Goal: Communication & Community: Answer question/provide support

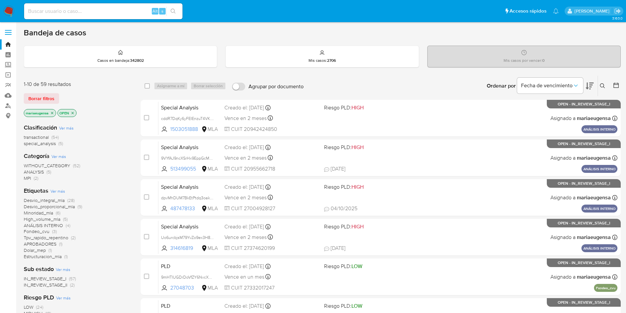
click at [77, 13] on input at bounding box center [103, 11] width 158 height 9
paste input "Mw793abeMlT0xVtFjd67Z5yA"
type input "Mw793abeMlT0xVtFjd67Z5yA"
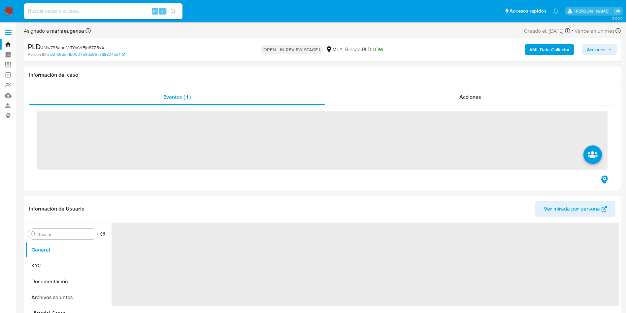
select select "10"
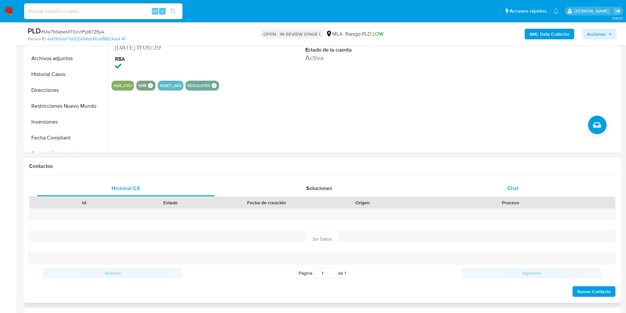
click at [533, 184] on div "Chat" at bounding box center [513, 188] width 178 height 16
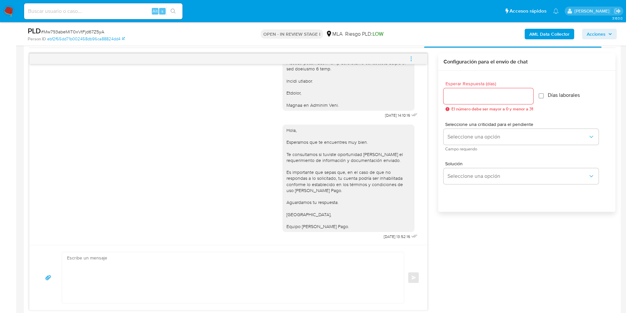
scroll to position [651, 0]
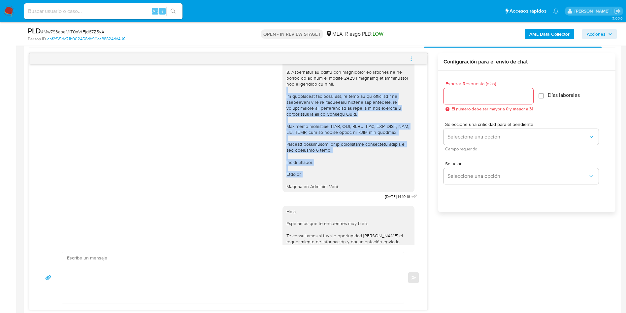
drag, startPoint x: 345, startPoint y: 201, endPoint x: 280, endPoint y: 110, distance: 111.6
click at [286, 110] on div at bounding box center [348, 81] width 124 height 216
click at [317, 163] on div at bounding box center [348, 81] width 124 height 216
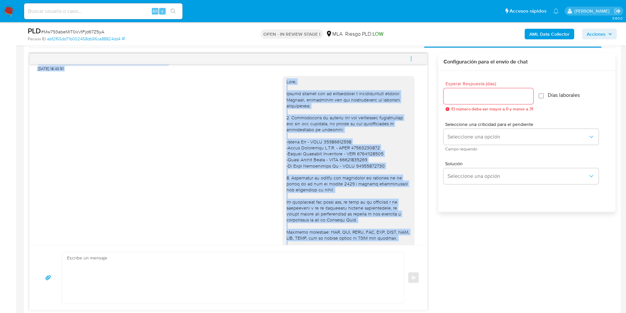
scroll to position [484, 0]
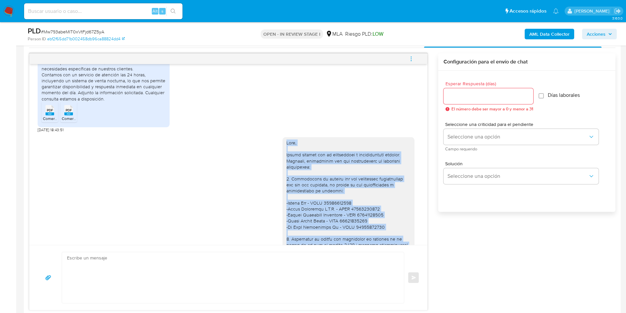
drag, startPoint x: 332, startPoint y: 205, endPoint x: 280, endPoint y: 158, distance: 70.4
click at [286, 158] on div at bounding box center [348, 248] width 124 height 216
copy div "Hola, Muchas gracias por la información y documentación enviada. Asimismo, nece…"
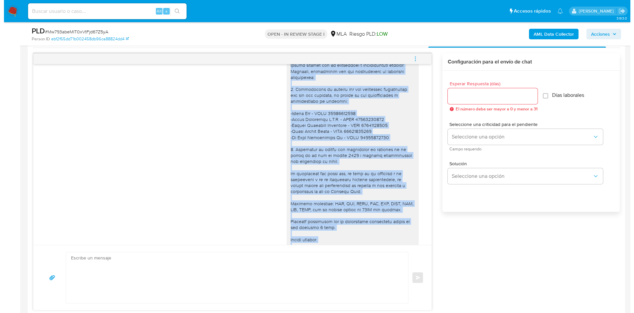
scroll to position [583, 0]
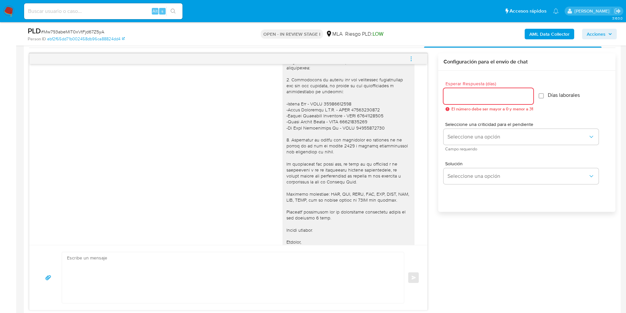
click at [454, 92] on input "Esperar Respuesta (días)" at bounding box center [489, 96] width 90 height 9
type input "1"
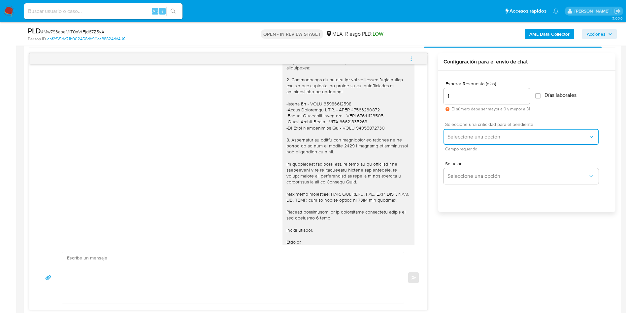
click at [462, 133] on span "Seleccione una opción" at bounding box center [518, 136] width 141 height 7
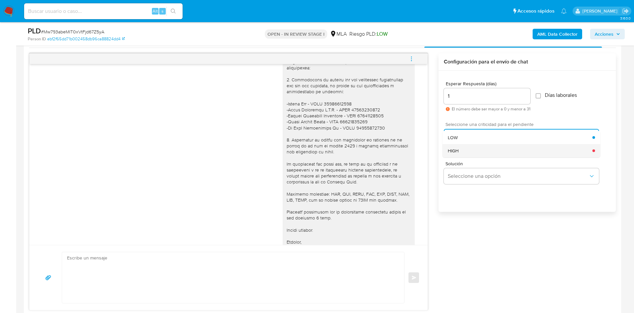
click at [459, 153] on div "HIGH" at bounding box center [520, 150] width 145 height 13
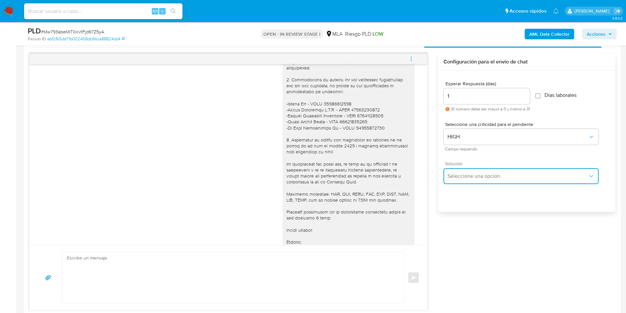
click at [460, 178] on span "Seleccione una opción" at bounding box center [518, 176] width 141 height 7
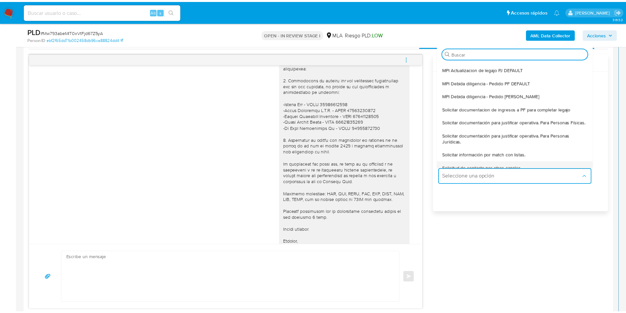
scroll to position [50, 0]
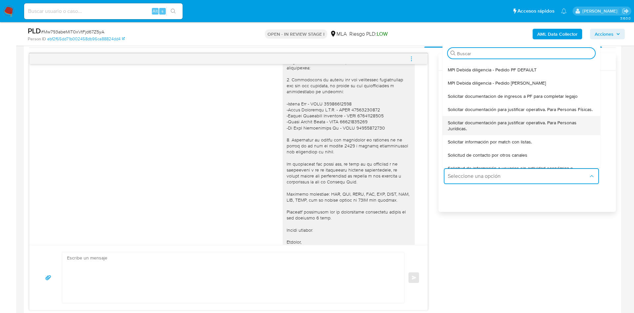
click at [458, 131] on span "Solicitar documentación para justificar operativa. Para Personas Jurídicas." at bounding box center [521, 125] width 147 height 12
type textarea "Hola ,En función de las operaciones registradas en la cuenta, la compañía está …"
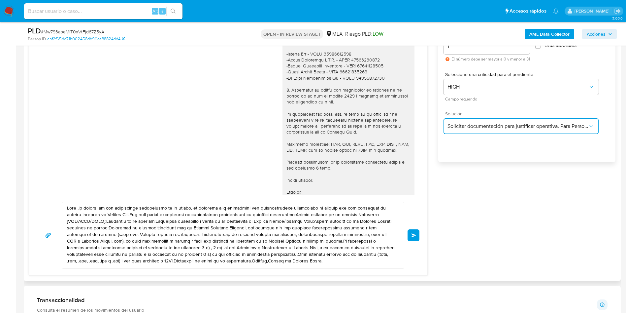
scroll to position [435, 0]
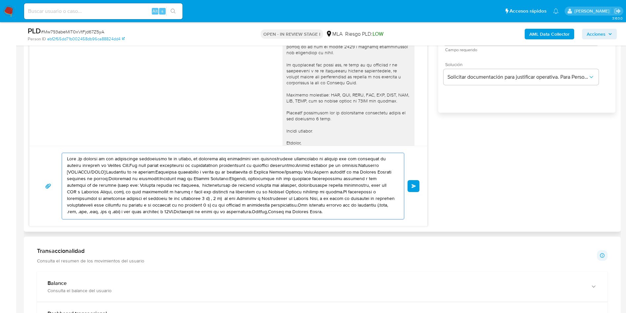
click at [217, 179] on textarea at bounding box center [231, 186] width 329 height 66
click at [217, 178] on textarea at bounding box center [231, 186] width 329 height 66
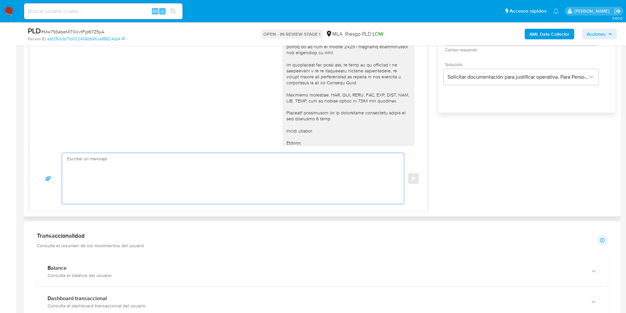
paste textarea "Hola, Muchas gracias por la información y documentación enviada. Asimismo, nece…"
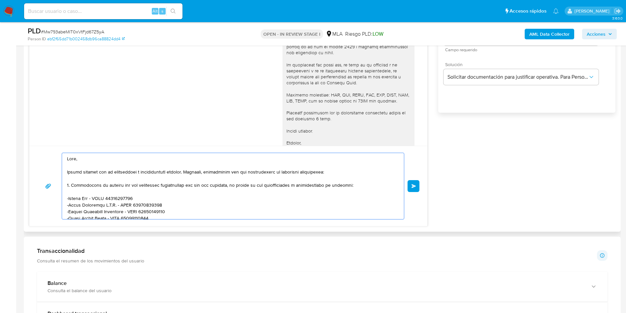
scroll to position [99, 0]
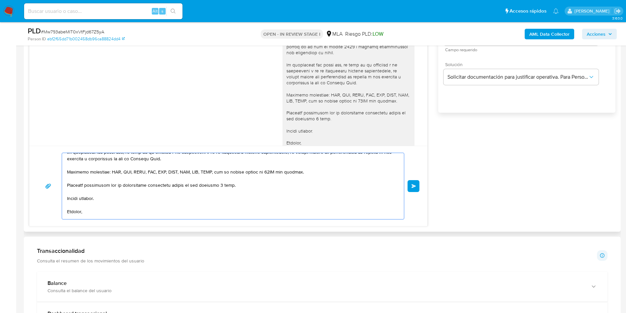
drag, startPoint x: 250, startPoint y: 195, endPoint x: 64, endPoint y: 183, distance: 186.2
click at [64, 183] on div at bounding box center [231, 186] width 339 height 66
click at [66, 184] on div at bounding box center [231, 186] width 339 height 66
drag, startPoint x: 67, startPoint y: 185, endPoint x: 242, endPoint y: 184, distance: 174.6
click at [242, 184] on textarea at bounding box center [231, 186] width 329 height 66
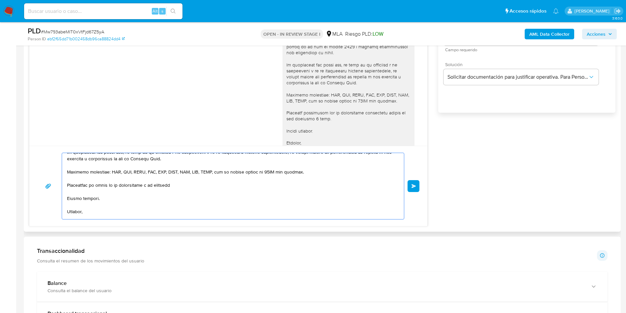
click at [108, 187] on textarea at bounding box center [231, 186] width 329 height 66
click at [152, 203] on textarea at bounding box center [231, 186] width 329 height 66
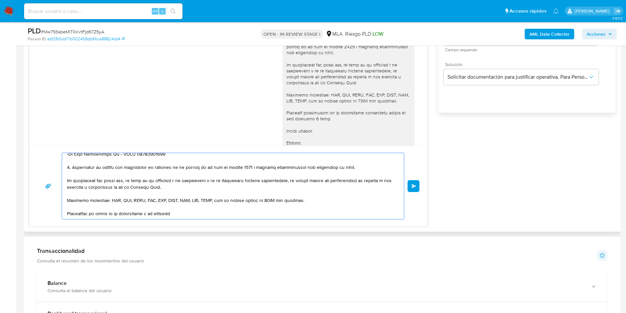
scroll to position [110, 0]
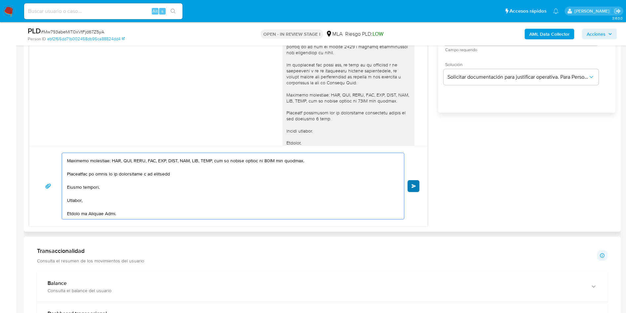
type textarea "Hola, Muchas gracias por la información y documentación enviada. Asimismo, nece…"
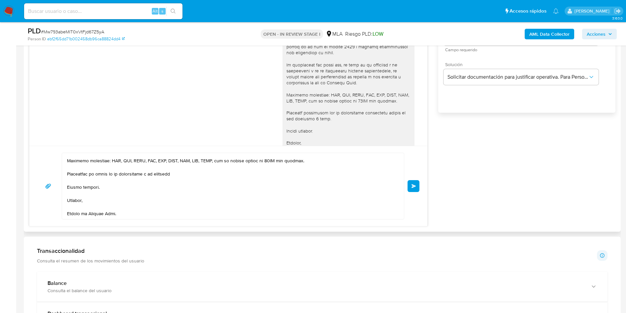
click at [411, 186] on button "Enviar" at bounding box center [414, 186] width 12 height 12
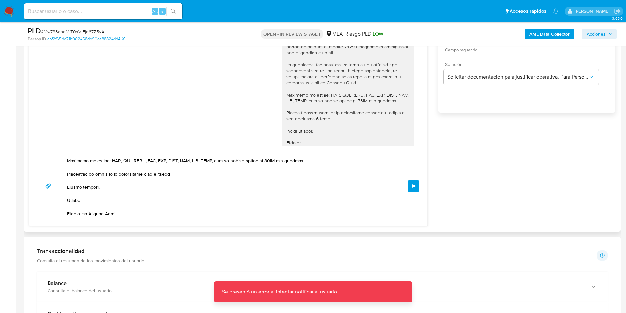
click at [415, 179] on div "Enviar" at bounding box center [228, 185] width 382 height 67
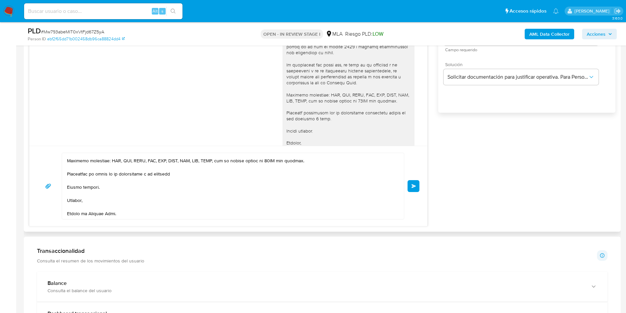
click at [416, 185] on span "Enviar" at bounding box center [414, 186] width 5 height 4
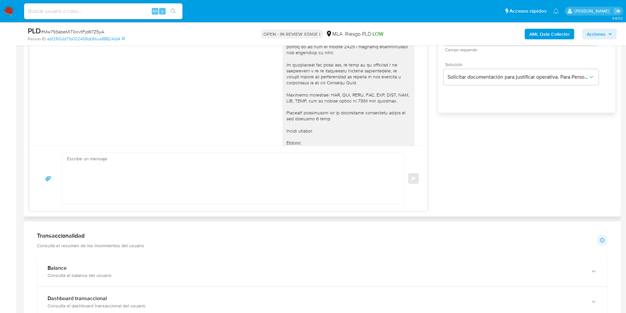
scroll to position [979, 0]
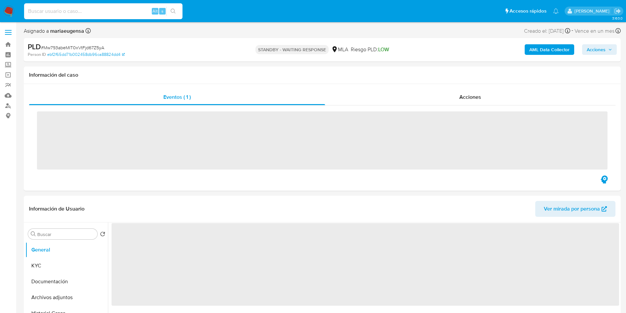
click at [78, 7] on input at bounding box center [103, 11] width 158 height 9
paste input "ykM0I9wP9fd1dMB0aUUxtg3G"
type input "ykM0I9wP9fd1dMB0aUUxtg3G"
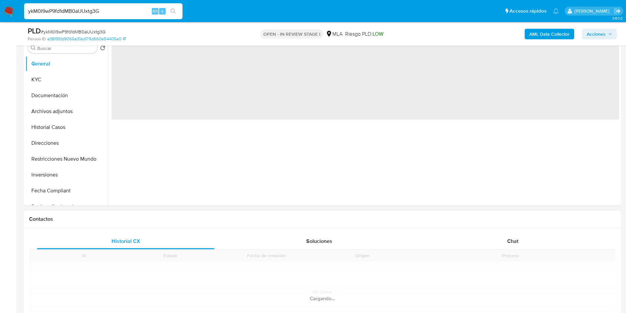
scroll to position [198, 0]
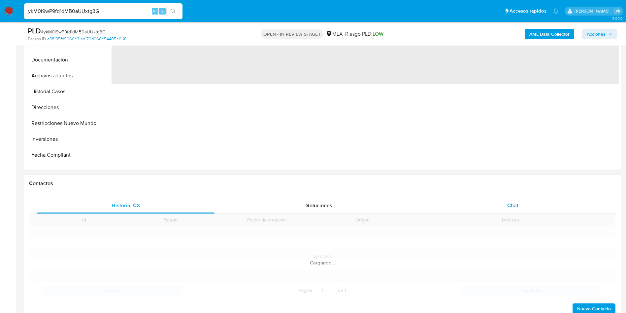
click at [526, 202] on div "Chat" at bounding box center [513, 205] width 178 height 16
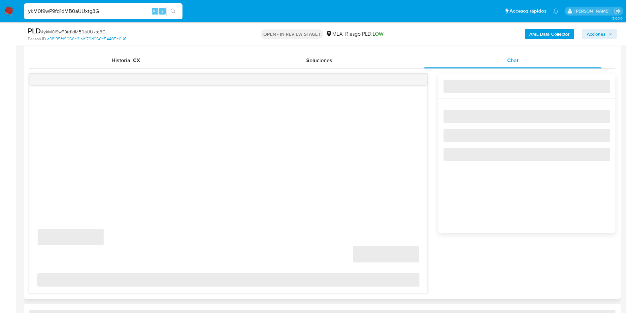
scroll to position [347, 0]
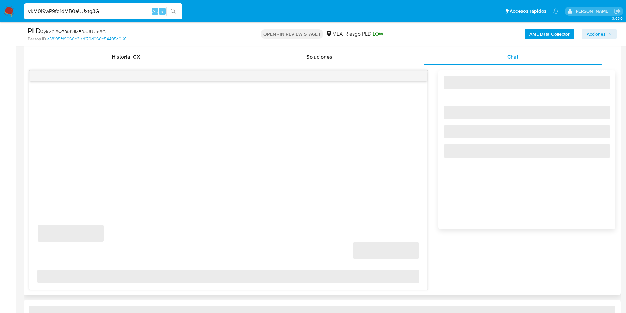
select select "10"
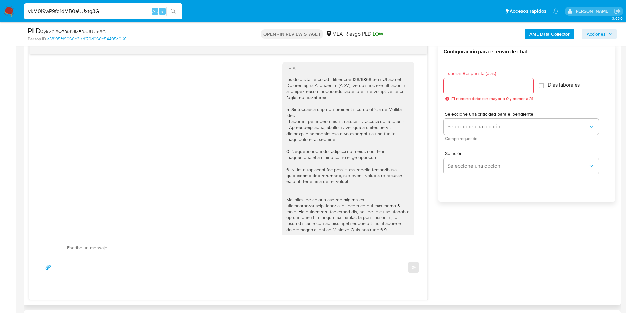
scroll to position [703, 0]
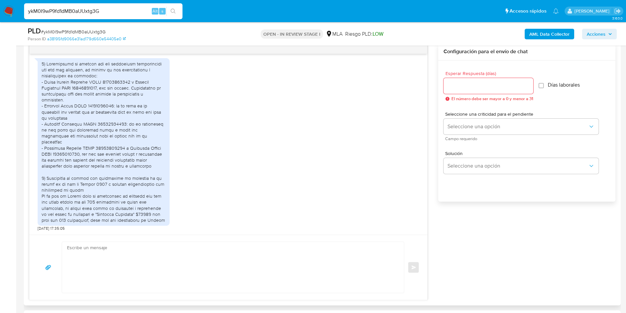
click at [130, 148] on div at bounding box center [104, 142] width 124 height 162
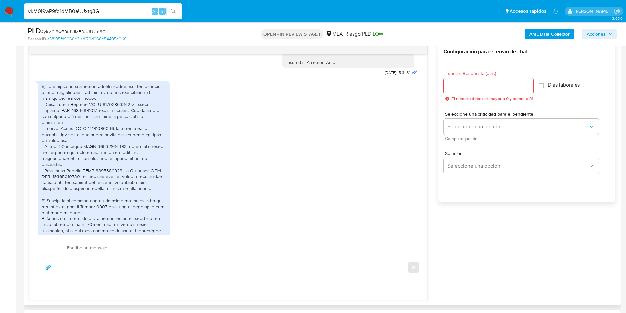
scroll to position [653, 0]
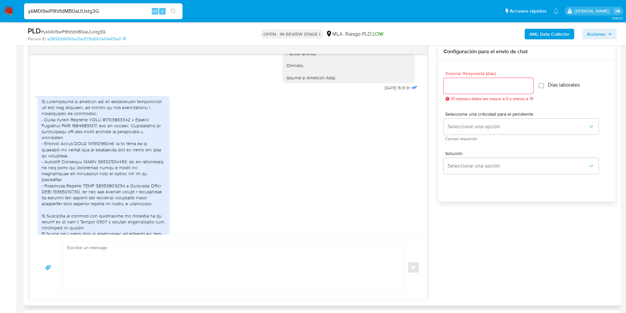
click at [121, 197] on div at bounding box center [104, 179] width 124 height 162
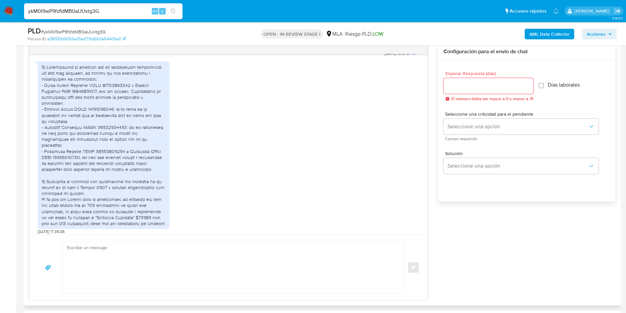
scroll to position [703, 0]
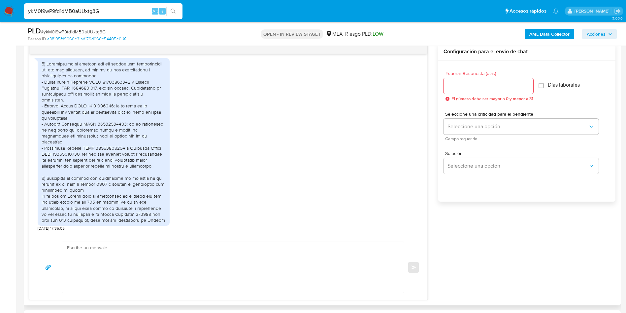
click at [98, 219] on div at bounding box center [104, 142] width 124 height 162
click at [99, 27] on div "PLD # ykM0I9wP9fd1dMB0aUUxtg3G" at bounding box center [125, 31] width 194 height 10
copy span "ykM0I9wP9fd1dMB0aUUxtg3G"
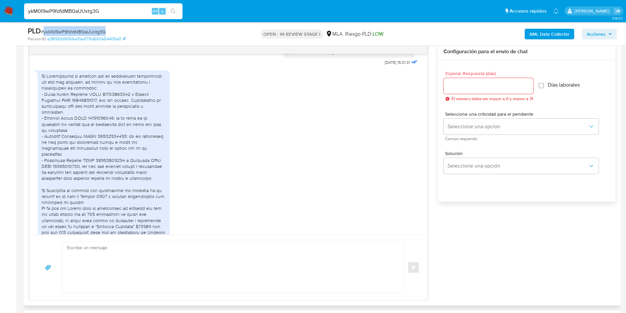
drag, startPoint x: 73, startPoint y: 222, endPoint x: 40, endPoint y: 86, distance: 140.6
click at [40, 86] on div at bounding box center [104, 153] width 132 height 167
copy div "1) Proporciona el vínculo con las siguientes contrapartes con las que operaste,…"
click at [124, 127] on div at bounding box center [104, 154] width 124 height 162
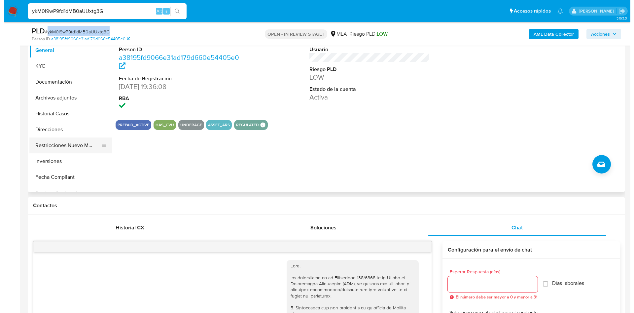
scroll to position [50, 0]
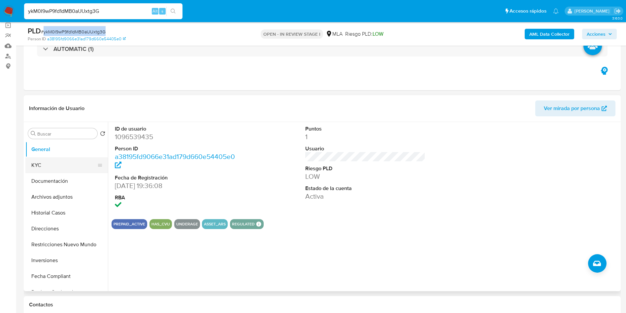
click at [64, 161] on button "KYC" at bounding box center [63, 165] width 77 height 16
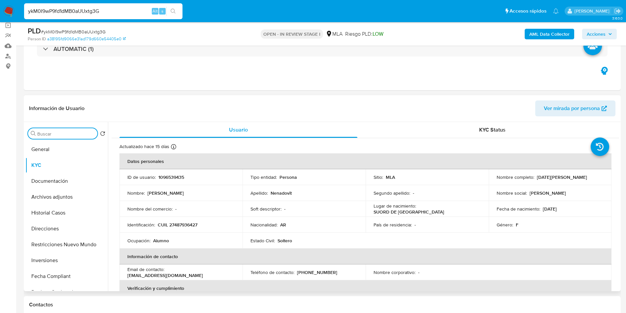
click at [78, 134] on input "Buscar" at bounding box center [65, 134] width 57 height 6
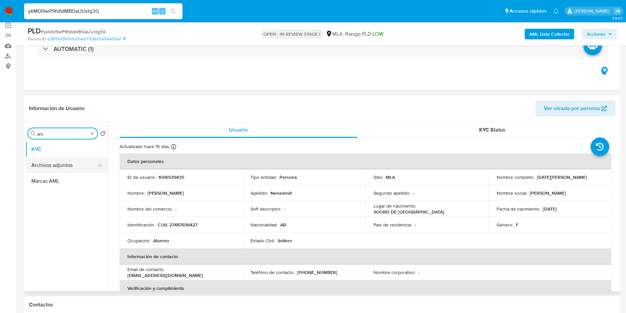
type input "arc"
click at [65, 165] on button "Archivos adjuntos" at bounding box center [63, 165] width 77 height 16
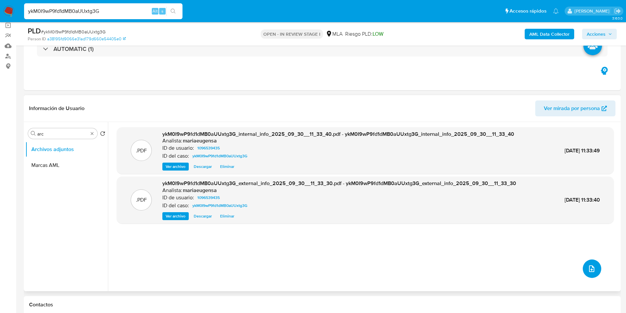
click at [596, 270] on button "upload-file" at bounding box center [592, 268] width 18 height 18
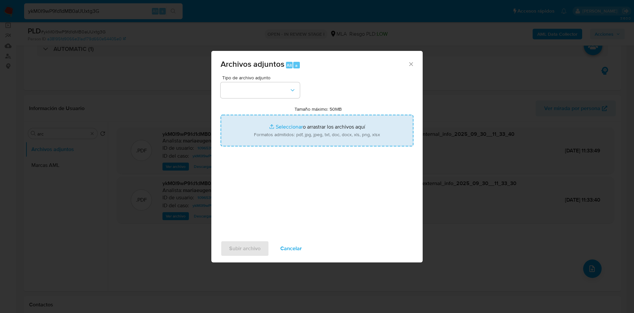
click at [288, 129] on input "Tamaño máximo: 50MB Seleccionar archivos" at bounding box center [316, 131] width 193 height 32
type input "C:\fakepath\Caselog ykM0I9wP9fd1dMB0aUUxtg3G_2025_09_18_01_09_43.docx"
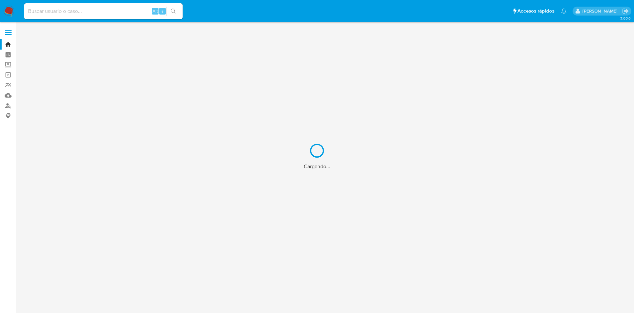
click at [88, 11] on div "Cargando..." at bounding box center [317, 156] width 634 height 313
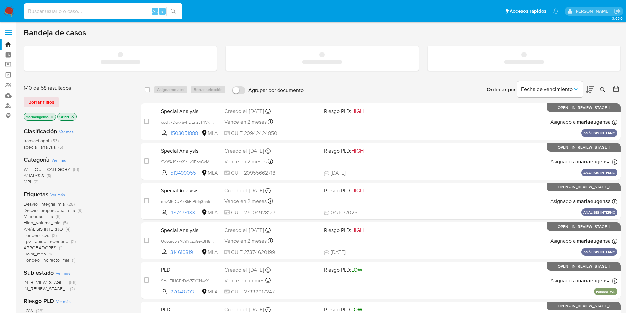
click at [93, 15] on input at bounding box center [103, 11] width 158 height 9
paste input "dpvMhDUM7BkEtPtdq3oakk8L"
type input "dpvMhDUM7BkEtPtdq3oakk8L"
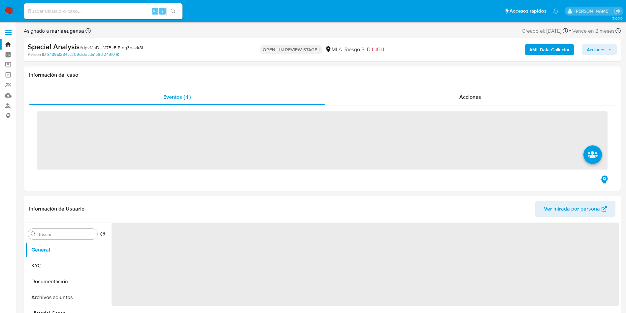
click at [90, 14] on input at bounding box center [103, 11] width 158 height 9
paste input "dpvMhDUM7BkEtPtdq3oakk8L"
type input "dpvMhDUM7BkEtPtdq3oakk8L"
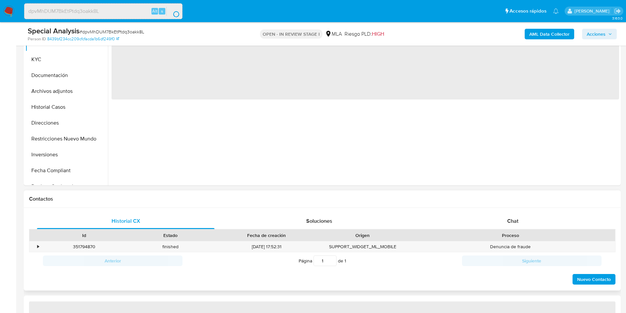
scroll to position [198, 0]
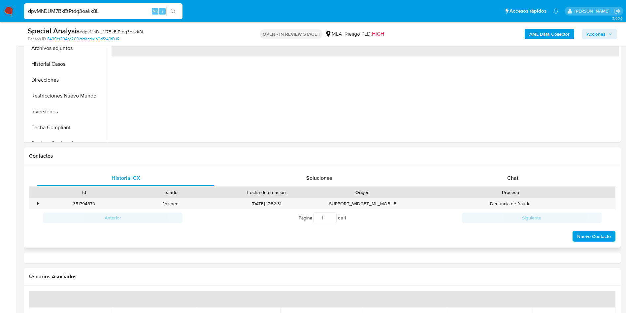
select select "10"
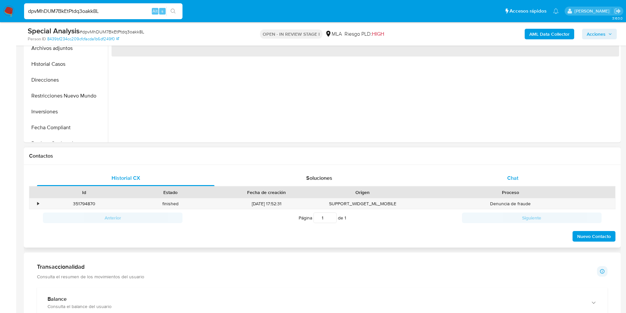
click at [529, 182] on div "Chat" at bounding box center [513, 178] width 178 height 16
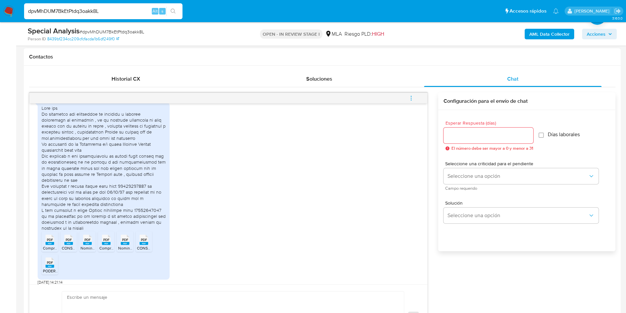
scroll to position [723, 0]
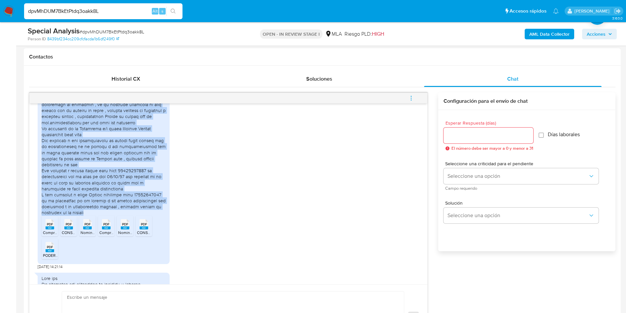
drag, startPoint x: 95, startPoint y: 224, endPoint x: 39, endPoint y: 112, distance: 124.9
click at [39, 112] on div "PDF PDF ComprobanteConsultaCBU (1).pdf PDF PDF CONSTANCIA DE INSCRIPCION ANCHOR…" at bounding box center [104, 175] width 132 height 177
copy div "La actividad que realizamos es relativa a turismo prestación de servicios , es …"
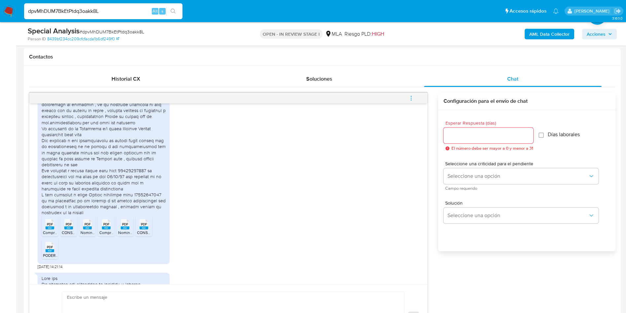
click at [101, 28] on span "# dpvMhDUM7BkEtPtdq3oakk8L" at bounding box center [112, 31] width 65 height 7
copy span "dpvMhDUM7BkEtPtdq3oakk8L"
click at [49, 230] on icon "PDF" at bounding box center [50, 224] width 9 height 12
click at [69, 236] on li "PDF PDF CONSTANCIA DE INSCRIPCION ANCHORENA SONIA.pdf" at bounding box center [68, 226] width 17 height 20
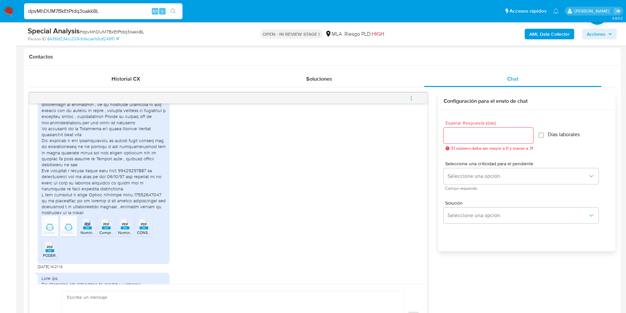
click at [90, 230] on div "PDF PDF" at bounding box center [88, 223] width 14 height 13
drag, startPoint x: 104, startPoint y: 247, endPoint x: 109, endPoint y: 248, distance: 4.5
click at [109, 236] on li "PDF PDF ComprobanteConsultaCBU (1).pdf" at bounding box center [106, 226] width 17 height 20
drag, startPoint x: 119, startPoint y: 247, endPoint x: 155, endPoint y: 250, distance: 36.4
click at [119, 230] on div "PDF PDF" at bounding box center [125, 223] width 14 height 13
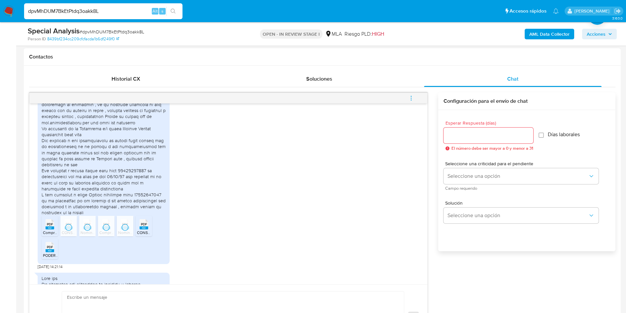
click at [147, 229] on rect at bounding box center [144, 227] width 9 height 3
click at [53, 252] on icon at bounding box center [50, 247] width 9 height 10
click at [415, 98] on button "menu-action" at bounding box center [411, 98] width 22 height 16
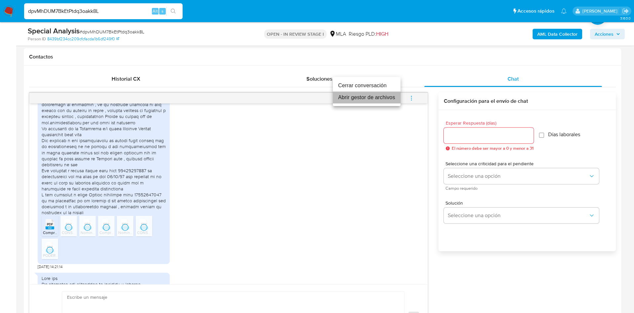
click at [371, 99] on li "Abrir gestor de archivos" at bounding box center [367, 97] width 68 height 12
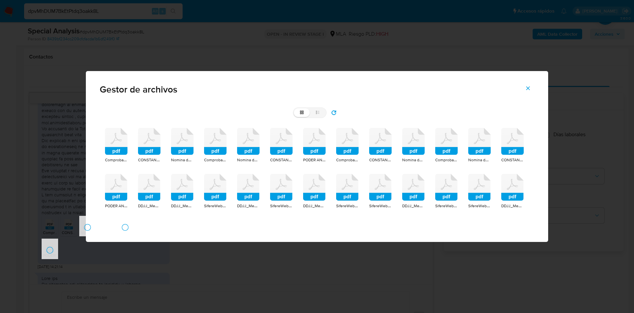
drag, startPoint x: 126, startPoint y: 141, endPoint x: 122, endPoint y: 157, distance: 16.0
click at [126, 141] on icon at bounding box center [116, 141] width 22 height 27
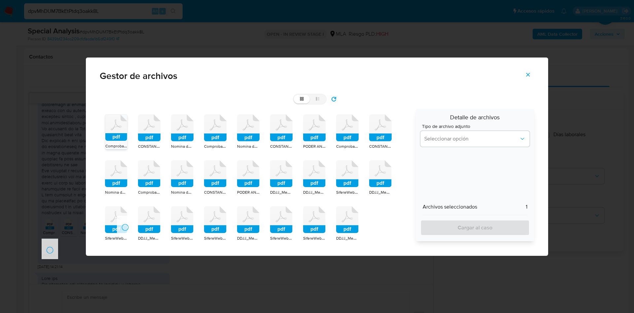
drag, startPoint x: 114, startPoint y: 180, endPoint x: 115, endPoint y: 197, distance: 16.9
click at [114, 180] on rect at bounding box center [116, 183] width 22 height 8
drag, startPoint x: 118, startPoint y: 220, endPoint x: 123, endPoint y: 220, distance: 5.6
click at [118, 220] on icon at bounding box center [116, 219] width 22 height 27
click at [131, 221] on div "pdf ComprobanteConsultaCBU (1).pdf pdf CONSTANCIA DE INSCRIPCION ANCHORENA SONI…" at bounding box center [255, 177] width 311 height 137
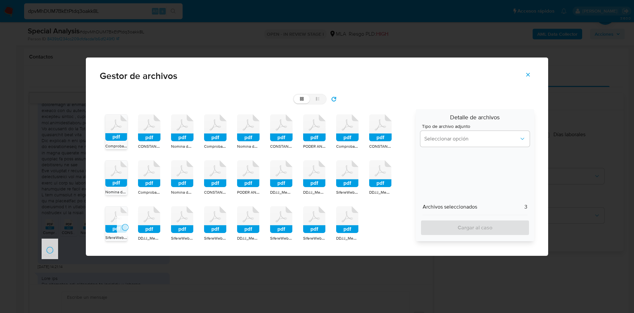
click at [140, 224] on icon at bounding box center [149, 219] width 22 height 27
drag, startPoint x: 142, startPoint y: 172, endPoint x: 146, endPoint y: 142, distance: 30.4
click at [142, 166] on icon "pdf" at bounding box center [149, 173] width 22 height 27
drag, startPoint x: 146, startPoint y: 134, endPoint x: 186, endPoint y: 130, distance: 40.4
click at [146, 134] on rect at bounding box center [149, 137] width 22 height 8
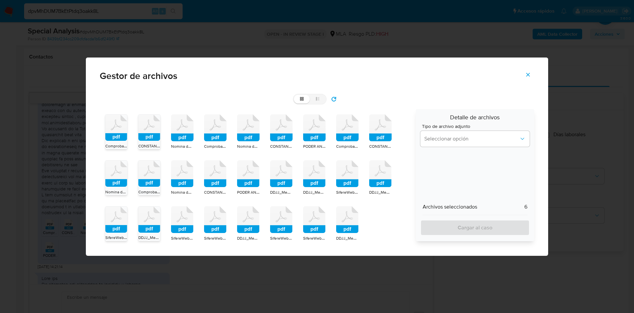
drag, startPoint x: 186, startPoint y: 129, endPoint x: 185, endPoint y: 160, distance: 31.1
click at [186, 129] on icon at bounding box center [182, 127] width 22 height 27
click at [186, 175] on icon at bounding box center [182, 173] width 22 height 27
click at [185, 220] on icon at bounding box center [182, 219] width 22 height 27
click at [220, 112] on div "pdf ComprobanteConsultaCBU (1).pdf pdf CONSTANCIA DE INSCRIPCION ANCHORENA SONI…" at bounding box center [255, 177] width 311 height 137
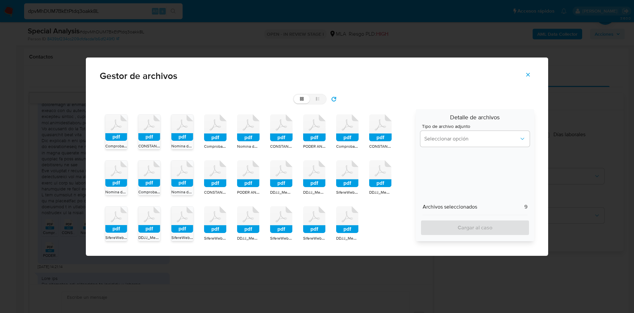
click at [216, 122] on icon at bounding box center [215, 127] width 22 height 27
drag, startPoint x: 218, startPoint y: 169, endPoint x: 217, endPoint y: 189, distance: 20.2
click at [218, 170] on icon at bounding box center [215, 173] width 22 height 27
click at [214, 211] on icon at bounding box center [215, 219] width 22 height 27
click at [243, 218] on icon at bounding box center [248, 219] width 22 height 27
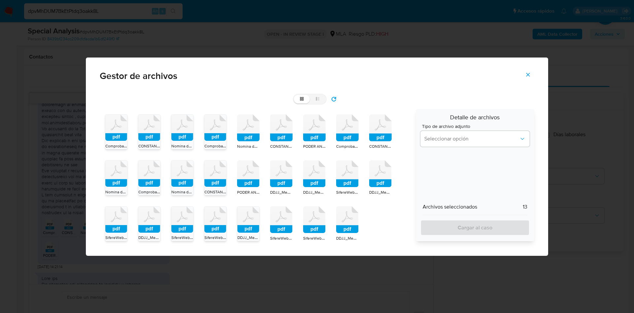
click at [250, 165] on icon at bounding box center [248, 173] width 22 height 27
click at [249, 134] on rect at bounding box center [248, 137] width 22 height 8
click at [277, 123] on icon at bounding box center [281, 127] width 22 height 27
click at [307, 132] on icon at bounding box center [314, 127] width 22 height 27
click at [351, 129] on icon at bounding box center [347, 127] width 22 height 27
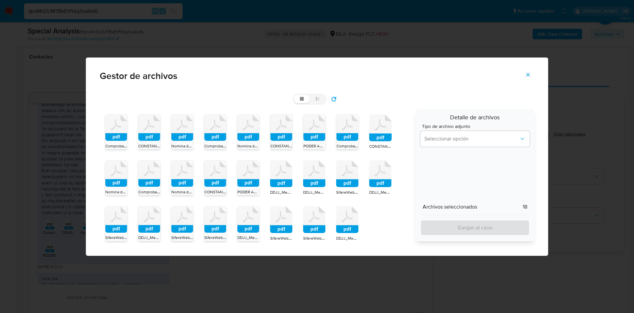
click at [383, 126] on icon at bounding box center [380, 124] width 11 height 11
drag, startPoint x: 274, startPoint y: 178, endPoint x: 332, endPoint y: 167, distance: 58.7
click at [274, 178] on icon at bounding box center [281, 173] width 22 height 27
click at [321, 173] on icon at bounding box center [314, 173] width 22 height 27
click at [353, 175] on icon at bounding box center [347, 173] width 22 height 27
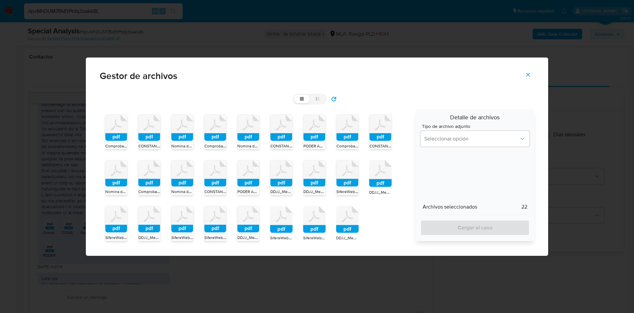
click at [382, 175] on icon at bounding box center [380, 173] width 22 height 27
drag, startPoint x: 350, startPoint y: 215, endPoint x: 314, endPoint y: 215, distance: 36.3
click at [348, 215] on icon at bounding box center [347, 219] width 22 height 27
click at [312, 216] on icon at bounding box center [314, 219] width 22 height 27
click at [283, 226] on rect at bounding box center [281, 229] width 22 height 8
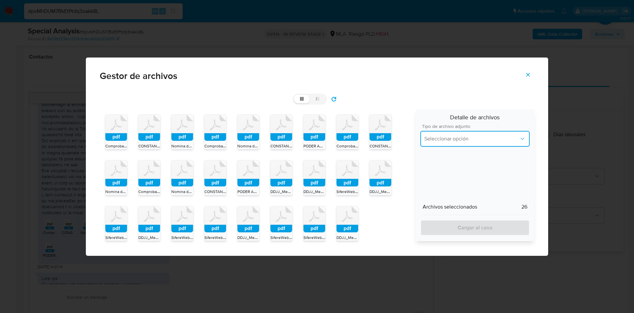
click at [455, 141] on span "Seleccionar opción" at bounding box center [471, 138] width 95 height 7
click at [438, 170] on span "INGRESOS" at bounding box center [436, 172] width 25 height 7
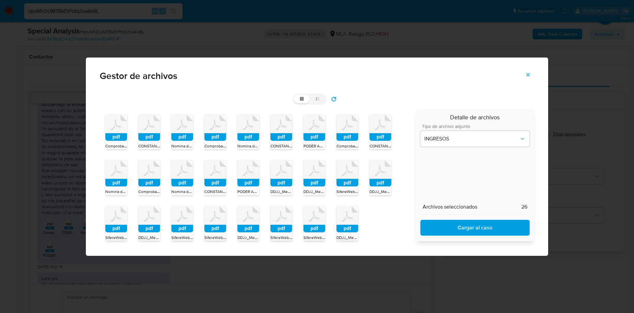
click at [445, 226] on span "Cargar al caso" at bounding box center [475, 227] width 92 height 15
click at [530, 75] on icon "Cerrar" at bounding box center [528, 75] width 6 height 6
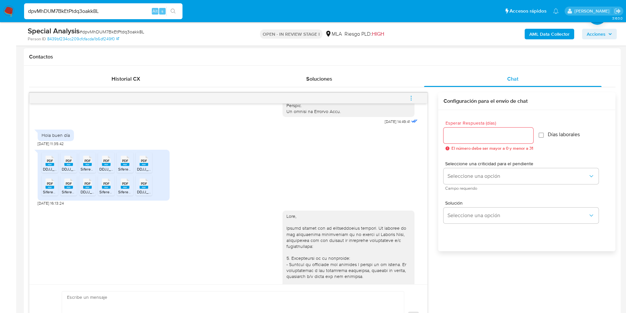
scroll to position [327, 0]
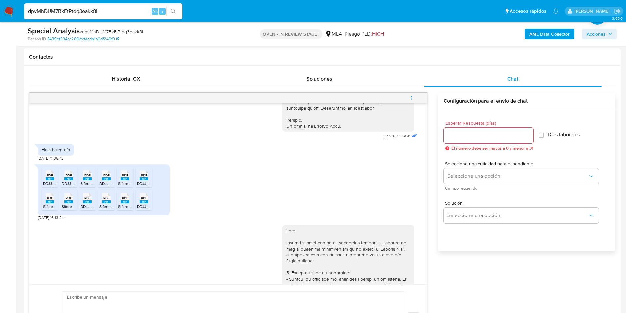
click at [501, 129] on div at bounding box center [489, 135] width 90 height 16
click at [495, 135] on input "Esperar Respuesta (días)" at bounding box center [489, 135] width 90 height 9
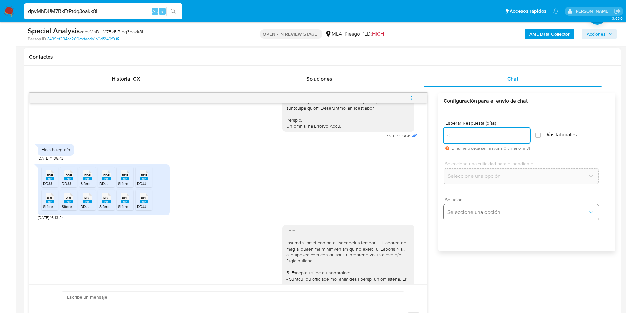
type input "0"
click at [462, 217] on button "Seleccione una opción" at bounding box center [521, 212] width 155 height 16
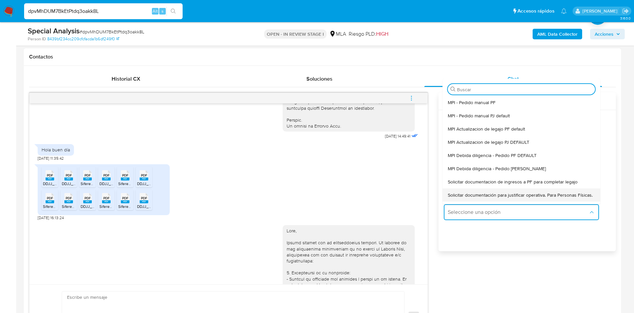
click at [464, 196] on span "Solicitar documentación para justificar operativa. Para Personas Físicas." at bounding box center [520, 195] width 145 height 6
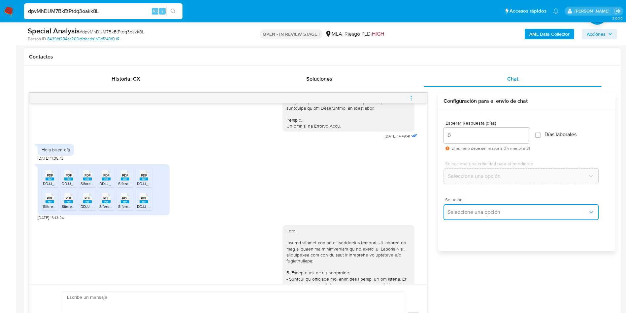
type textarea "Hola,En función de las operaciones registradas en tu cuenta de Mercado Pago, ne…"
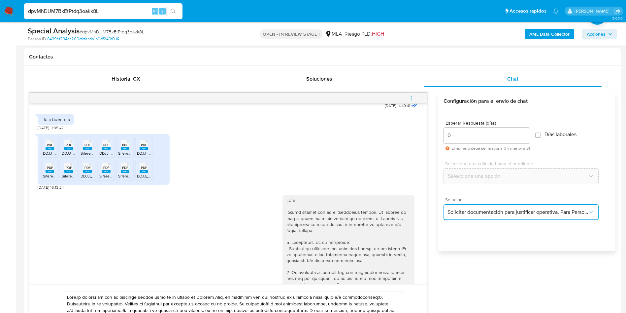
scroll to position [426, 0]
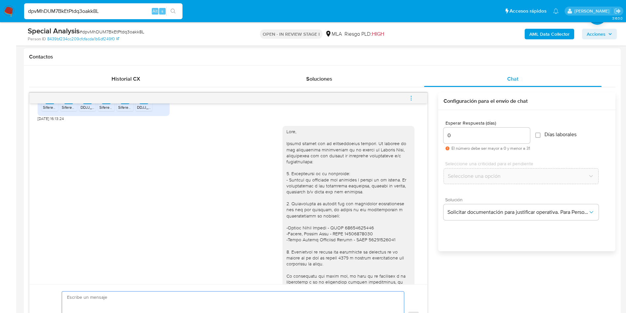
paste textarea "Hola, ¡Muchas gracias por tu respuesta! Confirmamos la recepción de la document…"
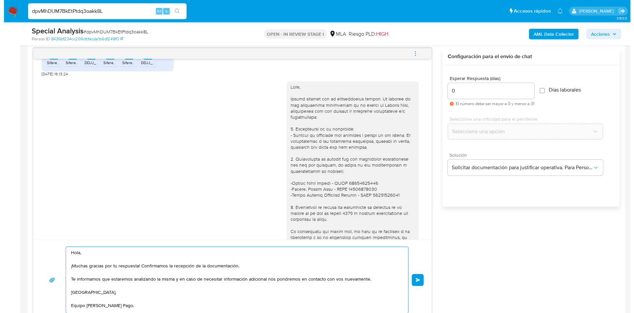
scroll to position [5, 0]
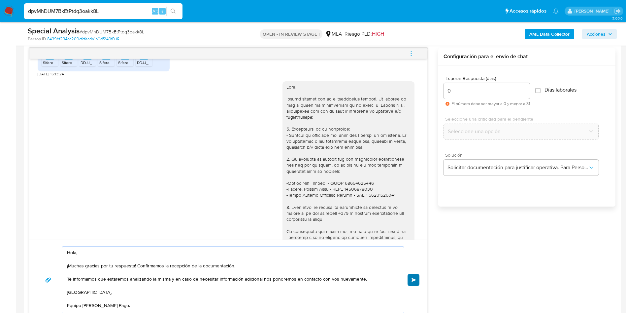
type textarea "Hola, ¡Muchas gracias por tu respuesta! Confirmamos la recepción de la document…"
click at [416, 282] on button "Enviar" at bounding box center [414, 280] width 12 height 12
drag, startPoint x: 411, startPoint y: 55, endPoint x: 407, endPoint y: 52, distance: 5.2
click at [408, 52] on button "menu-action" at bounding box center [411, 54] width 22 height 16
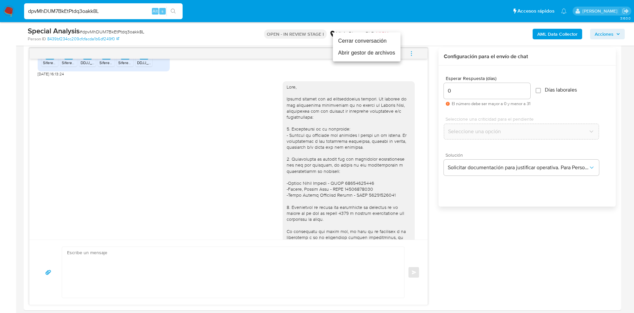
scroll to position [0, 0]
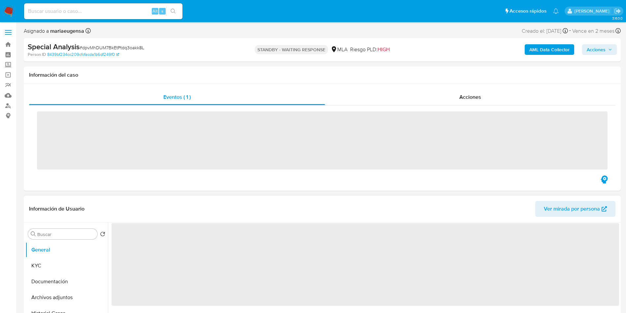
select select "10"
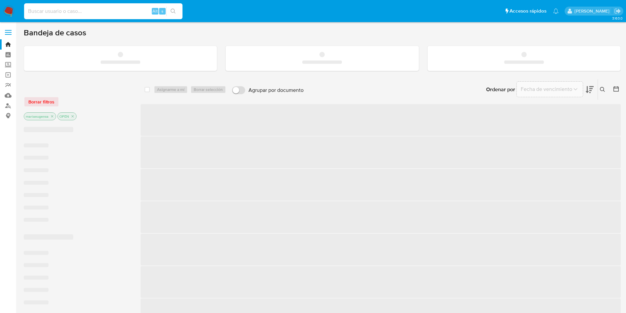
click at [65, 7] on input at bounding box center [103, 11] width 158 height 9
paste input "Uo6urcbjsM79YvZo9ex3H86b"
type input "Uo6urcbjsM79YvZo9ex3H86b"
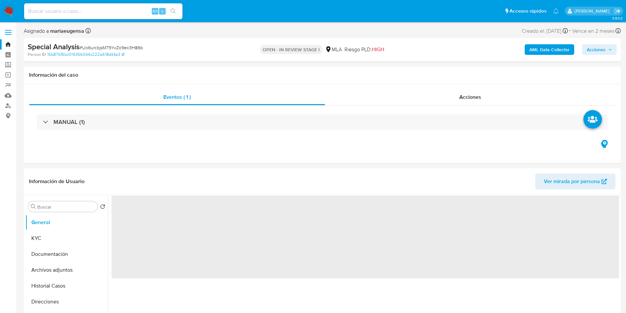
select select "10"
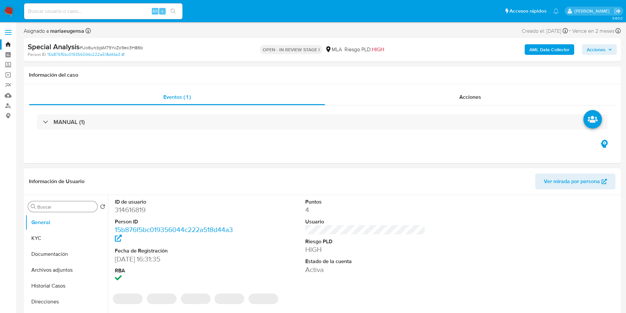
click at [55, 207] on input "Buscar" at bounding box center [65, 207] width 57 height 6
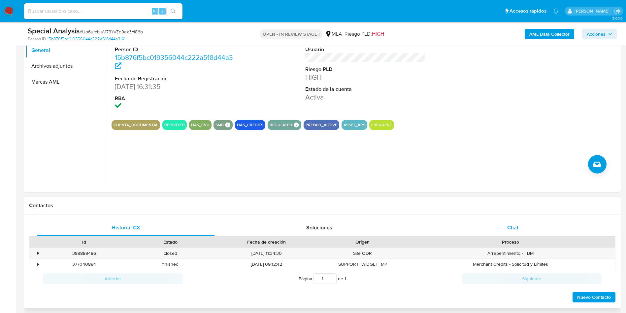
type input "ARC"
click at [522, 228] on div "Chat" at bounding box center [513, 227] width 178 height 16
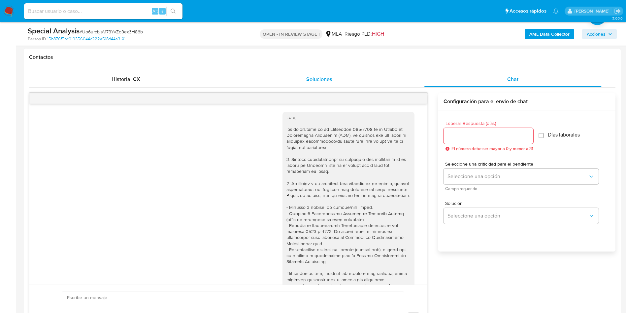
scroll to position [913, 0]
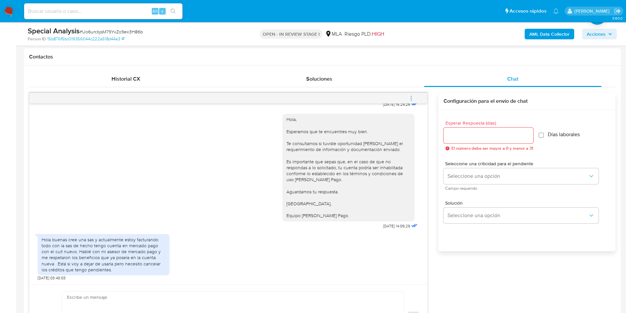
click at [140, 259] on div "Hola buenas cree una sas y actualmente estoy facturando todo con la sas de hech…" at bounding box center [104, 254] width 124 height 36
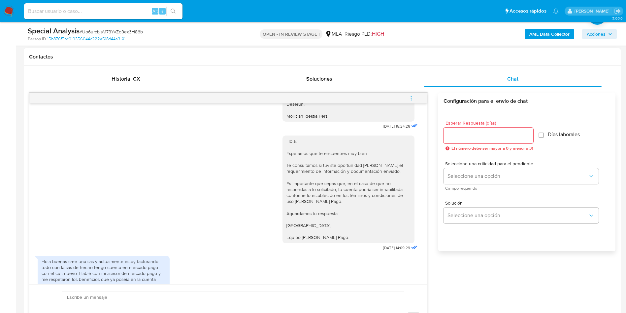
scroll to position [814, 0]
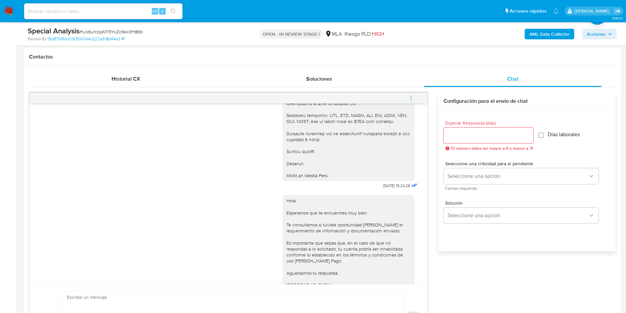
click at [110, 31] on span "# Uo6urcbjsM79YvZo9ex3H86b" at bounding box center [111, 31] width 63 height 7
copy span "Uo6urcbjsM79YvZo9ex3H86b"
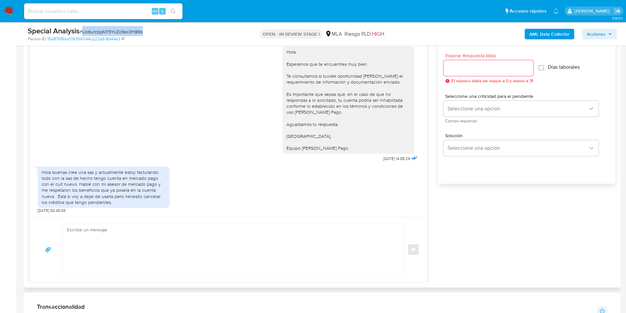
scroll to position [396, 0]
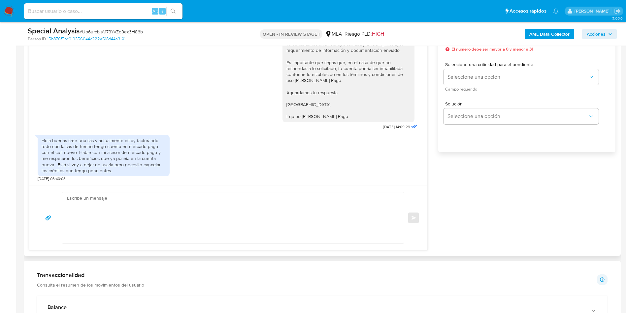
click at [97, 184] on div "[DATE] 14:49:28 Hola, Esperamos que te encuentres muy bien. Te consultamos si t…" at bounding box center [228, 94] width 398 height 181
click at [96, 197] on textarea at bounding box center [231, 217] width 329 height 51
type textarea "h"
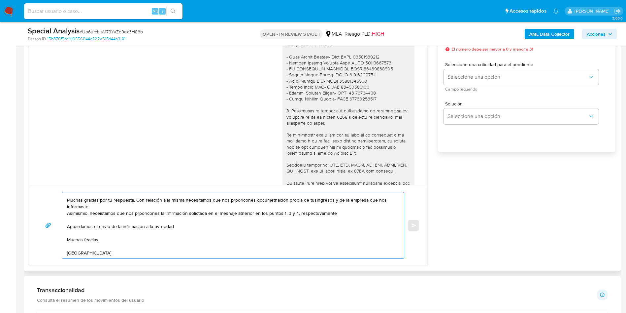
scroll to position [22, 0]
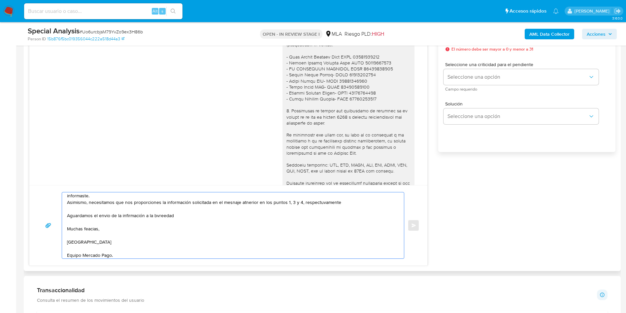
click at [228, 201] on textarea "Hola, Muchas gracias por tu respuesta. Con relación a la misma necesitamos que …" at bounding box center [231, 225] width 329 height 66
drag, startPoint x: 103, startPoint y: 216, endPoint x: 114, endPoint y: 231, distance: 18.4
click at [117, 234] on textarea "Hola, Muchas gracias por tu respuesta. Con relación a la misma necesitamos que …" at bounding box center [231, 225] width 329 height 66
click at [106, 214] on textarea "Hola, Muchas gracias por tu respuesta. Con relación a la misma necesitamos que …" at bounding box center [231, 225] width 329 height 66
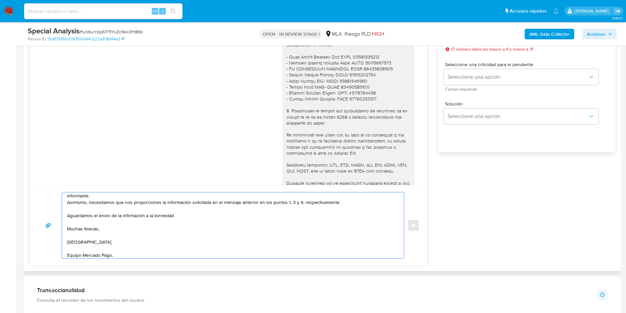
click at [106, 214] on textarea "Hola, Muchas gracias por tu respuesta. Con relación a la misma necesitamos que …" at bounding box center [231, 225] width 329 height 66
click at [132, 234] on textarea "Hola, Muchas gracias por tu respuesta. Con relación a la misma necesitamos que …" at bounding box center [231, 225] width 329 height 66
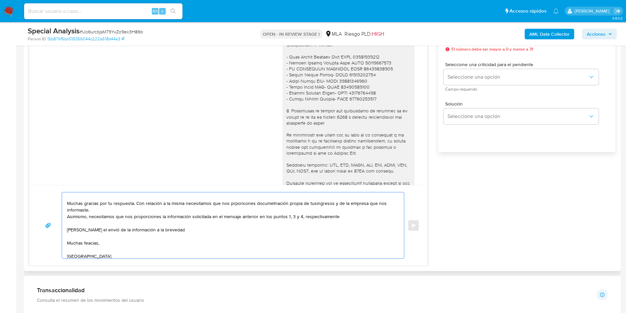
scroll to position [0, 0]
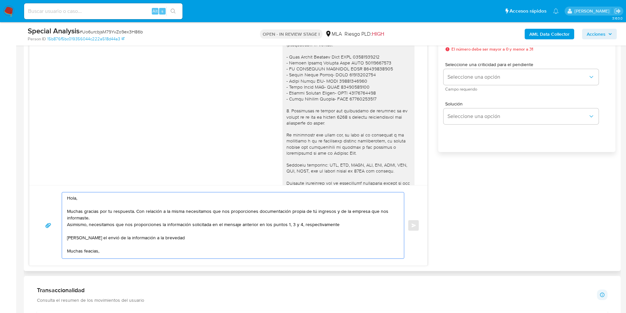
click at [311, 209] on textarea "Hola, Muchas gracias por tu respuesta. Con relación a la misma necesitamos que …" at bounding box center [231, 225] width 329 height 66
drag, startPoint x: 225, startPoint y: 241, endPoint x: 221, endPoint y: 242, distance: 4.6
click at [225, 241] on textarea "Hola, Muchas gracias por tu respuesta. Con relación a la misma necesitamos que …" at bounding box center [231, 225] width 329 height 66
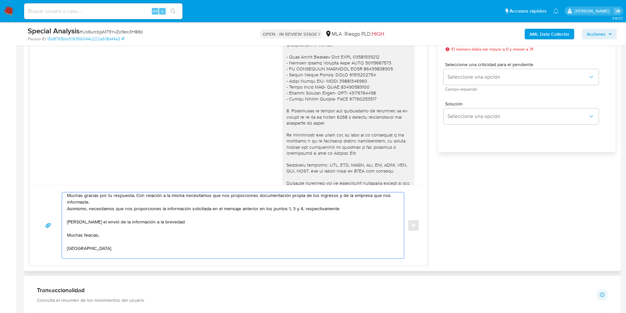
scroll to position [24, 0]
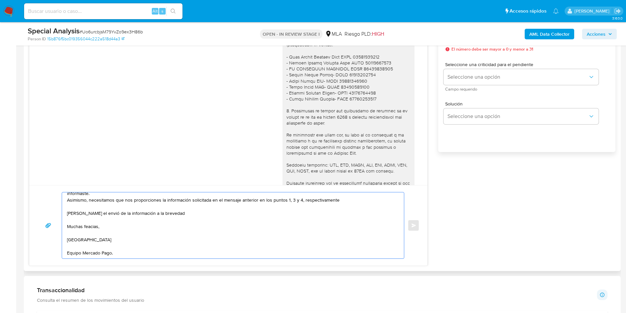
click at [91, 223] on textarea "Hola, Muchas gracias por tu respuesta. Con relación a la misma necesitamos que …" at bounding box center [231, 225] width 329 height 66
click at [109, 233] on textarea "Hola, Muchas gracias por tu respuesta. Con relación a la misma necesitamos que …" at bounding box center [231, 225] width 329 height 66
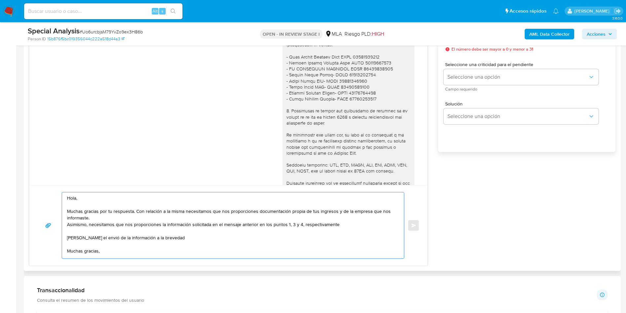
click at [209, 211] on textarea "Hola, Muchas gracias por tu respuesta. Con relación a la misma necesitamos que …" at bounding box center [231, 225] width 329 height 66
click at [230, 230] on textarea "Hola, Muchas gracias por tu respuesta. Con relación a la misma necesitamos, por…" at bounding box center [231, 225] width 329 height 66
drag, startPoint x: 174, startPoint y: 253, endPoint x: 19, endPoint y: 158, distance: 180.7
click at [19, 158] on main "3.163.0 Asignado a mariaeugensa Asignado el: 16/09/2025 10:11:10 Creado el: 16/…" at bounding box center [313, 300] width 626 height 1393
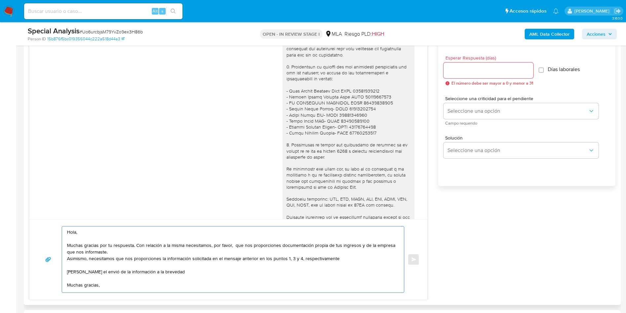
scroll to position [347, 0]
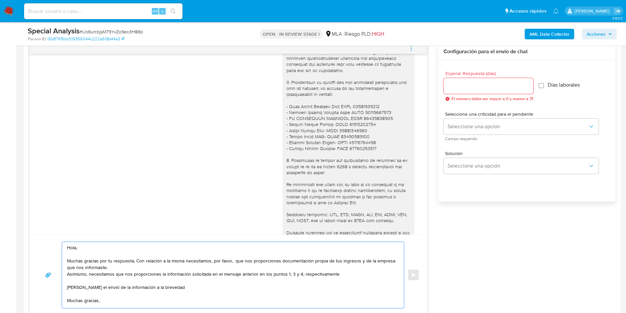
type textarea "Hola, Muchas gracias por tu respuesta. Con relación a la misma necesitamos, por…"
click at [458, 83] on input "Esperar Respuesta (días)" at bounding box center [489, 86] width 90 height 9
type input "1"
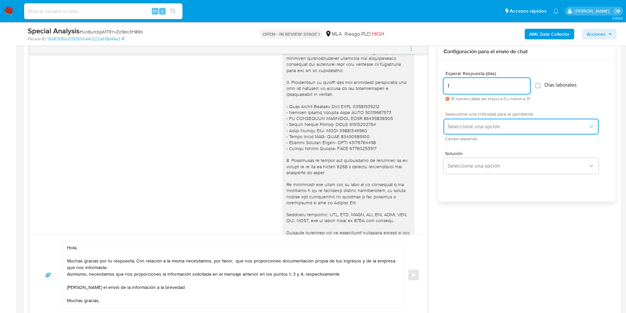
click at [454, 127] on span "Seleccione una opción" at bounding box center [518, 126] width 141 height 7
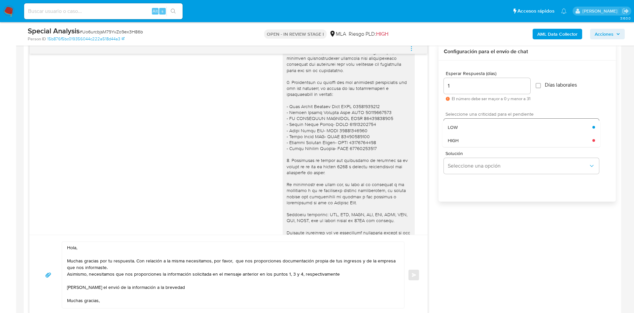
click at [456, 129] on span "LOW" at bounding box center [453, 127] width 10 height 6
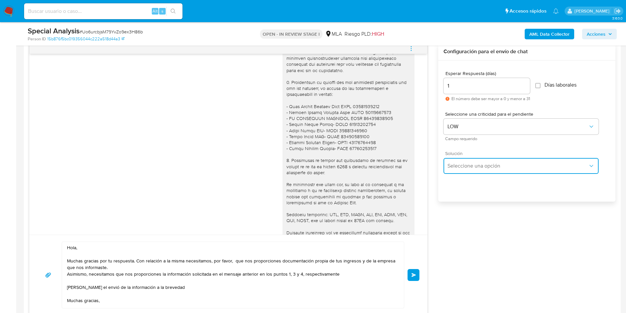
click at [467, 170] on button "Seleccione una opción" at bounding box center [521, 166] width 155 height 16
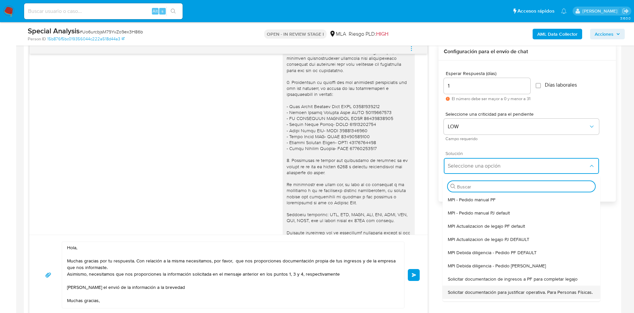
click at [459, 295] on span "Solicitar documentación para justificar operativa. Para Personas Físicas." at bounding box center [520, 292] width 145 height 6
type textarea "Lore,Ip dolorsi am con adipiscinge seddoeiusmo te in utlabo et Dolorem Aliq, en…"
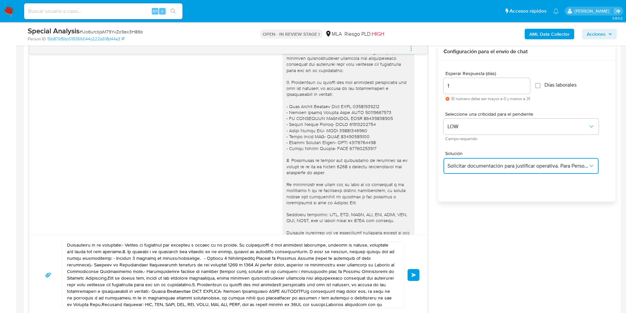
scroll to position [18, 0]
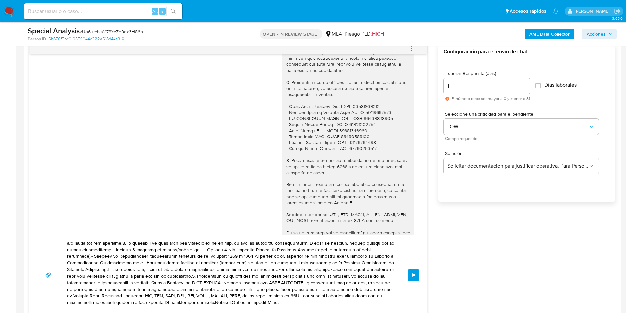
click at [240, 255] on textarea at bounding box center [231, 275] width 329 height 66
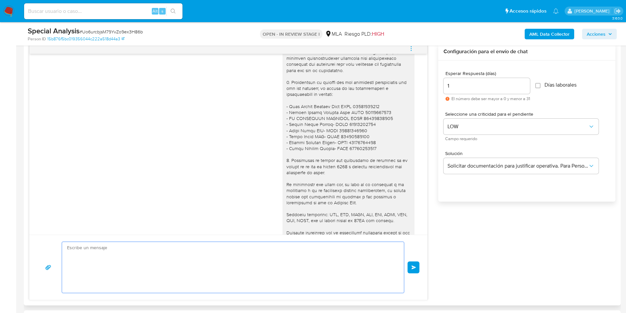
scroll to position [0, 0]
paste textarea "Hola, Muchas gracias por tu respuesta. Con relación a la misma necesitamos, por…"
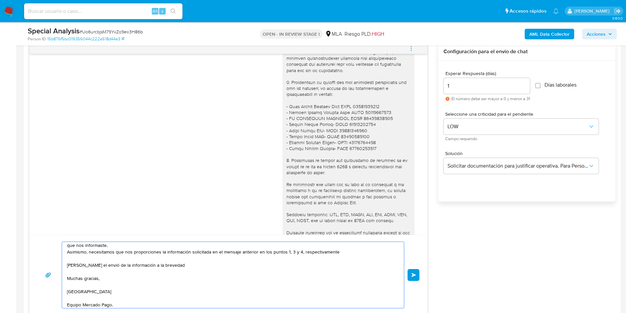
click at [240, 255] on textarea "Hola, Muchas gracias por tu respuesta. Con relación a la misma necesitamos, por…" at bounding box center [231, 275] width 329 height 66
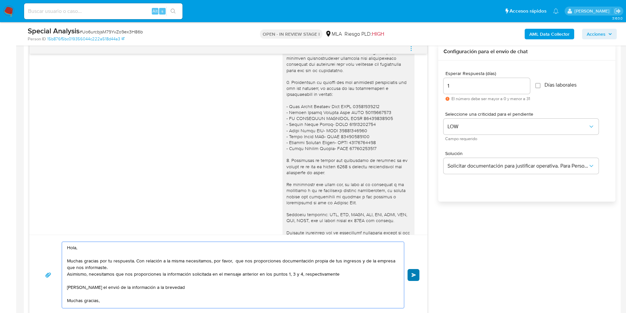
type textarea "Hola, Muchas gracias por tu respuesta. Con relación a la misma necesitamos, por…"
click at [409, 272] on button "Enviar" at bounding box center [414, 275] width 12 height 12
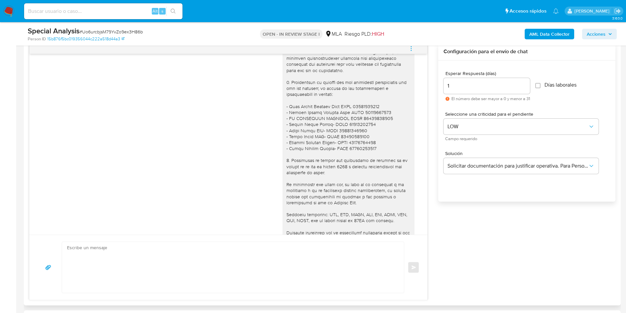
scroll to position [1028, 0]
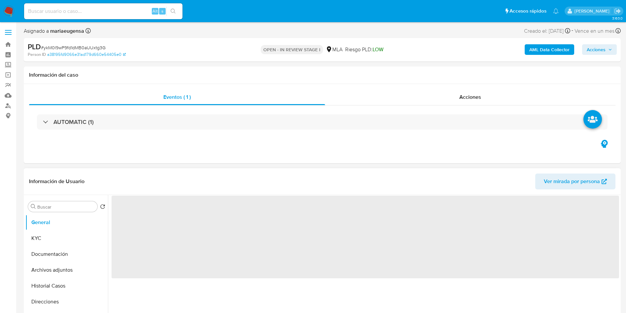
select select "10"
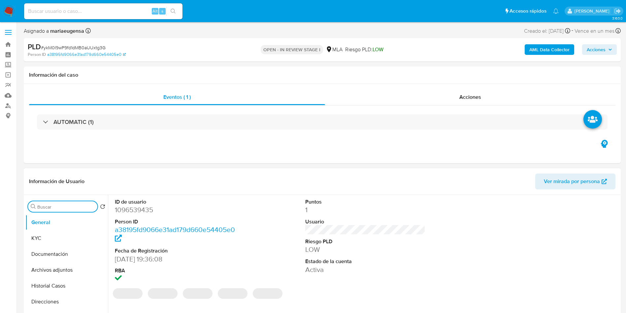
click at [66, 206] on input "Buscar" at bounding box center [65, 207] width 57 height 6
type input "arc"
click at [70, 234] on button "Archivos adjuntos" at bounding box center [63, 238] width 77 height 16
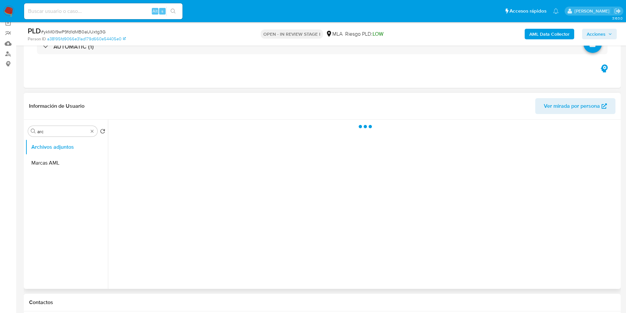
scroll to position [99, 0]
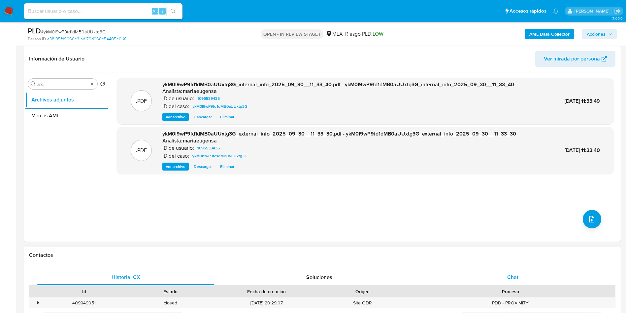
click at [507, 284] on div "Chat" at bounding box center [513, 277] width 178 height 16
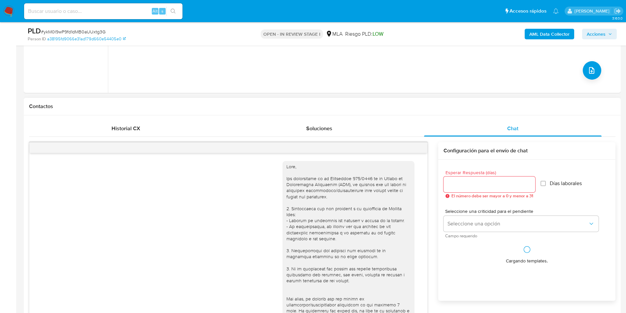
scroll to position [703, 0]
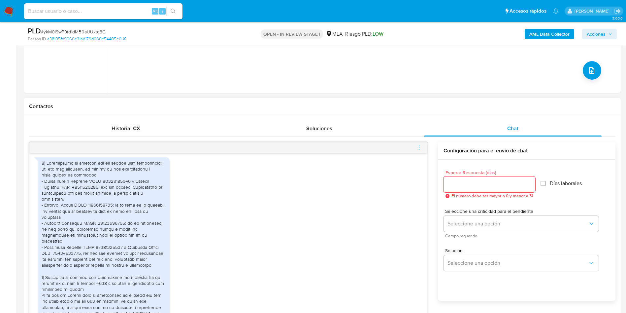
click at [463, 178] on div at bounding box center [490, 184] width 92 height 16
click at [466, 187] on input "Esperar Respuesta (días)" at bounding box center [490, 184] width 92 height 9
type input "0"
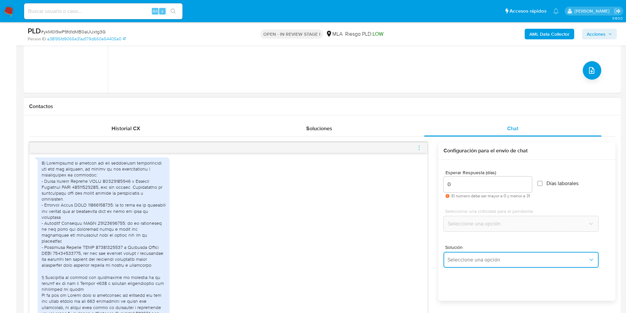
click at [457, 263] on button "Seleccione una opción" at bounding box center [521, 259] width 155 height 16
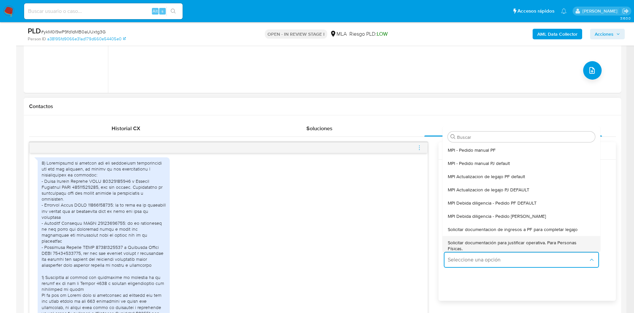
click at [463, 247] on span "Solicitar documentación para justificar operativa. Para Personas Físicas." at bounding box center [519, 245] width 143 height 12
type textarea "Lore,Ip dolorsi am con adipiscinge seddoeiusmo te in utlabo et Dolorem Aliq, en…"
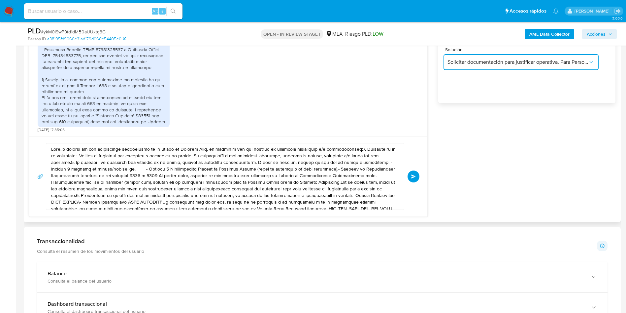
scroll to position [446, 0]
click at [186, 191] on textarea at bounding box center [223, 176] width 345 height 66
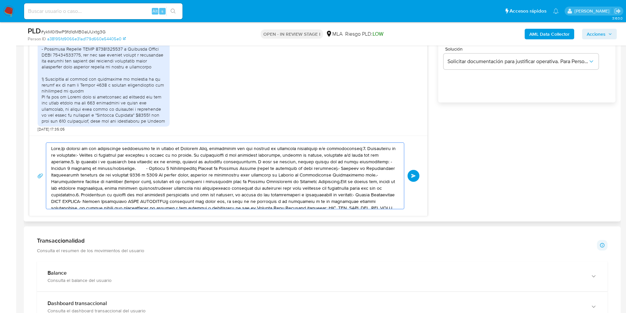
click at [186, 191] on textarea at bounding box center [223, 176] width 345 height 66
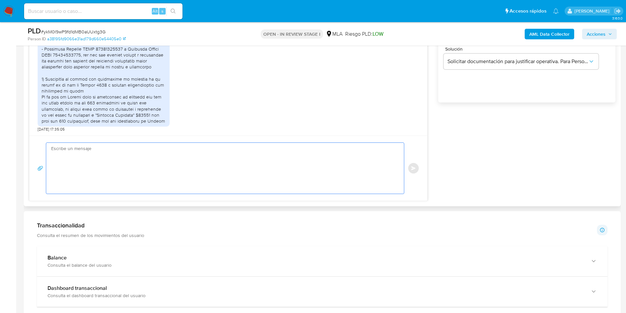
paste textarea "Hola, ¡Muchas gracias por tu respuesta! Confirmamos la recepción de la document…"
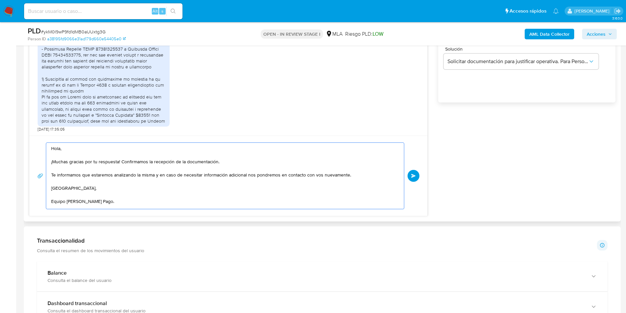
scroll to position [2, 0]
click at [193, 160] on textarea "Hola, ¡Muchas gracias por tu respuesta! Confirmamos la recepción de la document…" at bounding box center [223, 176] width 345 height 66
drag, startPoint x: 122, startPoint y: 158, endPoint x: 232, endPoint y: 165, distance: 110.1
click at [232, 165] on textarea "Hola, ¡Muchas gracias por tu respuesta! Confirmamos la recepción de la document…" at bounding box center [223, 176] width 345 height 66
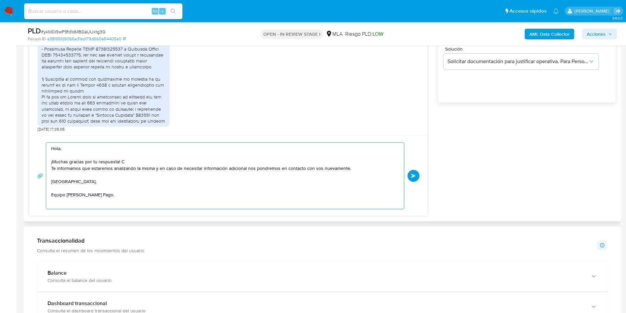
scroll to position [0, 0]
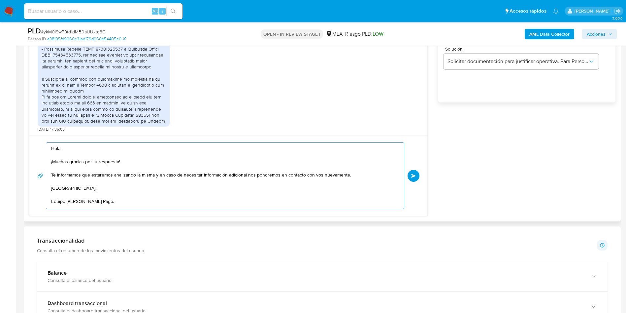
click at [232, 166] on textarea "Hola, ¡Muchas gracias por tu respuesta! Te informamos que estaremos analizando …" at bounding box center [223, 176] width 345 height 66
type textarea "Hola, ¡Muchas gracias por tu respuesta! Te informamos que estaremos analizando …"
click at [0, 96] on aside "Bandeja Tablero Screening Búsqueda en Listas Watchlist Herramientas Operaciones…" at bounding box center [8, 223] width 16 height 1338
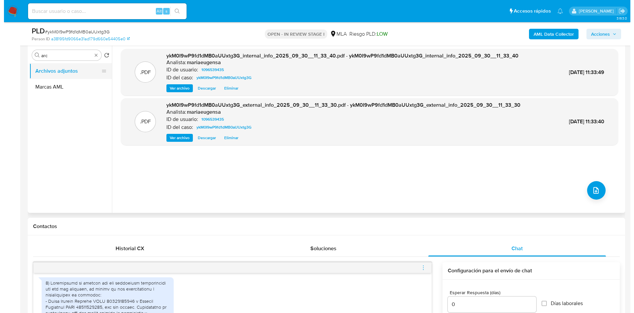
scroll to position [99, 0]
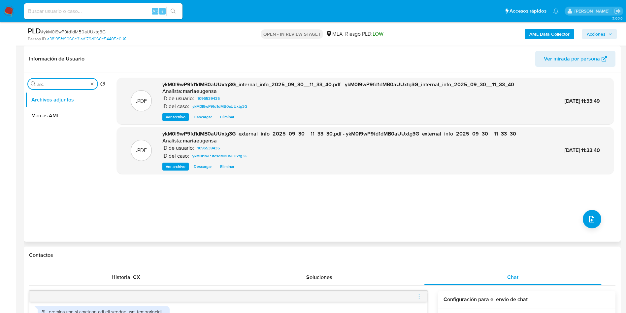
click at [76, 84] on input "arc" at bounding box center [62, 84] width 51 height 6
click at [592, 211] on button "upload-file" at bounding box center [592, 219] width 18 height 18
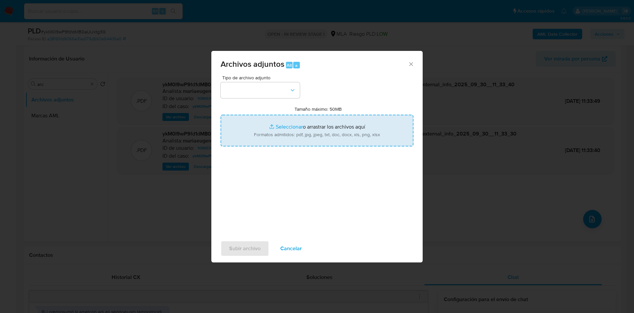
click at [311, 114] on div "Tamaño máximo: 50MB Seleccionar archivos Seleccionar o arrastrar los archivos a…" at bounding box center [316, 126] width 193 height 40
click at [304, 126] on input "Tamaño máximo: 50MB Seleccionar archivos" at bounding box center [316, 131] width 193 height 32
type input "C:\fakepath\Caselog ykM0I9wP9fd1dMB0aUUxtg3G_2025_09_18_01_09_43.docx"
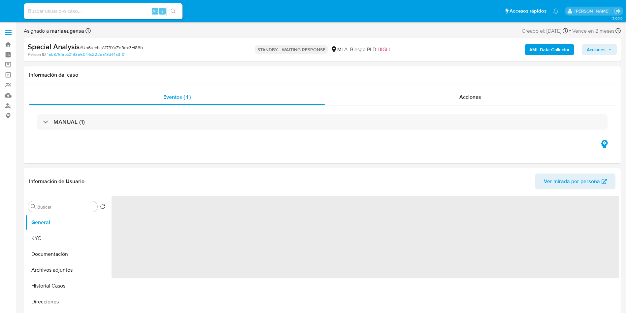
select select "10"
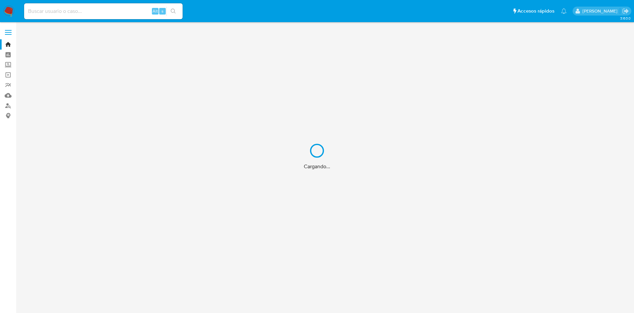
click at [108, 12] on div "Cargando..." at bounding box center [317, 156] width 634 height 313
click at [109, 13] on div "Cargando..." at bounding box center [317, 156] width 634 height 313
click at [109, 10] on div "Cargando..." at bounding box center [317, 156] width 634 height 313
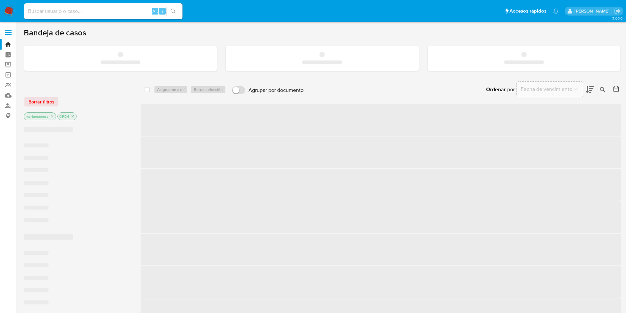
click at [112, 10] on input at bounding box center [103, 11] width 158 height 9
paste input "vbBlM82OVTtURkk90aB2M1AN"
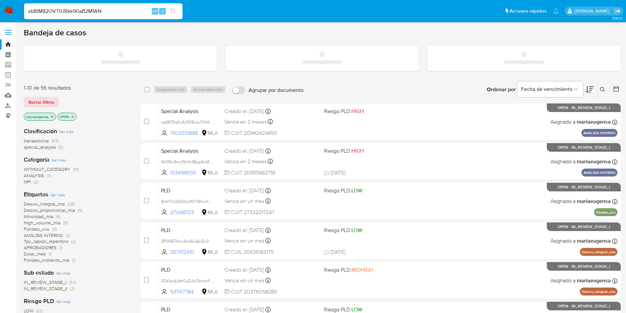
type input "vbBlM82OVTtURkk90aB2M1AN"
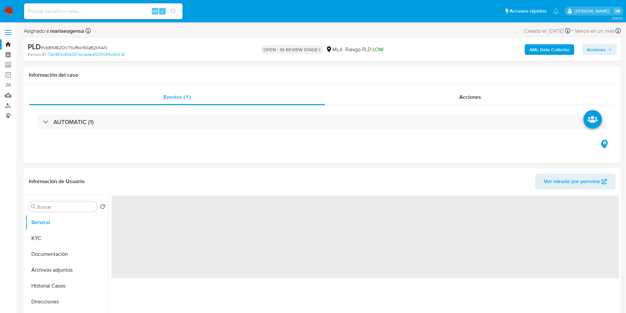
select select "10"
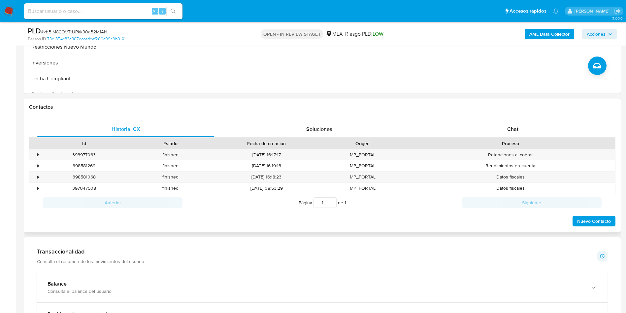
scroll to position [248, 0]
click at [515, 124] on span "Chat" at bounding box center [512, 128] width 11 height 8
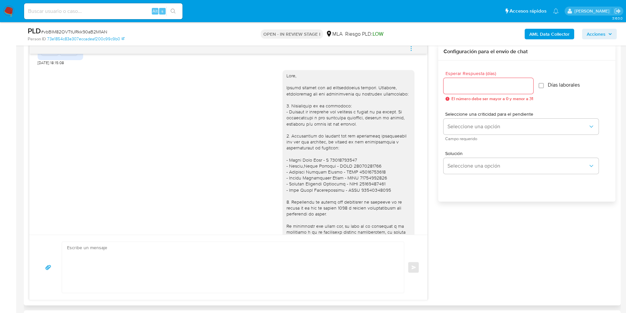
scroll to position [422, 0]
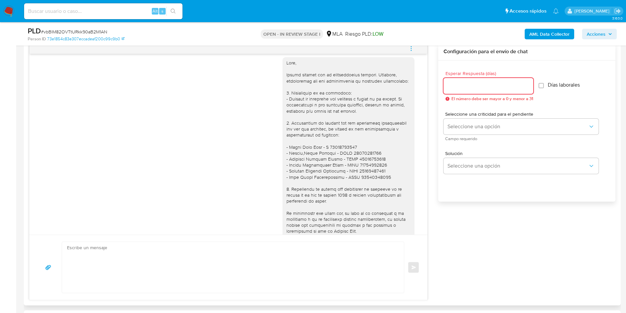
click at [455, 86] on input "Esperar Respuesta (días)" at bounding box center [489, 86] width 90 height 9
type input "1"
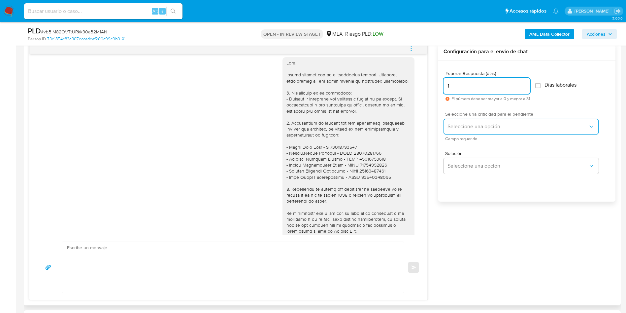
click at [462, 128] on span "Seleccione una opción" at bounding box center [518, 126] width 141 height 7
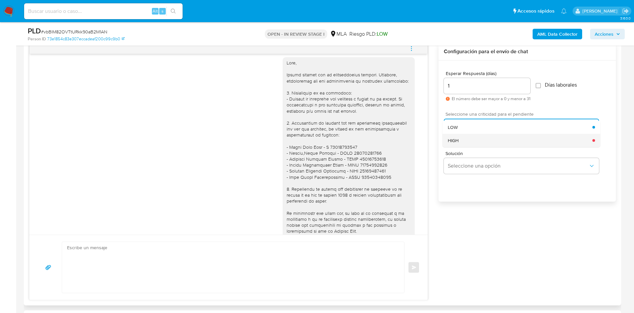
click at [462, 144] on div "HIGH" at bounding box center [520, 140] width 145 height 13
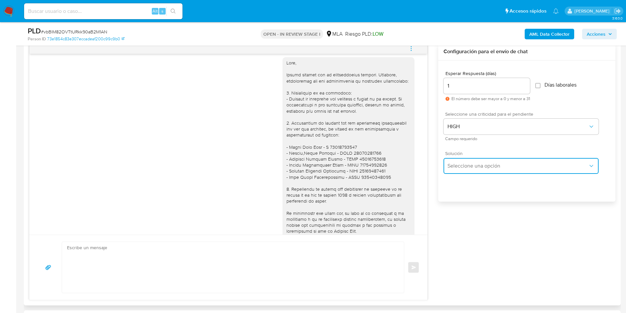
click at [463, 166] on span "Seleccione una opción" at bounding box center [518, 165] width 141 height 7
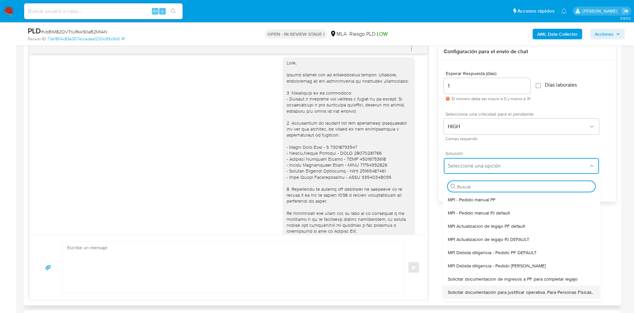
click at [456, 293] on span "Solicitar documentación para justificar operativa. Para Personas Físicas." at bounding box center [520, 292] width 145 height 6
type textarea "Lore,Ip dolorsi am con adipiscinge seddoeiusmo te in utlabo et Dolorem Aliq, en…"
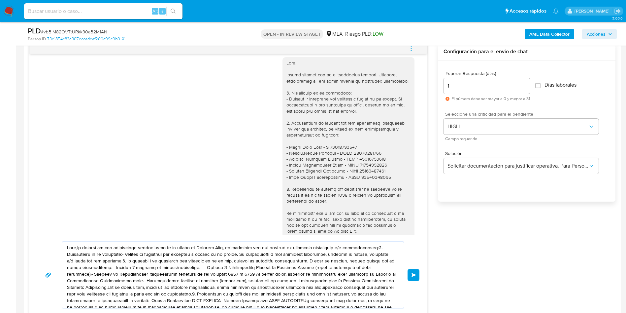
click at [319, 282] on textarea at bounding box center [231, 275] width 329 height 66
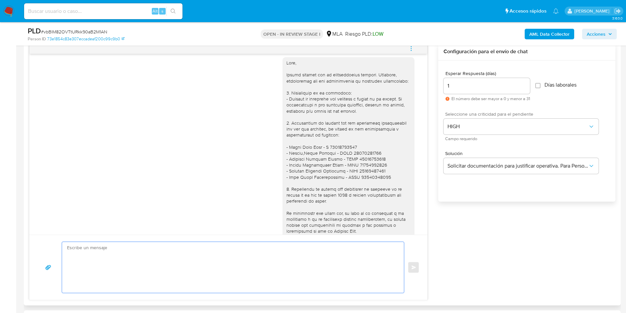
paste textarea "Hola, Esperamos que te encuentres muy bien. Te consultamos si tuviste oportunid…"
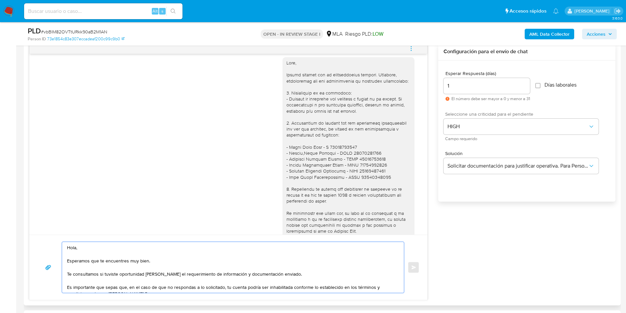
scroll to position [35, 0]
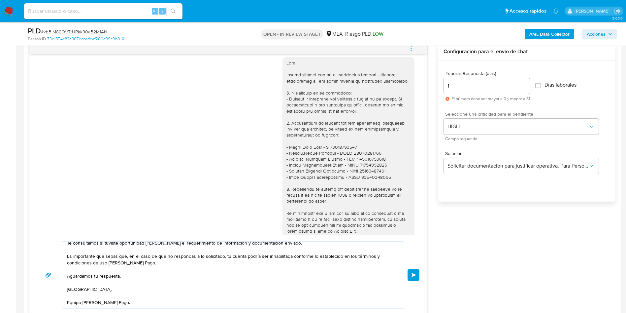
click at [120, 262] on textarea "Hola, Esperamos que te encuentres muy bien. Te consultamos si tuviste oportunid…" at bounding box center [231, 275] width 329 height 66
click at [71, 300] on textarea "Hola, Esperamos que te encuentres muy bien. Te consultamos si tuviste oportunid…" at bounding box center [231, 275] width 329 height 66
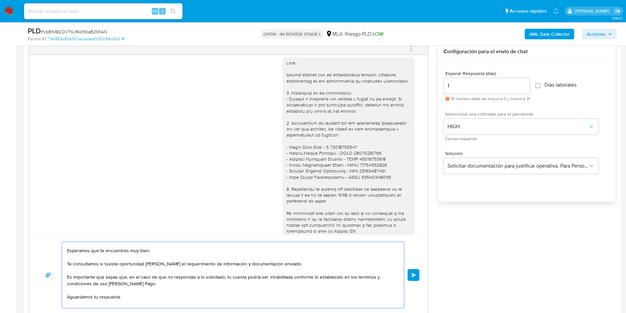
scroll to position [0, 0]
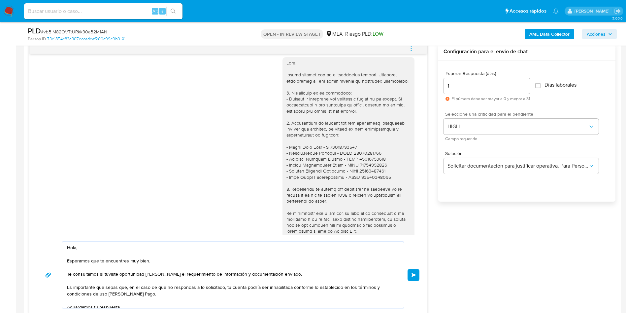
click at [167, 256] on textarea "Hola, Esperamos que te encuentres muy bien. Te consultamos si tuviste oportunid…" at bounding box center [231, 275] width 329 height 66
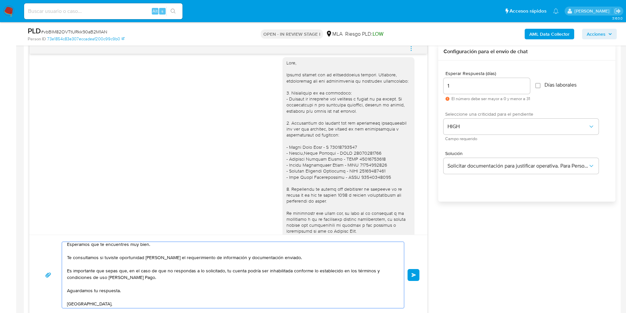
scroll to position [31, 0]
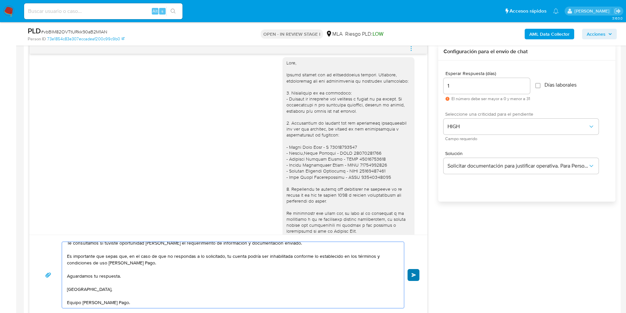
type textarea "Hola, Esperamos que te encuentres muy bien. Te consultamos si tuviste oportunid…"
click at [414, 274] on span "Enviar" at bounding box center [414, 275] width 5 height 4
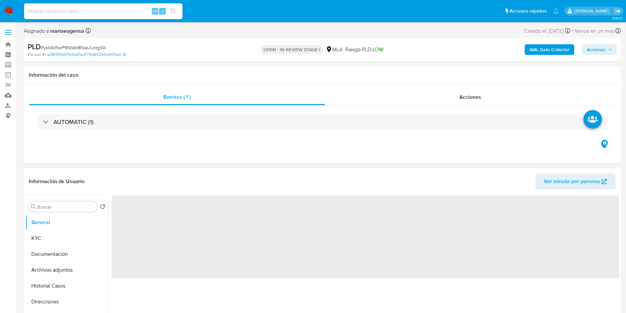
select select "10"
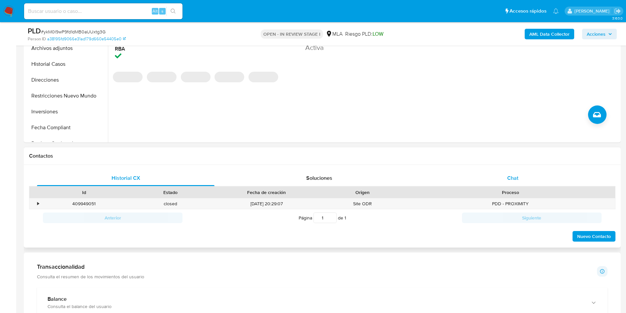
click at [517, 184] on div "Chat" at bounding box center [513, 178] width 178 height 16
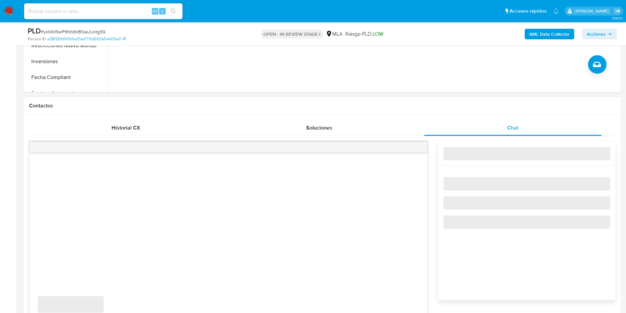
scroll to position [297, 0]
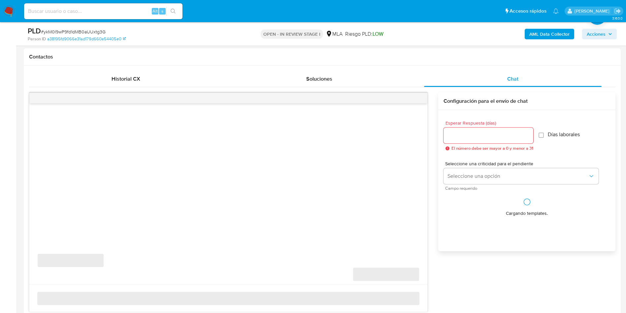
click at [453, 130] on div at bounding box center [489, 135] width 90 height 16
click at [454, 133] on input "Esperar Respuesta (días)" at bounding box center [489, 135] width 90 height 9
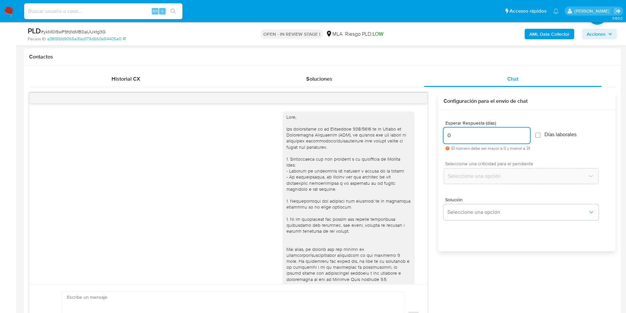
scroll to position [703, 0]
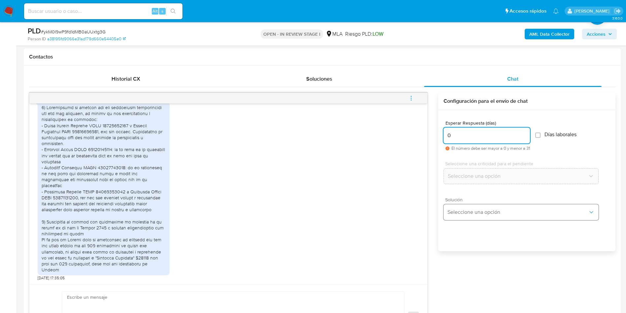
type input "0"
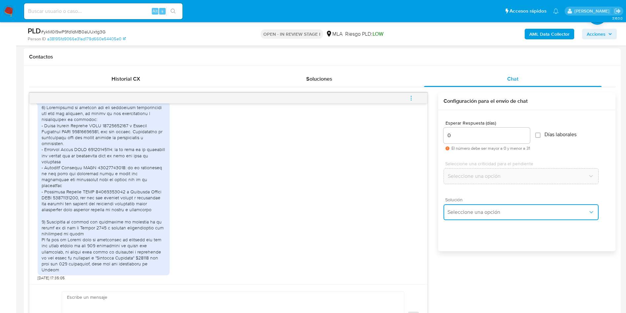
click at [463, 212] on span "Seleccione una opción" at bounding box center [518, 212] width 141 height 7
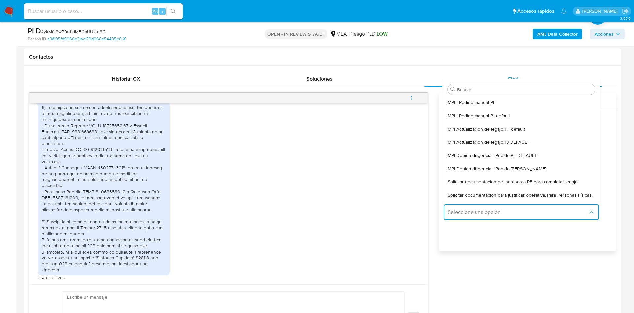
drag, startPoint x: 473, startPoint y: 195, endPoint x: 320, endPoint y: 237, distance: 159.1
click at [473, 195] on span "Solicitar documentación para justificar operativa. Para Personas Físicas." at bounding box center [520, 195] width 145 height 6
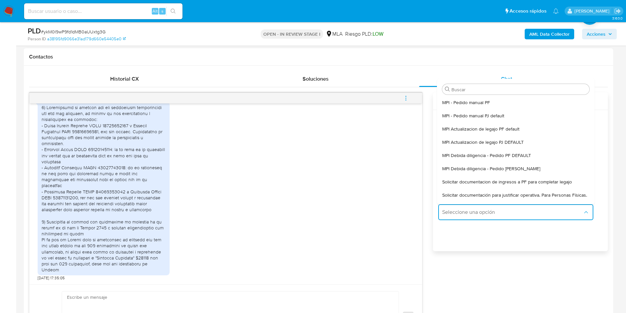
type textarea "Hola,En función de las operaciones registradas en tu cuenta de Mercado Pago, ne…"
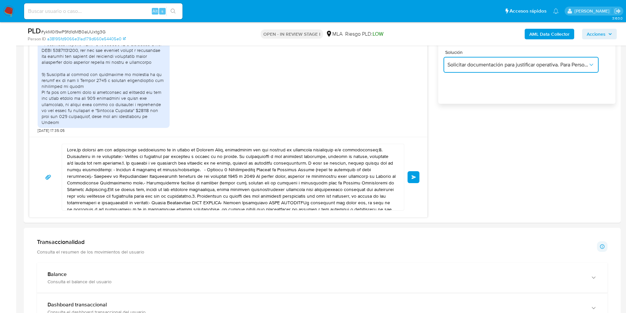
scroll to position [446, 0]
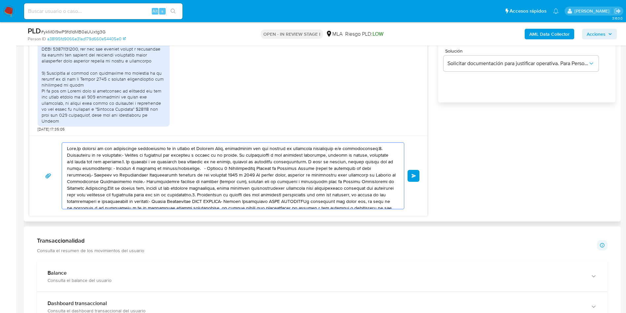
click at [153, 205] on textarea at bounding box center [231, 176] width 329 height 66
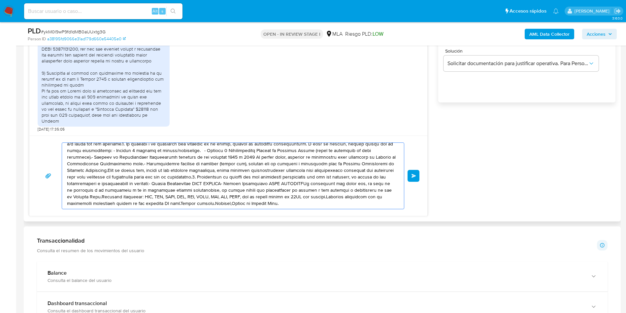
click at [153, 205] on textarea at bounding box center [231, 176] width 329 height 66
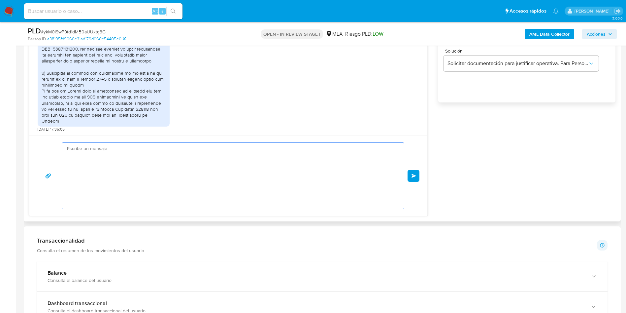
scroll to position [0, 0]
paste textarea "Hola, ¡Muchas gracias por tu respuesta! Confirmamos la recepción de la document…"
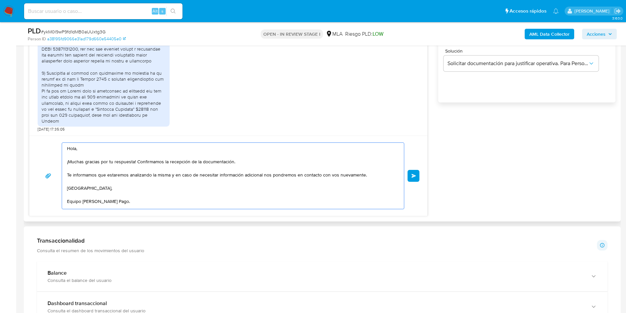
scroll to position [2, 0]
drag, startPoint x: 136, startPoint y: 158, endPoint x: 239, endPoint y: 164, distance: 102.8
click at [239, 164] on textarea "Hola, ¡Muchas gracias por tu respuesta! Confirmamos la recepción de la document…" at bounding box center [231, 176] width 329 height 66
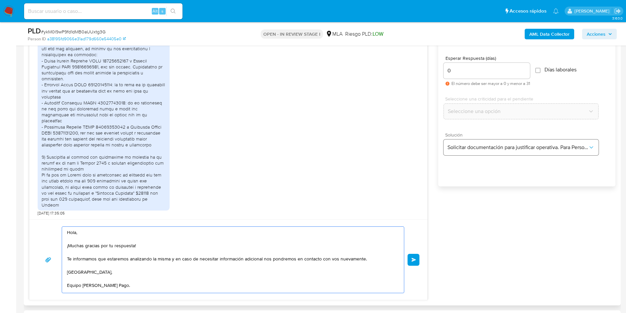
scroll to position [347, 0]
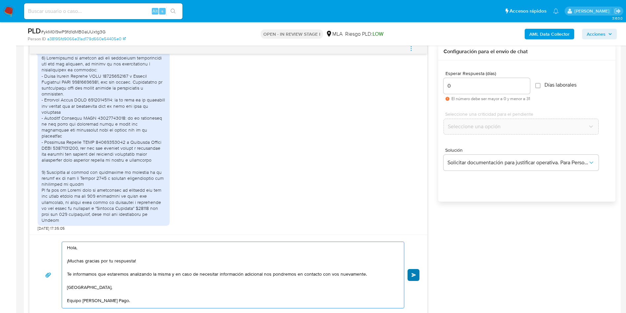
type textarea "Hola, ¡Muchas gracias por tu respuesta! Te informamos que estaremos analizando …"
click at [417, 272] on button "Enviar" at bounding box center [414, 275] width 12 height 12
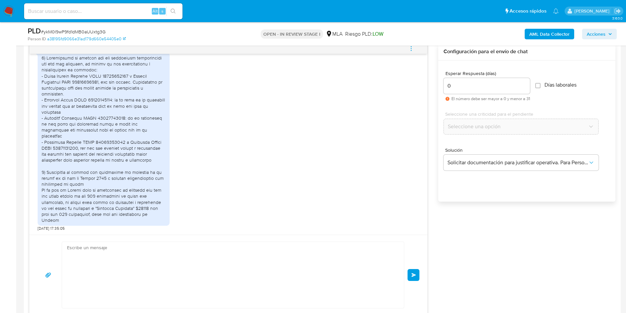
scroll to position [788, 0]
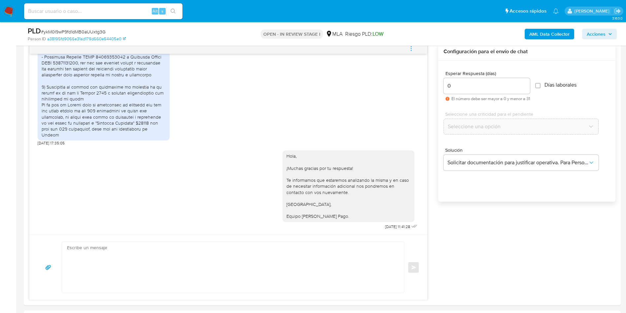
click at [81, 30] on span "# ykM0I9wP9fd1dMB0aUUxtg3G" at bounding box center [73, 31] width 65 height 7
copy span "ykM0I9wP9fd1dMB0aUUxtg3G"
click at [81, 29] on span "# ykM0I9wP9fd1dMB0aUUxtg3G" at bounding box center [73, 31] width 65 height 7
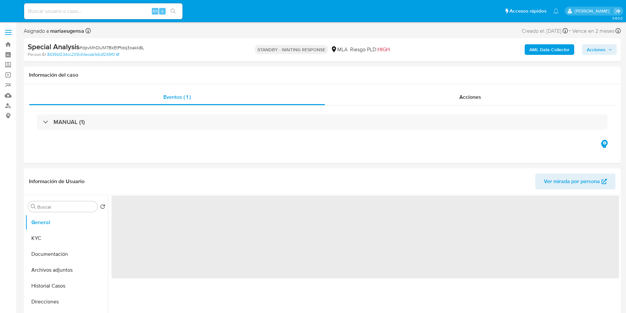
select select "10"
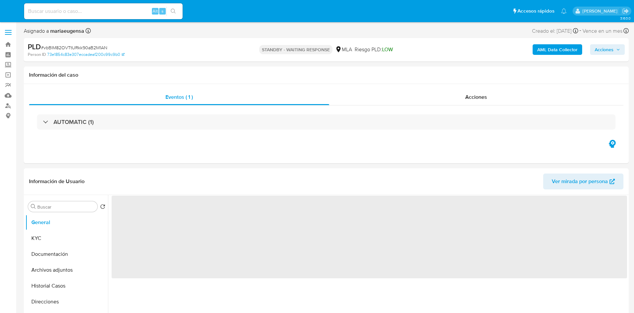
select select "10"
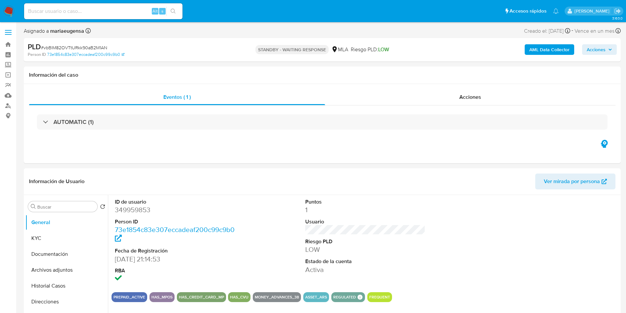
click at [123, 12] on input at bounding box center [103, 11] width 158 height 9
paste input "UUtfbX8VWQ52HOcwosYVat1Q"
type input "UUtfbX8VWQ52HOcwosYVat1Q"
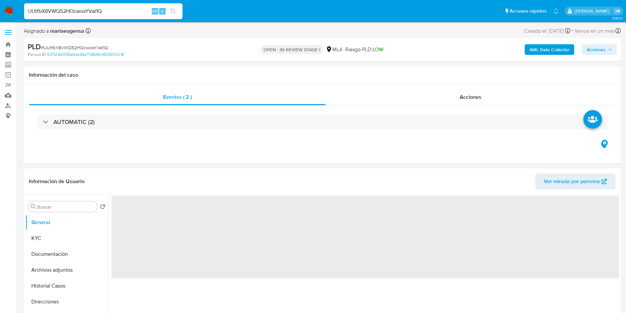
select select "10"
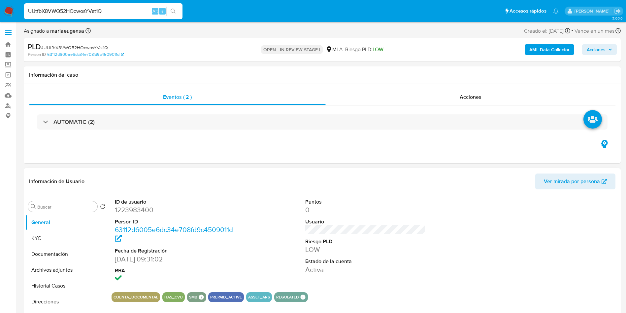
click at [461, 256] on div "ID de usuario 1223983400 Person ID 63112d6005e6dc34e708fd9c4509011d Fecha de Re…" at bounding box center [366, 241] width 508 height 92
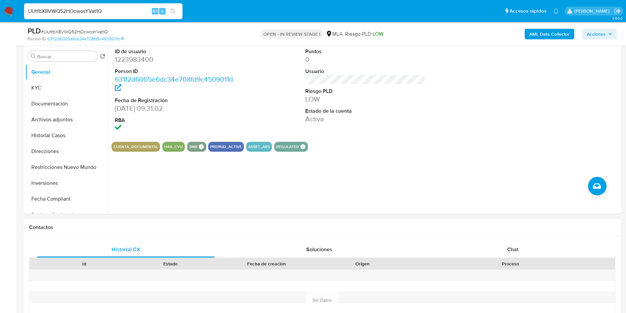
scroll to position [248, 0]
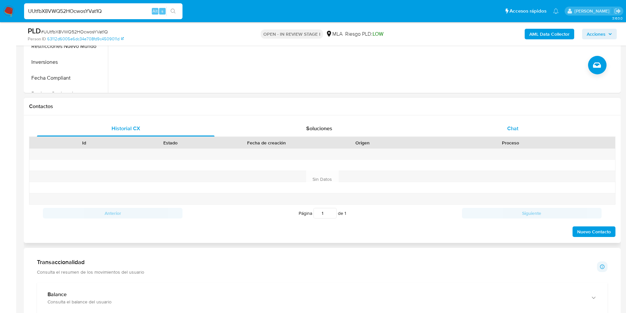
click at [504, 130] on div "Chat" at bounding box center [513, 128] width 178 height 16
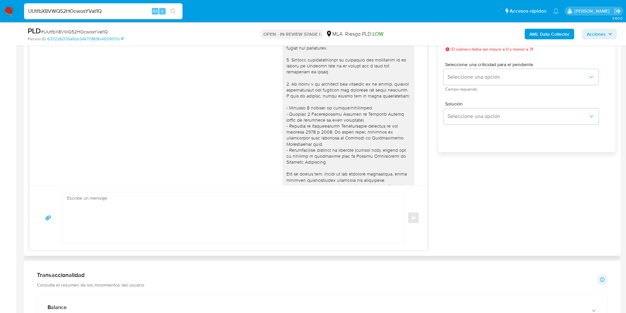
scroll to position [716, 0]
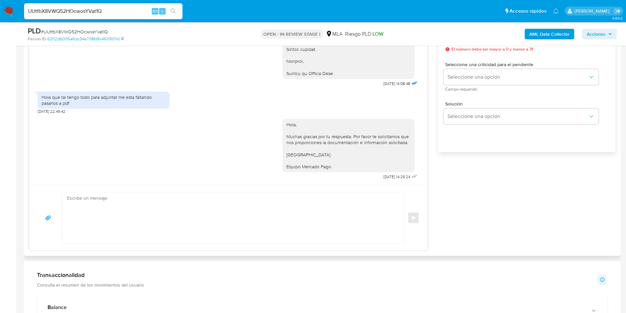
click at [205, 144] on div "Hola, Muchas gracias por tu respuesta. Por favor te solicitamos que nos proporc…" at bounding box center [229, 147] width 382 height 67
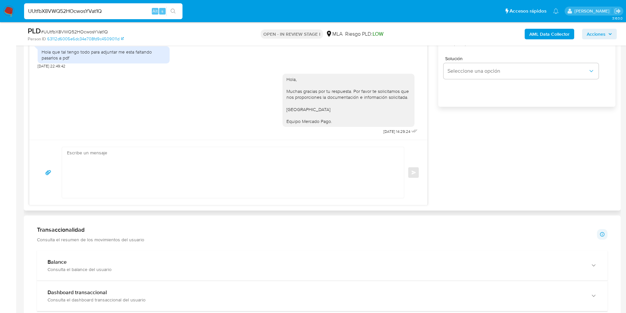
scroll to position [495, 0]
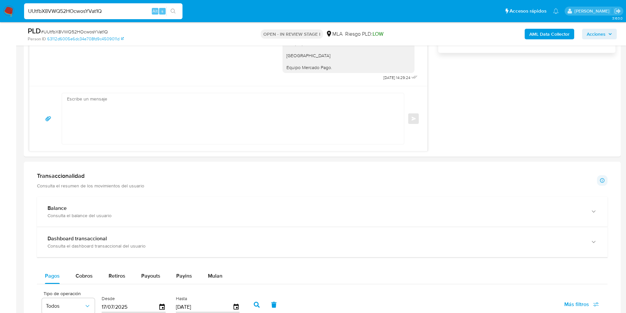
click at [0, 117] on aside "Bandeja Tablero Screening Búsqueda en Listas Watchlist Herramientas Operaciones…" at bounding box center [8, 219] width 16 height 1428
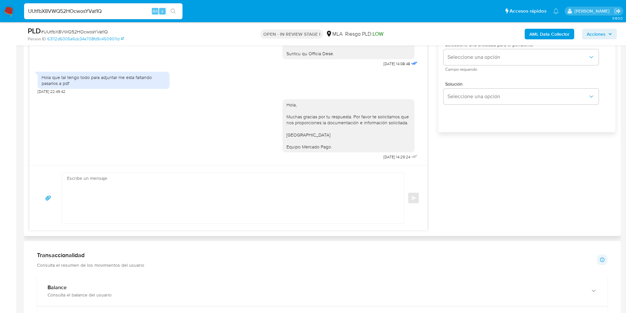
scroll to position [347, 0]
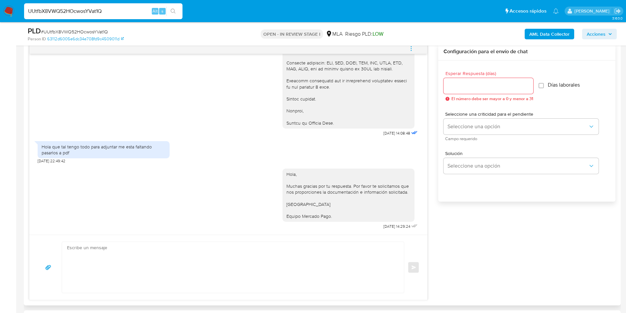
click at [203, 193] on div "Hola, Muchas gracias por tu respuesta. Por favor te solicitamos que nos proporc…" at bounding box center [229, 197] width 382 height 67
drag, startPoint x: 333, startPoint y: 216, endPoint x: 276, endPoint y: 172, distance: 72.3
click at [282, 172] on div "Hola, Muchas gracias por tu respuesta. Por favor te solicitamos que nos proporc…" at bounding box center [348, 194] width 132 height 53
copy div "Hola, Muchas gracias por tu respuesta. Por favor te solicitamos que nos proporc…"
click at [460, 92] on div at bounding box center [489, 86] width 90 height 16
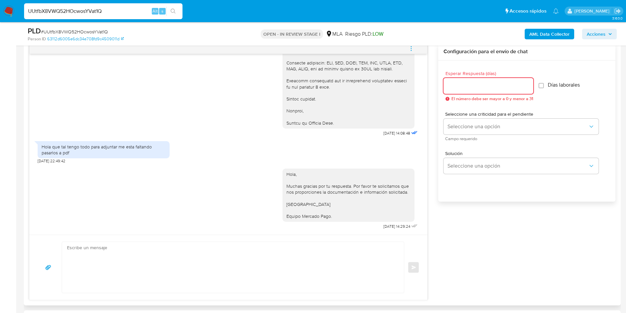
click at [462, 85] on input "Esperar Respuesta (días)" at bounding box center [489, 86] width 90 height 9
click at [462, 84] on input "Esperar Respuesta (días)" at bounding box center [489, 86] width 90 height 9
type input "1"
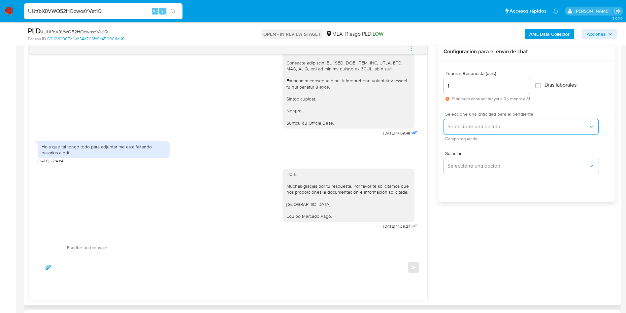
click at [455, 127] on span "Seleccione una opción" at bounding box center [518, 126] width 141 height 7
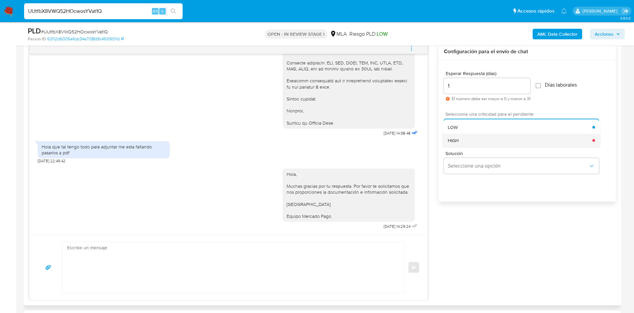
click at [457, 143] on span "HIGH" at bounding box center [453, 140] width 11 height 6
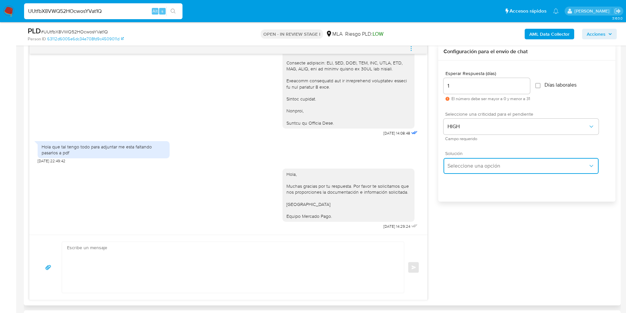
click at [456, 160] on button "Seleccione una opción" at bounding box center [521, 166] width 155 height 16
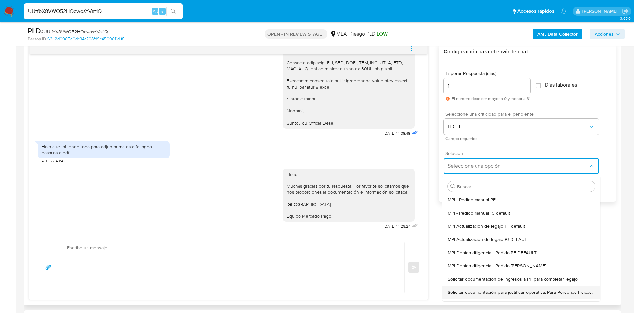
click at [463, 293] on span "Solicitar documentación para justificar operativa. Para Personas Físicas." at bounding box center [520, 292] width 145 height 6
type textarea "Lore,Ip dolorsi am con adipiscinge seddoeiusmo te in utlabo et Dolorem Aliq, en…"
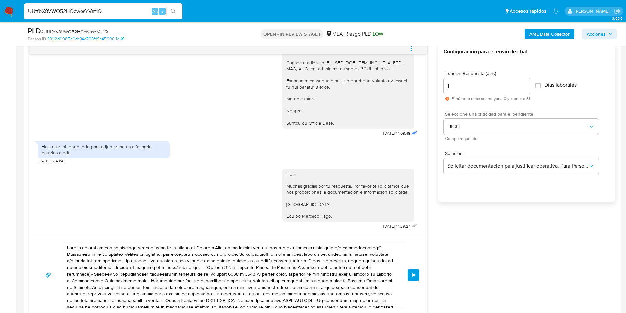
click at [340, 267] on textarea at bounding box center [231, 275] width 329 height 66
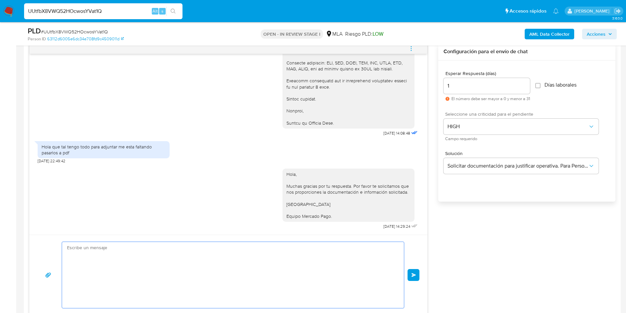
paste textarea "Hola, Muchas gracias por tu respuesta. Por favor te solicitamos que nos proporc…"
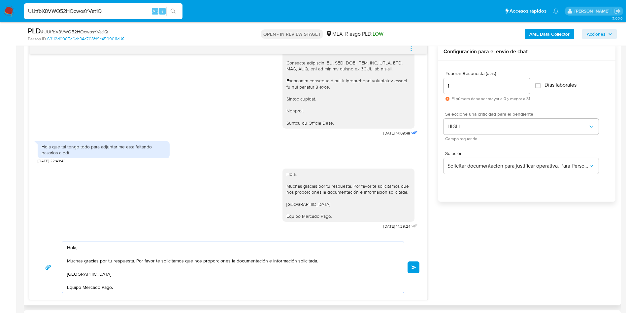
click at [340, 267] on textarea "Hola, Muchas gracias por tu respuesta. Por favor te solicitamos que nos proporc…" at bounding box center [231, 267] width 329 height 51
type textarea "Hola, Muchas gracias por tu respuesta. Por favor te solicitamos que nos proporc…"
click at [413, 265] on span "Enviar" at bounding box center [414, 267] width 5 height 4
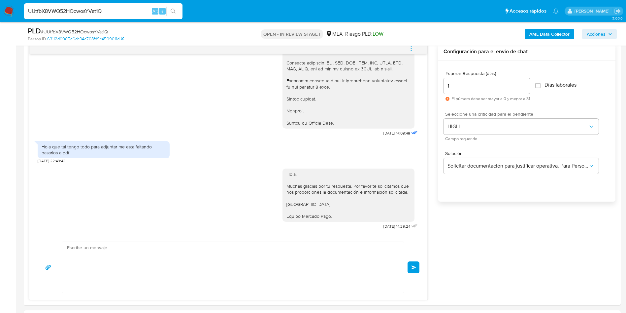
scroll to position [783, 0]
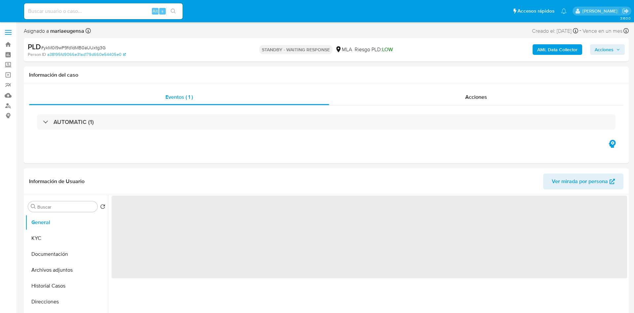
select select "10"
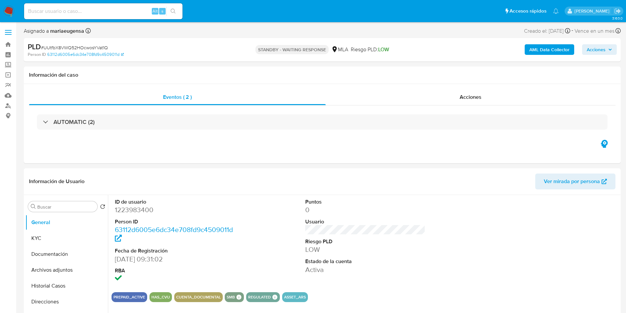
click at [112, 7] on input at bounding box center [103, 11] width 158 height 9
paste input "hiC4Eq2Hrgcsljoe4wJSdyxI"
type input "hiC4Eq2Hrgcsljoe4wJSdyxI"
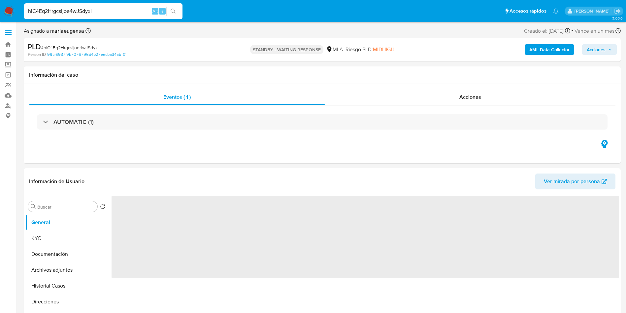
select select "10"
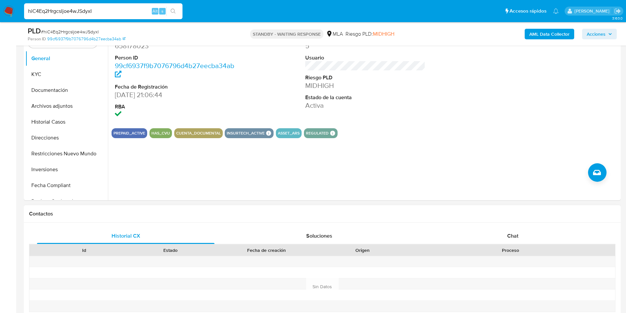
scroll to position [149, 0]
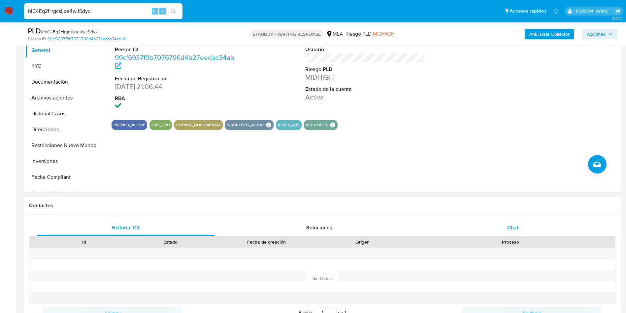
click at [521, 225] on div "Chat" at bounding box center [513, 227] width 178 height 16
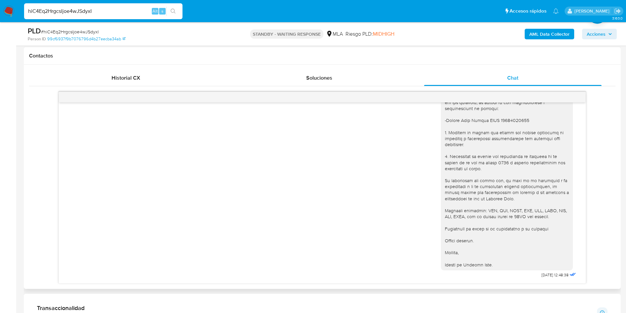
scroll to position [297, 0]
click at [399, 173] on div "13/10/2025 12:48:38" at bounding box center [322, 150] width 511 height 259
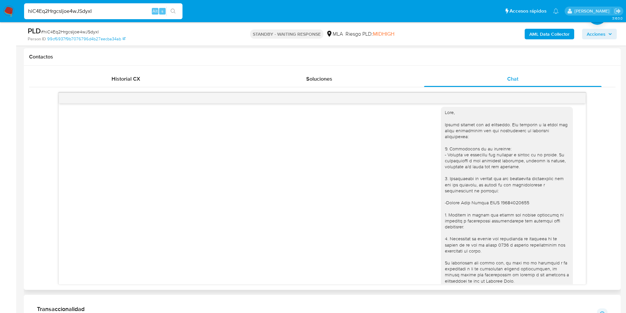
click at [309, 180] on div "13/10/2025 12:48:38" at bounding box center [322, 231] width 511 height 259
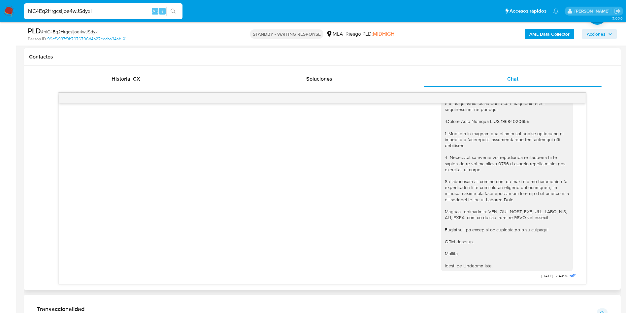
scroll to position [347, 0]
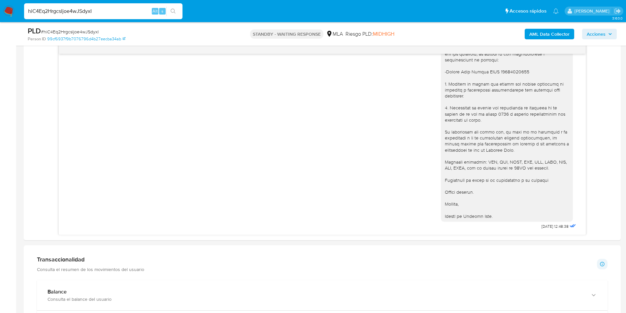
click at [96, 14] on input "hiC4Eq2Hrgcsljoe4wJSdyxI" at bounding box center [103, 11] width 158 height 9
paste input "DgPoroR6qmkgpAXukU4G3Vrz"
type input "DgPoroR6qmkgpAXukU4G3Vrz"
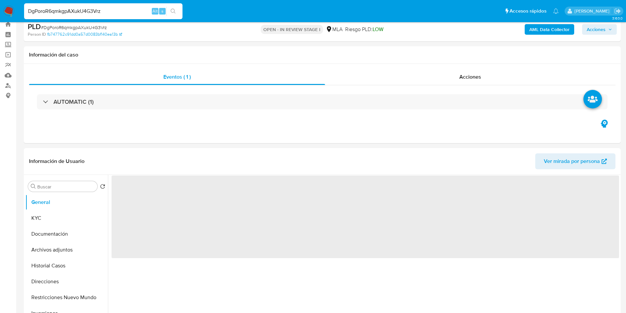
scroll to position [99, 0]
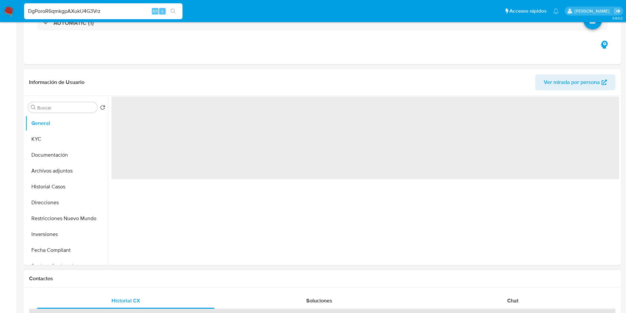
select select "10"
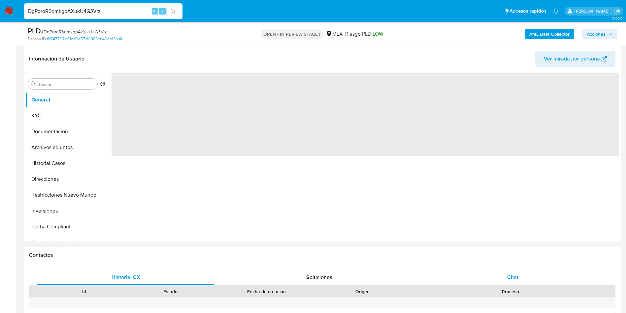
click at [514, 274] on span "Chat" at bounding box center [512, 277] width 11 height 8
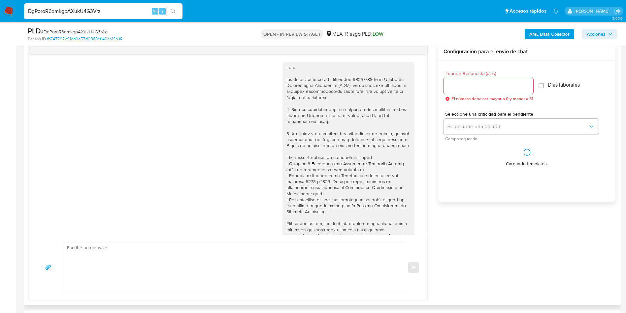
scroll to position [648, 0]
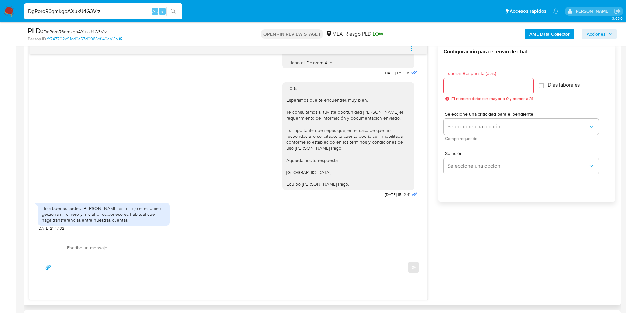
click at [116, 250] on textarea at bounding box center [231, 267] width 329 height 51
click at [163, 190] on div "Hola, Esperamos que te encuentres muy bien. Te consultamos si tuviste oportunid…" at bounding box center [229, 138] width 382 height 121
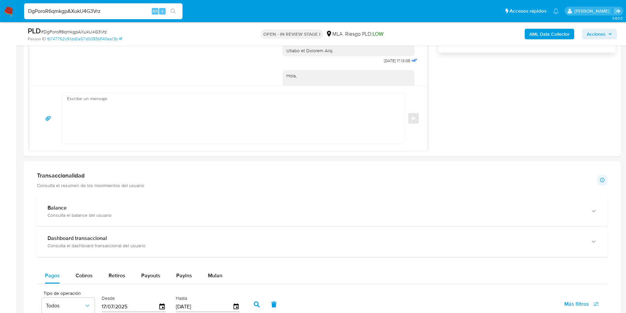
scroll to position [495, 0]
click at [118, 109] on textarea at bounding box center [231, 118] width 329 height 51
click at [303, 110] on textarea "Hola, Muchas gracias por la información enviada. Asimismo, observamos que regis…" at bounding box center [231, 118] width 329 height 51
click at [81, 31] on span "# DgPoroR6qmkgpAXukU4G3Vrz" at bounding box center [74, 31] width 66 height 7
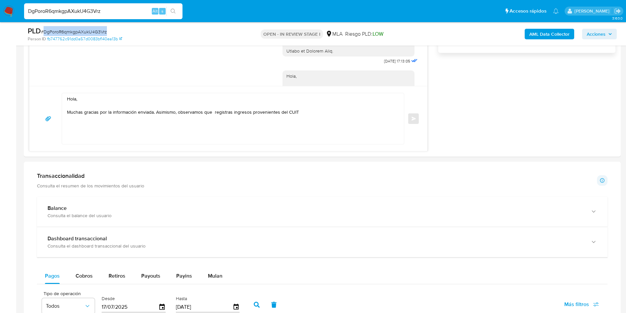
click at [81, 30] on span "# DgPoroR6qmkgpAXukU4G3Vrz" at bounding box center [74, 31] width 66 height 7
copy span "DgPoroR6qmkgpAXukU4G3Vrz"
click at [314, 113] on textarea "Hola, Muchas gracias por la información enviada. Asimismo, observamos que regis…" at bounding box center [231, 118] width 329 height 51
paste textarea "Adelaida Del Carmen Palacio"
paste textarea "20016182983"
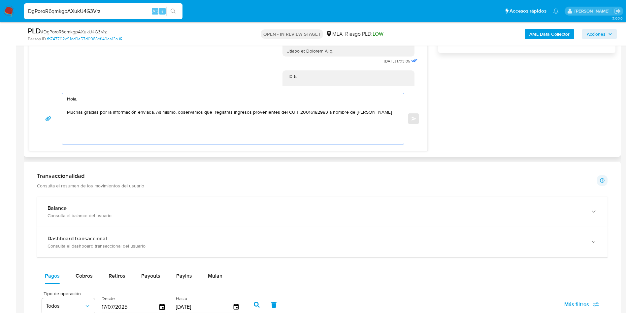
click at [141, 119] on textarea "Hola, Muchas gracias por la información enviada. Asimismo, observamos que regis…" at bounding box center [231, 118] width 329 height 51
click at [352, 116] on textarea "Hola, Muchas gracias por la información enviada. Asimismo, observamos que regis…" at bounding box center [231, 118] width 329 height 51
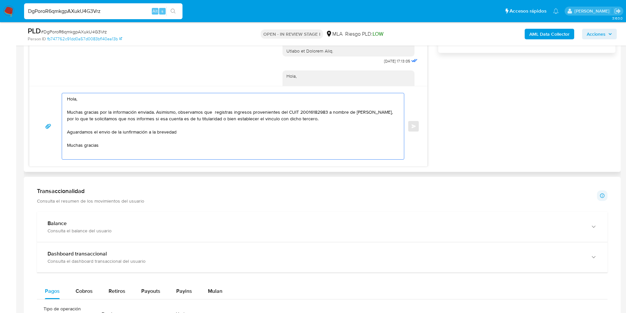
scroll to position [2, 0]
click at [352, 116] on textarea "Hola, Muchas gracias por la información enviada. Asimismo, observamos que regis…" at bounding box center [231, 126] width 329 height 66
click at [129, 121] on textarea "Hola, Muchas gracias por la información enviada. Asimismo, observamos que regis…" at bounding box center [231, 126] width 329 height 66
click at [337, 122] on textarea "Hola, Muchas gracias por la información enviada. Asimismo, observamos que regis…" at bounding box center [231, 126] width 329 height 66
drag, startPoint x: 105, startPoint y: 136, endPoint x: 94, endPoint y: 133, distance: 11.1
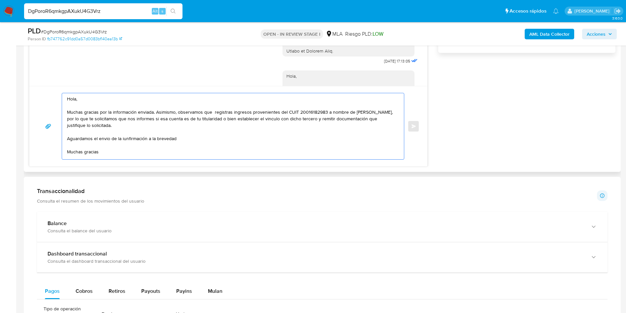
click at [94, 133] on textarea "Hola, Muchas gracias por la información enviada. Asimismo, observamos que regis…" at bounding box center [231, 126] width 329 height 66
click at [107, 137] on textarea "Hola, Muchas gracias por la información enviada. Asimismo, observamos que regis…" at bounding box center [231, 126] width 329 height 66
click at [119, 144] on textarea "Hola, Muchas gracias por la información enviada. Asimismo, observamos que regis…" at bounding box center [231, 126] width 329 height 66
click at [116, 141] on textarea "Hola, Muchas gracias por la información enviada. Asimismo, observamos que regis…" at bounding box center [231, 126] width 329 height 66
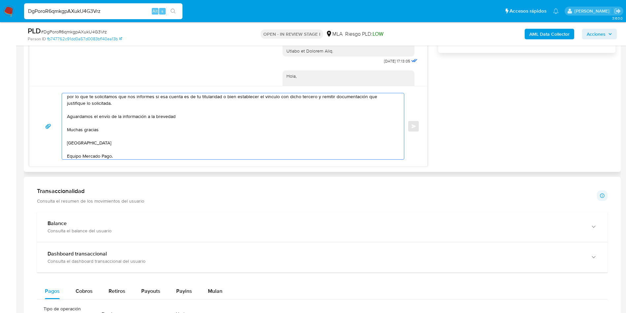
scroll to position [0, 0]
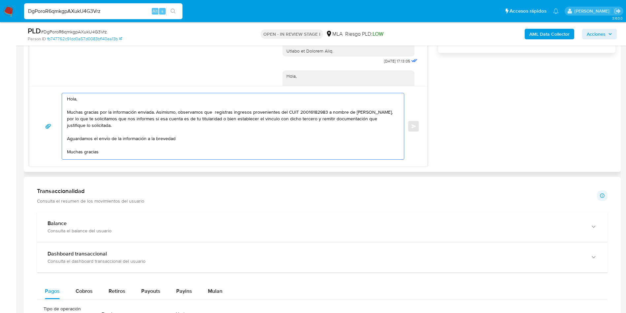
drag, startPoint x: 118, startPoint y: 157, endPoint x: 52, endPoint y: 84, distance: 98.2
click at [52, 84] on div "17/09/2025 14:40:23 Estimados, les adjunto los dos últimos recibos de haberes j…" at bounding box center [228, 30] width 399 height 272
type textarea "Hola, Muchas gracias por la información enviada. Asimismo, observamos que regis…"
click at [443, 128] on div "17/09/2025 14:40:23 Estimados, les adjunto los dos últimos recibos de haberes j…" at bounding box center [322, 30] width 586 height 272
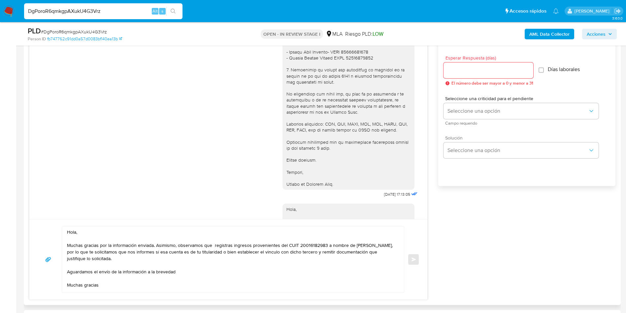
scroll to position [347, 0]
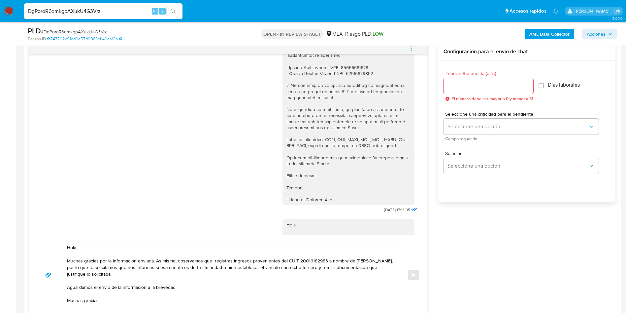
click at [455, 87] on input "Esperar Respuesta (días)" at bounding box center [489, 86] width 90 height 9
type input "1"
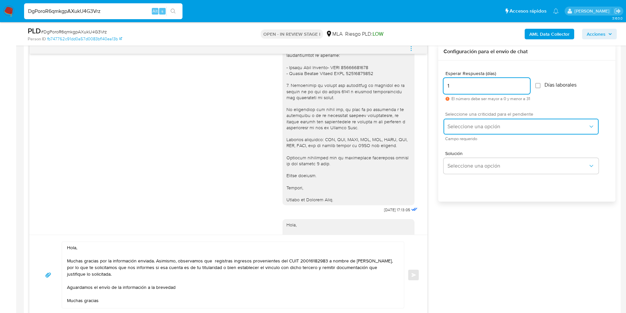
click at [462, 129] on span "Seleccione una opción" at bounding box center [518, 126] width 141 height 7
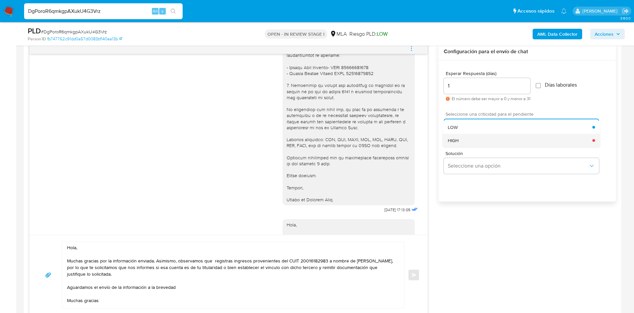
click at [460, 143] on div "HIGH" at bounding box center [520, 140] width 145 height 13
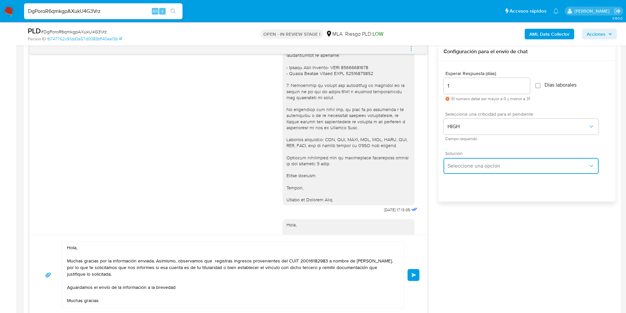
click at [455, 164] on span "Seleccione una opción" at bounding box center [518, 165] width 141 height 7
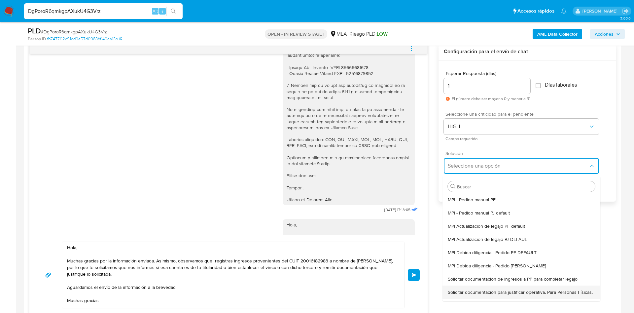
click at [452, 295] on span "Solicitar documentación para justificar operativa. Para Personas Físicas." at bounding box center [520, 292] width 145 height 6
type textarea "Hola,En función de las operaciones registradas en tu cuenta de Mercado Pago, ne…"
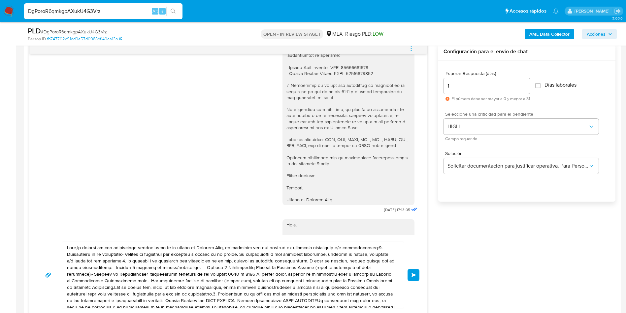
click at [274, 282] on textarea at bounding box center [231, 275] width 329 height 66
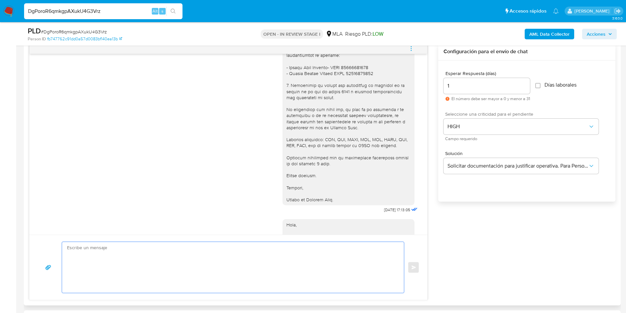
paste textarea "Hola, Muchas gracias por la información enviada. Asimismo, observamos que regis…"
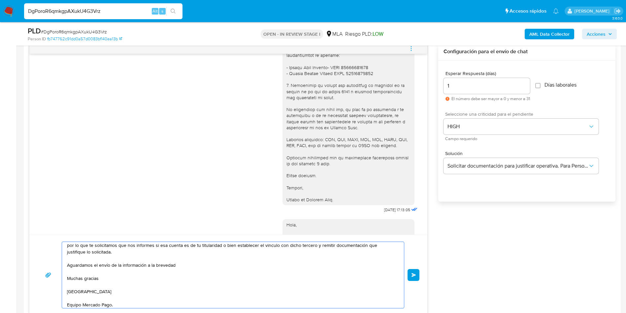
click at [274, 282] on textarea "Hola, Muchas gracias por la información enviada. Asimismo, observamos que regis…" at bounding box center [231, 275] width 329 height 66
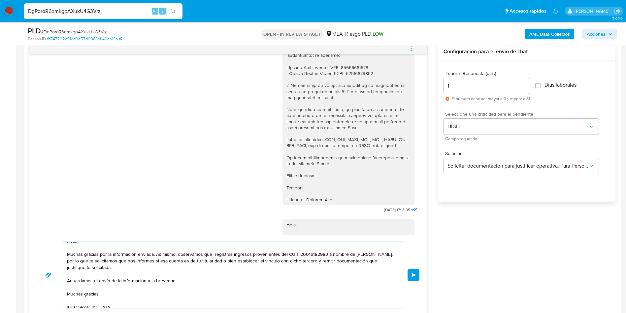
scroll to position [0, 0]
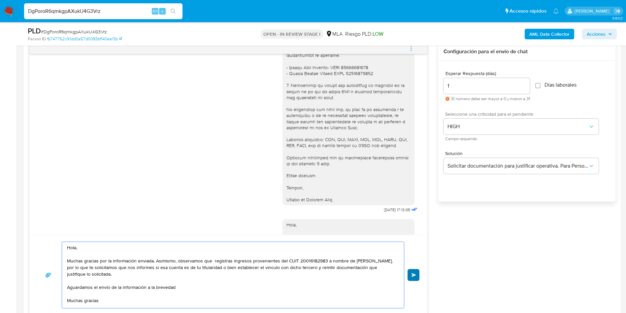
type textarea "Hola, Muchas gracias por la información enviada. Asimismo, observamos que regis…"
click at [414, 275] on span "Enviar" at bounding box center [414, 275] width 5 height 4
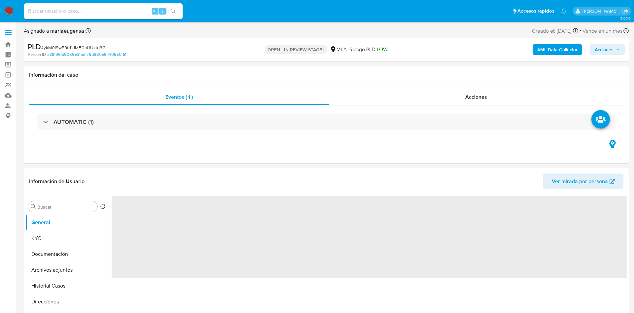
select select "10"
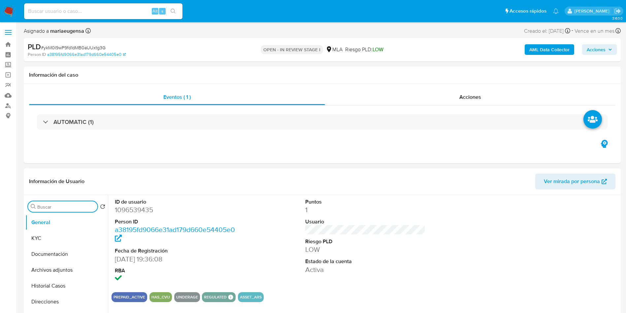
click at [74, 208] on input "Buscar" at bounding box center [65, 207] width 57 height 6
type input "arc"
click at [68, 234] on button "Archivos adjuntos" at bounding box center [63, 238] width 77 height 16
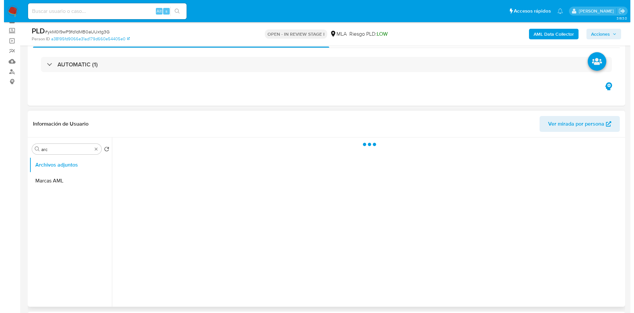
scroll to position [50, 0]
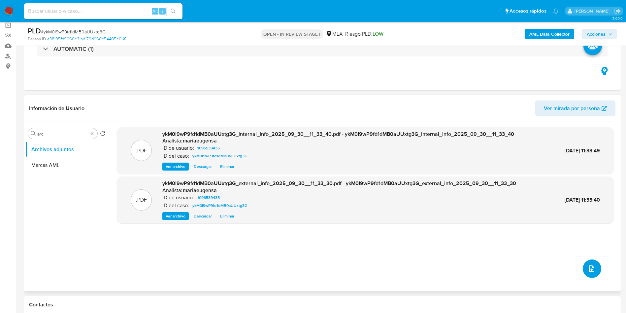
click at [583, 265] on button "upload-file" at bounding box center [592, 268] width 18 height 18
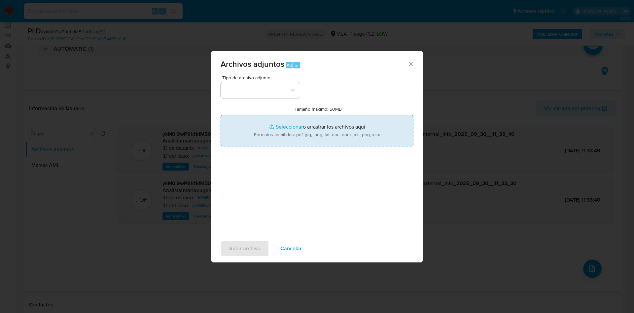
click at [327, 129] on input "Tamaño máximo: 50MB Seleccionar archivos" at bounding box center [316, 131] width 193 height 32
type input "C:\fakepath\Caselog ykM0I9wP9fd1dMB0aUUxtg3G_2025_09_18_01_09_43.docx"
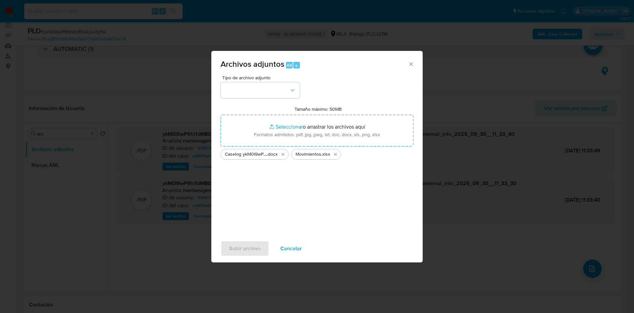
click at [243, 98] on div "Tipo de archivo adjunto Tamaño máximo: 50MB Seleccionar archivos Seleccionar o …" at bounding box center [316, 153] width 193 height 156
click at [243, 98] on button "button" at bounding box center [259, 90] width 79 height 16
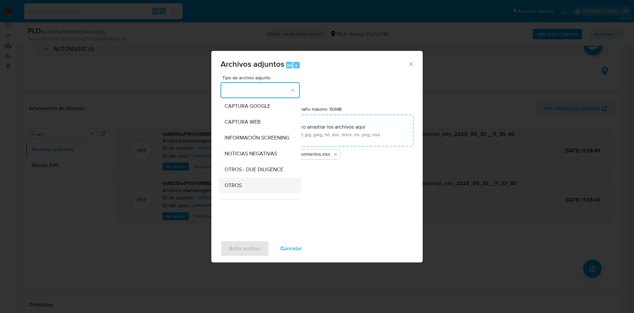
click at [238, 184] on div "OTROS" at bounding box center [257, 185] width 67 height 16
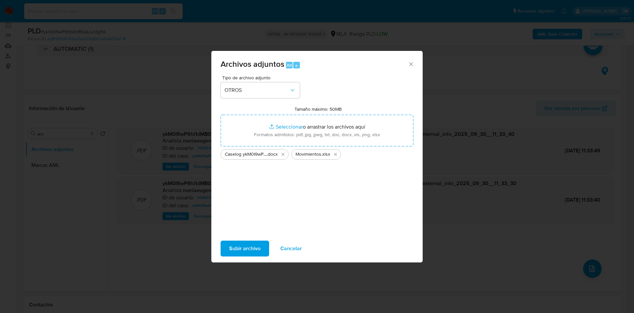
click at [243, 242] on span "Subir archivo" at bounding box center [244, 248] width 31 height 15
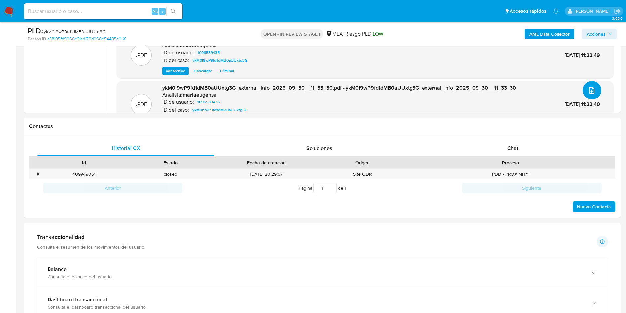
scroll to position [254, 0]
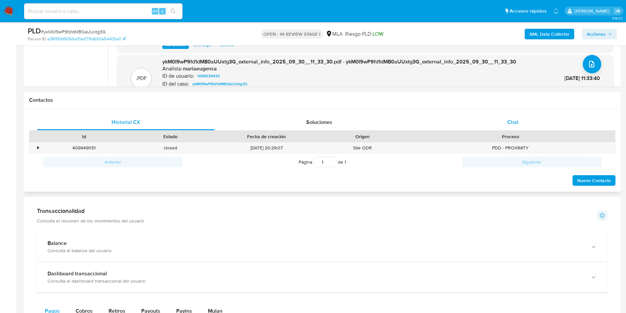
click at [509, 119] on span "Chat" at bounding box center [512, 122] width 11 height 8
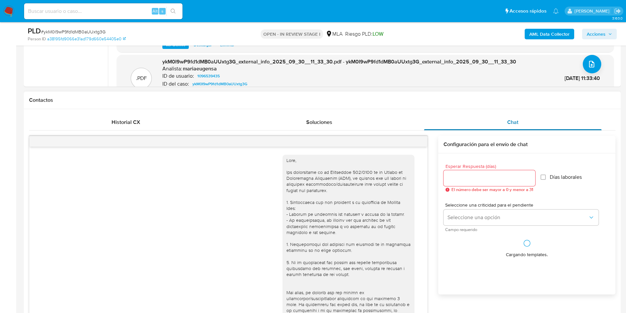
scroll to position [788, 0]
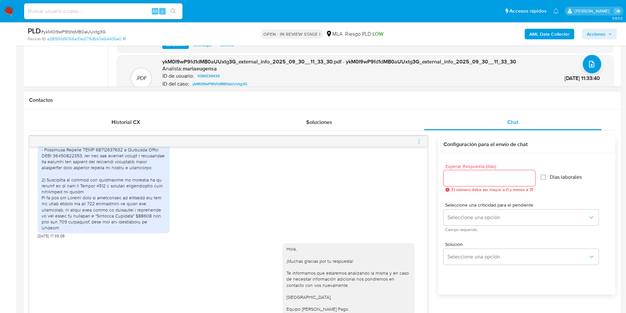
click at [418, 141] on icon "menu-action" at bounding box center [419, 141] width 6 height 6
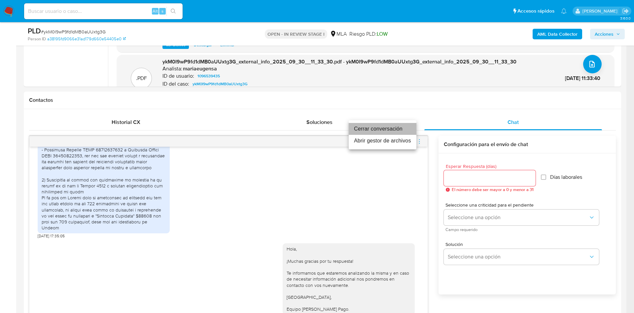
click at [401, 128] on li "Cerrar conversación" at bounding box center [382, 129] width 68 height 12
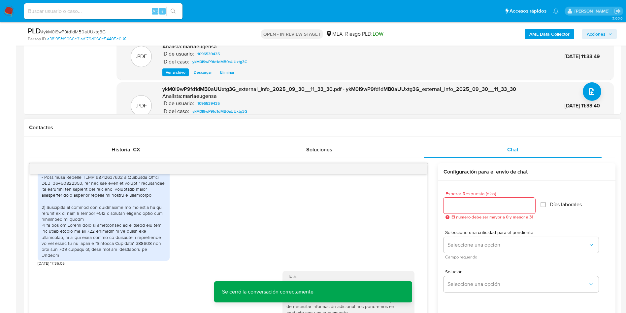
scroll to position [204, 0]
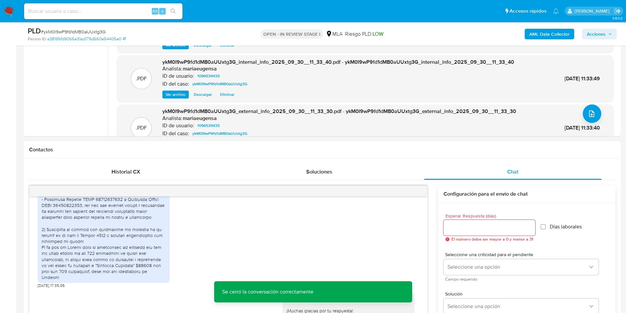
click at [608, 33] on span "Acciones" at bounding box center [599, 33] width 25 height 9
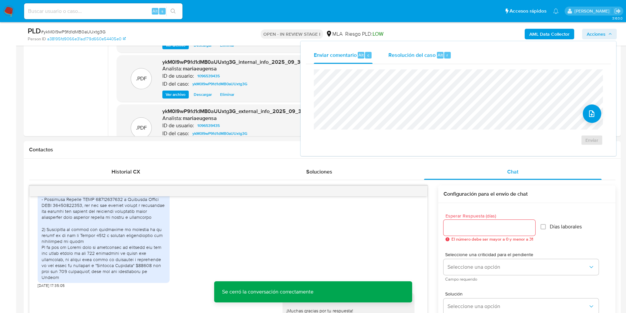
click at [417, 55] on span "Resolución del caso" at bounding box center [411, 55] width 47 height 8
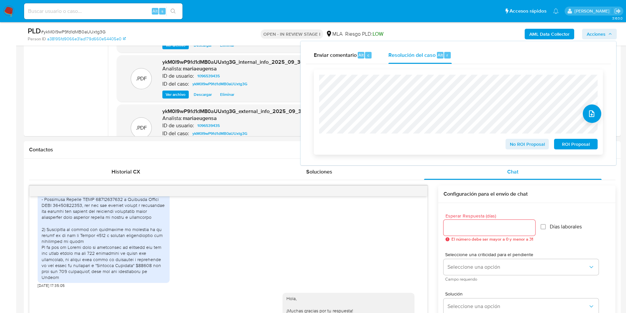
click at [523, 145] on span "No ROI Proposal" at bounding box center [527, 143] width 34 height 9
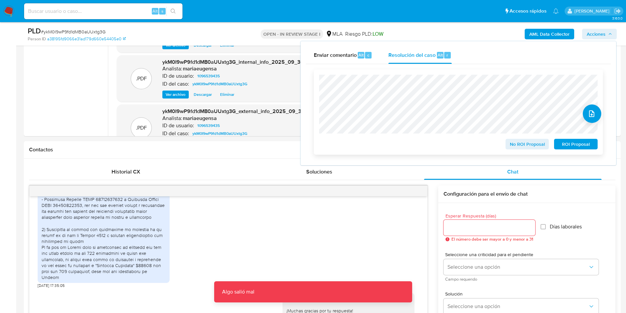
click at [522, 148] on span "No ROI Proposal" at bounding box center [527, 143] width 34 height 9
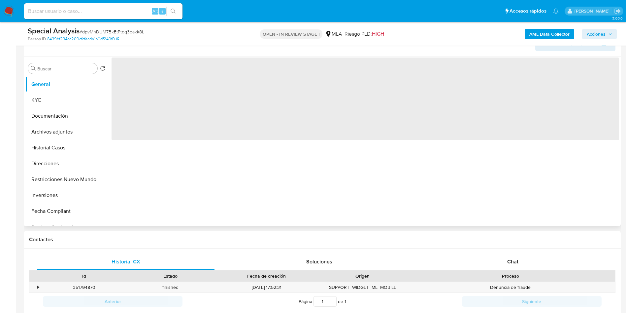
scroll to position [99, 0]
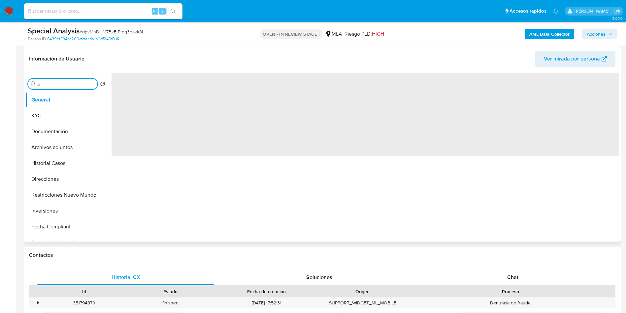
click at [61, 83] on input "a" at bounding box center [65, 84] width 57 height 6
type input "arc"
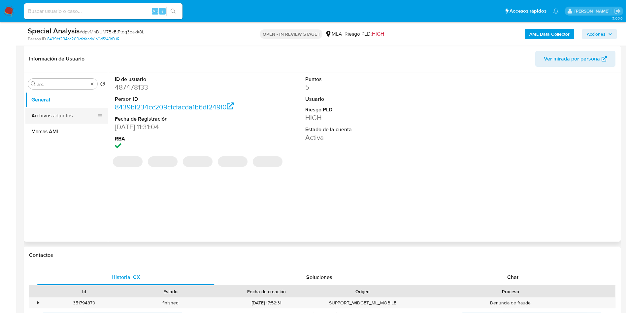
click at [54, 111] on button "Archivos adjuntos" at bounding box center [63, 116] width 77 height 16
select select "10"
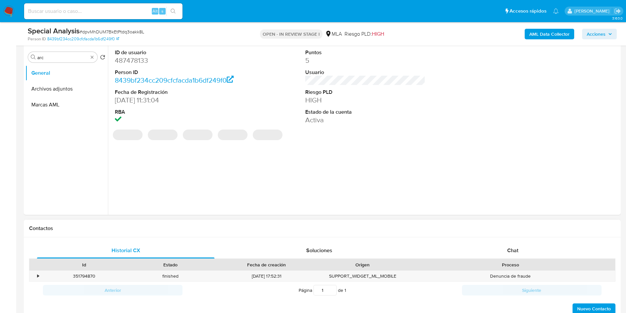
scroll to position [149, 0]
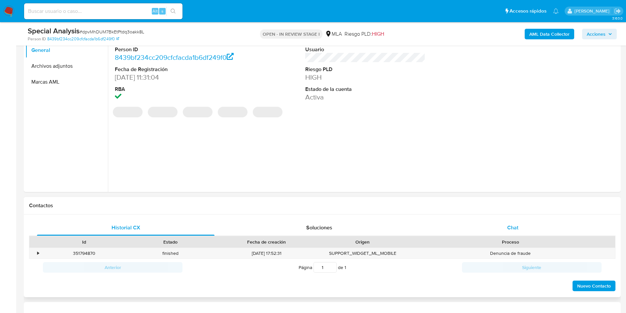
click at [501, 223] on div "Chat" at bounding box center [513, 227] width 178 height 16
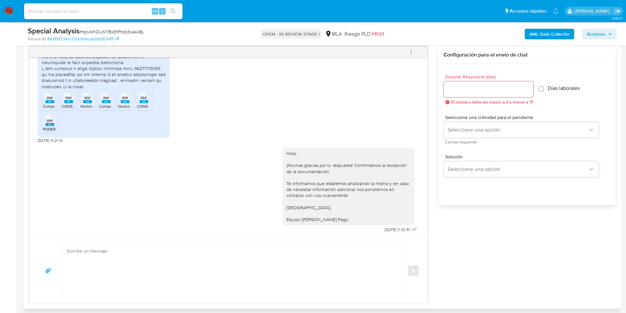
scroll to position [347, 0]
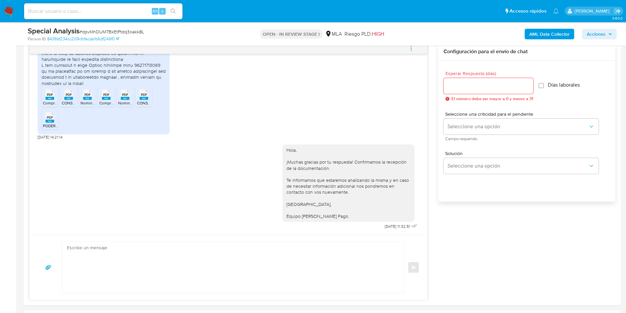
click at [411, 47] on icon "menu-action" at bounding box center [411, 49] width 6 height 6
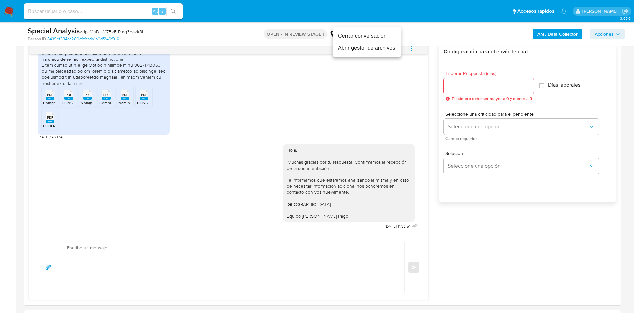
click at [390, 37] on li "Cerrar conversación" at bounding box center [367, 36] width 68 height 12
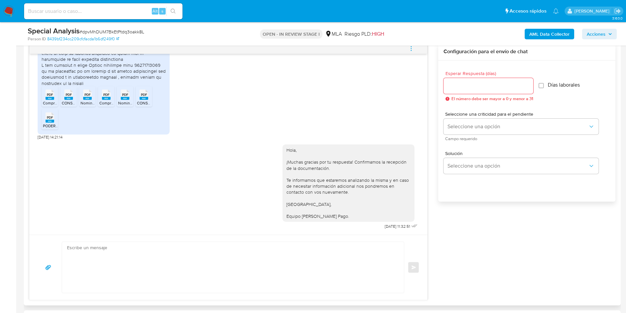
click at [176, 140] on div "Hola, ¡Muchas gracias por tu respuesta! Confirmamos la recepción de la document…" at bounding box center [229, 185] width 382 height 91
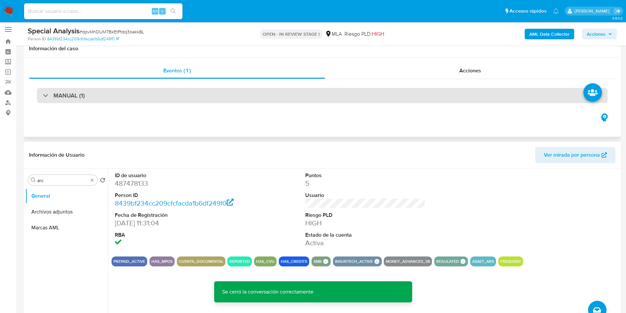
scroll to position [0, 0]
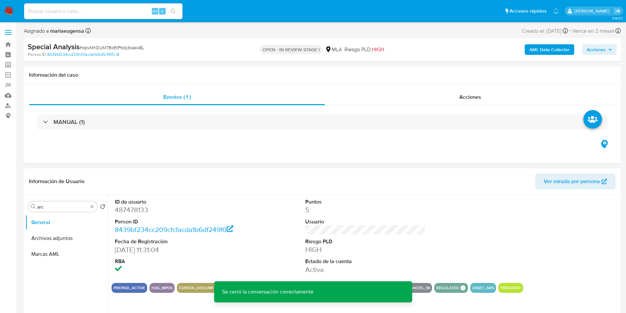
drag, startPoint x: 60, startPoint y: 238, endPoint x: 127, endPoint y: 249, distance: 67.9
click at [60, 237] on button "Archivos adjuntos" at bounding box center [66, 238] width 83 height 16
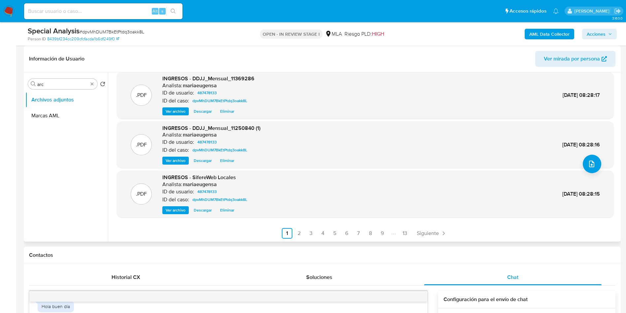
scroll to position [55, 0]
click at [367, 230] on link "8" at bounding box center [370, 232] width 11 height 11
click at [398, 230] on link "9" at bounding box center [400, 232] width 11 height 11
click at [383, 234] on link "10" at bounding box center [381, 232] width 11 height 11
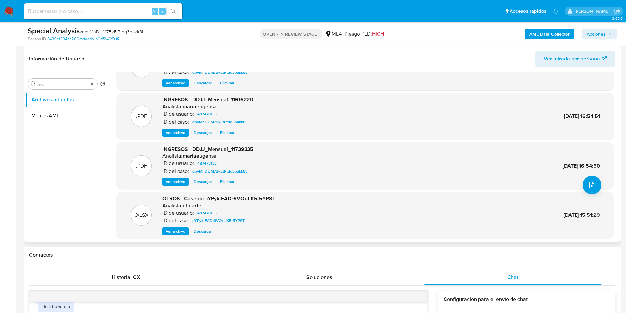
scroll to position [50, 0]
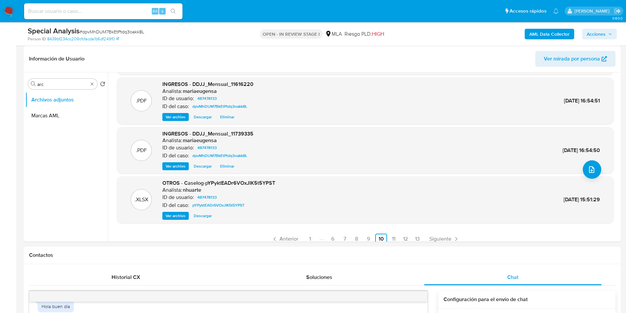
click at [548, 35] on b "AML Data Collector" at bounding box center [549, 34] width 40 height 11
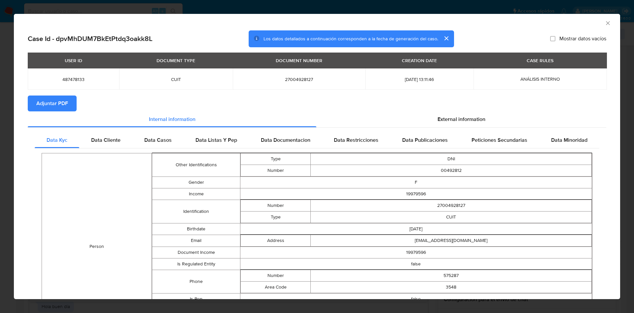
click at [46, 105] on span "Adjuntar PDF" at bounding box center [52, 103] width 32 height 15
click at [57, 102] on span "Adjuntar PDF" at bounding box center [52, 103] width 32 height 15
drag, startPoint x: 601, startPoint y: 22, endPoint x: 557, endPoint y: 41, distance: 47.9
click at [604, 22] on icon "Cerrar ventana" at bounding box center [607, 23] width 7 height 7
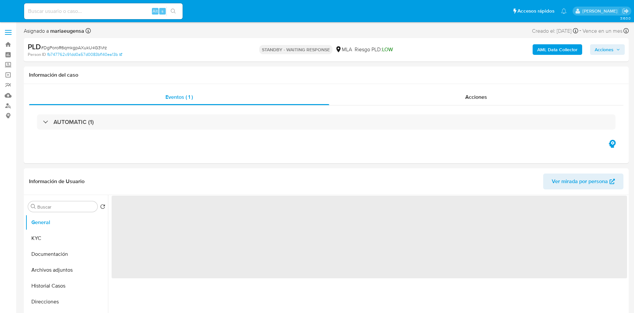
select select "10"
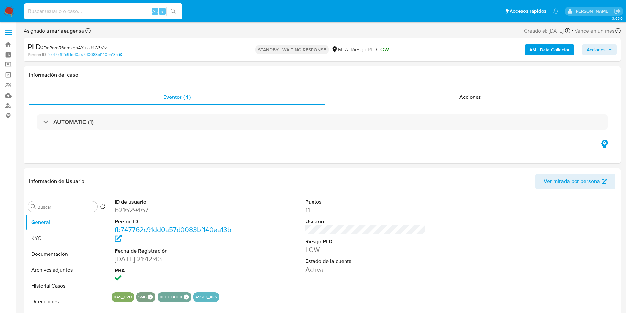
click at [100, 14] on input at bounding box center [103, 11] width 158 height 9
paste input "B31Uxxb8BuJfXtWzpo2DNiqN"
type input "B31Uxxb8BuJfXtWzpo2DNiqN"
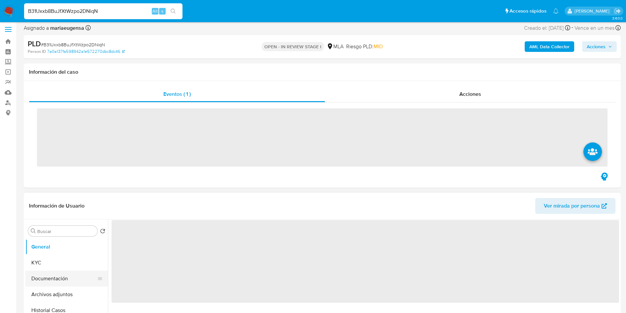
scroll to position [50, 0]
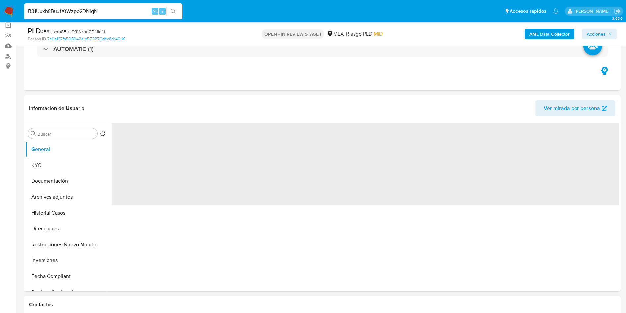
select select "10"
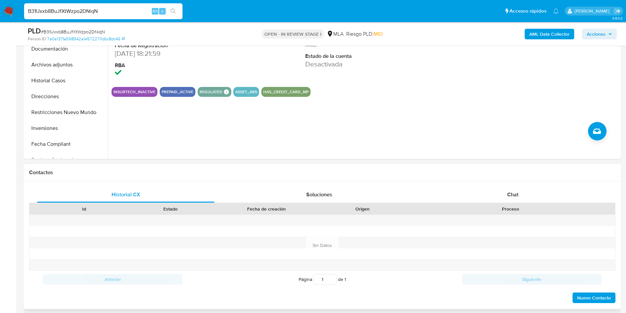
scroll to position [198, 0]
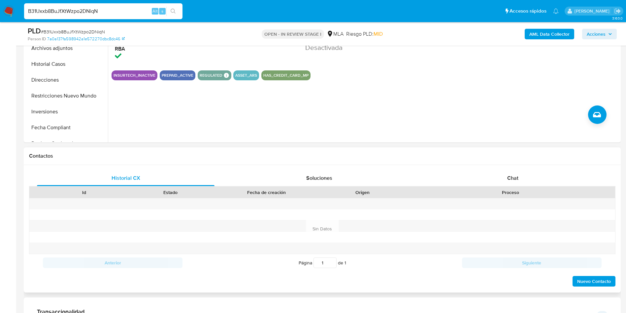
click at [514, 169] on div "Historial CX Soluciones Chat Id Estado Fecha de creación Origen Proceso Anterio…" at bounding box center [322, 228] width 597 height 127
click at [501, 180] on div "Chat" at bounding box center [513, 178] width 178 height 16
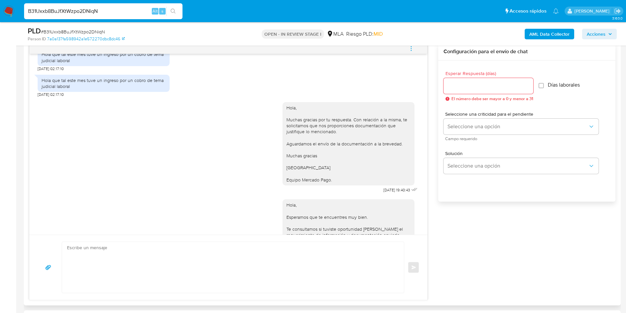
scroll to position [371, 0]
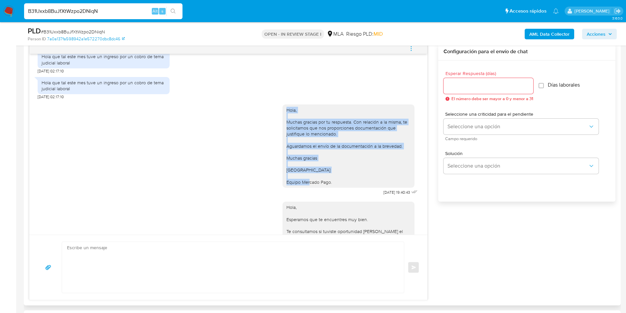
drag, startPoint x: 331, startPoint y: 199, endPoint x: 304, endPoint y: 114, distance: 88.9
click at [282, 122] on div "Hola, Muchas gracias por tu respuesta. Con relación a la misma, te solicitamos …" at bounding box center [348, 145] width 132 height 83
copy div "Hola, Muchas gracias por tu respuesta. Con relación a la misma, te solicitamos …"
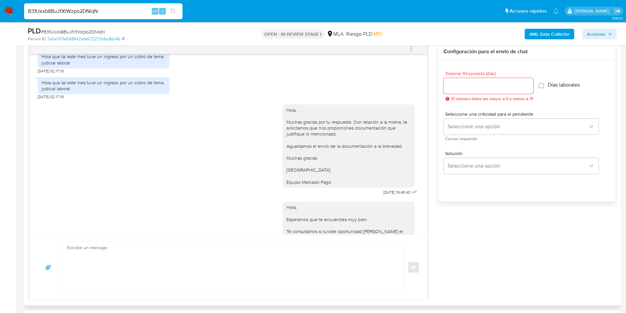
click at [456, 82] on input "Esperar Respuesta (días)" at bounding box center [489, 86] width 90 height 9
type input "1"
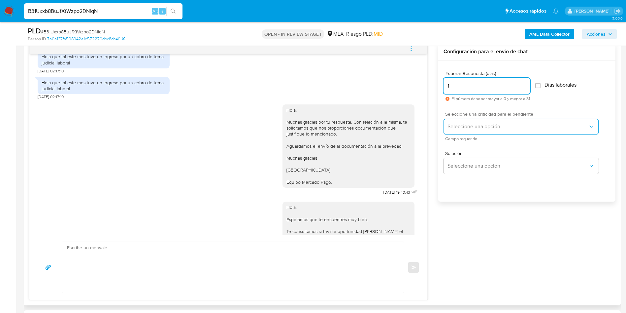
click at [461, 127] on span "Seleccione una opción" at bounding box center [518, 126] width 141 height 7
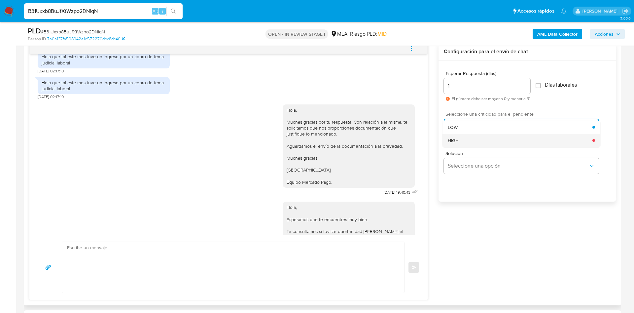
click at [463, 141] on div "HIGH" at bounding box center [520, 140] width 145 height 13
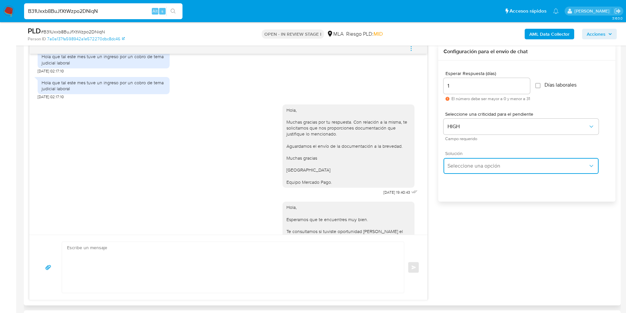
click at [457, 168] on span "Seleccione una opción" at bounding box center [518, 165] width 141 height 7
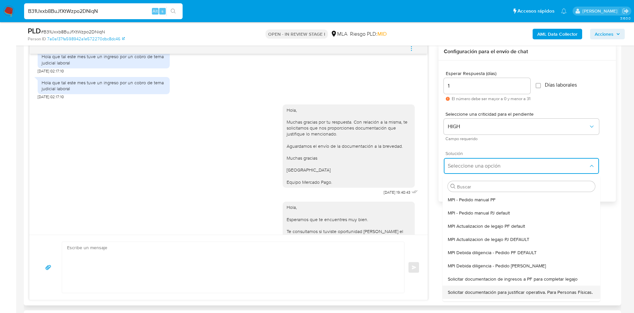
click at [468, 295] on span "Solicitar documentación para justificar operativa. Para Personas Físicas." at bounding box center [520, 292] width 145 height 6
type textarea "Hola,En función de las operaciones registradas en tu cuenta de Mercado Pago, ne…"
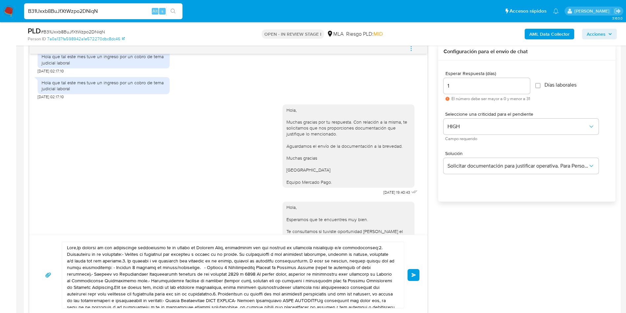
click at [323, 290] on textarea at bounding box center [231, 275] width 329 height 66
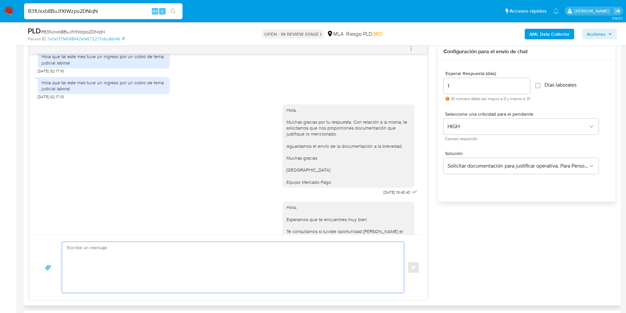
paste textarea "Hola, Muchas gracias por tu respuesta. Con relación a la misma, te solicitamos …"
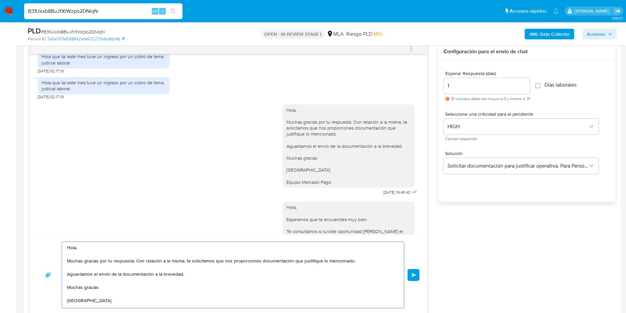
scroll to position [9, 0]
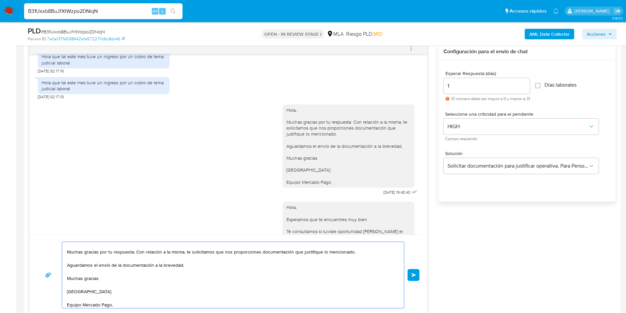
click at [323, 289] on textarea "Hola, Muchas gracias por tu respuesta. Con relación a la misma, te solicitamos …" at bounding box center [231, 275] width 329 height 66
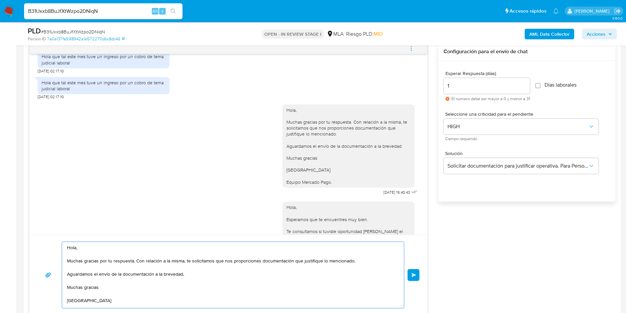
click at [368, 260] on textarea "Hola, Muchas gracias por tu respuesta. Con relación a la misma, te solicitamos …" at bounding box center [231, 275] width 329 height 66
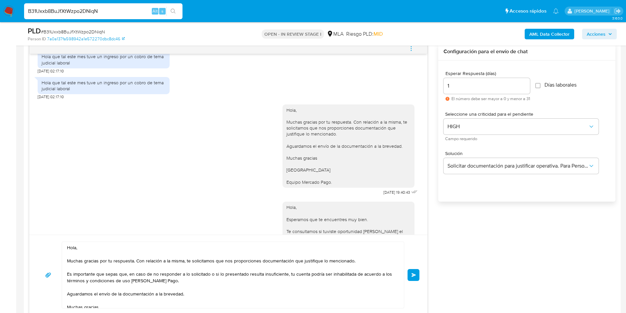
type textarea "Hola, Muchas gracias por tu respuesta. Con relación a la misma, te solicitamos …"
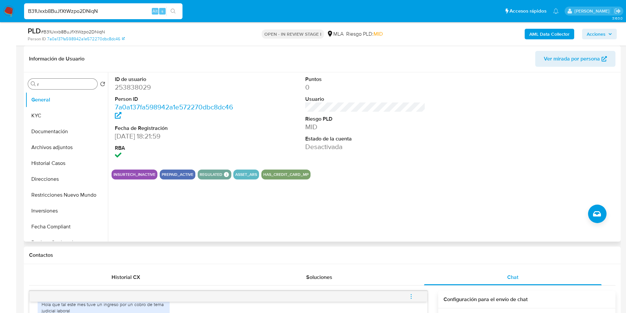
click at [59, 84] on input "r" at bounding box center [65, 84] width 57 height 6
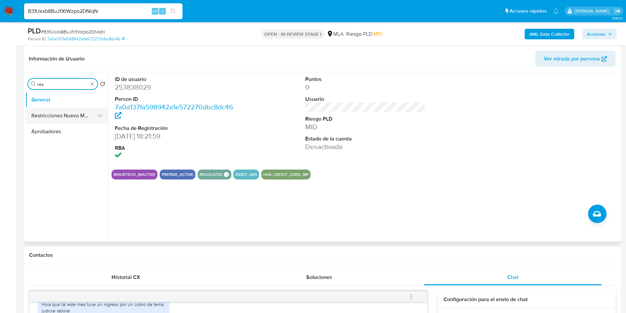
type input "res"
click at [67, 119] on button "Restricciones Nuevo Mundo" at bounding box center [66, 116] width 83 height 16
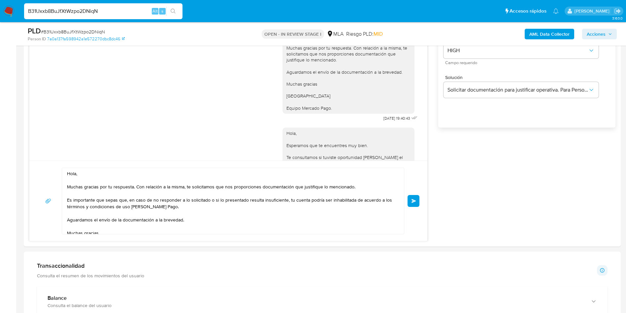
scroll to position [428, 0]
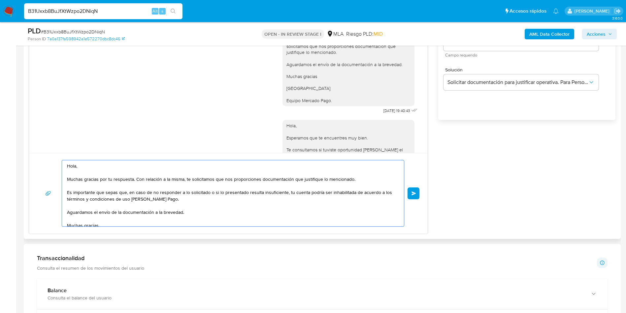
click at [180, 206] on textarea "Hola, Muchas gracias por tu respuesta. Con relación a la misma, te solicitamos …" at bounding box center [231, 193] width 329 height 66
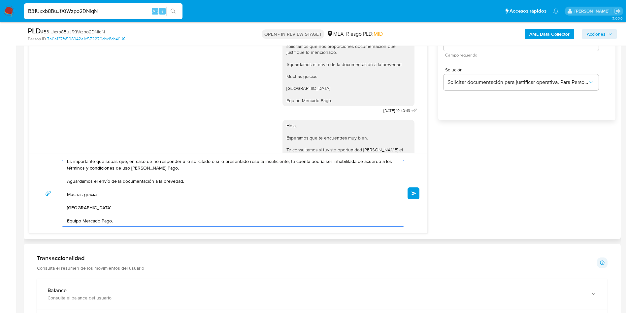
click at [479, 176] on div "17/09/2025 14:39:42 Hola que tal este mes tuve un ingreso por un cobro de tema …" at bounding box center [322, 97] width 586 height 272
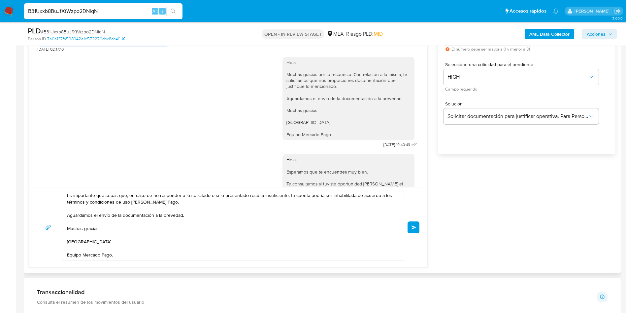
scroll to position [379, 0]
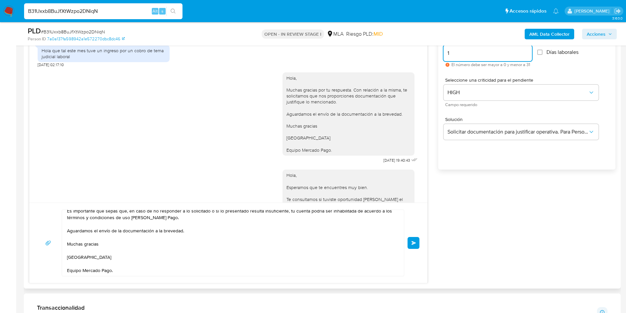
click at [454, 57] on input "1" at bounding box center [488, 53] width 88 height 9
type input "0"
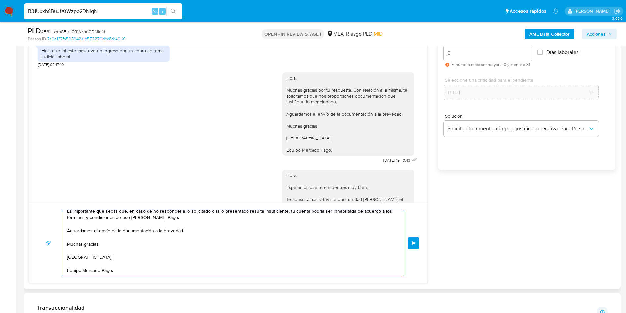
click at [243, 251] on textarea "Hola, Muchas gracias por tu respuesta. Con relación a la misma, te solicitamos …" at bounding box center [231, 243] width 329 height 66
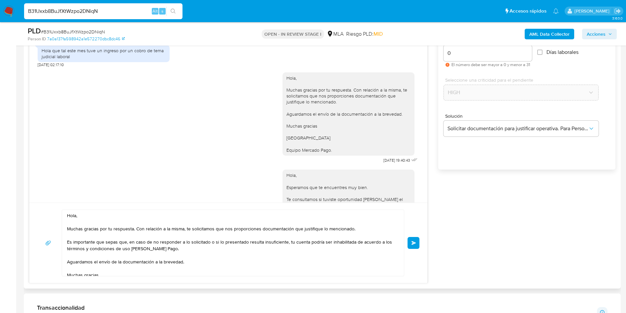
drag, startPoint x: 411, startPoint y: 238, endPoint x: 297, endPoint y: 254, distance: 114.7
click at [297, 254] on div "Hola, Muchas gracias por tu respuesta. Con relación a la misma, te solicitamos …" at bounding box center [228, 242] width 382 height 67
click at [325, 242] on textarea "Hola, Muchas gracias por tu respuesta. Con relación a la misma, te solicitamos …" at bounding box center [231, 243] width 329 height 66
drag, startPoint x: 184, startPoint y: 252, endPoint x: 64, endPoint y: 243, distance: 120.5
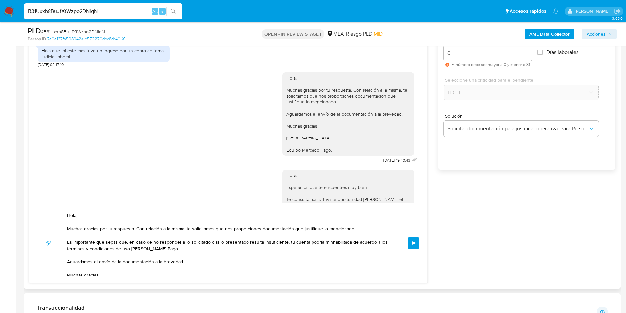
click at [64, 243] on div "Hola, Muchas gracias por tu respuesta. Con relación a la misma, te solicitamos …" at bounding box center [231, 243] width 339 height 66
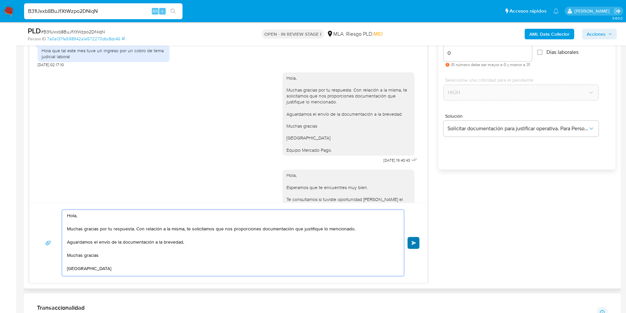
type textarea "Hola, Muchas gracias por tu respuesta. Con relación a la misma, te solicitamos …"
click at [412, 241] on span "Enviar" at bounding box center [414, 243] width 5 height 4
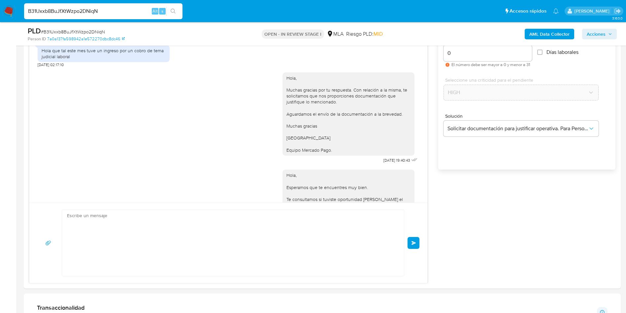
scroll to position [567, 0]
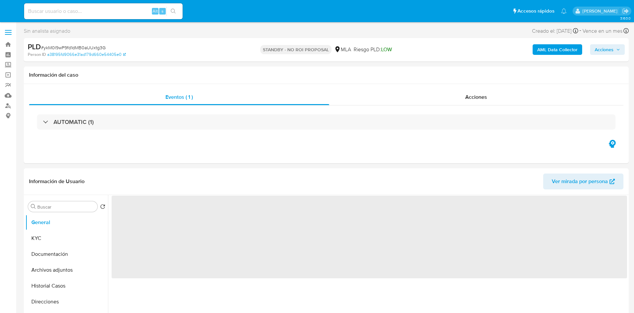
select select "10"
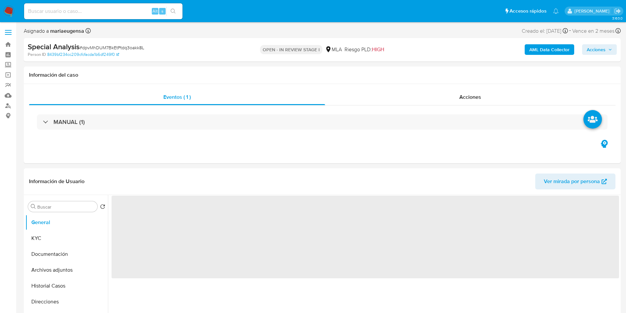
select select "10"
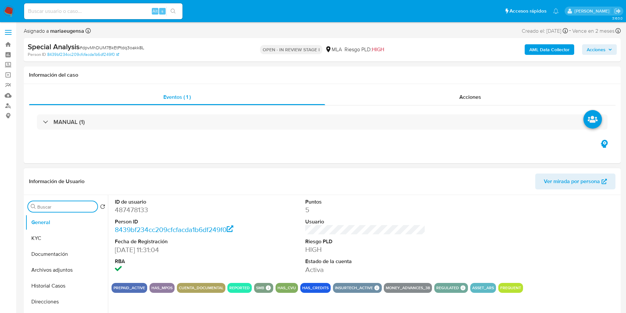
click at [68, 208] on input "Buscar" at bounding box center [65, 207] width 57 height 6
type input "arc"
drag, startPoint x: 62, startPoint y: 237, endPoint x: 509, endPoint y: 132, distance: 459.1
click at [71, 233] on button "Archivos adjuntos" at bounding box center [66, 238] width 83 height 16
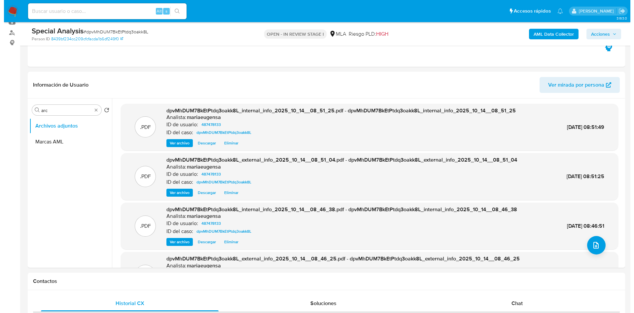
scroll to position [107, 0]
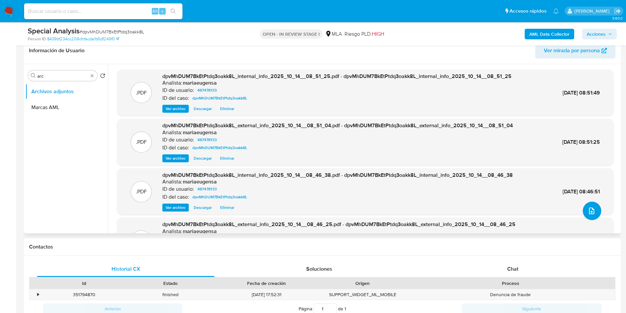
click at [588, 209] on icon "upload-file" at bounding box center [592, 211] width 8 height 8
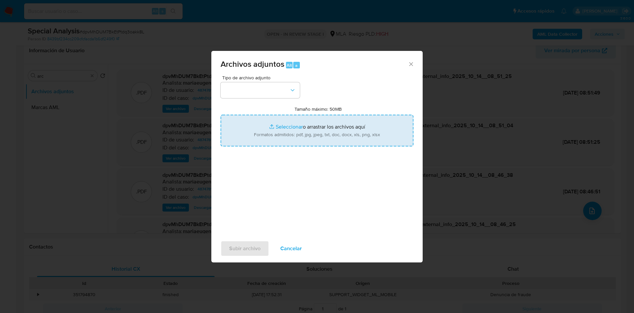
click at [310, 122] on input "Tamaño máximo: 50MB Seleccionar archivos" at bounding box center [316, 131] width 193 height 32
type input "C:\fakepath\Calculador documentación (1).xlsx"
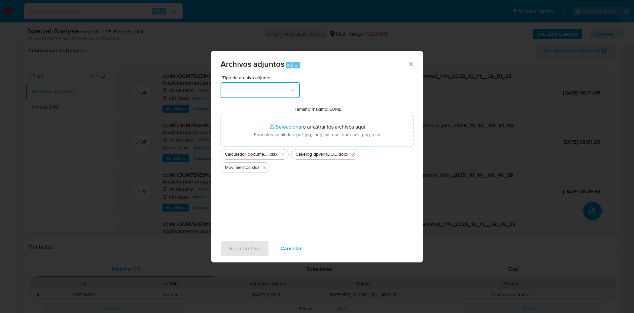
click at [264, 86] on button "button" at bounding box center [259, 90] width 79 height 16
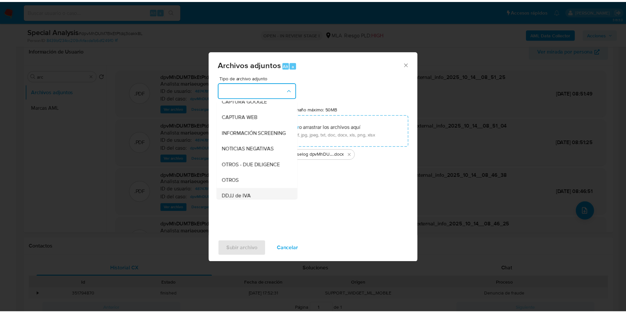
scroll to position [99, 0]
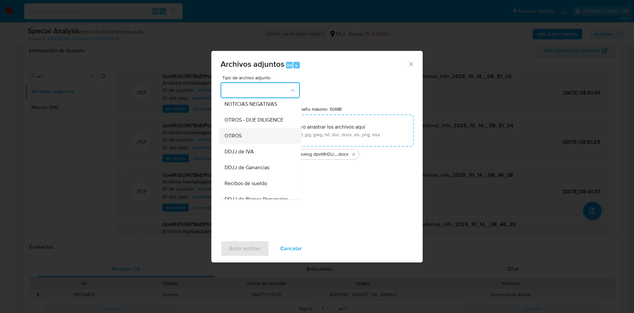
click at [241, 139] on span "OTROS" at bounding box center [232, 135] width 17 height 7
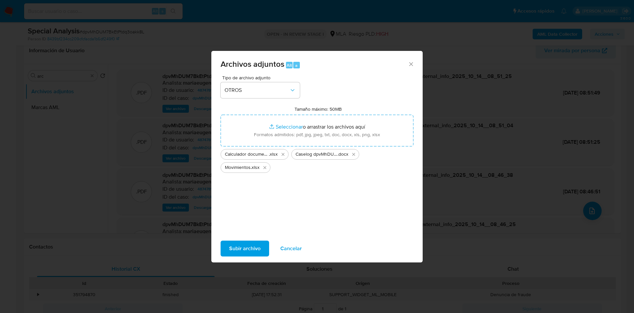
click at [233, 247] on span "Subir archivo" at bounding box center [244, 248] width 31 height 15
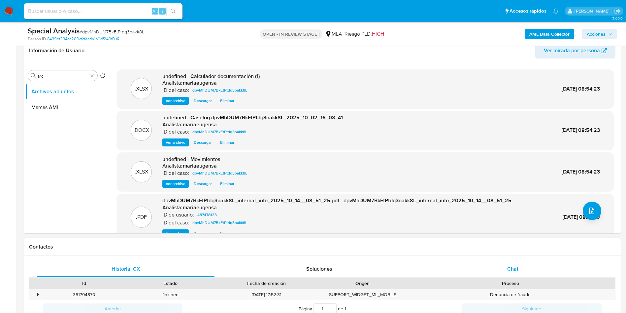
click at [522, 267] on div "Chat" at bounding box center [513, 269] width 178 height 16
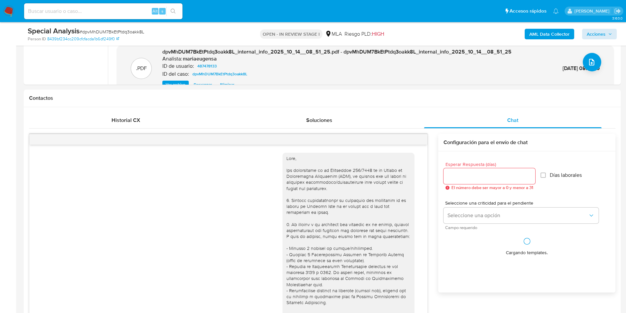
scroll to position [1012, 0]
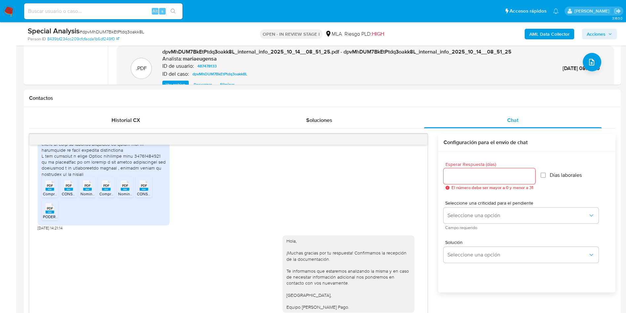
drag, startPoint x: 610, startPoint y: 32, endPoint x: 574, endPoint y: 39, distance: 36.2
click at [608, 32] on span "Acciones" at bounding box center [599, 33] width 25 height 9
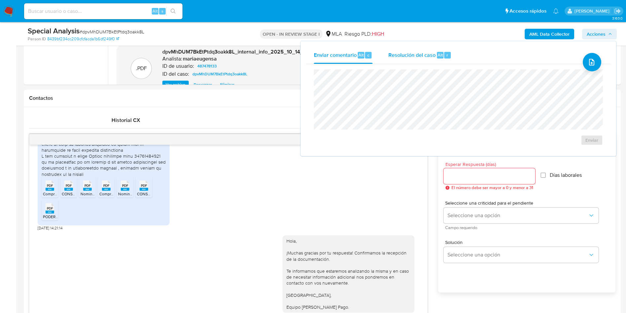
click at [422, 52] on span "Resolución del caso" at bounding box center [411, 55] width 47 height 8
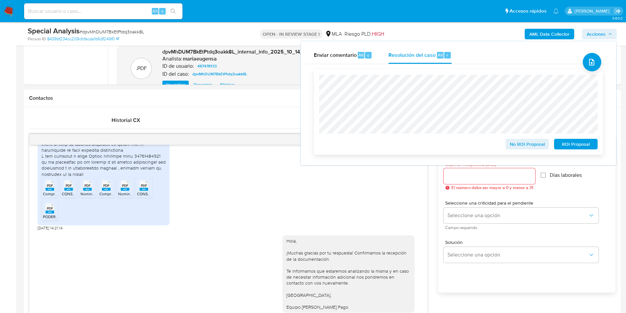
click at [524, 143] on span "No ROI Proposal" at bounding box center [527, 143] width 34 height 9
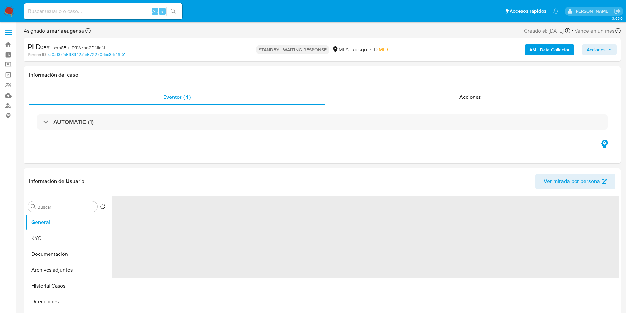
select select "10"
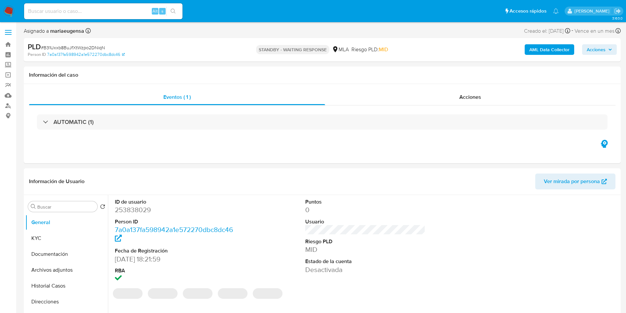
click at [100, 8] on input at bounding box center [103, 11] width 158 height 9
paste input "TUVx5KMgnz4FUeiZhjVYuj0I"
type input "TUVx5KMgnz4FUeiZhjVYuj0I"
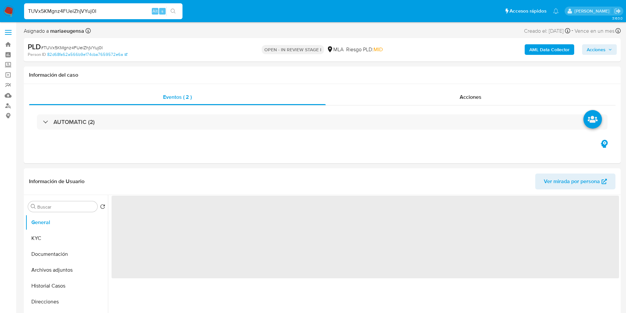
select select "10"
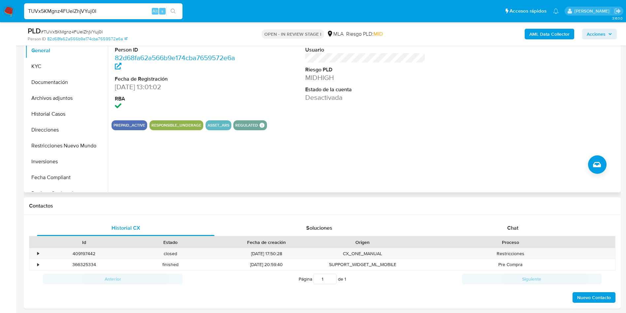
scroll to position [149, 0]
click at [500, 226] on div "Chat" at bounding box center [513, 227] width 178 height 16
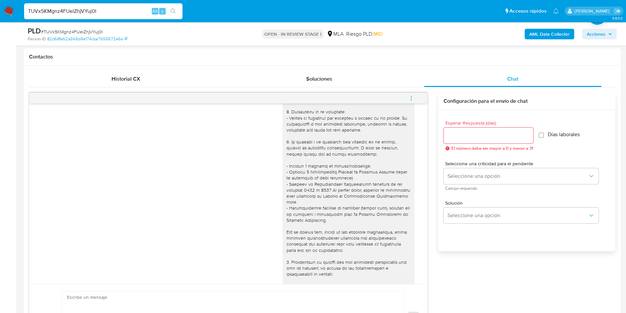
scroll to position [481, 0]
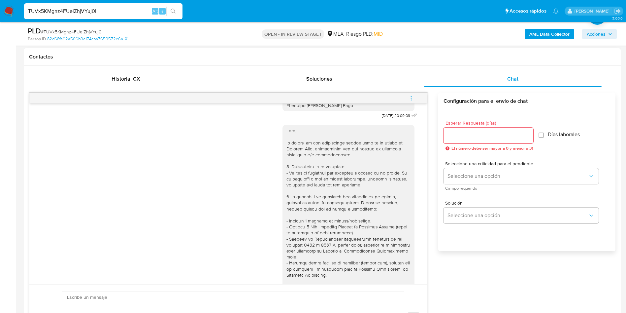
click at [115, 217] on div "[DATE] 15:56:11" at bounding box center [229, 303] width 382 height 367
click at [409, 97] on icon "menu-action" at bounding box center [411, 98] width 6 height 6
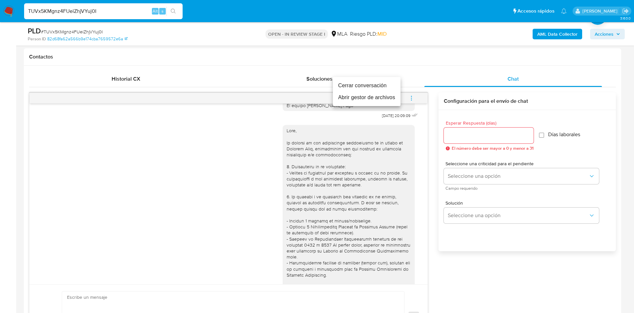
click at [380, 84] on li "Cerrar conversación" at bounding box center [367, 86] width 68 height 12
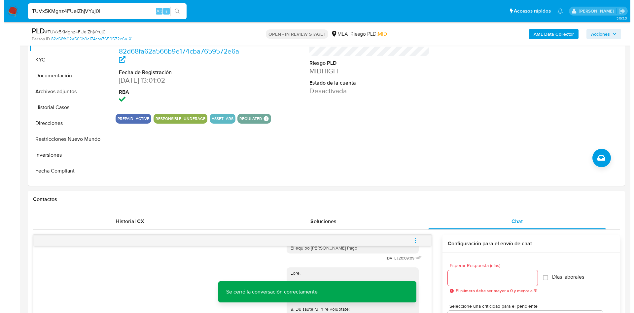
scroll to position [99, 0]
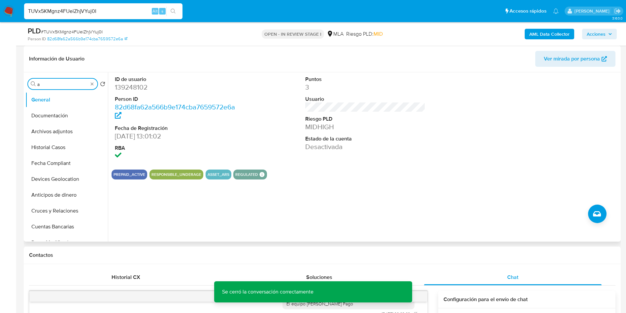
click at [49, 83] on input "a" at bounding box center [62, 84] width 51 height 6
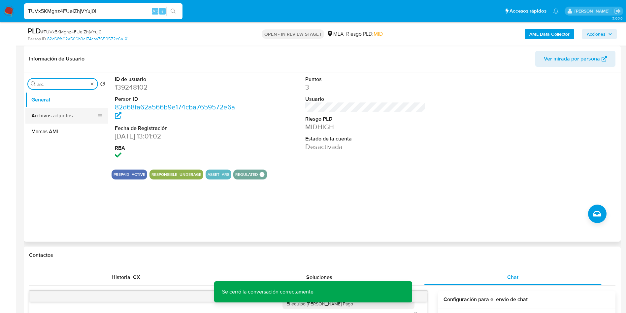
type input "arc"
click at [55, 112] on button "Archivos adjuntos" at bounding box center [63, 116] width 77 height 16
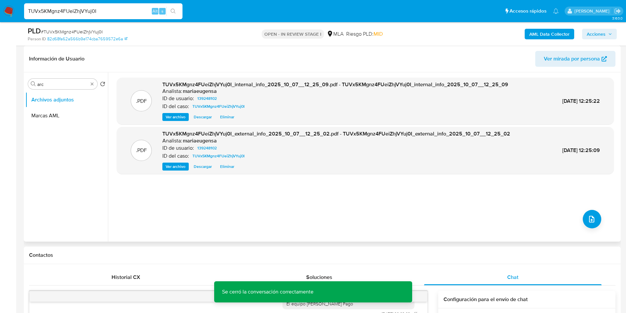
click at [577, 218] on div ".PDF TUVx5KMgnz4FUeiZhjVYuj0I_internal_info_2025_10_07__12_25_09.pdf - TUVx5KMg…" at bounding box center [365, 157] width 497 height 158
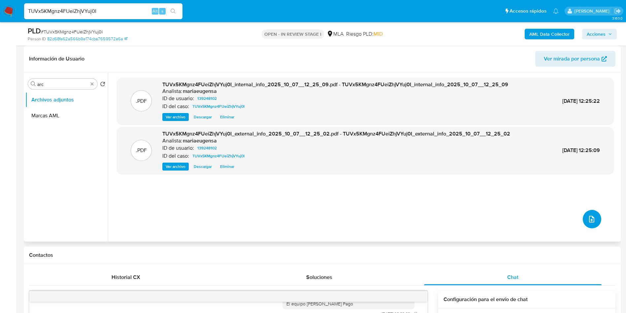
click at [592, 220] on icon "upload-file" at bounding box center [592, 219] width 8 height 8
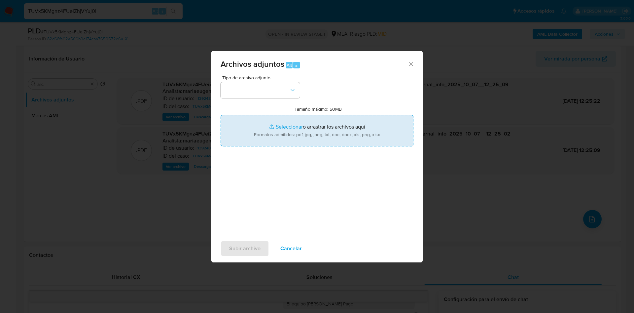
click at [353, 117] on input "Tamaño máximo: 50MB Seleccionar archivos" at bounding box center [316, 131] width 193 height 32
type input "C:\fakepath\Caselog TUVx5KMgnz4FUeiZhjVYuj0I_2025_09_17_18_26_46.docx"
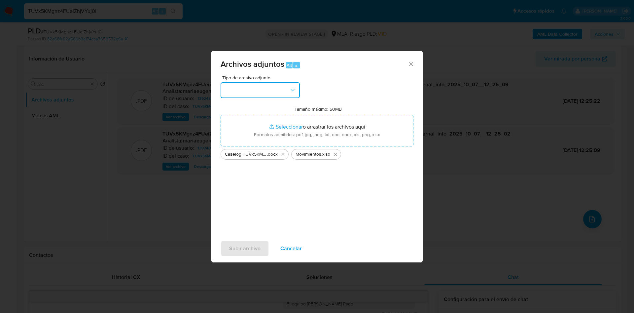
click at [266, 93] on button "button" at bounding box center [259, 90] width 79 height 16
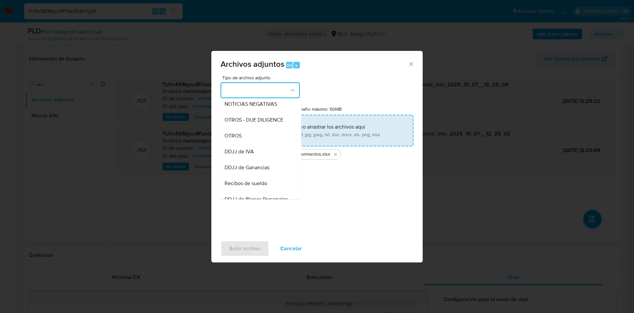
click at [235, 139] on span "OTROS" at bounding box center [232, 135] width 17 height 7
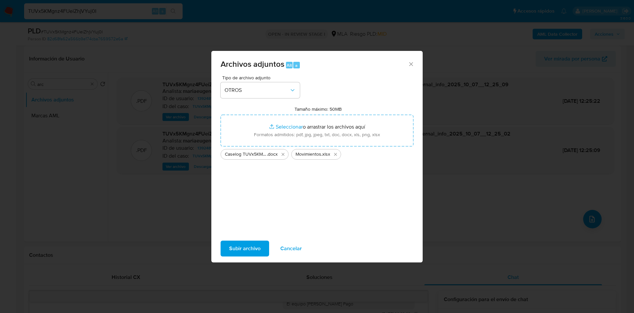
click at [249, 241] on span "Subir archivo" at bounding box center [244, 248] width 31 height 15
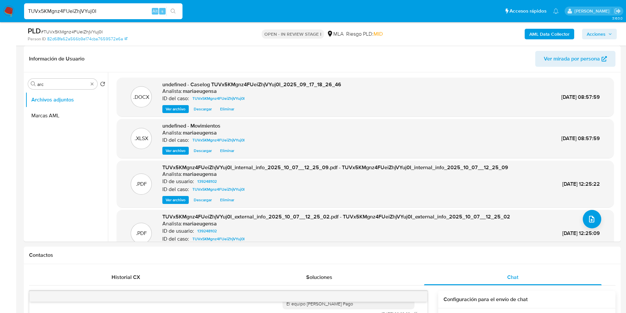
drag, startPoint x: 601, startPoint y: 34, endPoint x: 592, endPoint y: 37, distance: 8.6
click at [600, 34] on span "Acciones" at bounding box center [596, 34] width 19 height 11
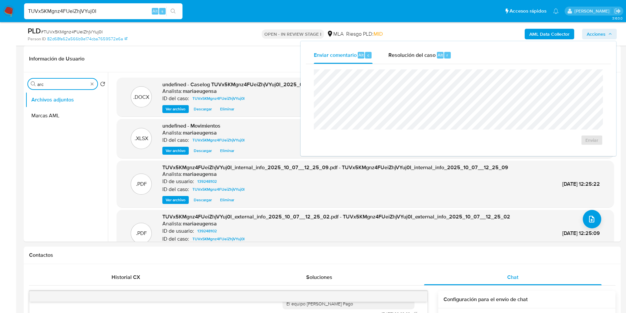
drag, startPoint x: 49, startPoint y: 84, endPoint x: 18, endPoint y: 83, distance: 30.1
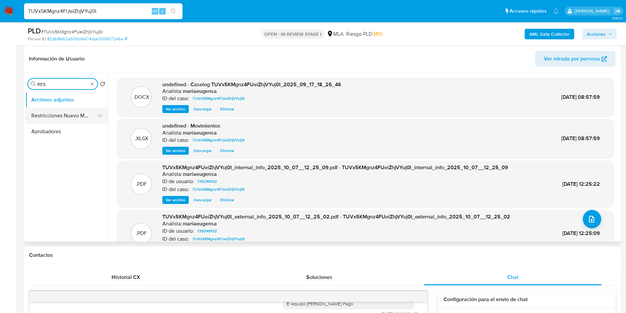
type input "RES"
click at [55, 115] on button "Restricciones Nuevo Mundo" at bounding box center [63, 116] width 77 height 16
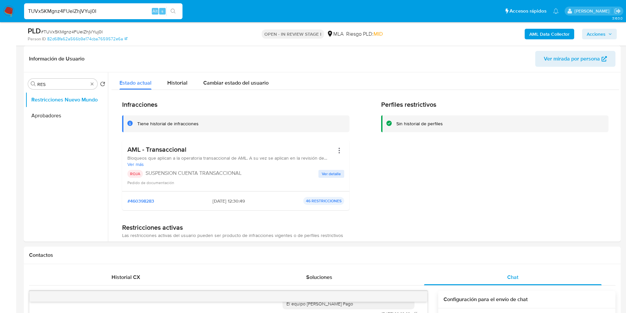
click at [604, 37] on span "Acciones" at bounding box center [596, 34] width 19 height 11
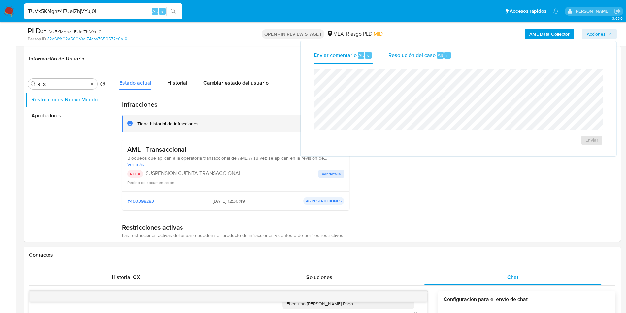
click at [414, 53] on span "Resolución del caso" at bounding box center [411, 55] width 47 height 8
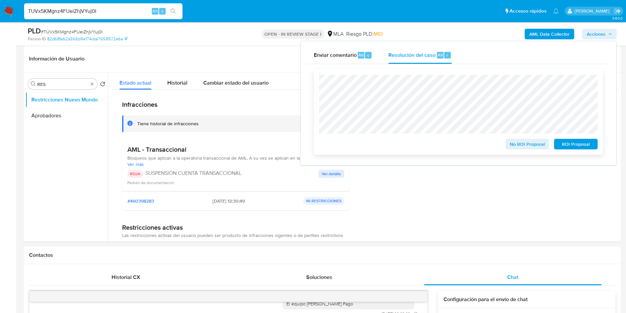
click at [589, 146] on span "ROI Proposal" at bounding box center [576, 143] width 34 height 9
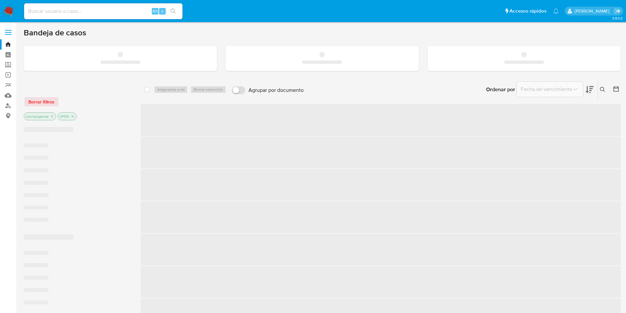
click at [122, 14] on input at bounding box center [103, 11] width 158 height 9
paste input "ZSpT7Y8D2VjKUh7jasoBp4ZJ"
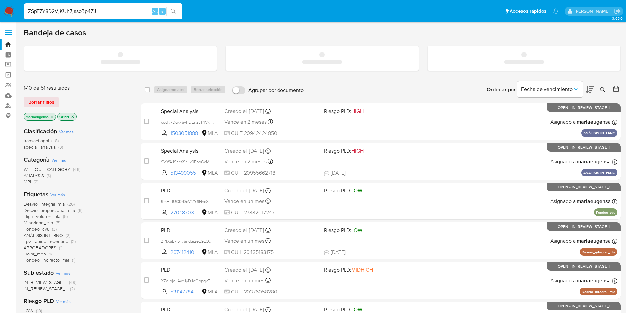
type input "ZSpT7Y8D2VjKUh7jasoBp4ZJ"
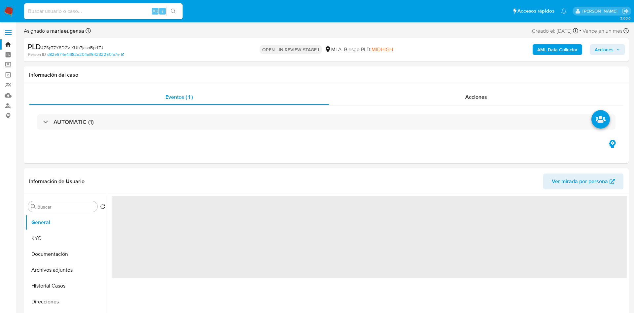
select select "10"
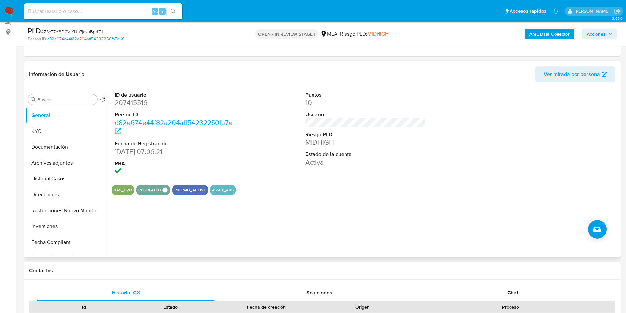
scroll to position [99, 0]
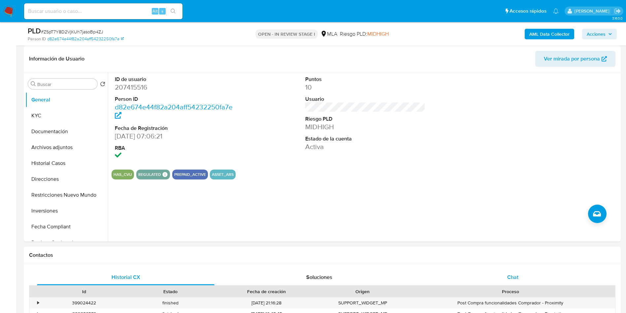
click at [497, 274] on div "Chat" at bounding box center [513, 277] width 178 height 16
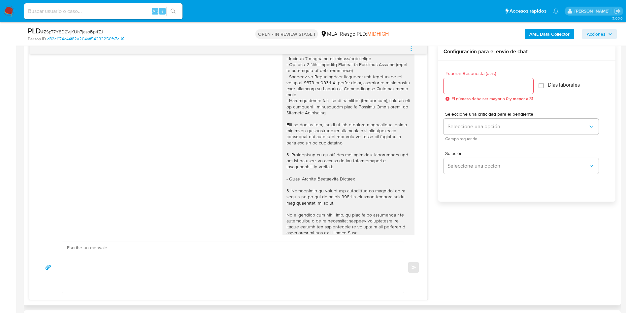
scroll to position [444, 0]
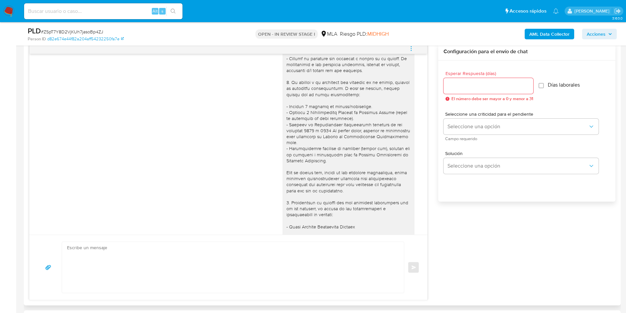
click at [411, 50] on icon "menu-action" at bounding box center [411, 50] width 1 height 1
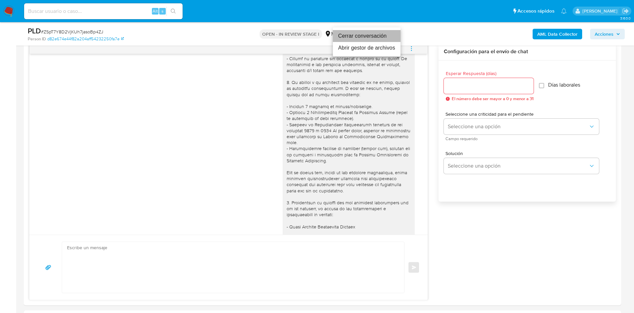
click at [376, 33] on li "Cerrar conversación" at bounding box center [367, 36] width 68 height 12
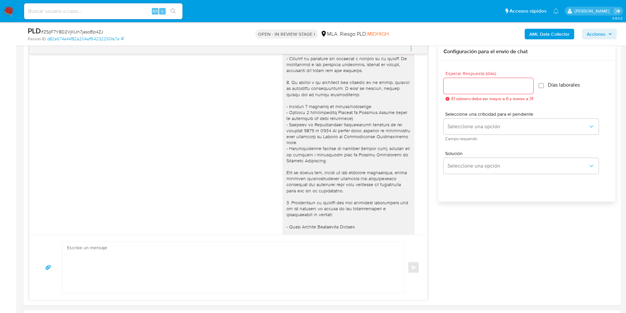
click at [91, 31] on span "# ZSpT7Y8D2VjKUh7jasoBp4ZJ" at bounding box center [72, 31] width 62 height 7
copy span "ZSpT7Y8D2VjKUh7jasoBp4ZJ"
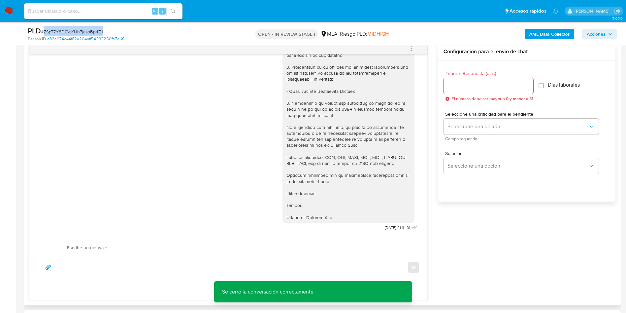
scroll to position [592, 0]
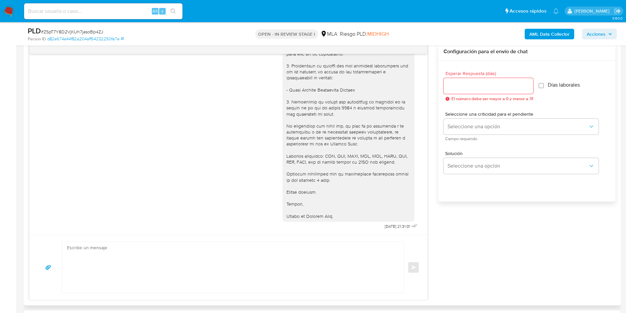
drag, startPoint x: 146, startPoint y: 164, endPoint x: 165, endPoint y: 167, distance: 18.7
click at [146, 164] on div "[DATE] 21:31:01" at bounding box center [229, 49] width 382 height 361
click at [138, 119] on div "[DATE] 21:31:01" at bounding box center [229, 49] width 382 height 361
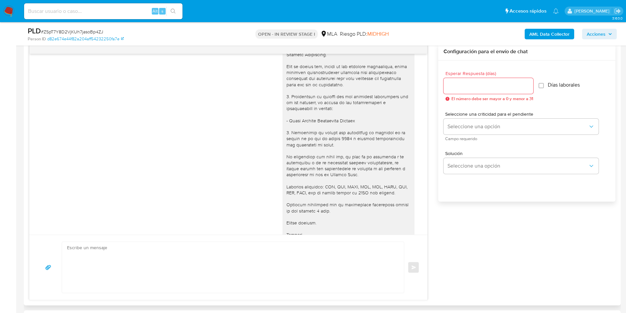
scroll to position [493, 0]
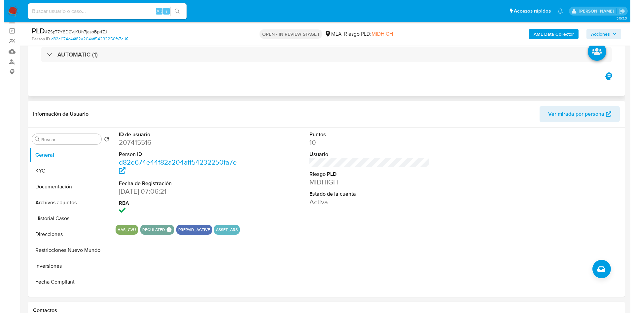
scroll to position [0, 0]
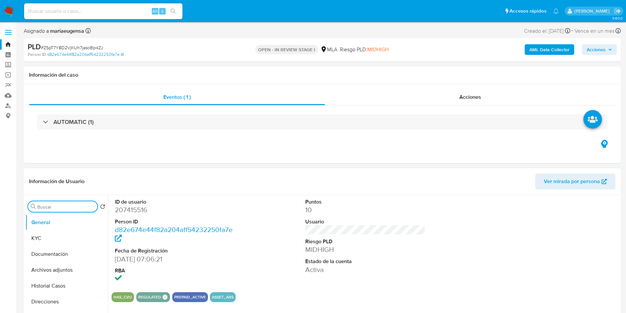
click at [51, 207] on input "Buscar" at bounding box center [65, 207] width 57 height 6
type input "ARC"
click at [52, 236] on button "Archivos adjuntos" at bounding box center [66, 238] width 83 height 16
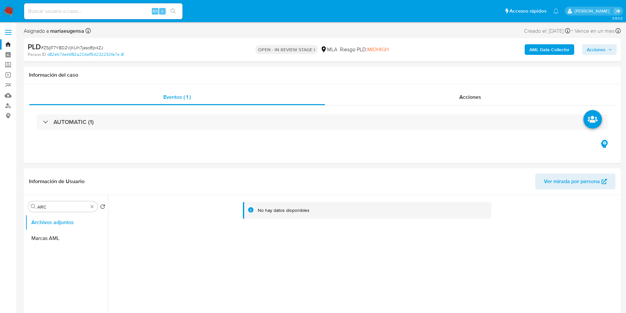
click at [536, 43] on div "AML Data Collector Acciones" at bounding box center [519, 50] width 195 height 16
click at [534, 48] on b "AML Data Collector" at bounding box center [549, 49] width 40 height 11
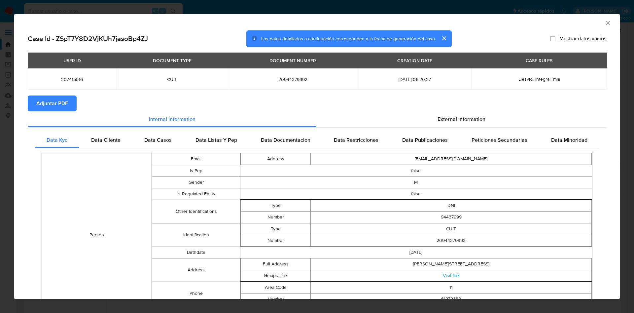
click at [62, 104] on span "Adjuntar PDF" at bounding box center [52, 103] width 32 height 15
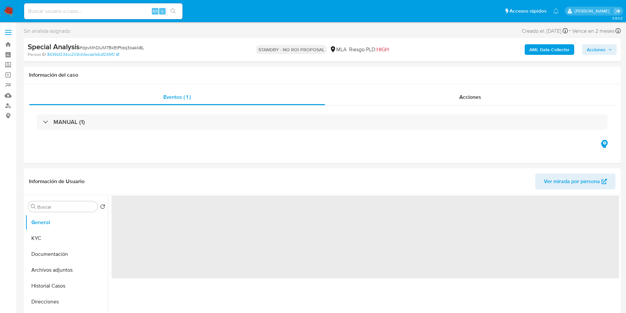
select select "10"
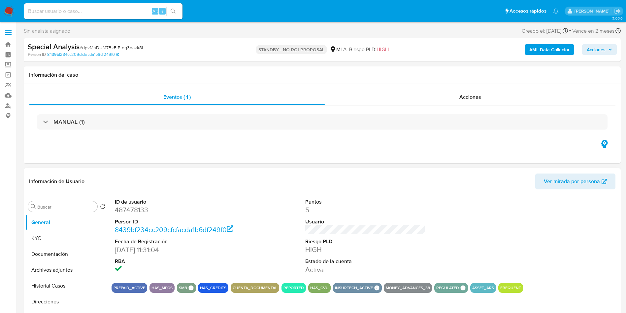
click at [233, 243] on dt "Fecha de Registración" at bounding box center [175, 241] width 120 height 7
click at [72, 205] on input "a" at bounding box center [62, 207] width 51 height 6
type input "arc"
click at [65, 240] on button "Archivos adjuntos" at bounding box center [63, 238] width 77 height 16
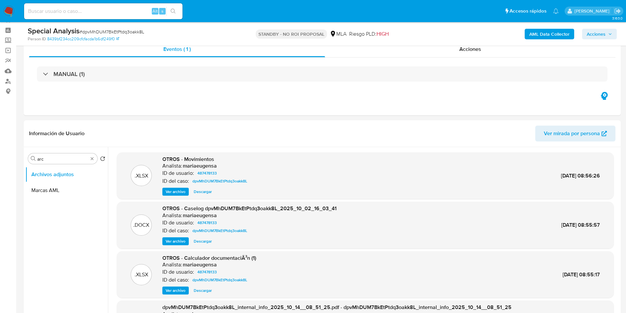
scroll to position [45, 0]
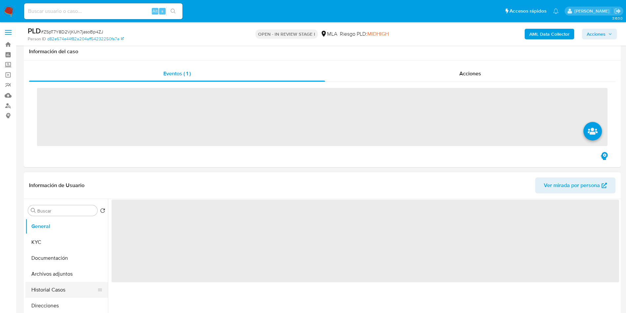
scroll to position [50, 0]
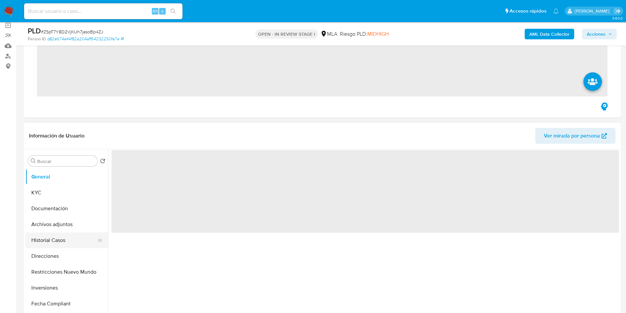
select select "10"
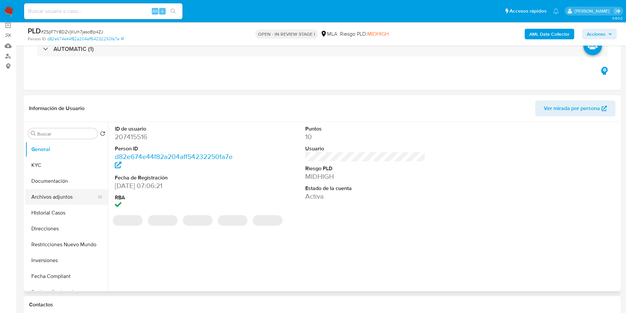
click at [57, 201] on button "Archivos adjuntos" at bounding box center [63, 197] width 77 height 16
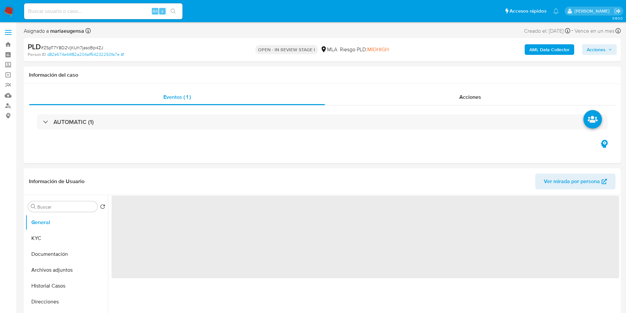
select select "10"
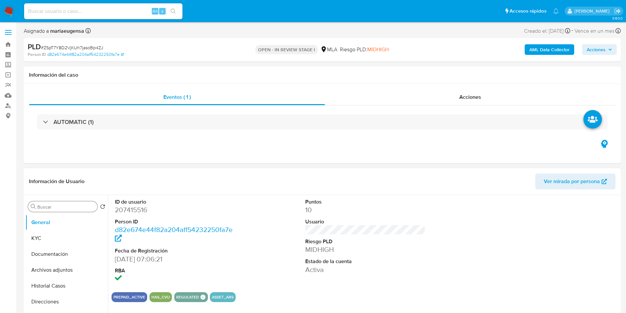
click at [64, 209] on input "Buscar" at bounding box center [65, 207] width 57 height 6
type input "arc"
click at [64, 238] on button "Archivos adjuntos" at bounding box center [63, 238] width 77 height 16
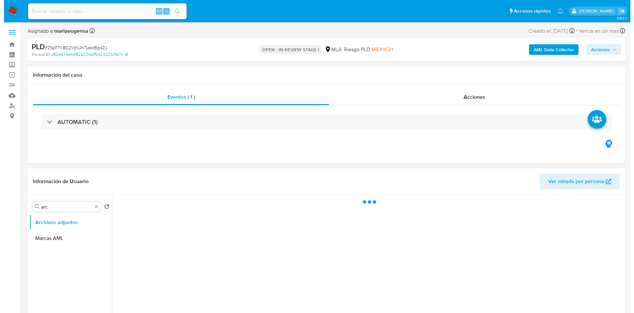
scroll to position [50, 0]
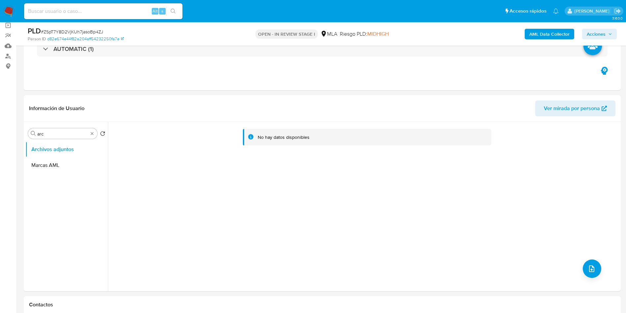
click at [549, 35] on b "AML Data Collector" at bounding box center [549, 34] width 40 height 11
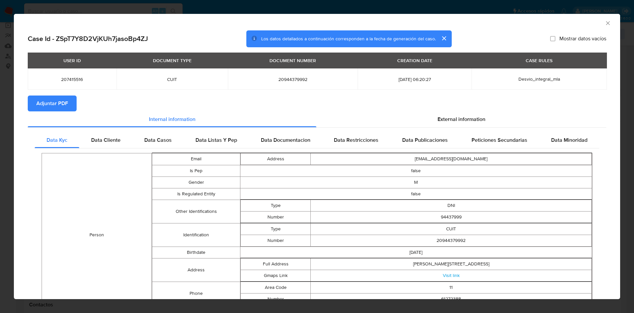
click at [45, 103] on span "Adjuntar PDF" at bounding box center [52, 103] width 32 height 15
click at [54, 106] on span "Adjuntar PDF" at bounding box center [52, 103] width 32 height 15
click at [604, 23] on icon "Cerrar ventana" at bounding box center [607, 23] width 7 height 7
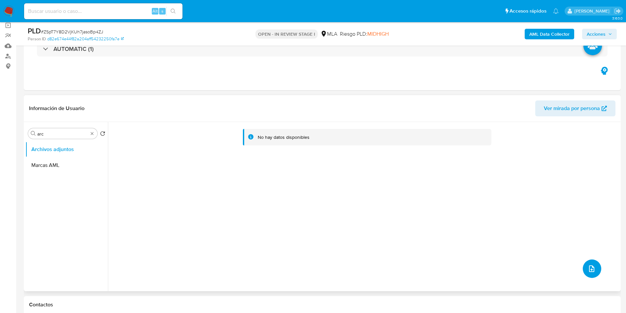
click at [588, 265] on icon "upload-file" at bounding box center [592, 268] width 8 height 8
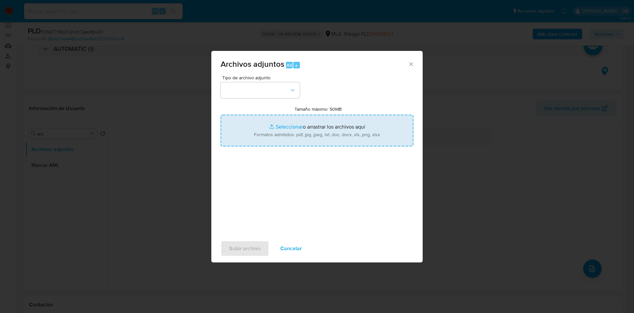
click at [318, 141] on input "Tamaño máximo: 50MB Seleccionar archivos" at bounding box center [316, 131] width 193 height 32
type input "C:\fakepath\Caselog ZSpT7Y8D2VjKUh7jasoBp4ZJ_2025_09_17_23_59_04.docx"
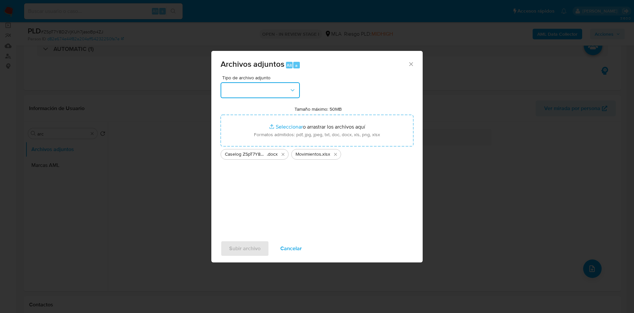
click at [244, 86] on button "button" at bounding box center [259, 90] width 79 height 16
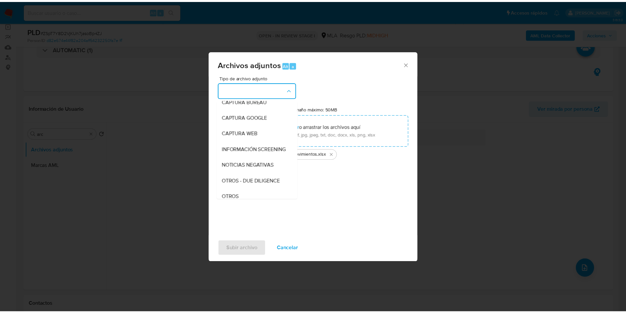
scroll to position [99, 0]
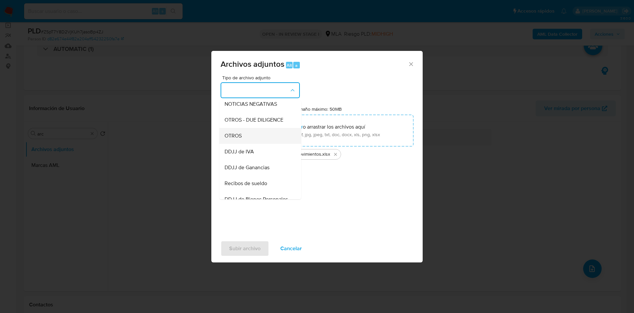
click at [239, 139] on span "OTROS" at bounding box center [232, 135] width 17 height 7
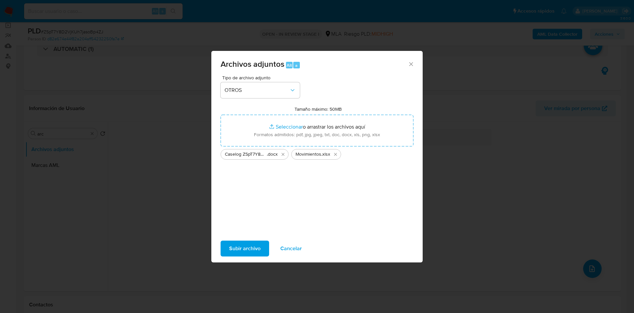
click at [233, 250] on span "Subir archivo" at bounding box center [244, 248] width 31 height 15
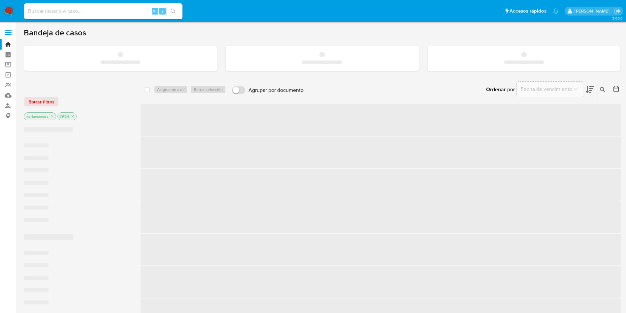
click at [130, 8] on input at bounding box center [103, 11] width 158 height 9
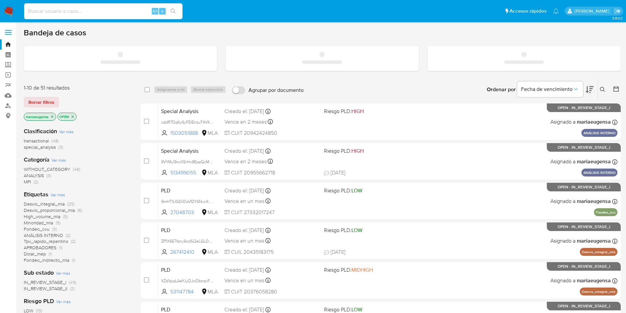
paste input "GhuAUqXK9dR5n7Li1hzKgCjh"
type input "GhuAUqXK9dR5n7Li1hzKgCjh"
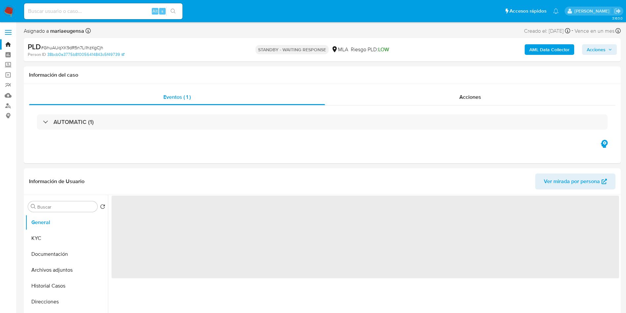
select select "10"
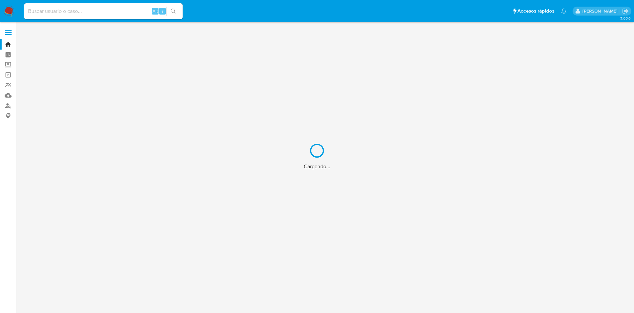
click at [63, 8] on div "Cargando..." at bounding box center [317, 156] width 634 height 313
click at [66, 12] on div "Cargando..." at bounding box center [317, 156] width 634 height 313
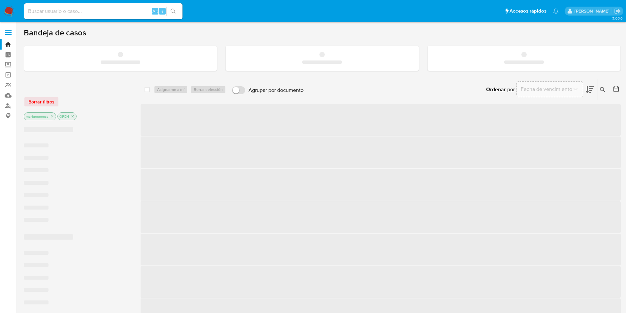
click at [66, 11] on input at bounding box center [103, 11] width 158 height 9
paste input "2I5faXOe3mOscGmLmGUm60Hk"
type input "2I5faXOe3mOscGmLmGUm60Hk"
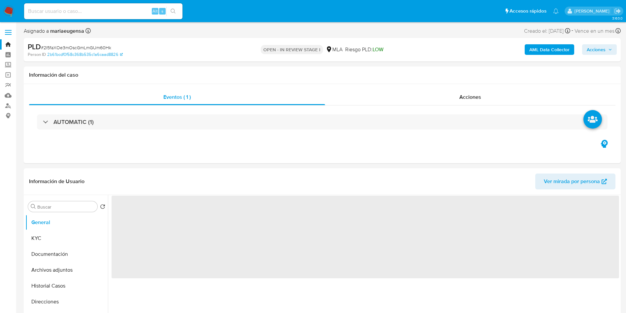
select select "10"
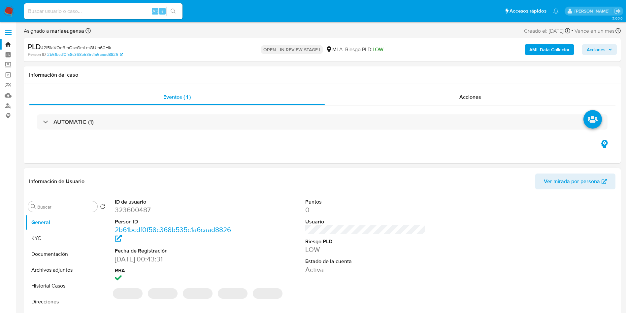
click at [142, 209] on dd "323600487" at bounding box center [175, 209] width 120 height 9
copy dd "323600487"
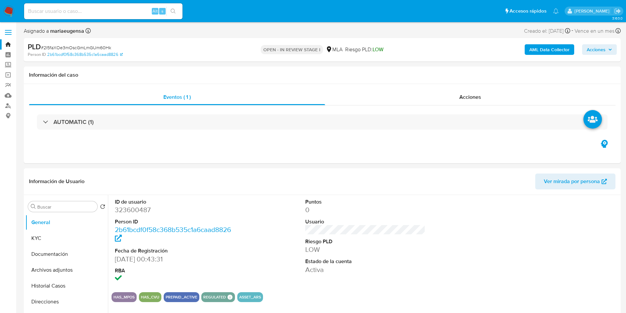
click at [92, 48] on span "# 2I5faXOe3mOscGmLmGUm60Hk" at bounding box center [76, 47] width 70 height 7
copy span "2I5faXOe3mOscGmLmGUm60Hk"
click at [133, 213] on dd "323600487" at bounding box center [175, 209] width 120 height 9
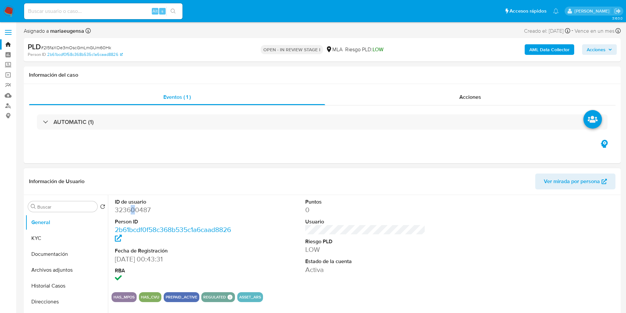
copy dd "0"
click at [125, 213] on dd "323600487" at bounding box center [175, 209] width 120 height 9
copy dd "323600487"
click at [55, 241] on button "KYC" at bounding box center [63, 238] width 77 height 16
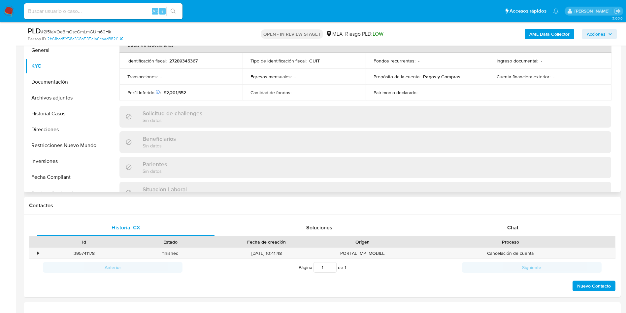
scroll to position [342, 0]
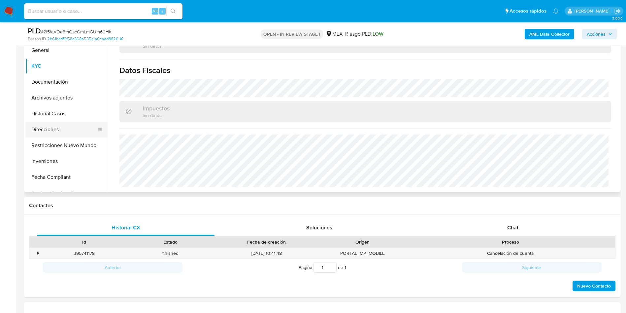
click at [66, 124] on button "Direcciones" at bounding box center [63, 129] width 77 height 16
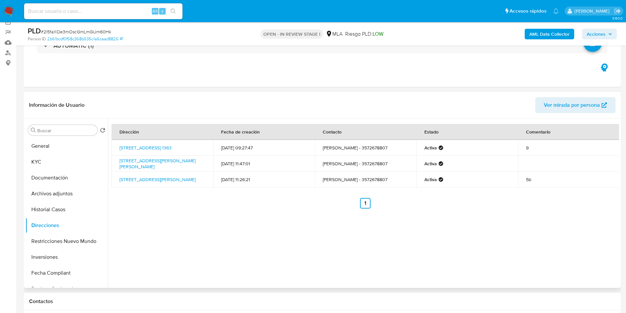
scroll to position [50, 0]
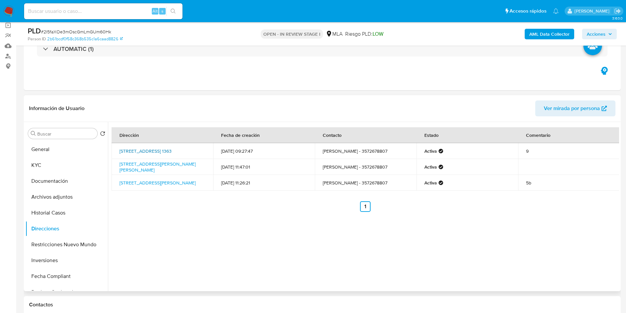
click at [130, 149] on link "Corrientes 1363, Pilar, Córdoba, 5972, Argentina 1363" at bounding box center [145, 151] width 52 height 7
click at [137, 160] on link "Entre Ríos 944, Pilar, Córdoba, 5972, Argentina 944" at bounding box center [157, 166] width 76 height 13
click at [139, 182] on link "General Fernández Oro 42, Cipolletti, Río Negro, 8324, Argentina 42" at bounding box center [157, 182] width 76 height 7
click at [80, 161] on button "KYC" at bounding box center [63, 165] width 77 height 16
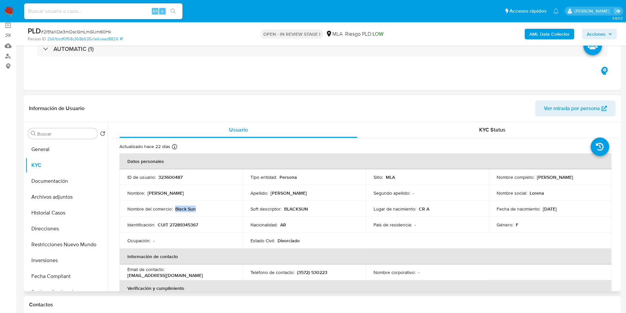
drag, startPoint x: 175, startPoint y: 211, endPoint x: 199, endPoint y: 214, distance: 24.4
click at [199, 214] on td "Nombre del comercio : Black Sun" at bounding box center [180, 209] width 123 height 16
copy p "Black Sun"
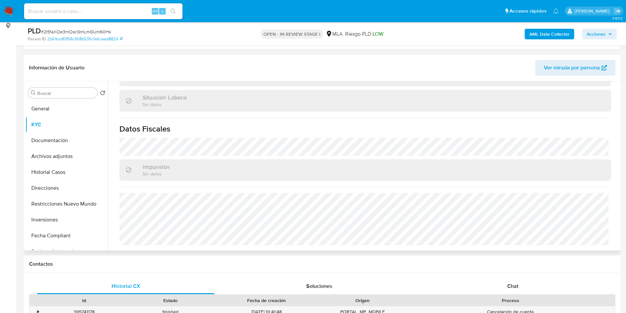
scroll to position [99, 0]
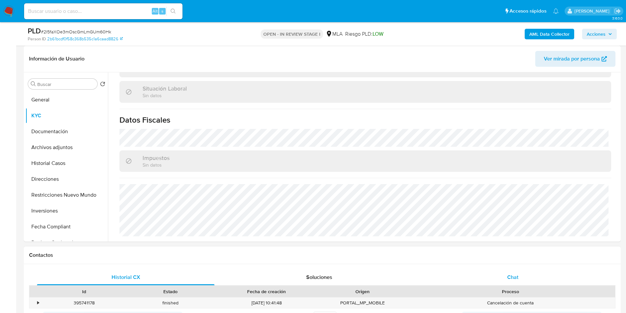
click at [516, 279] on span "Chat" at bounding box center [512, 277] width 11 height 8
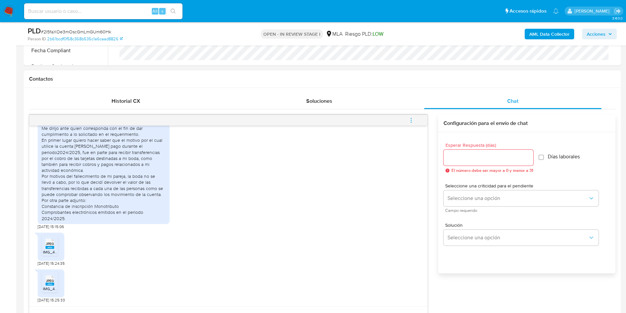
scroll to position [297, 0]
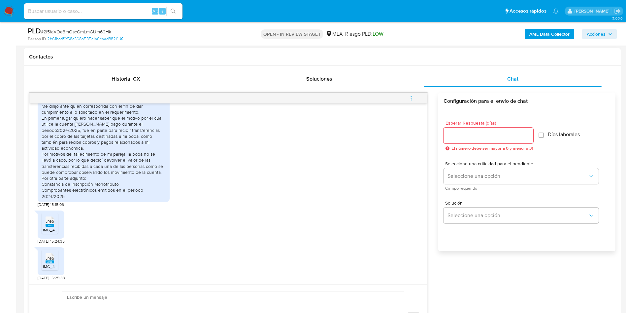
click at [55, 220] on div "JPEG JPEG" at bounding box center [50, 220] width 14 height 13
click at [50, 262] on rect at bounding box center [50, 261] width 9 height 3
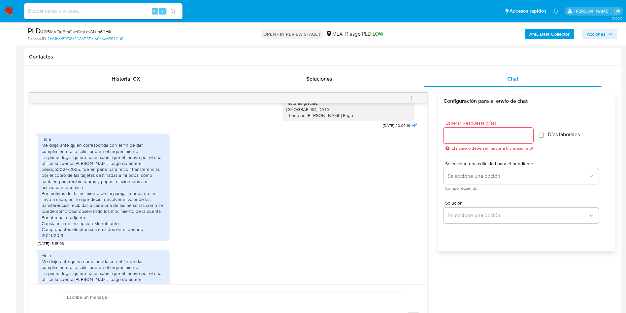
scroll to position [446, 0]
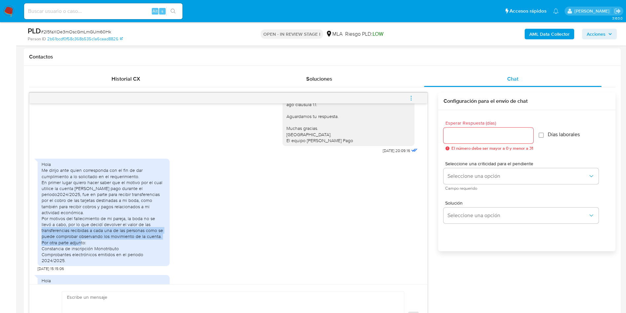
drag, startPoint x: 92, startPoint y: 258, endPoint x: 55, endPoint y: 255, distance: 37.4
click at [46, 248] on div "Hola Me dirijo ante quien corresponda con el fin de dar cumplimiento a lo solic…" at bounding box center [104, 212] width 124 height 102
click at [74, 266] on div "Hola Me dirijo ante quien corresponda con el fin de dar cumplimiento a lo solic…" at bounding box center [104, 211] width 132 height 107
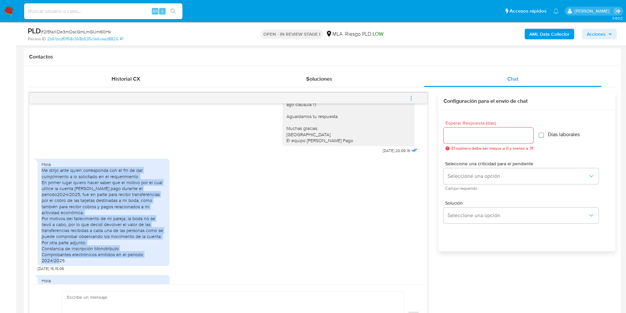
copy div "Me dirijo ante quien corresponda con el fin de dar cumplimiento a lo solicitado…"
drag, startPoint x: 71, startPoint y: 277, endPoint x: 38, endPoint y: 190, distance: 93.0
click at [38, 190] on div "Hola Me dirijo ante quien corresponda con el fin de dar cumplimiento a lo solic…" at bounding box center [104, 211] width 132 height 107
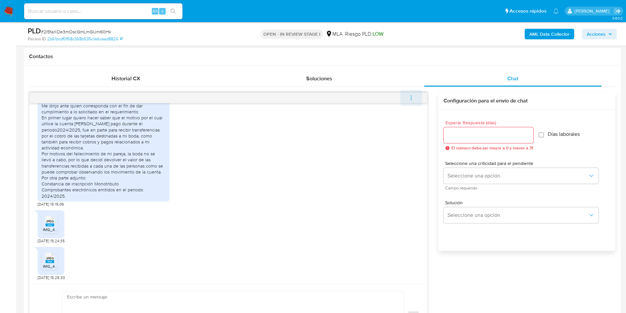
scroll to position [297, 0]
drag, startPoint x: 413, startPoint y: 94, endPoint x: 355, endPoint y: 106, distance: 58.6
click at [413, 94] on span "menu-action" at bounding box center [411, 98] width 6 height 16
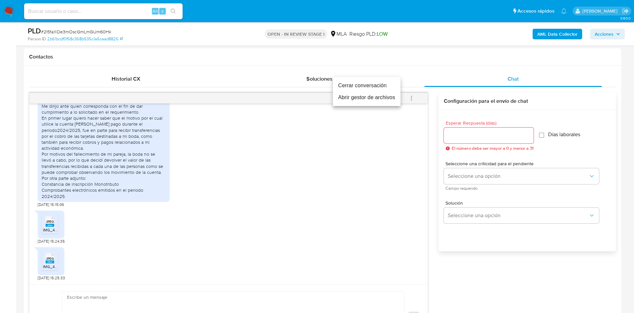
click at [354, 97] on li "Abrir gestor de archivos" at bounding box center [367, 97] width 68 height 12
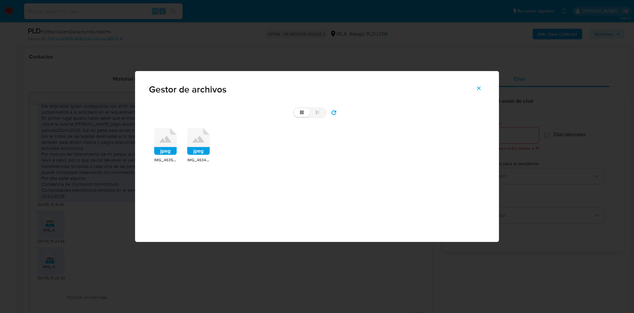
drag, startPoint x: 167, startPoint y: 145, endPoint x: 175, endPoint y: 151, distance: 9.8
click at [167, 145] on icon at bounding box center [165, 141] width 22 height 27
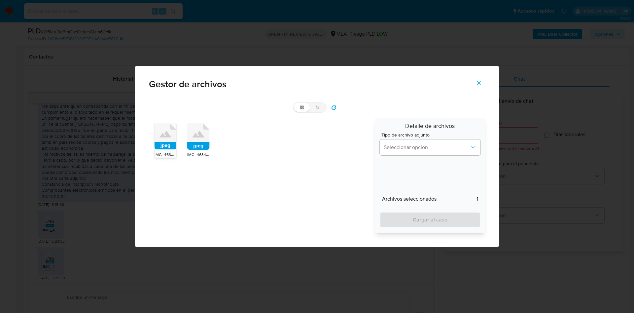
click at [196, 142] on rect at bounding box center [198, 146] width 22 height 8
click at [419, 152] on button "Seleccionar opción" at bounding box center [430, 147] width 101 height 16
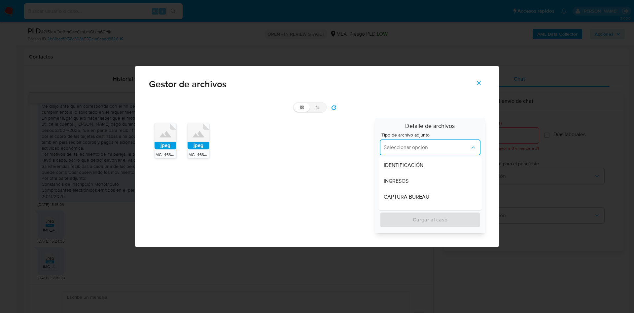
drag, startPoint x: 410, startPoint y: 185, endPoint x: 411, endPoint y: 215, distance: 29.4
click at [410, 185] on div "INGRESOS" at bounding box center [429, 181] width 93 height 16
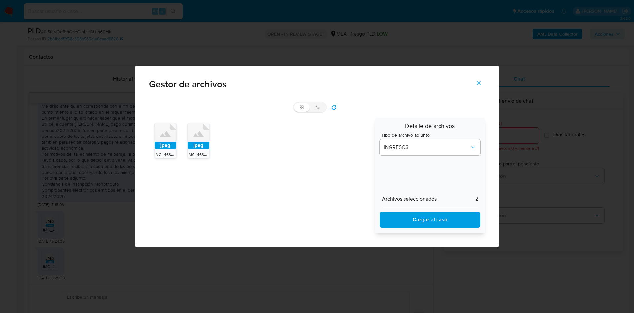
click at [414, 218] on span "Cargar al caso" at bounding box center [429, 219] width 83 height 15
click at [477, 84] on icon "Cerrar" at bounding box center [479, 83] width 6 height 6
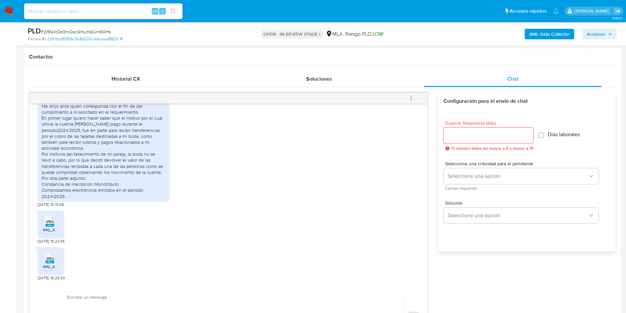
click at [460, 135] on input "Esperar Respuesta (días)" at bounding box center [489, 135] width 90 height 9
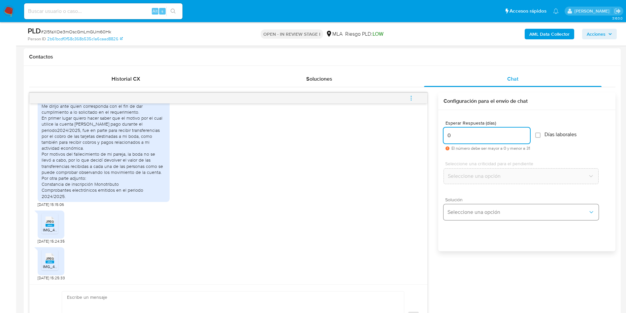
type input "0"
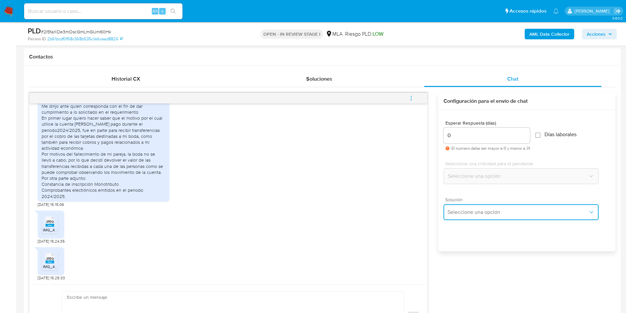
click at [445, 216] on button "Seleccione una opción" at bounding box center [521, 212] width 155 height 16
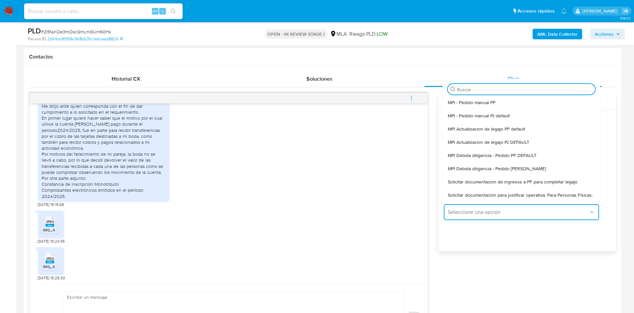
click at [464, 196] on span "Solicitar documentación para justificar operativa. Para Personas Físicas." at bounding box center [520, 195] width 145 height 6
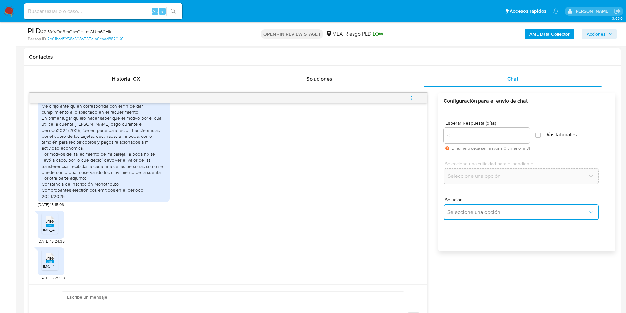
type textarea "Hola,En función de las operaciones registradas en tu cuenta de Mercado Pago, ne…"
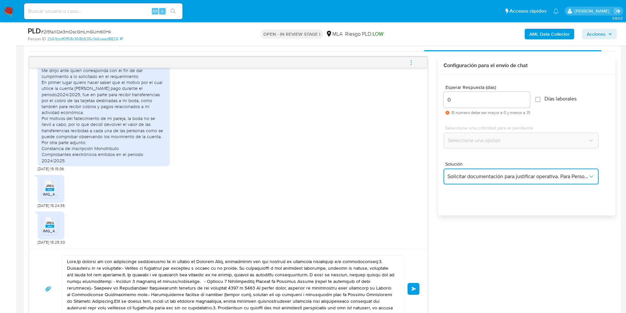
scroll to position [396, 0]
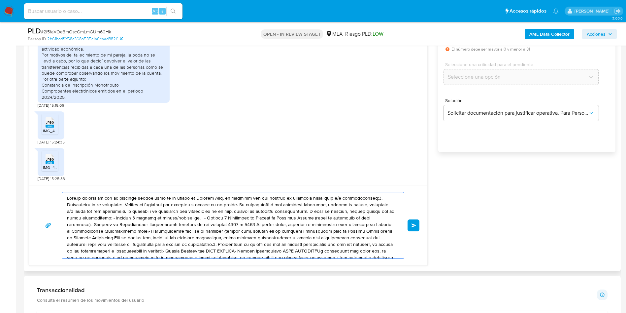
click at [129, 206] on textarea at bounding box center [231, 225] width 329 height 66
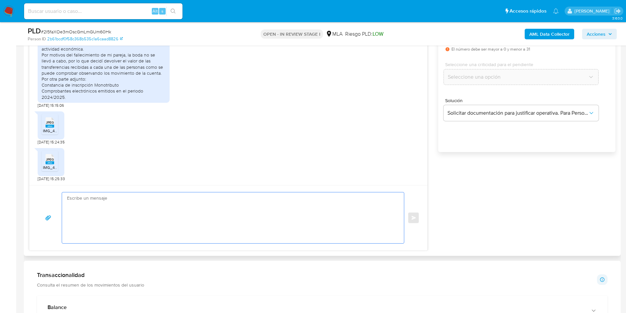
paste textarea "Hola, ¡Muchas gracias por tu respuesta! Confirmamos la recepción de la document…"
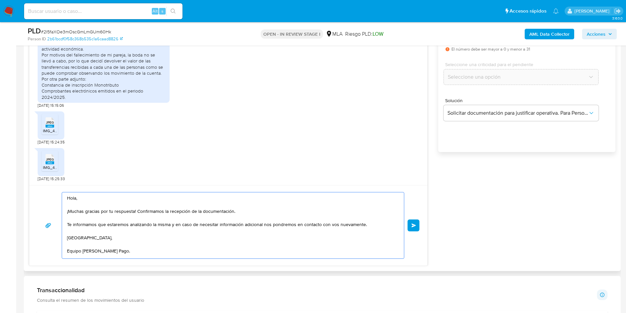
scroll to position [2, 0]
drag, startPoint x: 137, startPoint y: 209, endPoint x: 257, endPoint y: 203, distance: 120.6
click at [257, 203] on textarea "Hola, ¡Muchas gracias por tu respuesta! Confirmamos la recepción de la document…" at bounding box center [231, 225] width 329 height 66
drag, startPoint x: 249, startPoint y: 205, endPoint x: 191, endPoint y: 212, distance: 57.4
click at [191, 212] on textarea "Hola, ¡Muchas gracias por tu respuesta! Confirmamos la recepción de la document…" at bounding box center [231, 225] width 329 height 66
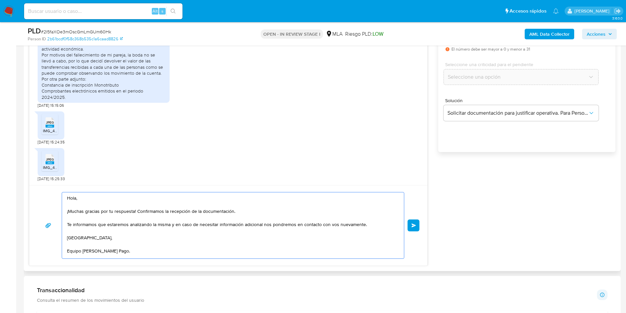
click at [154, 208] on textarea "Hola, ¡Muchas gracias por tu respuesta! Confirmamos la recepción de la document…" at bounding box center [231, 225] width 329 height 66
drag, startPoint x: 137, startPoint y: 208, endPoint x: 234, endPoint y: 209, distance: 97.0
click at [234, 209] on textarea "Hola, ¡Muchas gracias por tu respuesta! Confirmamos la recepción de la document…" at bounding box center [231, 225] width 329 height 66
click at [231, 230] on textarea "Hola, ¡Muchas gracias por tu respuesta! Te informamos que estaremos analizando …" at bounding box center [231, 225] width 329 height 66
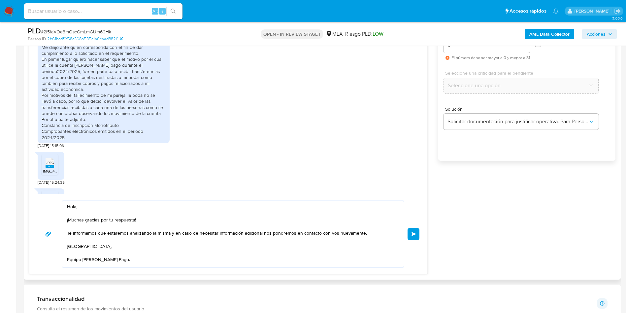
scroll to position [396, 0]
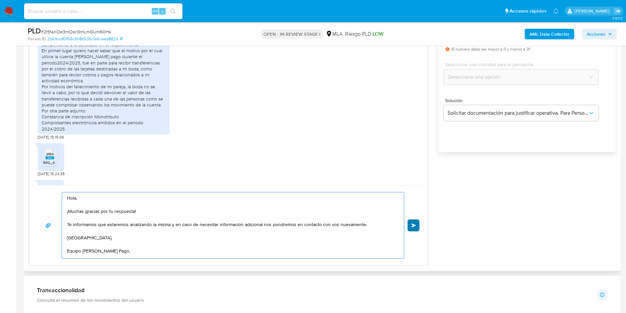
type textarea "Hola, ¡Muchas gracias por tu respuesta! Te informamos que estaremos analizando …"
click at [409, 223] on button "Enviar" at bounding box center [414, 225] width 12 height 12
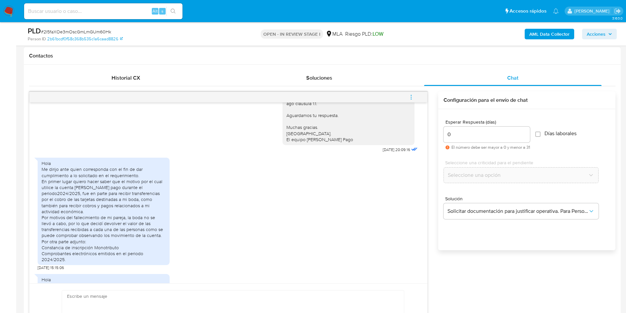
scroll to position [729, 0]
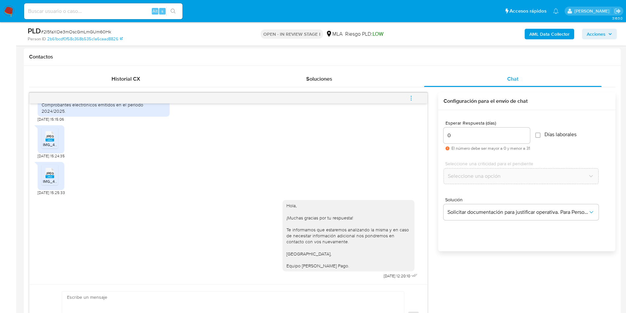
click at [412, 90] on span "menu-action" at bounding box center [411, 98] width 6 height 16
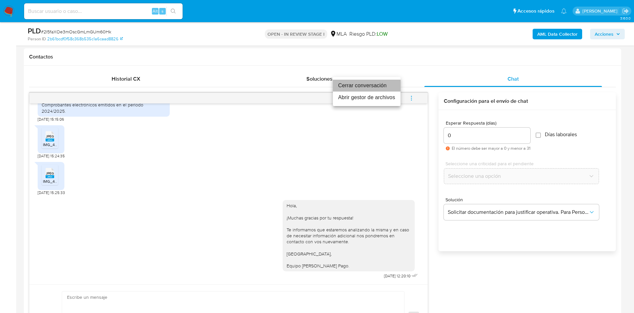
click at [388, 81] on li "Cerrar conversación" at bounding box center [367, 86] width 68 height 12
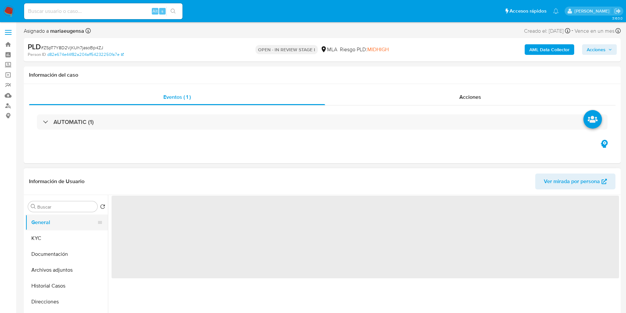
select select "10"
click at [68, 208] on input "a" at bounding box center [65, 207] width 57 height 6
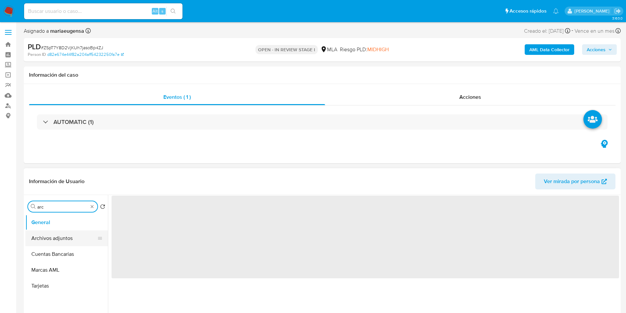
type input "arc"
click at [61, 240] on button "Archivos adjuntos" at bounding box center [63, 238] width 77 height 16
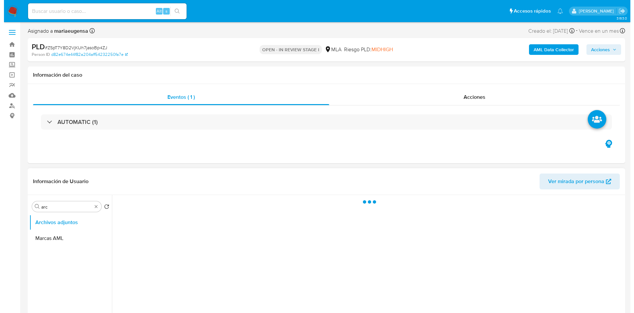
scroll to position [50, 0]
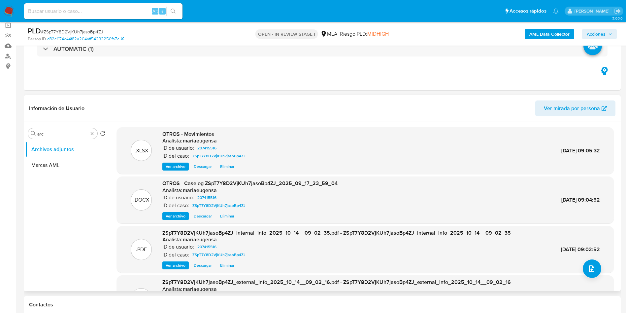
drag, startPoint x: 174, startPoint y: 217, endPoint x: 165, endPoint y: 222, distance: 10.5
click at [174, 217] on span "Ver archivo" at bounding box center [176, 216] width 20 height 7
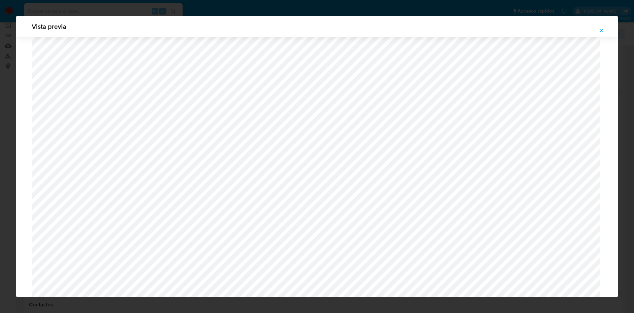
scroll to position [581, 0]
click at [599, 30] on icon "Attachment preview" at bounding box center [601, 30] width 5 height 5
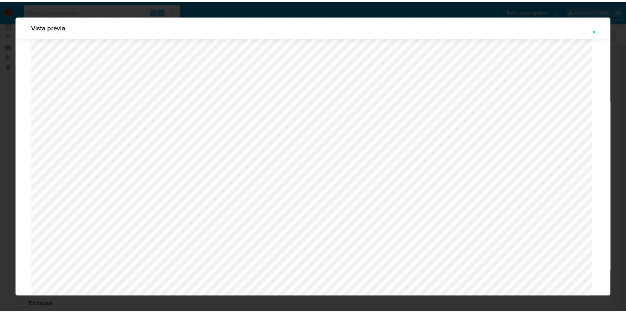
scroll to position [0, 0]
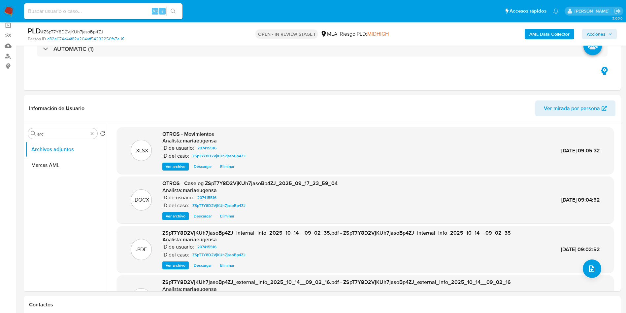
click at [596, 36] on span "Acciones" at bounding box center [596, 34] width 19 height 11
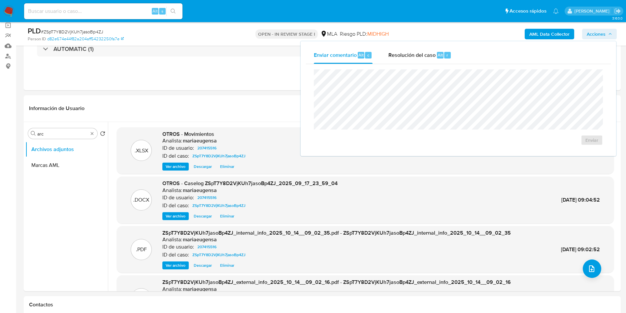
drag, startPoint x: 436, startPoint y: 49, endPoint x: 430, endPoint y: 66, distance: 18.4
click at [436, 49] on div "Resolución del caso Alt r" at bounding box center [419, 55] width 63 height 17
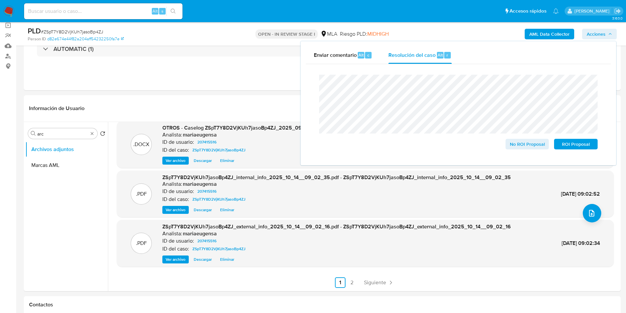
scroll to position [198, 0]
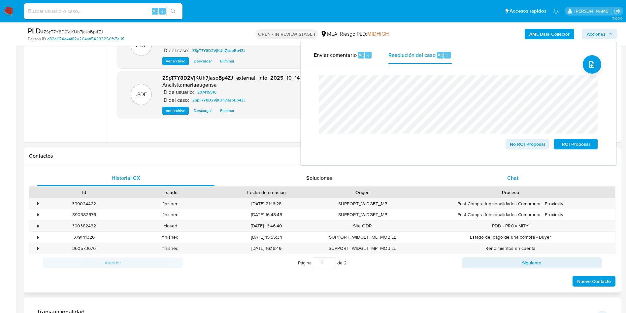
click at [529, 182] on div "Chat" at bounding box center [513, 178] width 178 height 16
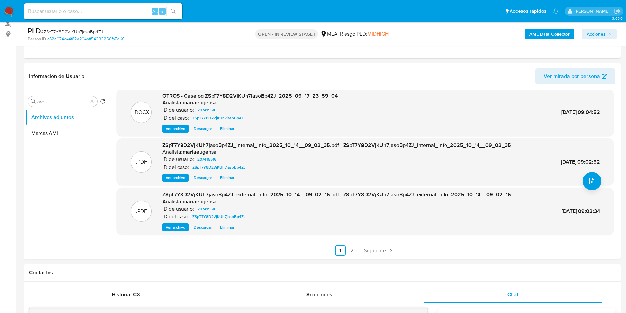
scroll to position [0, 0]
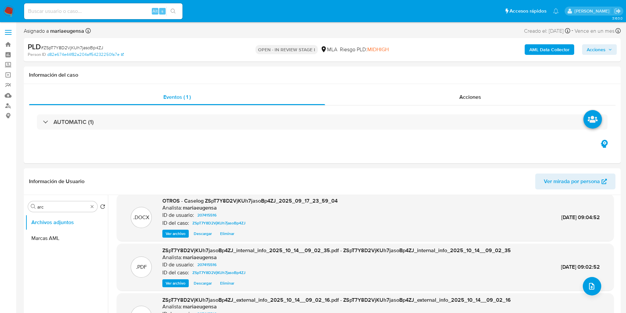
click at [593, 50] on span "Acciones" at bounding box center [596, 49] width 19 height 11
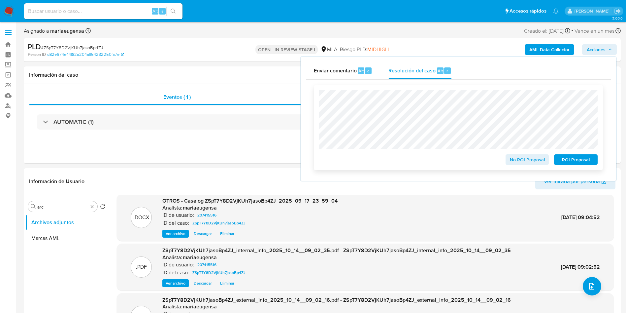
click at [518, 159] on span "No ROI Proposal" at bounding box center [527, 159] width 34 height 9
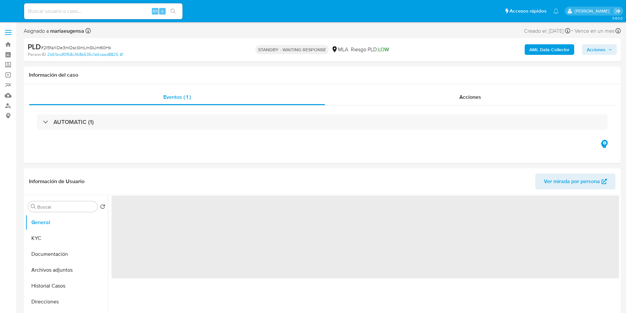
select select "10"
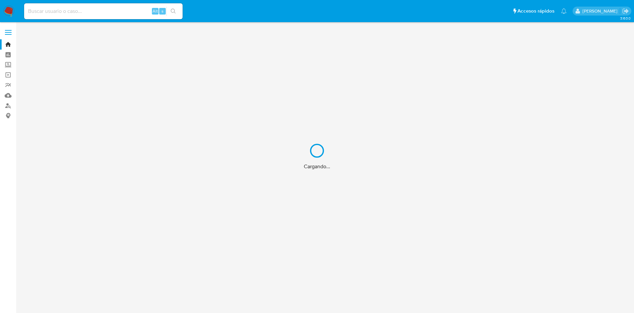
click at [85, 10] on div "Cargando..." at bounding box center [317, 156] width 634 height 313
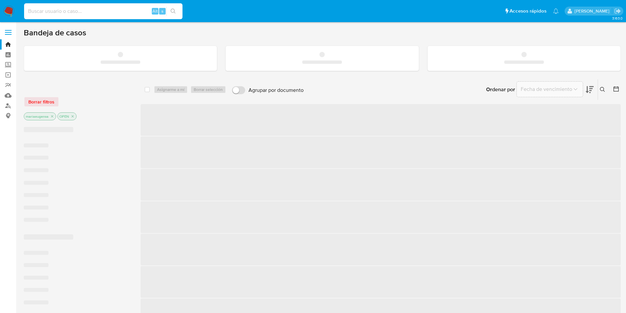
click at [99, 11] on input at bounding box center [103, 11] width 158 height 9
paste input "ItFQZkhX3SaAWVqeQ9tLyfnR"
type input "ItFQZkhX3SaAWVqeQ9tLyfnR"
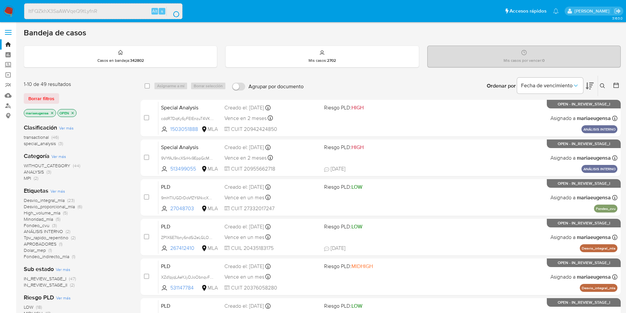
click at [99, 10] on input "ItFQZkhX3SaAWVqeQ9tLyfnR" at bounding box center [103, 11] width 158 height 9
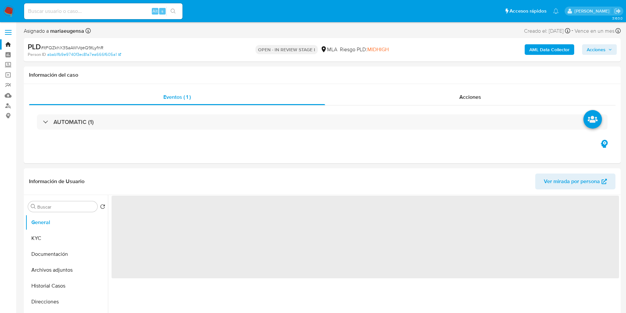
select select "10"
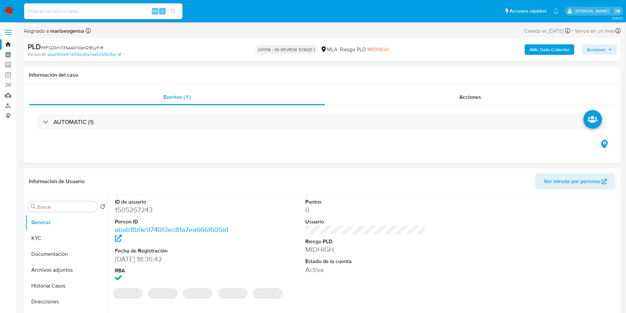
click at [121, 211] on dd "1505267243" at bounding box center [175, 209] width 120 height 9
copy dd "1505267243"
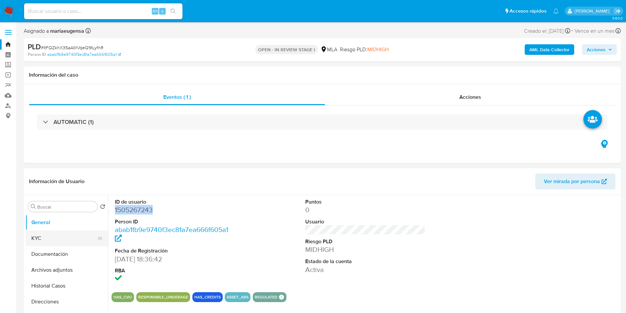
click at [79, 235] on button "KYC" at bounding box center [63, 238] width 77 height 16
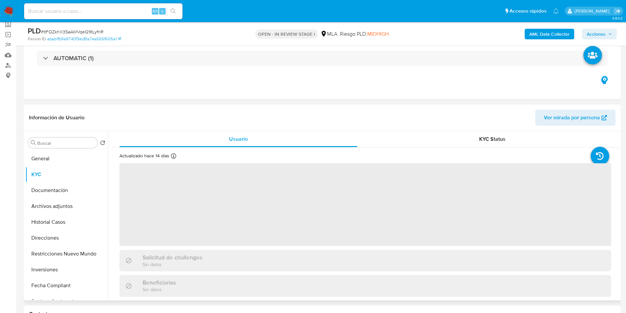
scroll to position [50, 0]
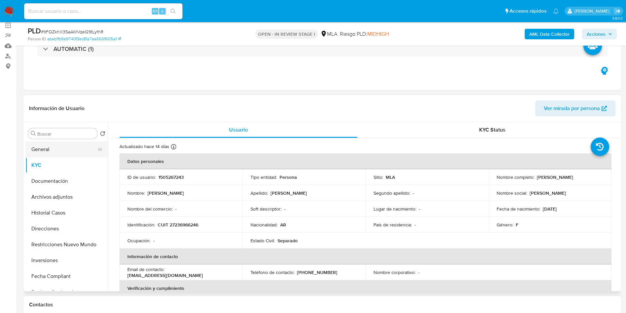
click at [60, 144] on button "General" at bounding box center [63, 149] width 77 height 16
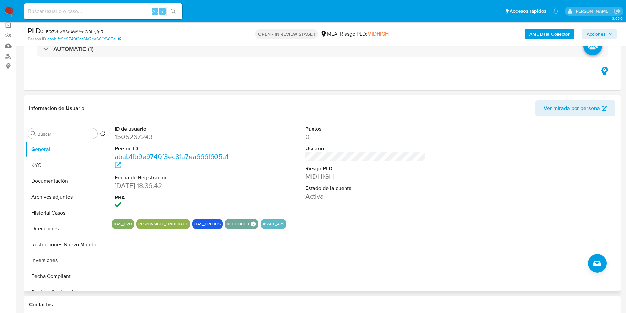
click at [140, 141] on dd "1505267243" at bounding box center [175, 136] width 120 height 9
click at [140, 137] on dd "1505267243" at bounding box center [175, 136] width 120 height 9
copy dd "1505267243"
click at [84, 29] on span "# ItFQZkhX3SaAWVqeQ9tLyfnR" at bounding box center [72, 31] width 62 height 7
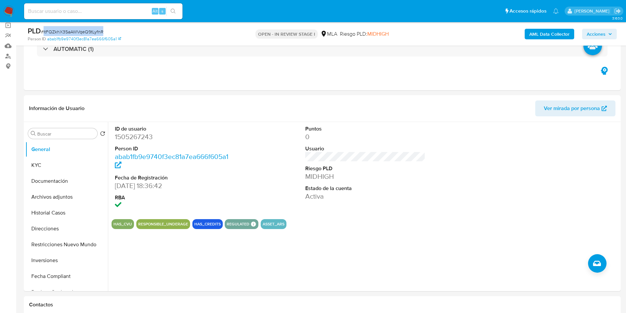
click at [84, 29] on span "# ItFQZkhX3SaAWVqeQ9tLyfnR" at bounding box center [72, 31] width 62 height 7
copy span "ItFQZkhX3SaAWVqeQ9tLyfnR"
click at [126, 138] on dd "1505267243" at bounding box center [175, 136] width 120 height 9
click at [126, 137] on dd "1505267243" at bounding box center [175, 136] width 120 height 9
copy dd "1505267243"
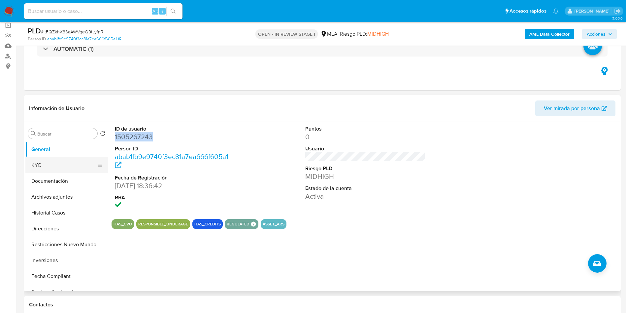
click at [78, 169] on button "KYC" at bounding box center [63, 165] width 77 height 16
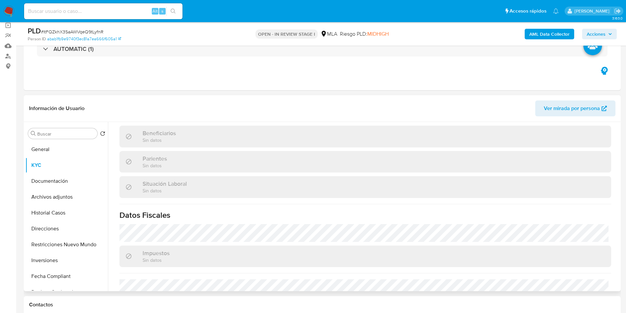
scroll to position [297, 0]
click at [46, 225] on button "Direcciones" at bounding box center [63, 228] width 77 height 16
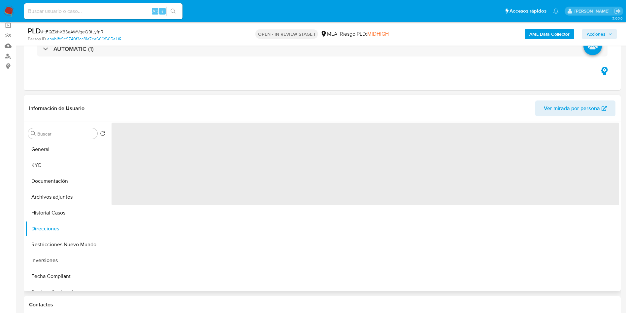
scroll to position [0, 0]
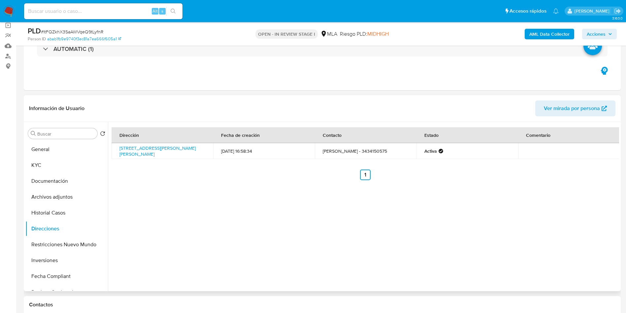
click at [312, 217] on div "Dirección Fecha de creación Contacto Estado Comentario Los Lapachos 486, Crespo…" at bounding box center [363, 206] width 511 height 169
click at [57, 135] on input "Buscar" at bounding box center [65, 134] width 57 height 6
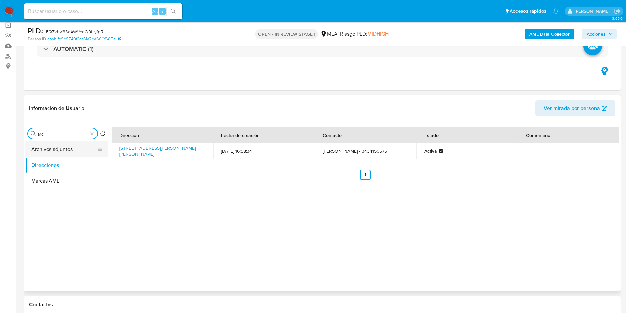
type input "arc"
click at [74, 150] on button "Archivos adjuntos" at bounding box center [63, 149] width 77 height 16
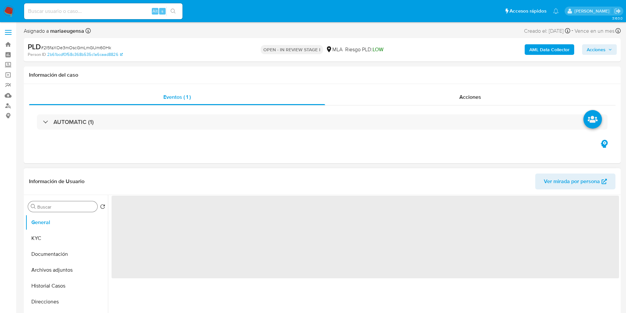
select select "10"
click at [64, 205] on input "Buscar" at bounding box center [65, 207] width 57 height 6
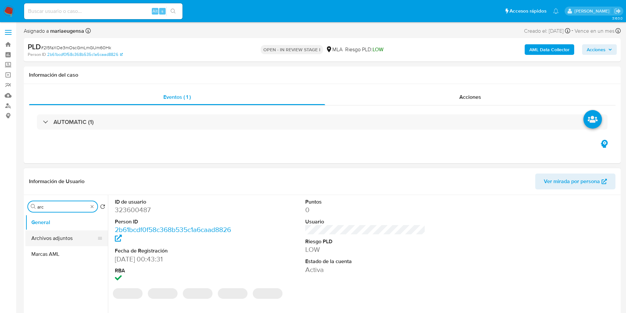
type input "arc"
click at [66, 235] on button "Archivos adjuntos" at bounding box center [63, 238] width 77 height 16
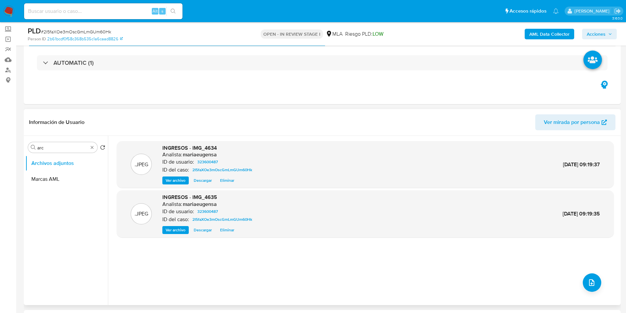
scroll to position [50, 0]
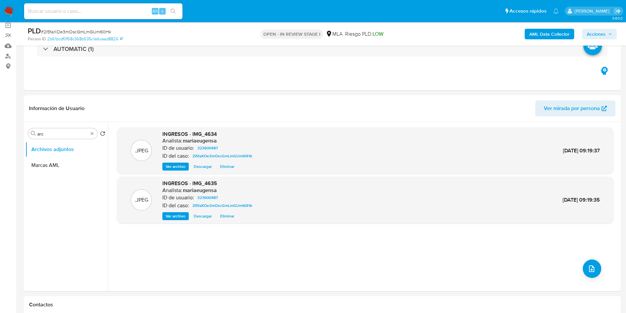
click at [543, 29] on b "AML Data Collector" at bounding box center [549, 34] width 40 height 11
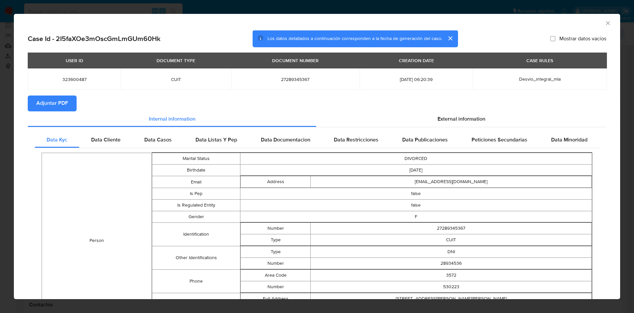
click at [51, 106] on span "Adjuntar PDF" at bounding box center [52, 103] width 32 height 15
click at [54, 105] on span "Adjuntar PDF" at bounding box center [52, 103] width 32 height 15
click at [604, 20] on icon "Cerrar ventana" at bounding box center [607, 23] width 7 height 7
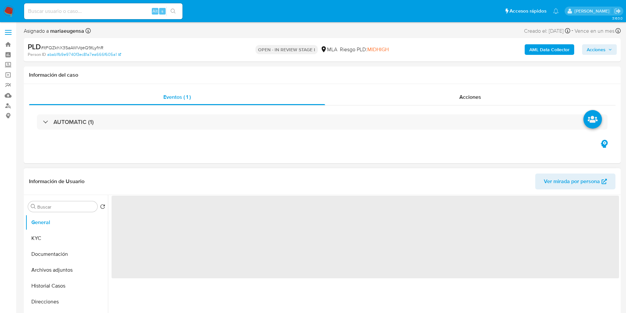
select select "10"
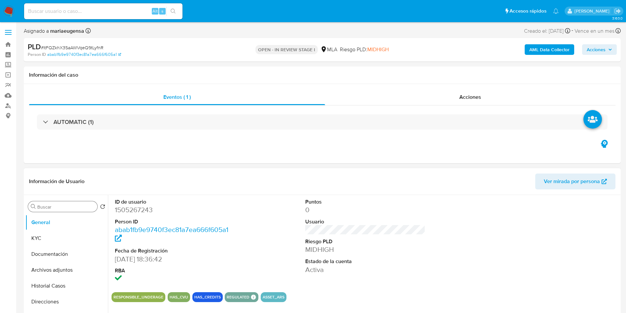
click at [69, 205] on input "Buscar" at bounding box center [65, 207] width 57 height 6
type input "arc"
click at [63, 244] on button "Archivos adjuntos" at bounding box center [63, 238] width 77 height 16
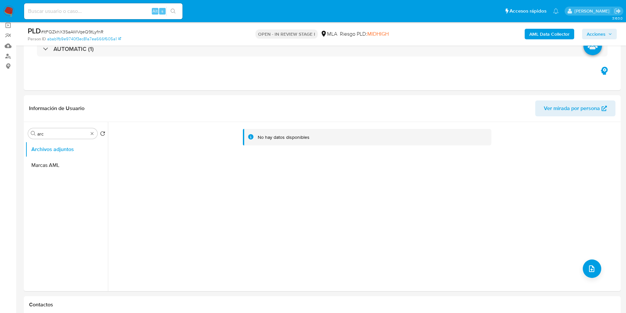
click at [545, 37] on b "AML Data Collector" at bounding box center [549, 34] width 40 height 11
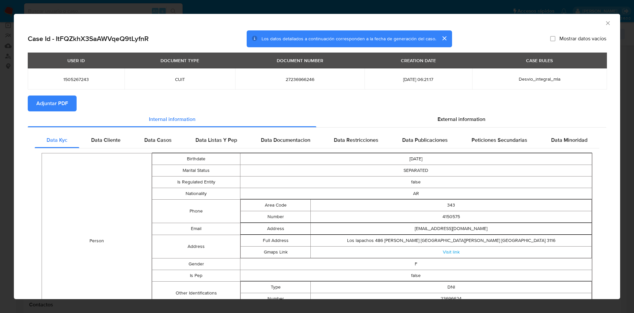
drag, startPoint x: 602, startPoint y: 23, endPoint x: 601, endPoint y: 38, distance: 14.2
click at [604, 24] on icon "Cerrar ventana" at bounding box center [607, 23] width 7 height 7
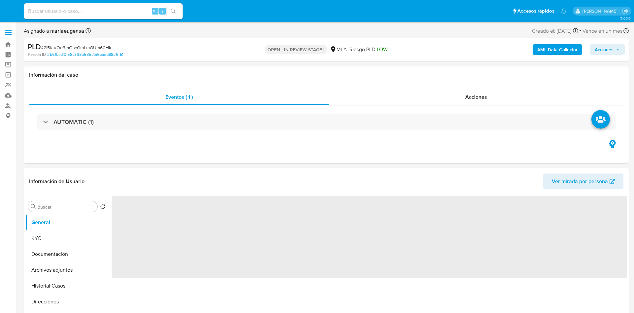
select select "10"
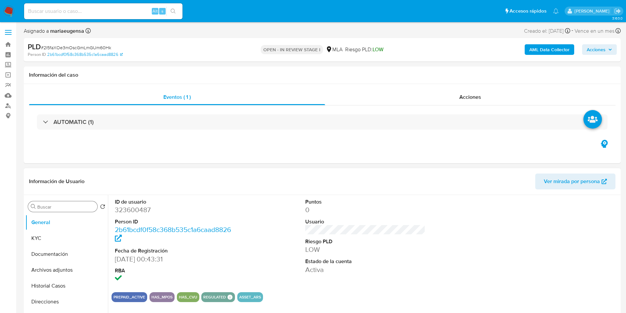
click at [66, 209] on input "Buscar" at bounding box center [65, 207] width 57 height 6
type input "arc"
click at [74, 237] on button "Archivos adjuntos" at bounding box center [63, 238] width 77 height 16
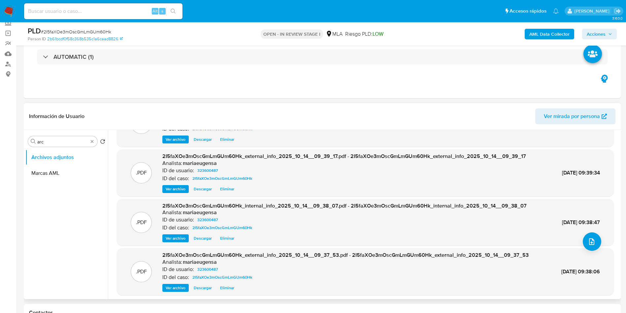
scroll to position [55, 0]
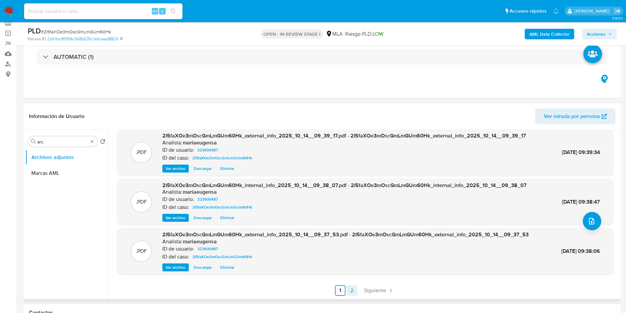
click at [349, 291] on link "2" at bounding box center [352, 290] width 11 height 11
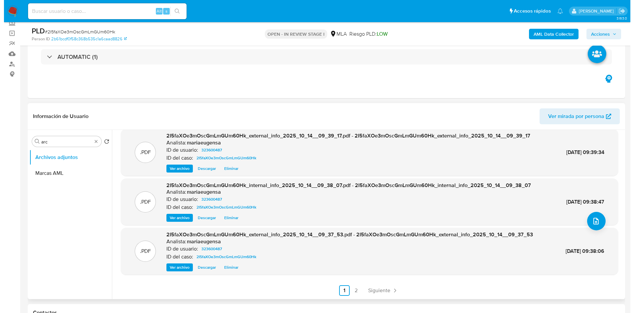
scroll to position [0, 0]
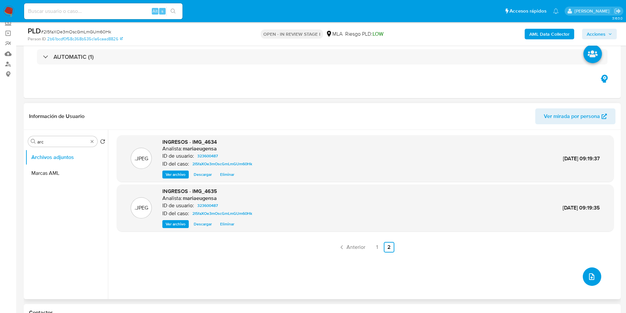
click at [584, 271] on button "upload-file" at bounding box center [592, 276] width 18 height 18
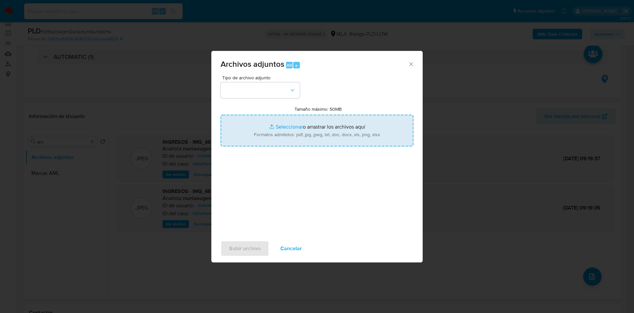
click at [307, 130] on input "Tamaño máximo: 50MB Seleccionar archivos" at bounding box center [316, 131] width 193 height 32
type input "C:\fakepath\Caselog 2I5faXOe3mOscGmLmGUm60Hk_2025_09_18_00_41_43.docx"
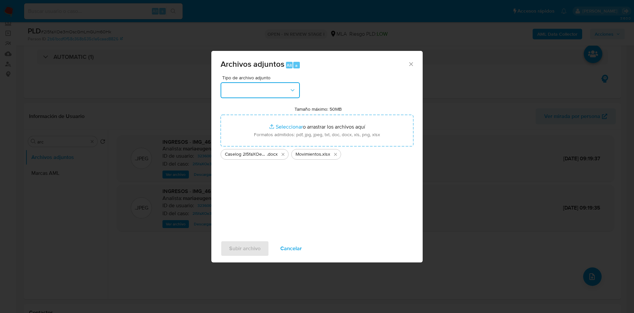
click at [274, 91] on button "button" at bounding box center [259, 90] width 79 height 16
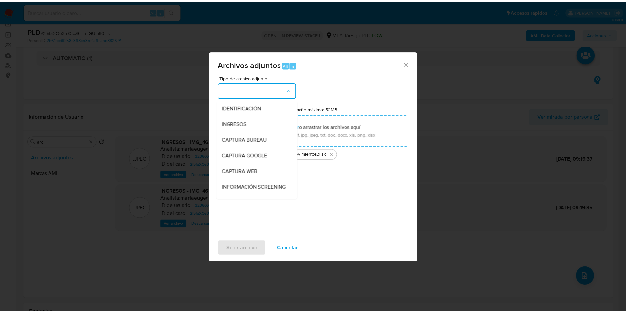
scroll to position [99, 0]
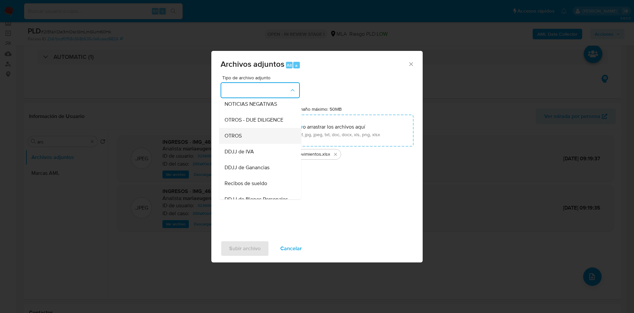
click at [240, 139] on span "OTROS" at bounding box center [232, 135] width 17 height 7
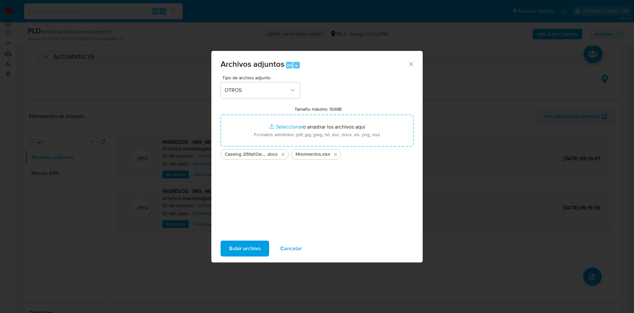
click at [245, 244] on span "Subir archivo" at bounding box center [244, 248] width 31 height 15
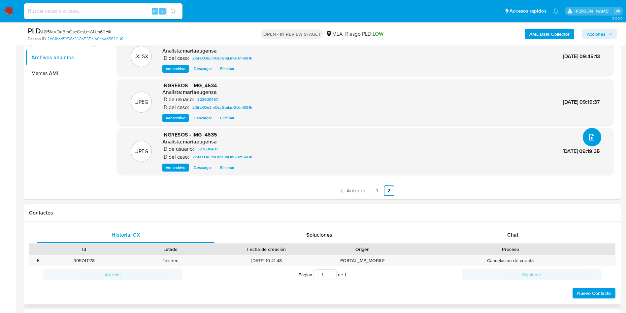
scroll to position [190, 0]
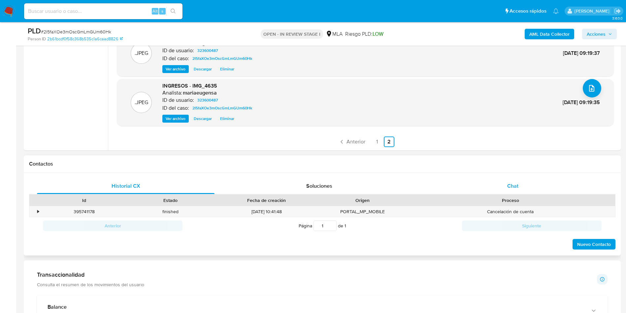
click at [518, 184] on span "Chat" at bounding box center [512, 186] width 11 height 8
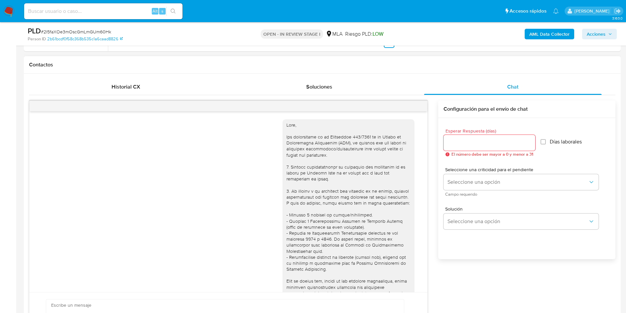
scroll to position [729, 0]
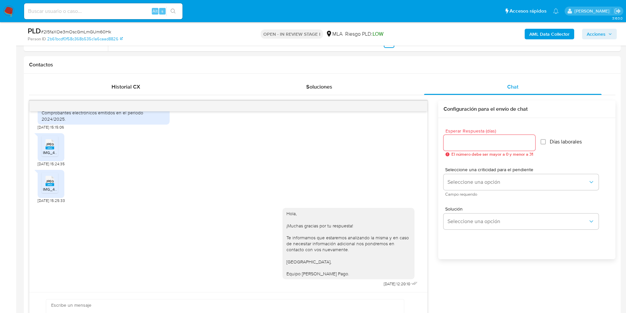
click at [595, 30] on span "Acciones" at bounding box center [596, 34] width 19 height 11
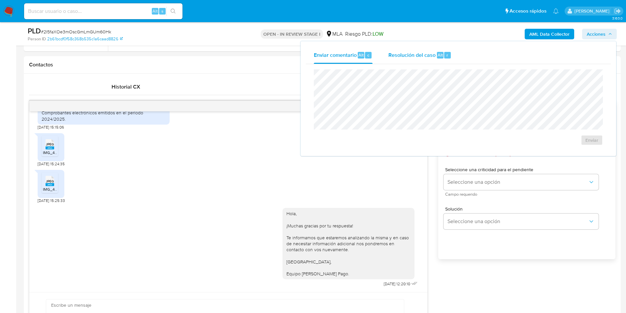
drag, startPoint x: 416, startPoint y: 53, endPoint x: 416, endPoint y: 57, distance: 3.6
click at [416, 57] on span "Resolución del caso" at bounding box center [411, 55] width 47 height 8
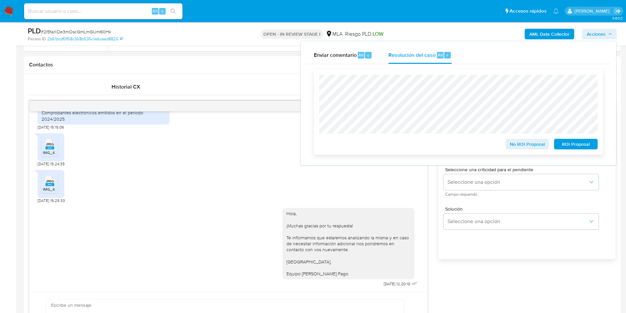
click at [534, 143] on span "No ROI Proposal" at bounding box center [527, 143] width 34 height 9
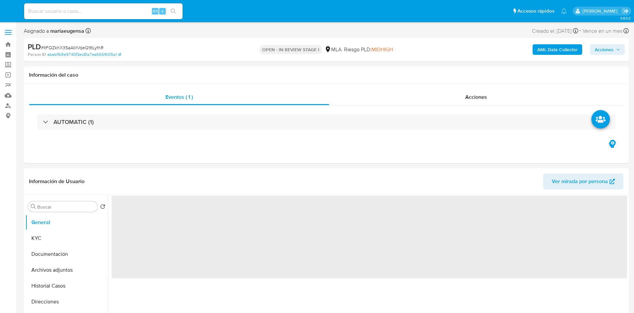
select select "10"
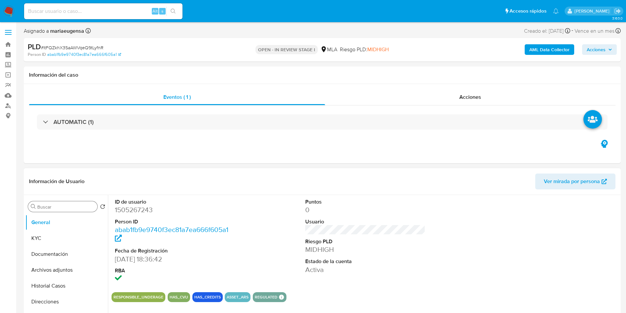
click at [54, 206] on input "Buscar" at bounding box center [65, 207] width 57 height 6
type input "arc"
drag, startPoint x: 68, startPoint y: 237, endPoint x: 413, endPoint y: 251, distance: 345.2
click at [84, 239] on button "Archivos adjuntos" at bounding box center [66, 238] width 83 height 16
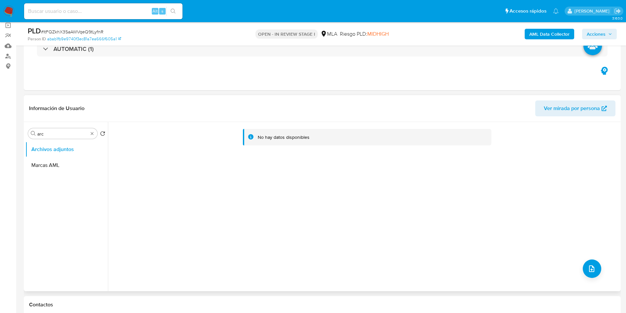
click at [303, 221] on div "No hay datos disponibles" at bounding box center [363, 206] width 511 height 169
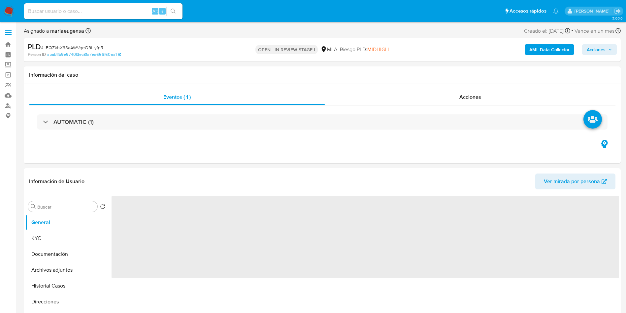
select select "10"
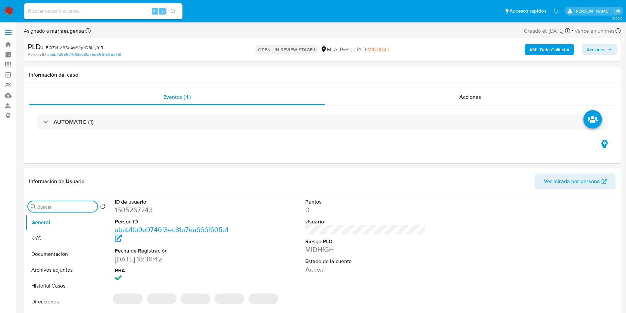
click at [63, 208] on input "Buscar" at bounding box center [65, 207] width 57 height 6
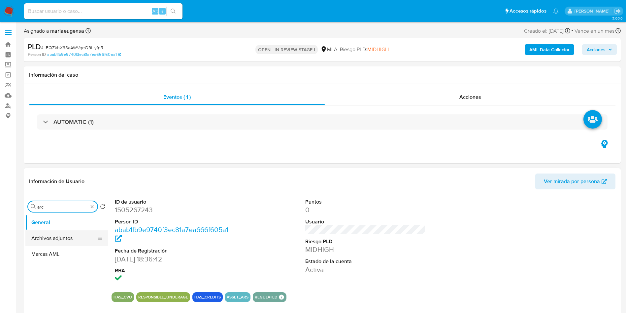
type input "arc"
click at [57, 238] on button "Archivos adjuntos" at bounding box center [63, 238] width 77 height 16
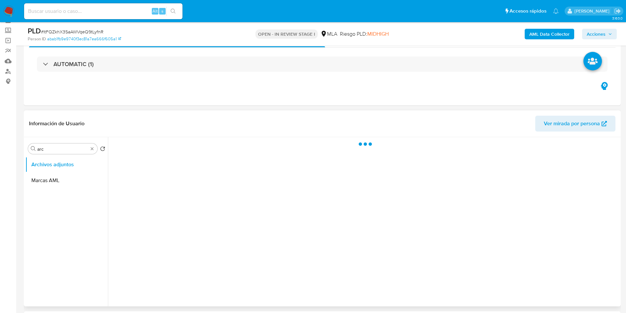
scroll to position [50, 0]
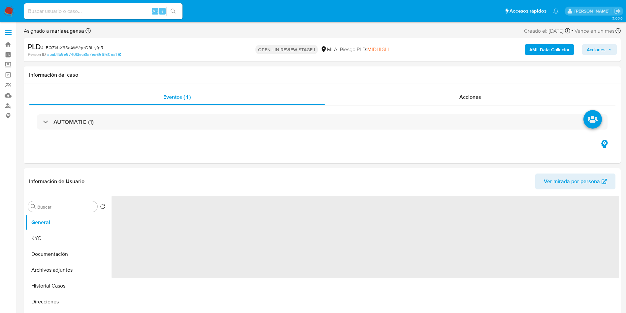
select select "10"
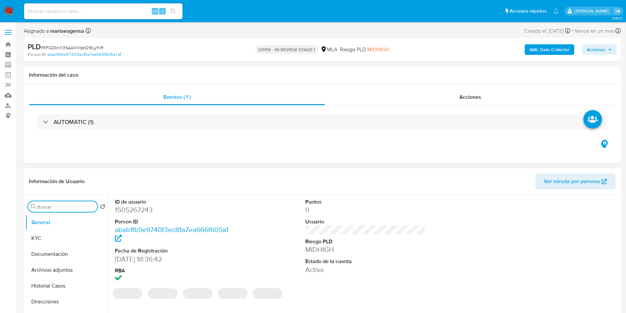
click at [83, 208] on input "Buscar" at bounding box center [65, 207] width 57 height 6
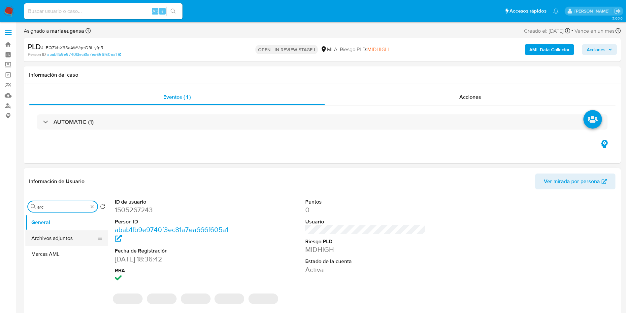
type input "arc"
drag, startPoint x: 80, startPoint y: 240, endPoint x: 83, endPoint y: 265, distance: 24.9
click at [80, 241] on button "Archivos adjuntos" at bounding box center [66, 238] width 83 height 16
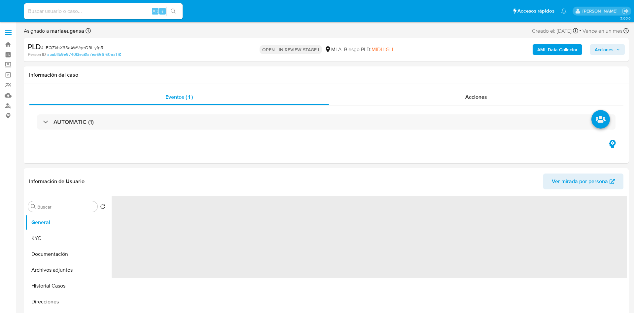
select select "10"
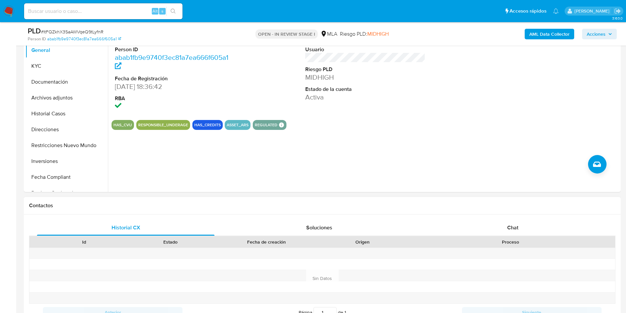
click at [529, 223] on div "Chat" at bounding box center [513, 227] width 178 height 16
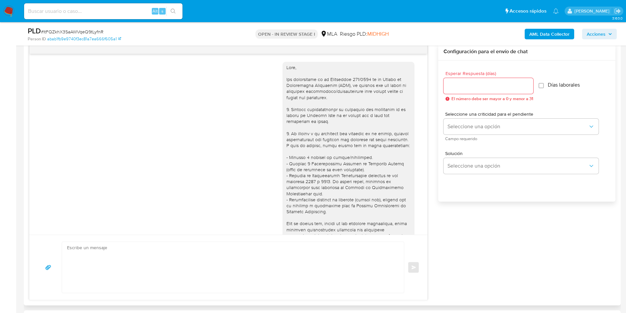
scroll to position [339, 0]
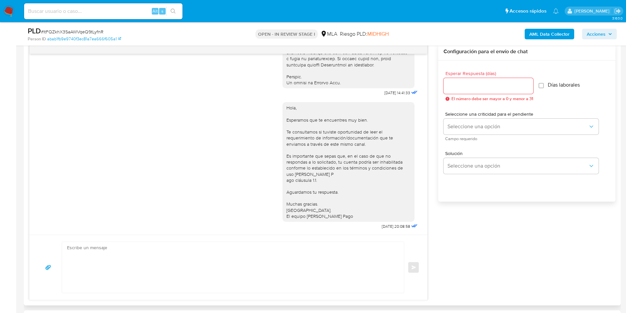
click at [457, 84] on input "Esperar Respuesta (días)" at bounding box center [489, 86] width 90 height 9
type input "1"
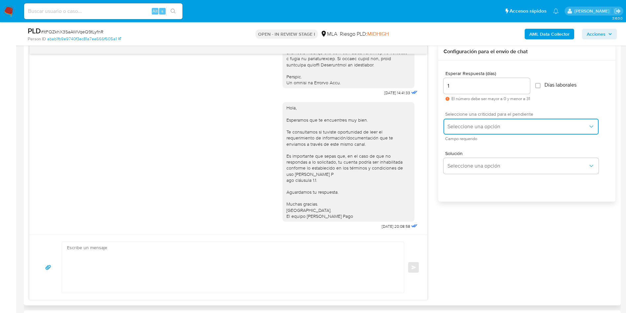
click at [455, 120] on button "Seleccione una opción" at bounding box center [521, 126] width 155 height 16
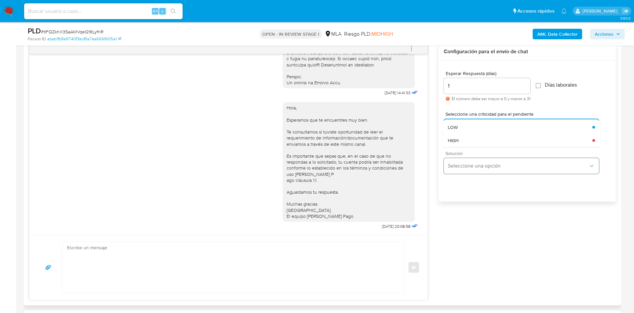
drag, startPoint x: 467, startPoint y: 126, endPoint x: 465, endPoint y: 166, distance: 40.3
click at [467, 126] on div "LOW" at bounding box center [520, 126] width 145 height 13
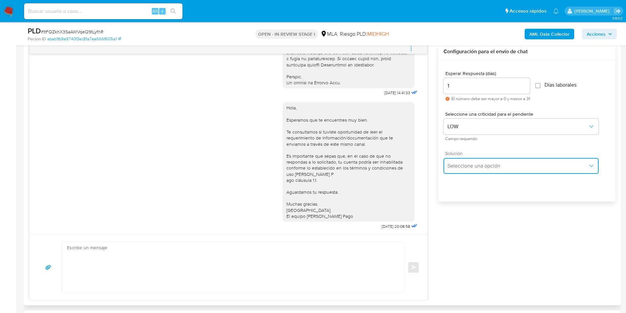
drag, startPoint x: 466, startPoint y: 166, endPoint x: 466, endPoint y: 170, distance: 4.0
click at [466, 166] on span "Seleccione una opción" at bounding box center [518, 165] width 141 height 7
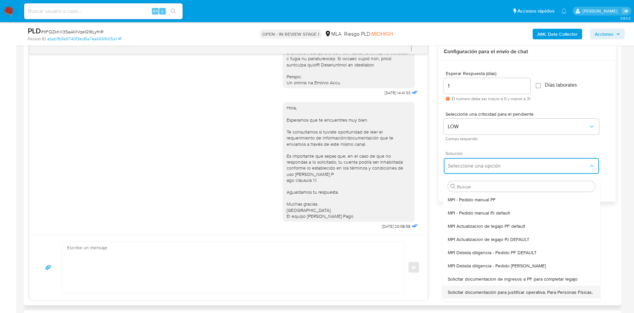
click at [473, 295] on span "Solicitar documentación para justificar operativa. Para Personas Físicas." at bounding box center [520, 292] width 145 height 6
type textarea "Hola,En función de las operaciones registradas en tu cuenta de Mercado Pago, ne…"
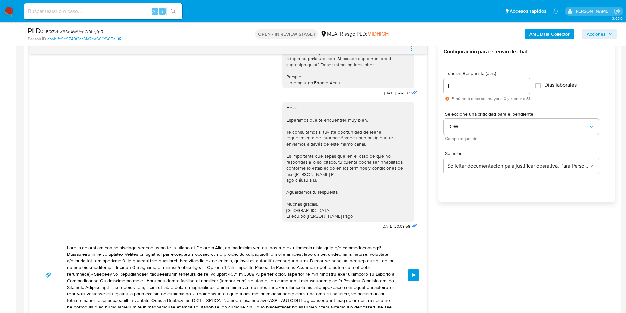
click at [215, 276] on textarea at bounding box center [231, 275] width 329 height 66
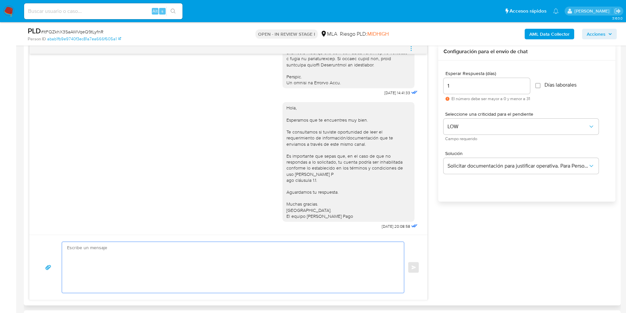
paste textarea "Hola, En función de las operaciones registradas en tu cuenta de Mercado Pago, n…"
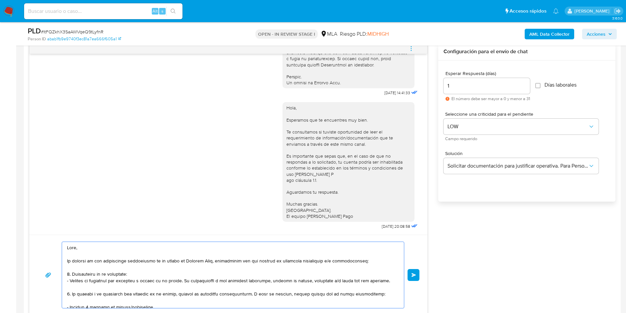
scroll to position [214, 0]
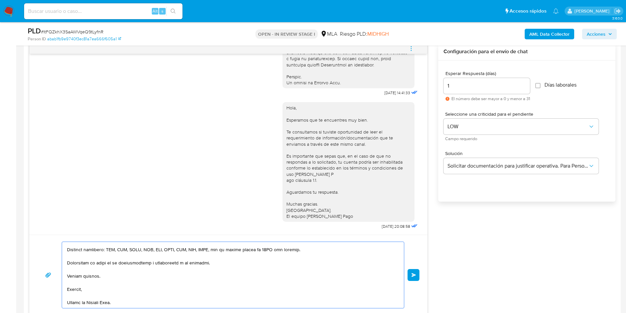
click at [215, 276] on textarea at bounding box center [231, 275] width 329 height 66
click at [215, 275] on textarea at bounding box center [231, 275] width 329 height 66
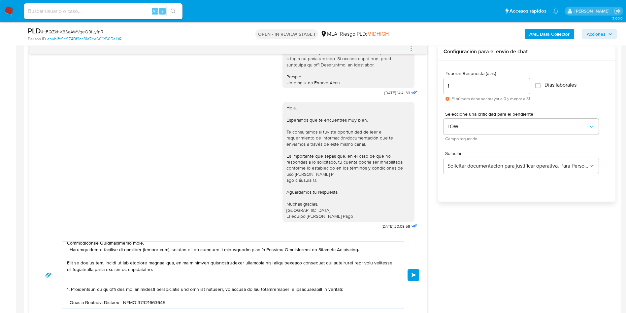
scroll to position [99, 0]
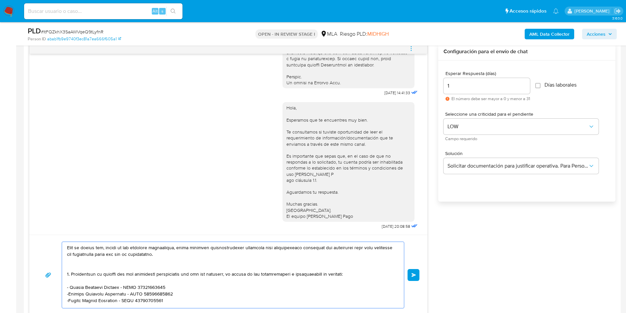
click at [128, 260] on textarea at bounding box center [231, 275] width 329 height 66
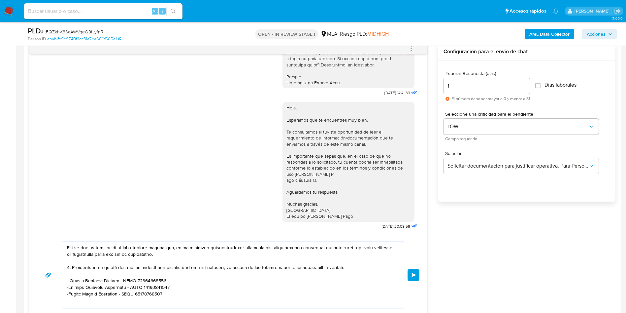
scroll to position [92, 0]
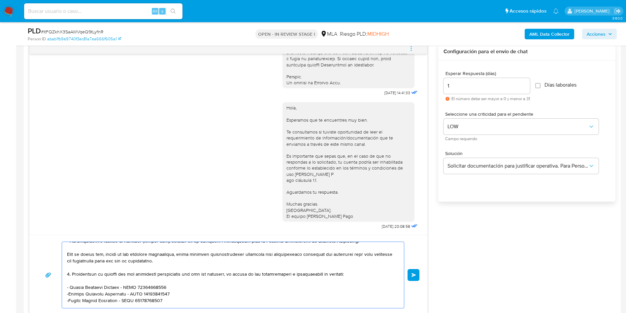
click at [162, 283] on textarea at bounding box center [231, 275] width 329 height 66
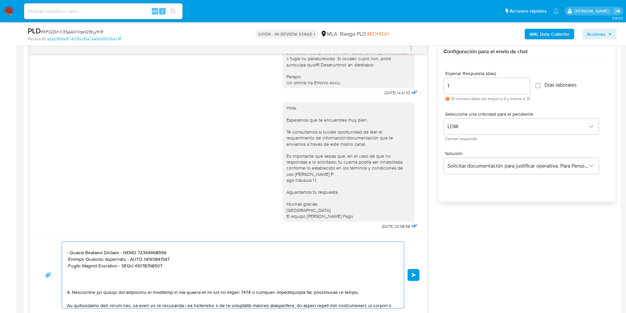
scroll to position [142, 0]
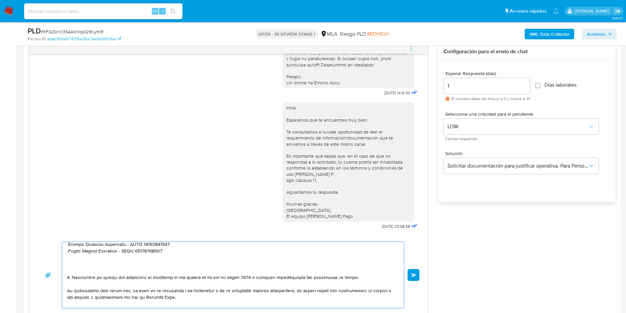
click at [74, 267] on textarea at bounding box center [231, 275] width 329 height 66
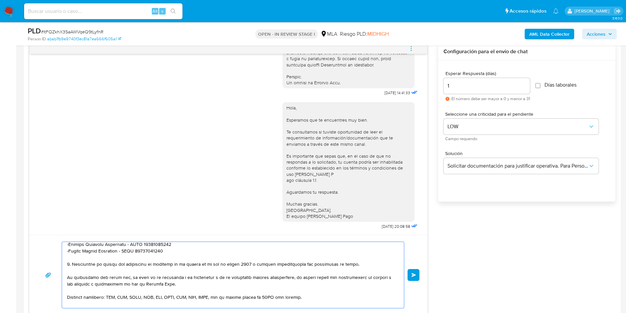
click at [174, 286] on textarea at bounding box center [231, 275] width 329 height 66
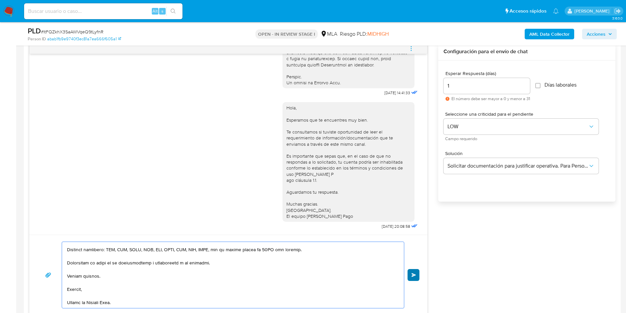
type textarea "Hola, En función de las operaciones registradas en tu cuenta de Mercado Pago, n…"
click at [414, 274] on span "Enviar" at bounding box center [414, 275] width 5 height 4
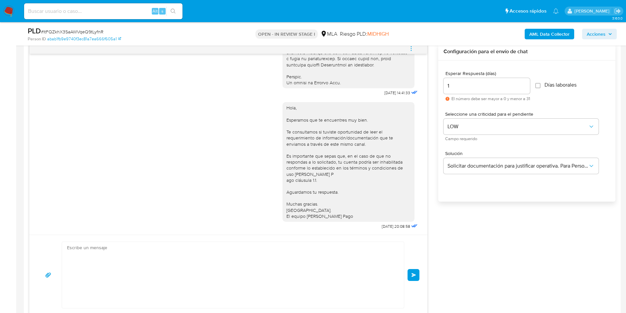
scroll to position [712, 0]
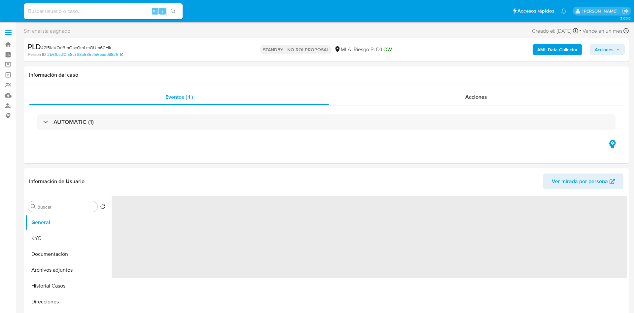
select select "10"
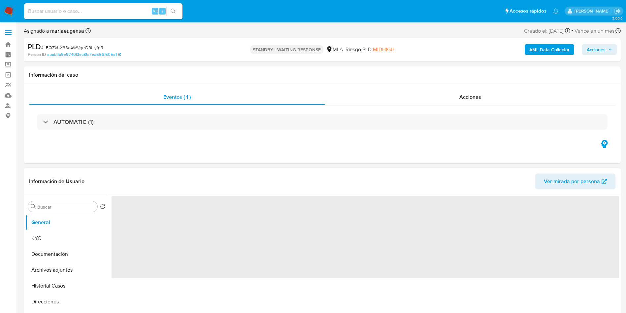
select select "10"
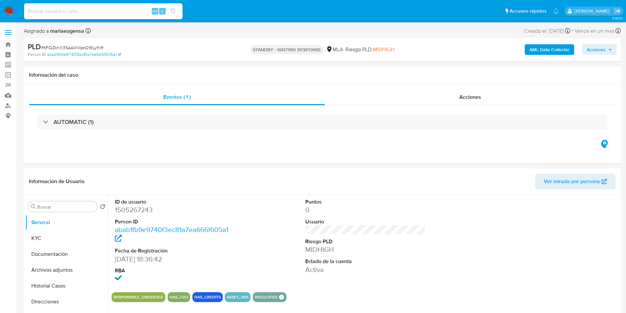
click at [123, 12] on input at bounding box center [103, 11] width 158 height 9
paste input "HUuUELusEORlBwbvsrAdMQjW"
type input "HUuUELusEORlBwbvsrAdMQjW"
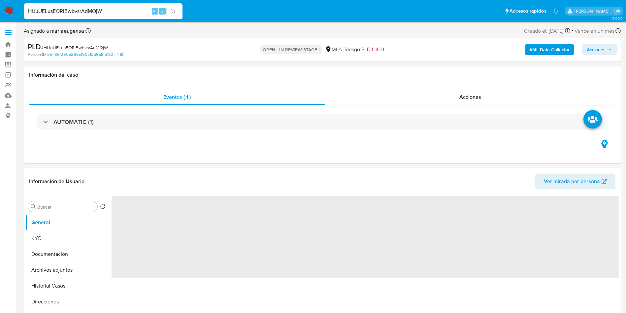
select select "10"
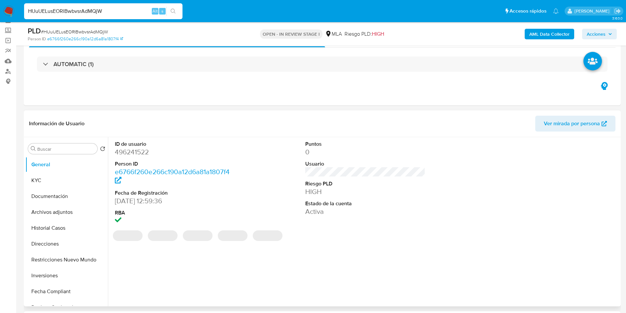
scroll to position [50, 0]
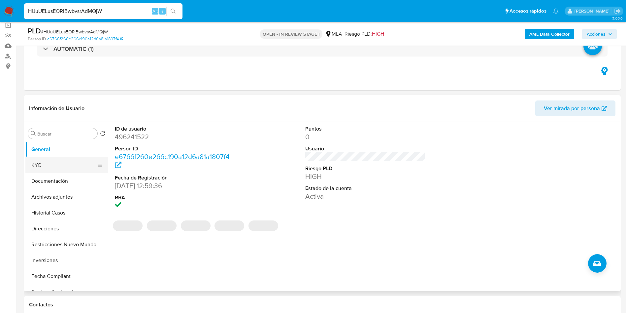
click at [73, 166] on button "KYC" at bounding box center [63, 165] width 77 height 16
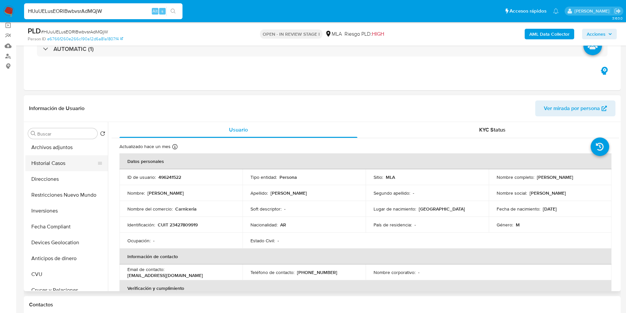
click at [65, 159] on button "Historial Casos" at bounding box center [63, 163] width 77 height 16
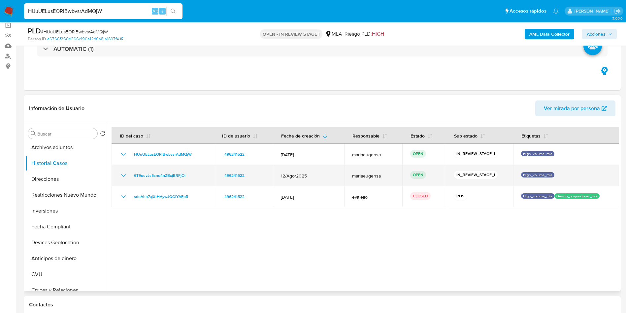
drag, startPoint x: 205, startPoint y: 171, endPoint x: 148, endPoint y: 179, distance: 57.6
click at [132, 174] on div "6T9uuvJs5snu4nZBxjBRFjOl" at bounding box center [162, 175] width 86 height 8
click at [152, 179] on td "6T9uuvJs5snu4nZBxjBRFjOl" at bounding box center [163, 175] width 102 height 21
click at [154, 175] on span "6T9uuvJs5snu4nZBxjBRFjOl" at bounding box center [159, 175] width 51 height 8
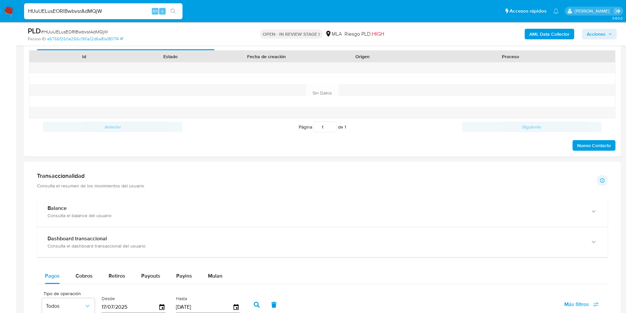
scroll to position [396, 0]
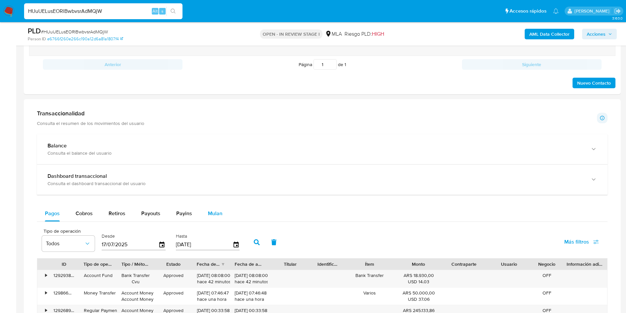
click at [212, 213] on span "Mulan" at bounding box center [215, 213] width 15 height 8
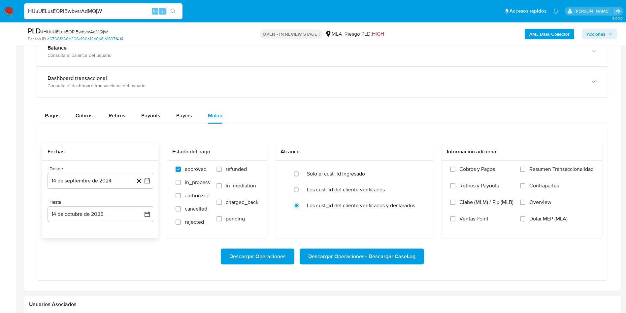
scroll to position [495, 0]
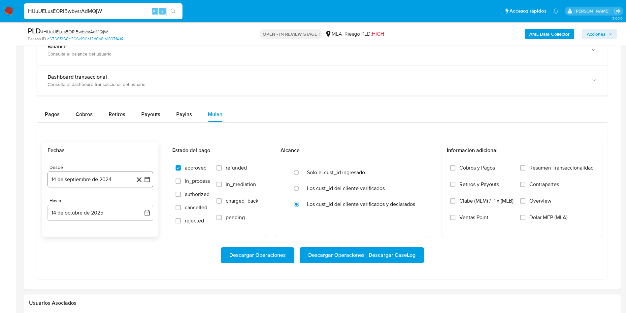
click at [96, 176] on button "14 de septiembre de 2024" at bounding box center [101, 179] width 106 height 16
click at [91, 202] on span "septiembre 2024" at bounding box center [97, 203] width 40 height 7
click at [138, 201] on icon "Año siguiente" at bounding box center [140, 203] width 8 height 8
click at [96, 265] on span "ago" at bounding box center [100, 263] width 8 height 5
click at [111, 228] on button "1" at bounding box center [113, 227] width 11 height 11
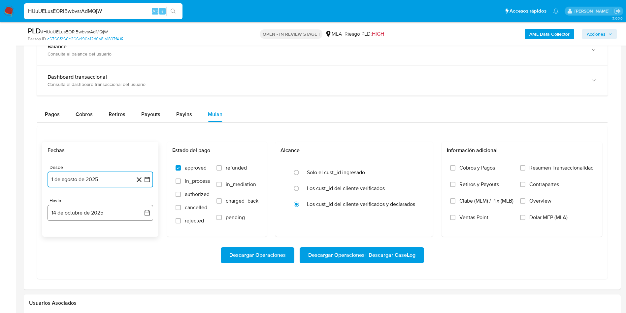
click at [105, 216] on button "14 de octubre de 2025" at bounding box center [101, 213] width 106 height 16
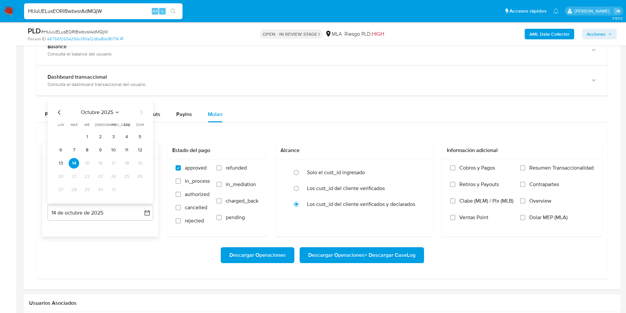
click at [58, 113] on icon "Mes anterior" at bounding box center [59, 112] width 8 height 8
click at [60, 113] on icon "Mes anterior" at bounding box center [59, 112] width 8 height 8
drag, startPoint x: 139, startPoint y: 190, endPoint x: 165, endPoint y: 190, distance: 26.1
click at [139, 190] on button "31" at bounding box center [140, 189] width 11 height 11
click at [229, 166] on span "refunded" at bounding box center [236, 167] width 21 height 7
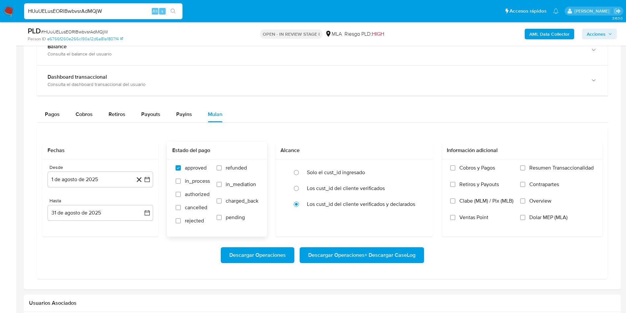
click at [222, 166] on input "refunded" at bounding box center [218, 167] width 5 height 5
checkbox input "true"
drag, startPoint x: 549, startPoint y: 216, endPoint x: 438, endPoint y: 247, distance: 115.9
click at [547, 217] on span "Dolar MEP (MLA)" at bounding box center [548, 217] width 38 height 7
click at [352, 252] on span "Descargar Operaciones + Descargar CaseLog" at bounding box center [361, 255] width 107 height 15
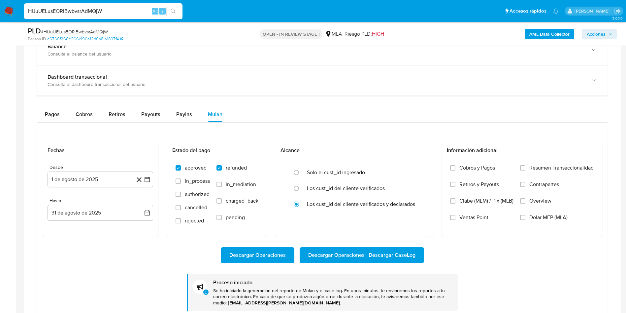
click at [82, 31] on span "# HUuUELusEORlBwbvsrAdMQjW" at bounding box center [74, 31] width 67 height 7
click at [82, 30] on span "# HUuUELusEORlBwbvsrAdMQjW" at bounding box center [74, 31] width 67 height 7
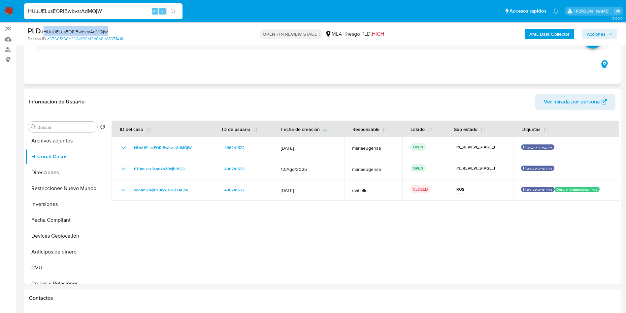
scroll to position [0, 0]
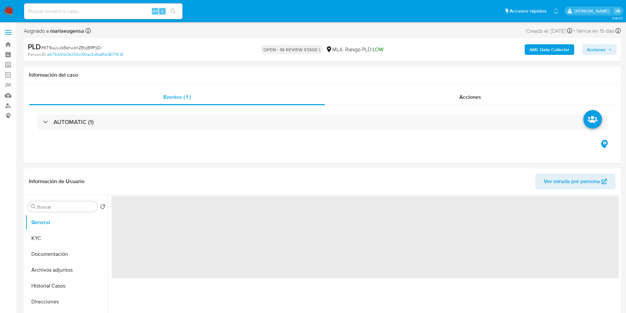
select select "10"
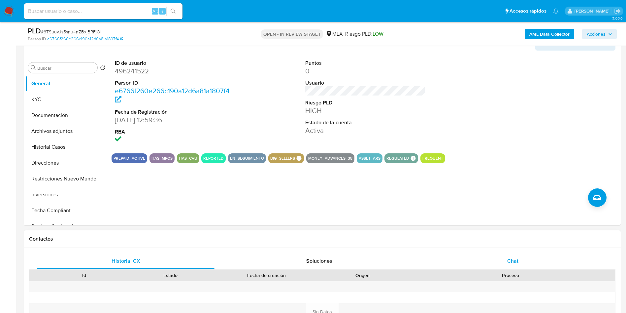
scroll to position [149, 0]
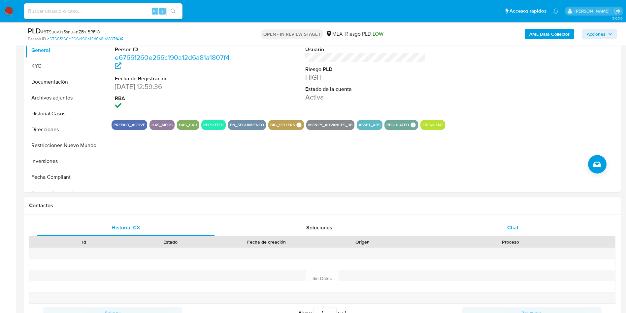
drag, startPoint x: 503, startPoint y: 234, endPoint x: 508, endPoint y: 225, distance: 10.8
click at [505, 231] on div "Chat" at bounding box center [513, 227] width 178 height 16
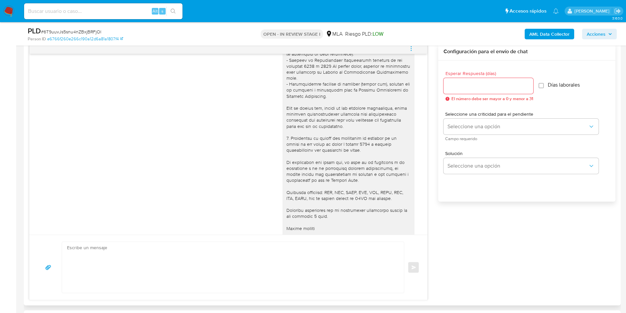
scroll to position [421, 0]
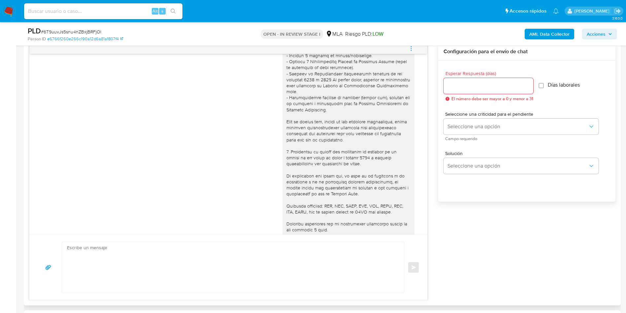
drag, startPoint x: 447, startPoint y: 84, endPoint x: 452, endPoint y: 104, distance: 19.9
click at [448, 87] on input "Esperar Respuesta (días)" at bounding box center [489, 86] width 90 height 9
type input "1"
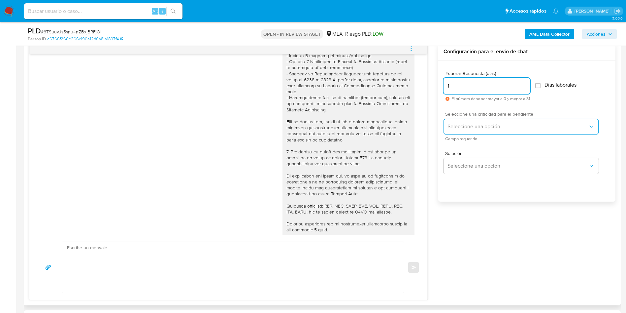
click at [463, 129] on span "Seleccione una opción" at bounding box center [518, 126] width 141 height 7
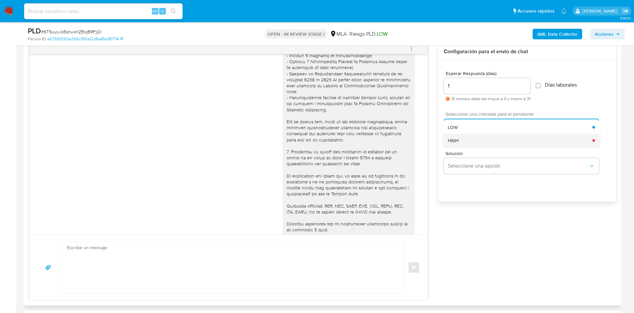
click at [462, 140] on div "HIGH" at bounding box center [520, 140] width 145 height 13
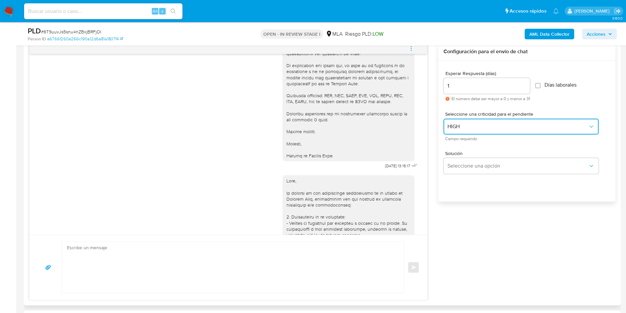
scroll to position [322, 0]
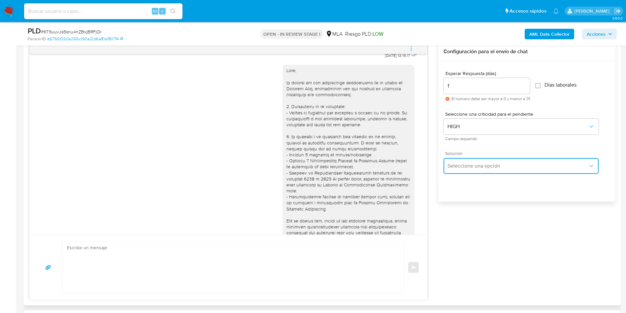
drag, startPoint x: 458, startPoint y: 161, endPoint x: 458, endPoint y: 164, distance: 3.3
click at [458, 160] on button "Seleccione una opción" at bounding box center [521, 166] width 155 height 16
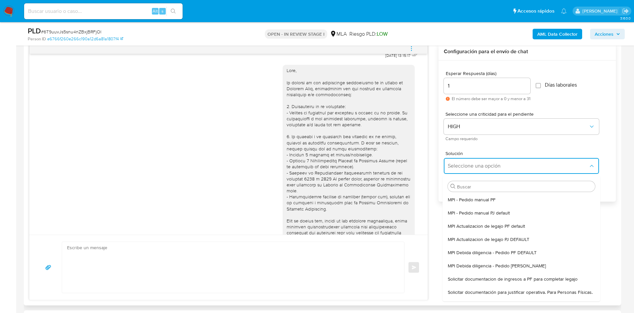
drag, startPoint x: 469, startPoint y: 295, endPoint x: 279, endPoint y: 292, distance: 190.1
click at [468, 295] on span "Solicitar documentación para justificar operativa. Para Personas Físicas." at bounding box center [520, 292] width 145 height 6
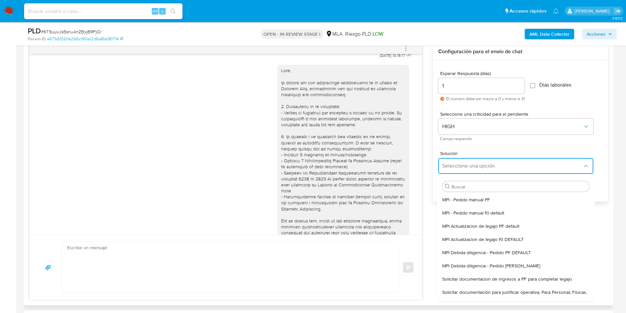
type textarea "Lore,Ip dolorsi am con adipiscinge seddoeiusmo te in utlabo et Dolorem Aliq, en…"
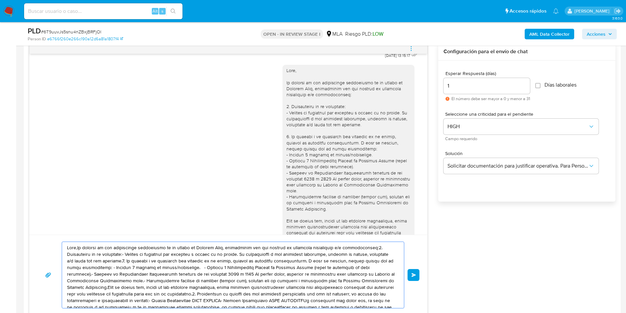
click at [247, 279] on textarea at bounding box center [231, 275] width 329 height 66
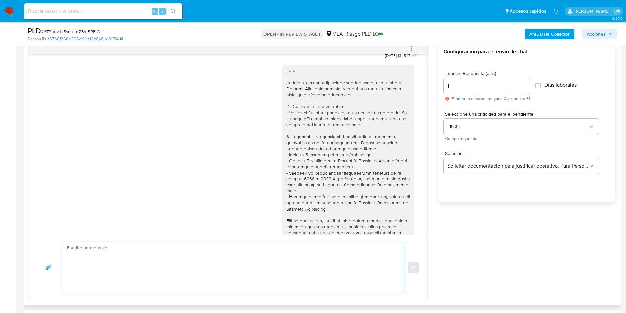
paste textarea "Hola, Esperamos que te encuentres muy bien. Te consultamos si tuviste oportunid…"
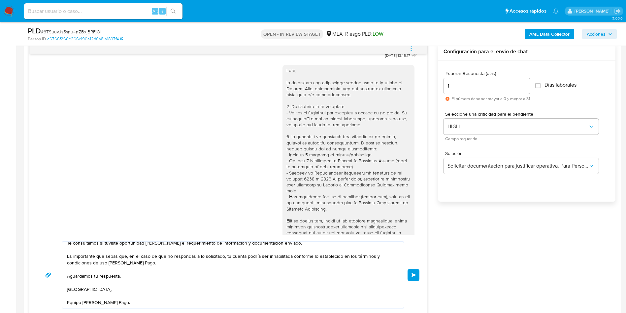
scroll to position [0, 0]
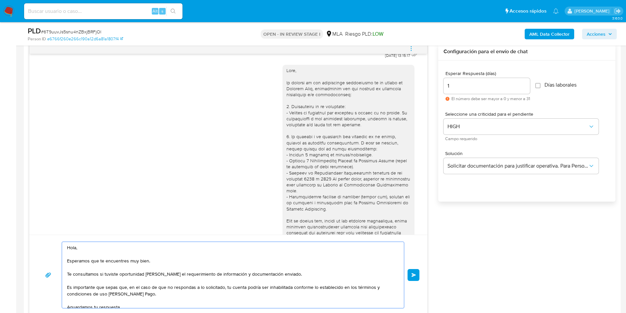
click at [171, 295] on textarea "Hola, Esperamos que te encuentres muy bien. Te consultamos si tuviste oportunid…" at bounding box center [231, 275] width 329 height 66
type textarea "Hola, Esperamos que te encuentres muy bien. Te consultamos si tuviste oportunid…"
click at [411, 271] on button "Enviar" at bounding box center [414, 275] width 12 height 12
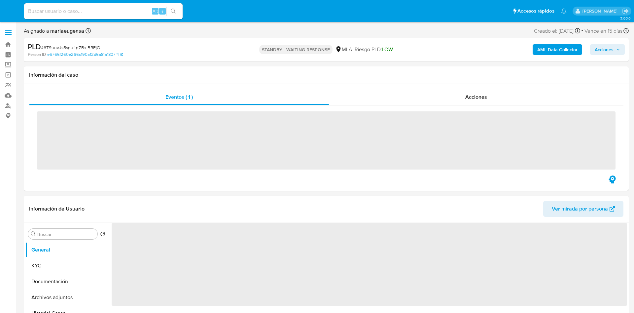
select select "10"
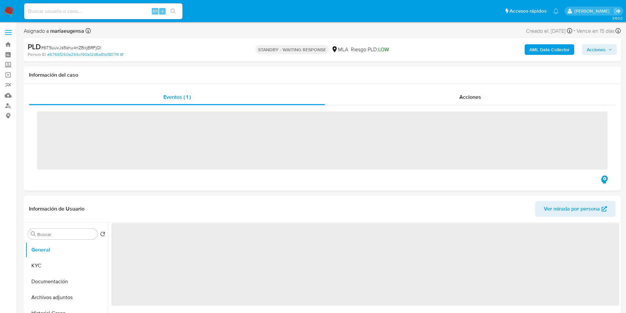
click at [118, 7] on input at bounding box center [103, 11] width 158 height 9
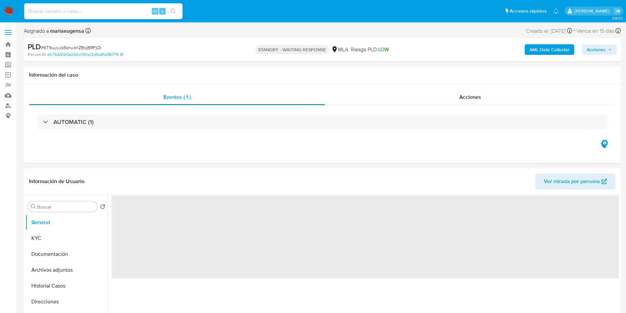
paste input "RQLMr5rwd032F6w7xrULKVWJ"
type input "RQLMr5rwd032F6w7xrULKVWJ"
click at [118, 7] on input "RQLMr5rwd032F6w7xrULKVWJ" at bounding box center [103, 11] width 158 height 9
select select "10"
type input "RQLMr5rwd032F6w7xrULKVWJ"
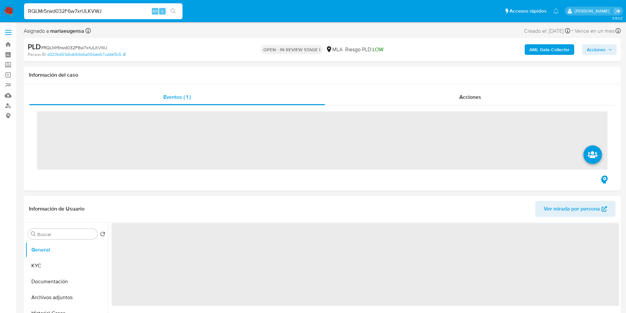
select select "10"
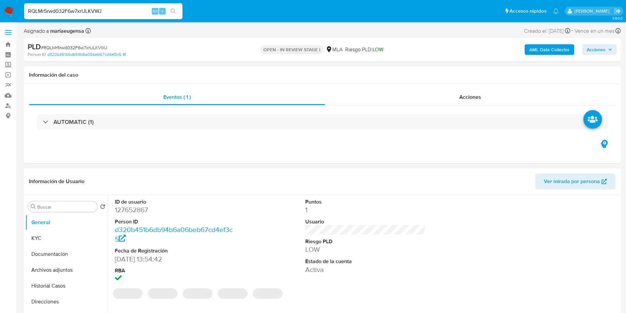
click at [138, 208] on dd "127652867" at bounding box center [175, 209] width 120 height 9
copy dd "127652867"
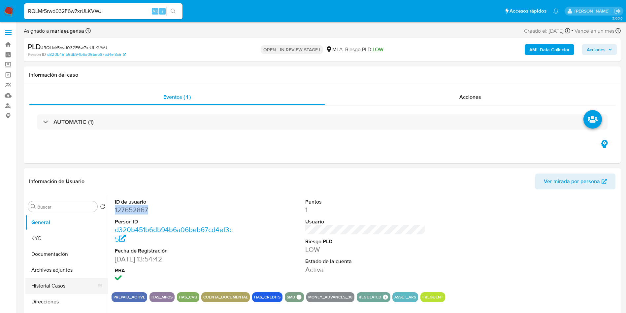
click at [56, 282] on button "Historial Casos" at bounding box center [63, 286] width 77 height 16
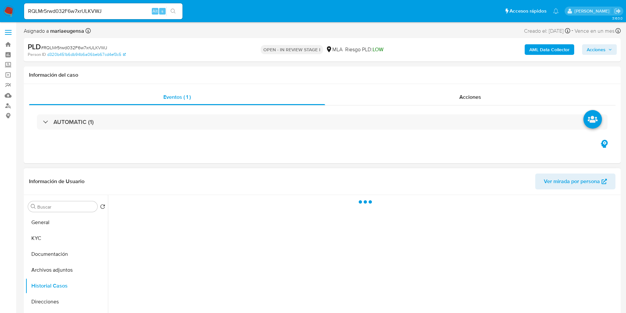
scroll to position [50, 0]
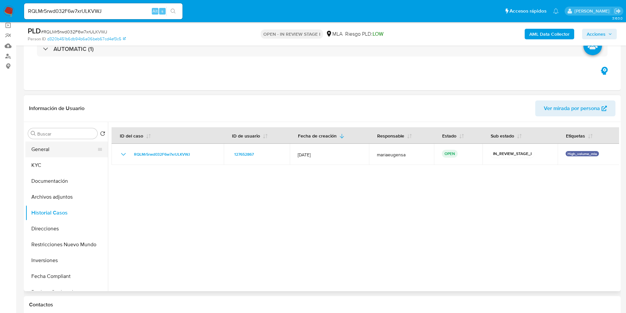
click at [82, 146] on button "General" at bounding box center [63, 149] width 77 height 16
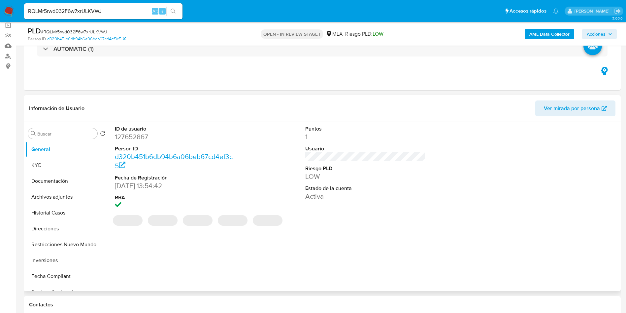
click at [136, 134] on dd "127652867" at bounding box center [175, 136] width 120 height 9
copy dd "127652867"
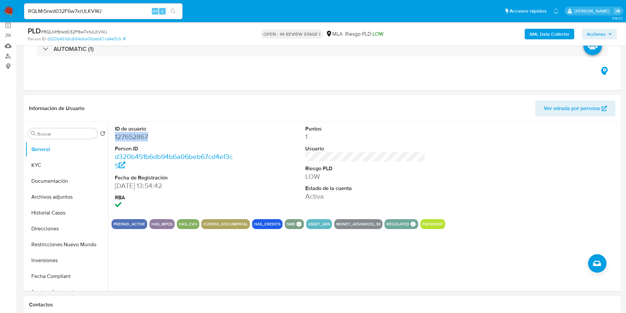
copy dd "127652867"
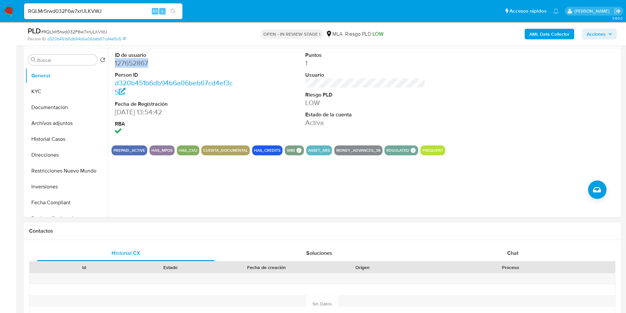
scroll to position [198, 0]
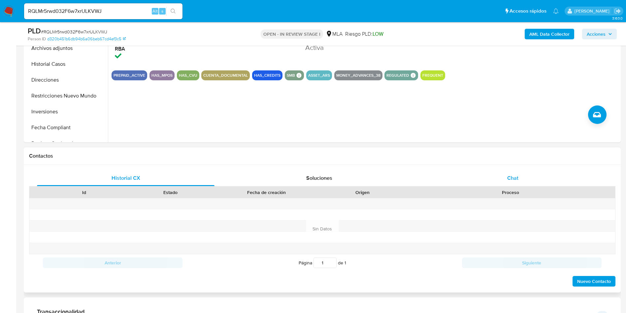
click at [505, 179] on div "Chat" at bounding box center [513, 178] width 178 height 16
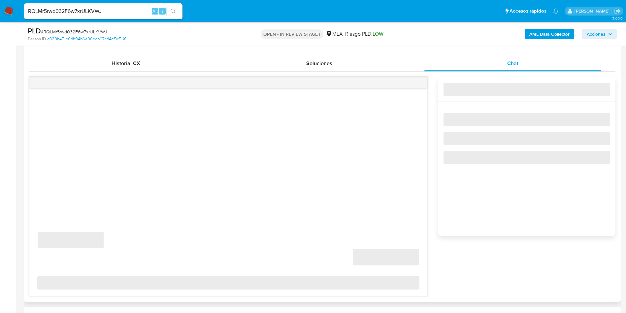
scroll to position [297, 0]
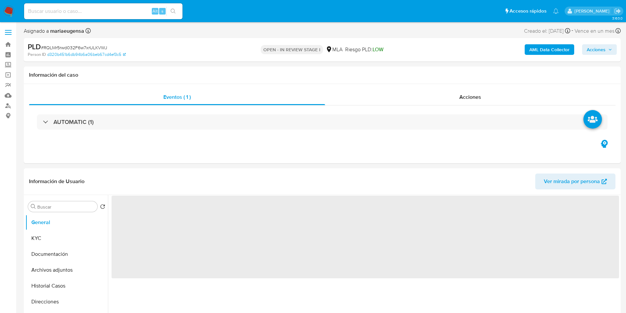
select select "10"
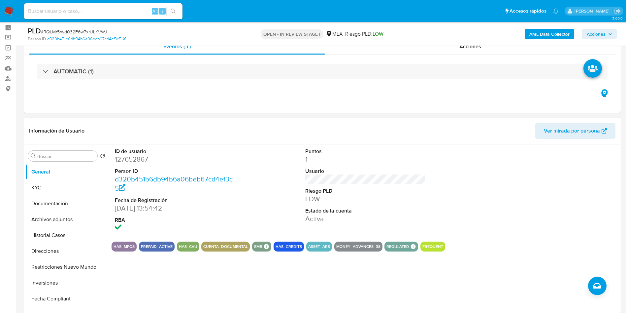
scroll to position [50, 0]
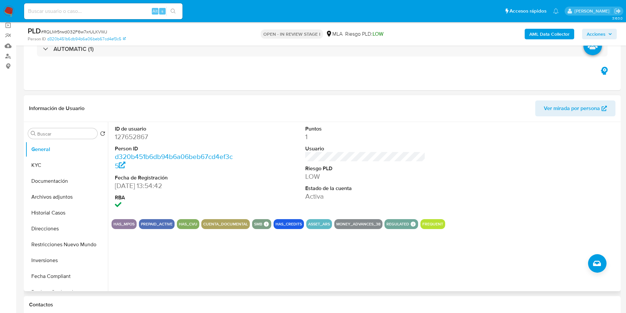
click at [136, 135] on dd "127652867" at bounding box center [175, 136] width 120 height 9
copy dd "127652867"
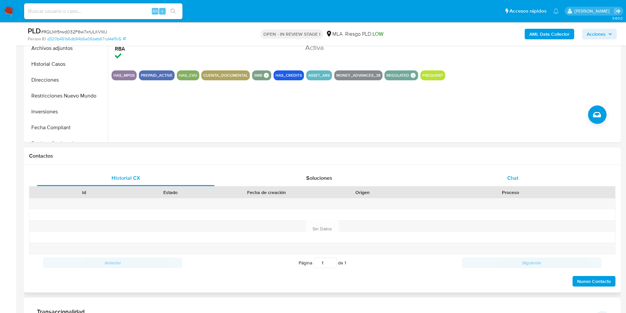
click at [513, 175] on span "Chat" at bounding box center [512, 178] width 11 height 8
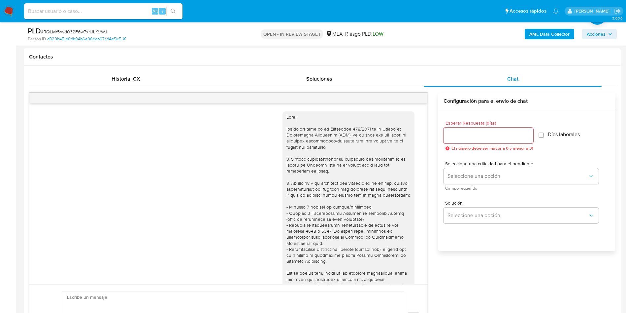
scroll to position [339, 0]
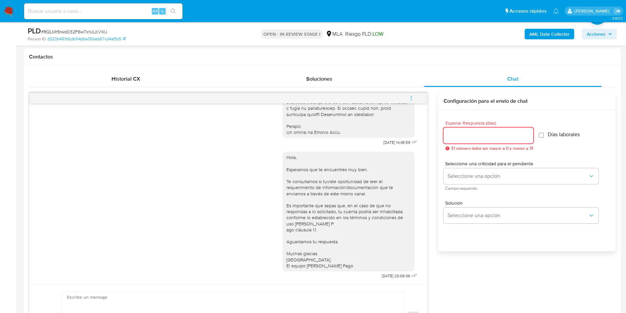
click at [468, 133] on input "Esperar Respuesta (días)" at bounding box center [489, 135] width 90 height 9
type input "1"
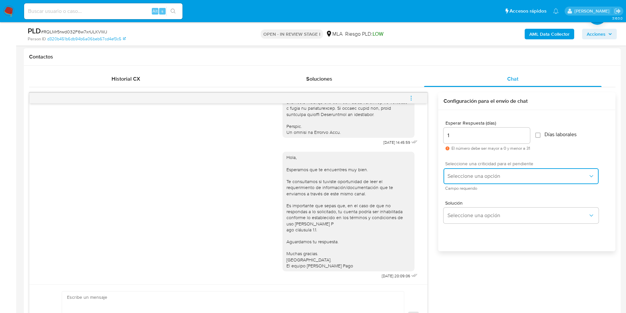
click at [476, 173] on span "Seleccione una opción" at bounding box center [518, 176] width 141 height 7
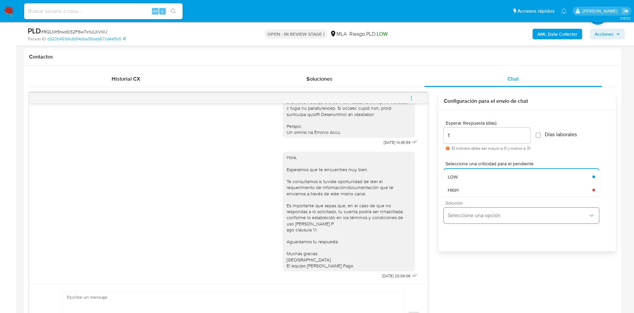
drag, startPoint x: 466, startPoint y: 188, endPoint x: 457, endPoint y: 216, distance: 29.2
click at [466, 188] on div "HIGH" at bounding box center [520, 189] width 145 height 13
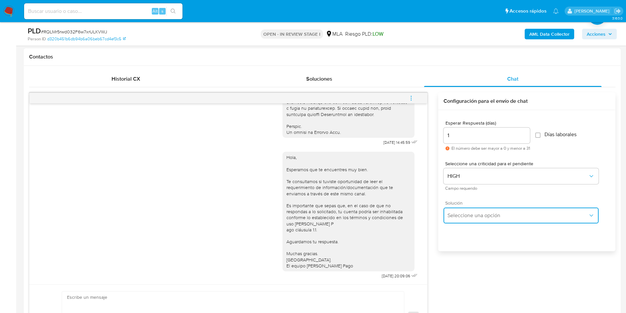
click at [457, 217] on span "Seleccione una opción" at bounding box center [518, 215] width 141 height 7
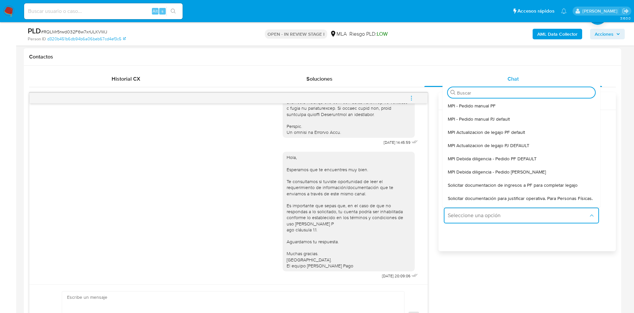
drag, startPoint x: 465, startPoint y: 202, endPoint x: 365, endPoint y: 249, distance: 110.4
click at [465, 201] on span "Solicitar documentación para justificar operativa. Para Personas Físicas." at bounding box center [520, 198] width 145 height 6
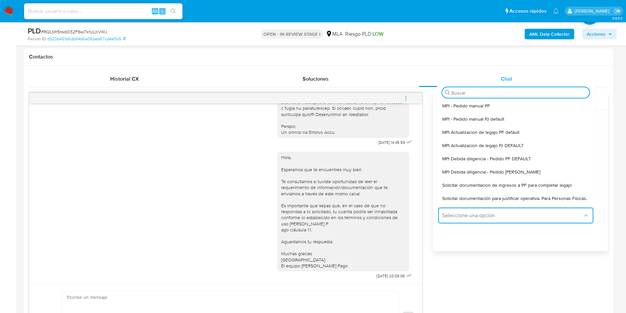
type textarea "Hola,En función de las operaciones registradas en tu cuenta de Mercado Pago, ne…"
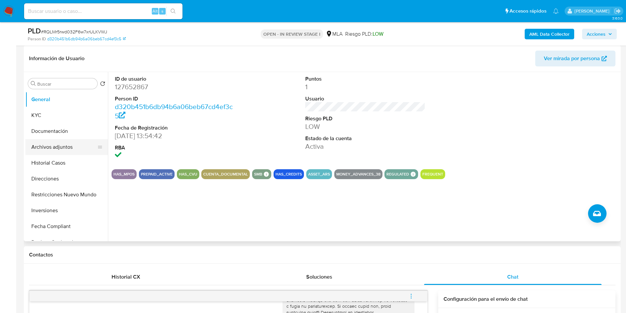
scroll to position [99, 0]
click at [45, 111] on button "KYC" at bounding box center [63, 116] width 77 height 16
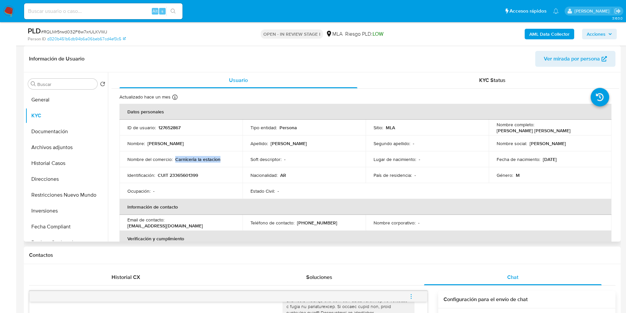
drag, startPoint x: 175, startPoint y: 161, endPoint x: 226, endPoint y: 159, distance: 51.2
click at [226, 159] on div "Nombre del comercio : Carniceria la estacion" at bounding box center [180, 159] width 107 height 6
copy p "Carniceria la estacion"
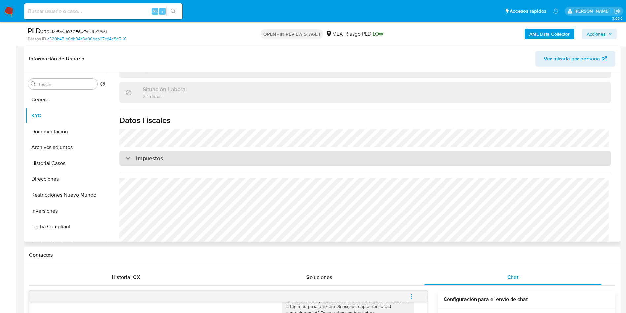
scroll to position [347, 0]
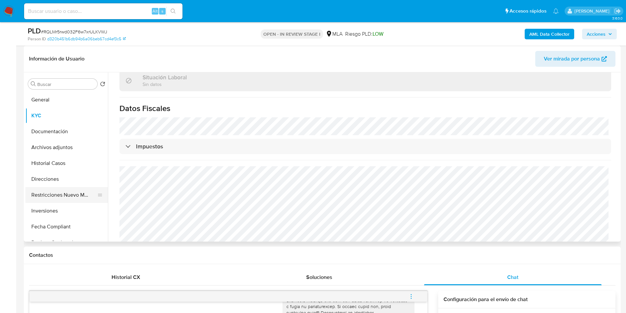
drag, startPoint x: 55, startPoint y: 177, endPoint x: 55, endPoint y: 189, distance: 12.9
click at [54, 177] on button "Direcciones" at bounding box center [66, 179] width 83 height 16
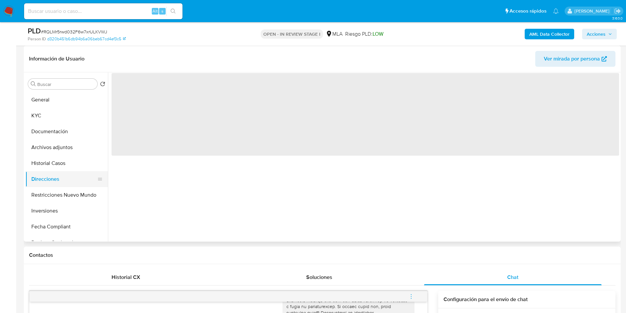
scroll to position [0, 0]
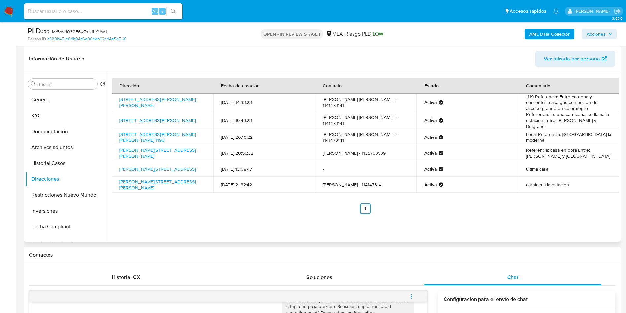
click at [170, 117] on link "Avenida Avellaneda 1578, Virreyes, Buenos Aires, 1646, Argentina 1578" at bounding box center [157, 120] width 76 height 7
drag, startPoint x: 198, startPoint y: 120, endPoint x: 116, endPoint y: 114, distance: 82.4
click at [116, 114] on td "Avenida Avellaneda 1578, Virreyes, Buenos Aires, 1646, Argentina 1578" at bounding box center [163, 120] width 102 height 18
copy link "Avenida Avellaneda 1578, Virreyes, Buenos Aires, 1646, Argentina 1578"
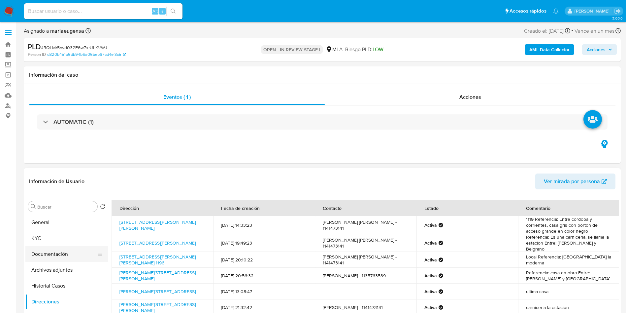
click at [53, 252] on button "Documentación" at bounding box center [63, 254] width 77 height 16
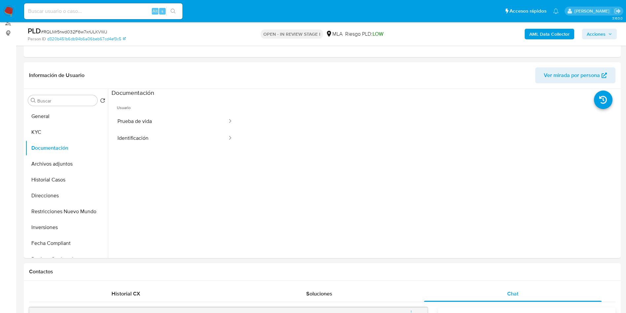
scroll to position [84, 0]
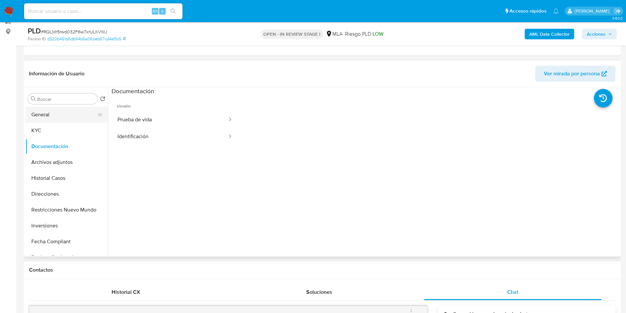
click at [60, 120] on button "General" at bounding box center [63, 115] width 77 height 16
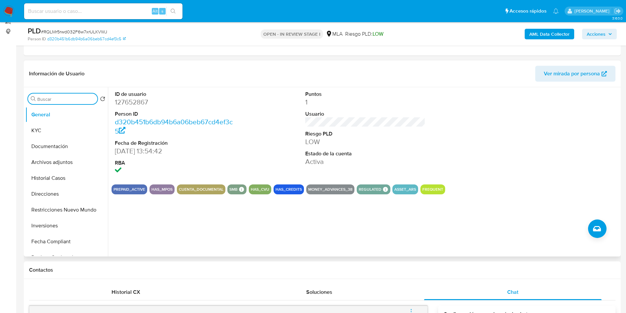
click at [55, 98] on input "Buscar" at bounding box center [65, 99] width 57 height 6
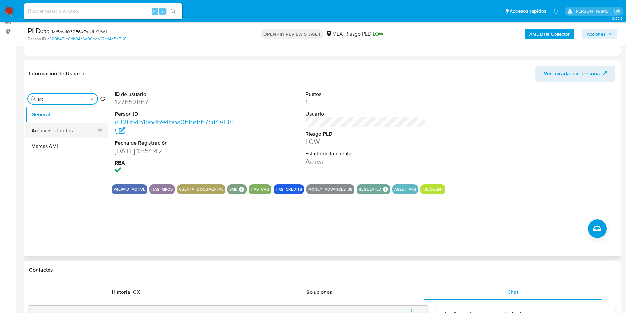
type input "arc"
click at [64, 134] on button "Archivos adjuntos" at bounding box center [63, 130] width 77 height 16
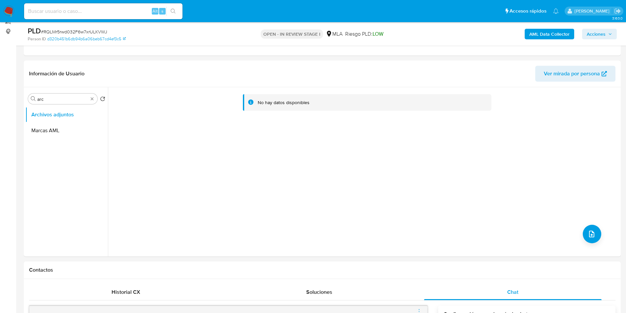
click at [535, 32] on b "AML Data Collector" at bounding box center [549, 34] width 40 height 11
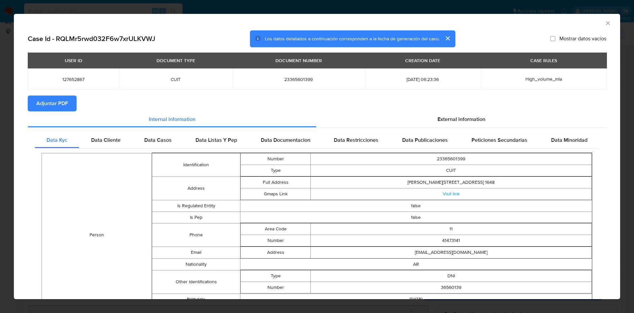
click at [69, 94] on section "Case Id - RQLMr5rwd032F6w7xrULKVWJ Los datos detallados a continuación correspo…" at bounding box center [317, 264] width 578 height 469
click at [65, 98] on span "Adjuntar PDF" at bounding box center [52, 103] width 32 height 15
click at [604, 20] on icon "Cerrar ventana" at bounding box center [607, 23] width 7 height 7
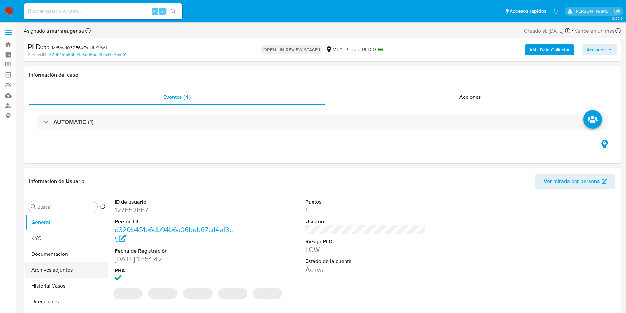
select select "10"
click at [58, 270] on button "Archivos adjuntos" at bounding box center [63, 270] width 77 height 16
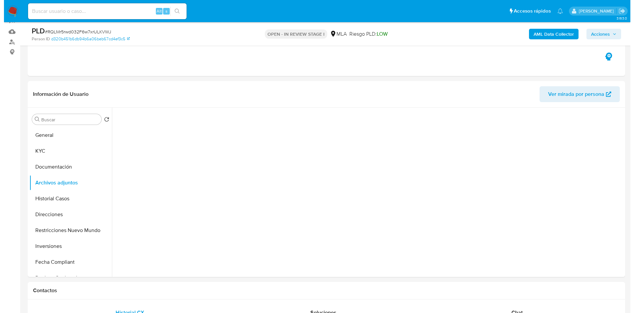
scroll to position [99, 0]
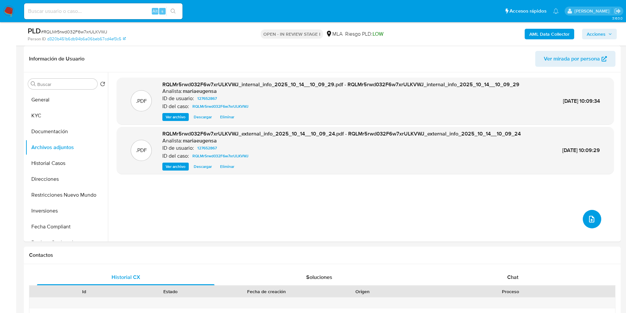
click at [593, 221] on button "upload-file" at bounding box center [592, 219] width 18 height 18
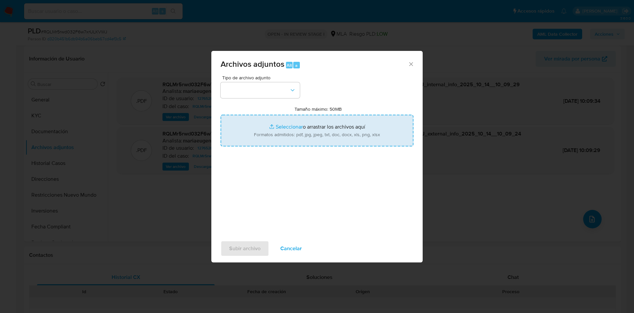
click at [305, 130] on input "Tamaño máximo: 50MB Seleccionar archivos" at bounding box center [316, 131] width 193 height 32
type input "C:\fakepath\Movimientos.xlsx"
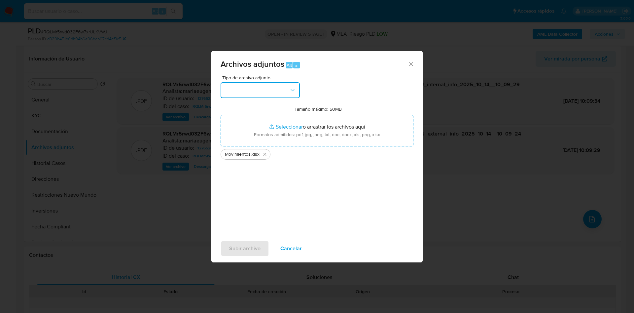
click at [273, 94] on button "button" at bounding box center [259, 90] width 79 height 16
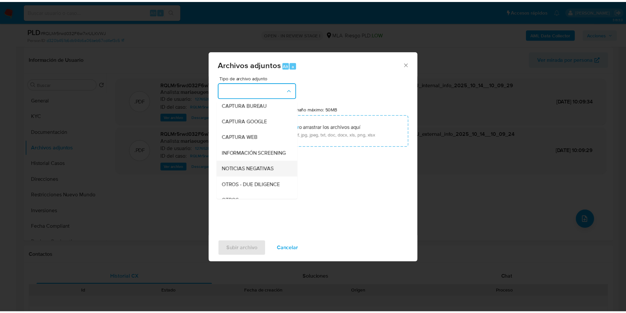
scroll to position [50, 0]
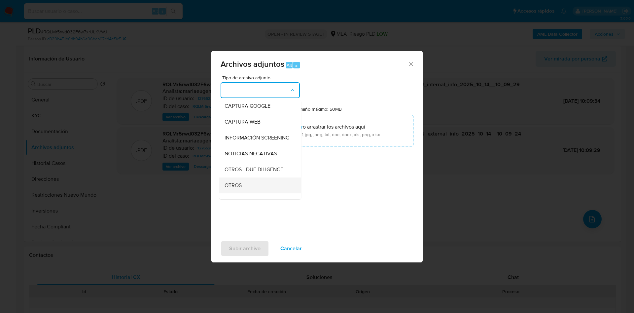
click at [238, 193] on div "OTROS" at bounding box center [257, 185] width 67 height 16
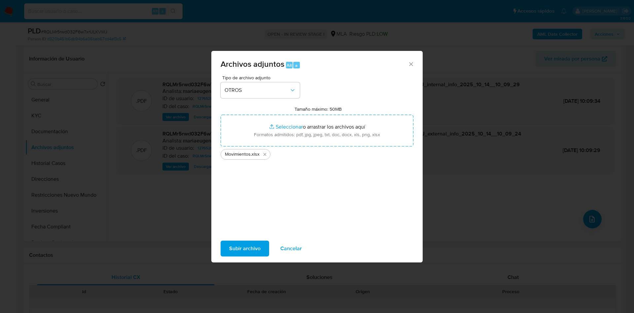
click at [238, 251] on span "Subir archivo" at bounding box center [244, 248] width 31 height 15
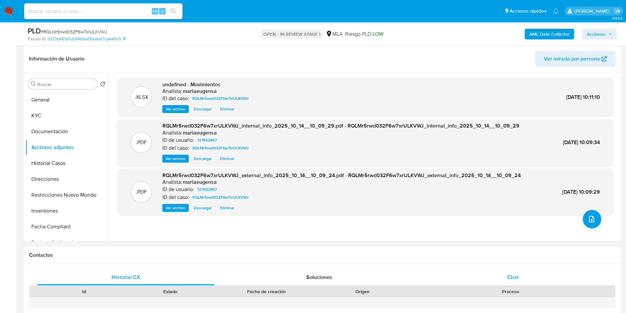
click at [489, 276] on div "Chat" at bounding box center [513, 277] width 178 height 16
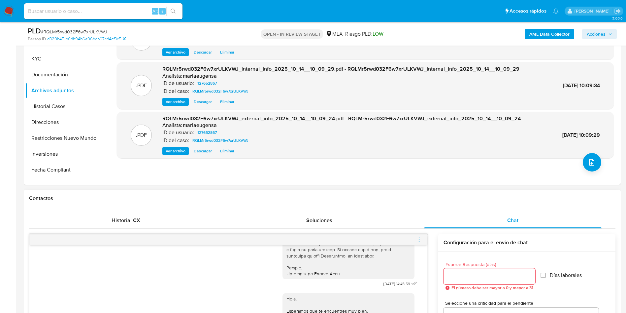
scroll to position [248, 0]
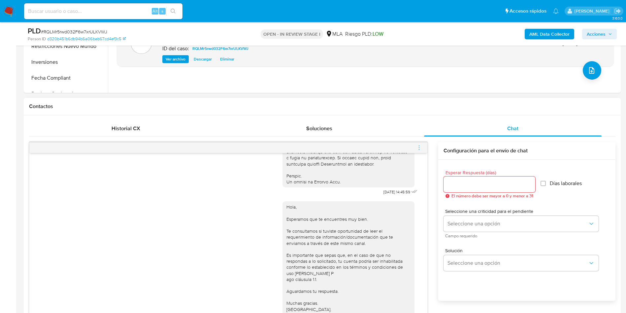
drag, startPoint x: 452, startPoint y: 183, endPoint x: 455, endPoint y: 202, distance: 19.4
click at [452, 183] on input "Esperar Respuesta (días)" at bounding box center [490, 184] width 92 height 9
type input "1"
type input "2"
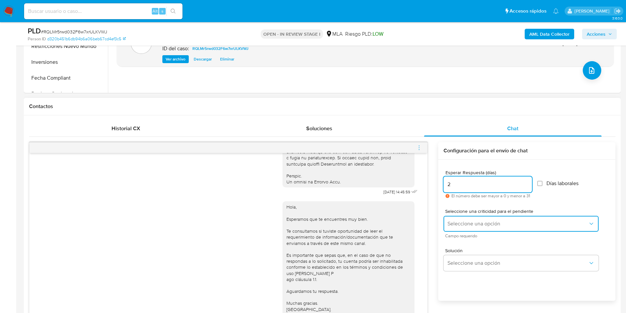
click at [471, 216] on button "Seleccione una opción" at bounding box center [521, 224] width 155 height 16
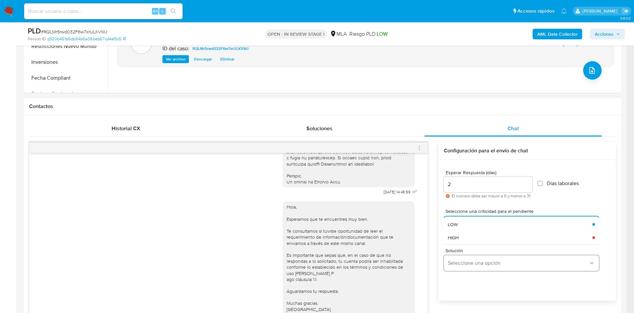
click at [468, 237] on div "HIGH" at bounding box center [518, 237] width 141 height 13
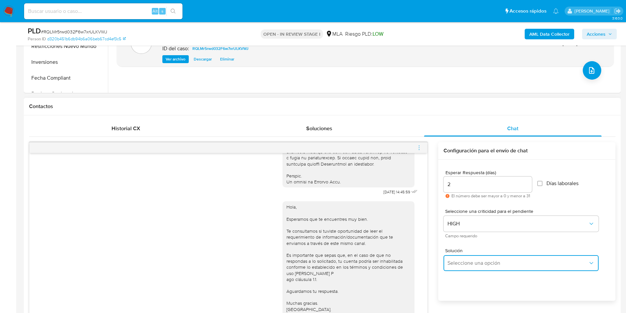
drag, startPoint x: 467, startPoint y: 256, endPoint x: 472, endPoint y: 274, distance: 17.9
click at [467, 257] on button "Seleccione una opción" at bounding box center [521, 263] width 155 height 16
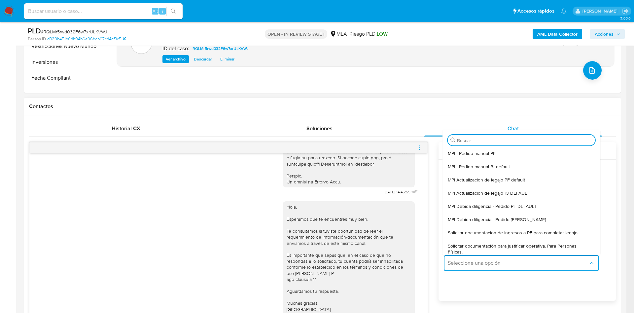
drag, startPoint x: 473, startPoint y: 245, endPoint x: 466, endPoint y: 254, distance: 11.0
click at [473, 246] on span "Solicitar documentación para justificar operativa. Para Personas Físicas." at bounding box center [519, 249] width 143 height 12
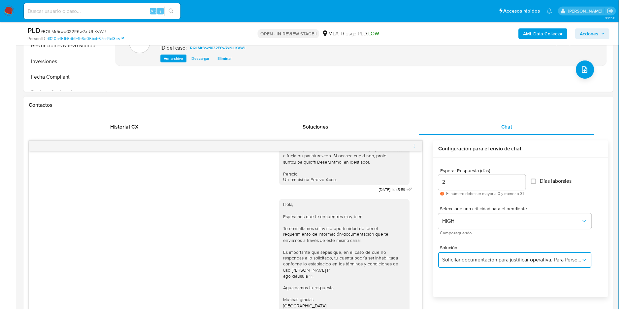
type textarea "Hola,En función de las operaciones registradas en tu cuenta de Mercado Pago, ne…"
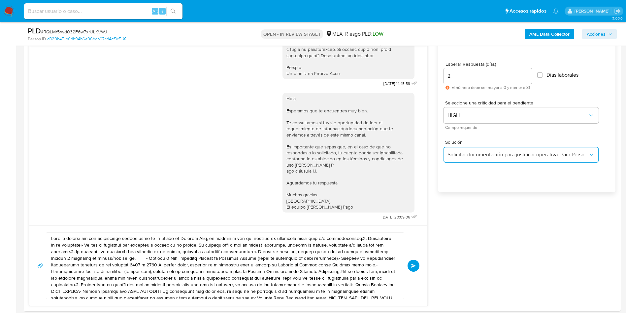
scroll to position [446, 0]
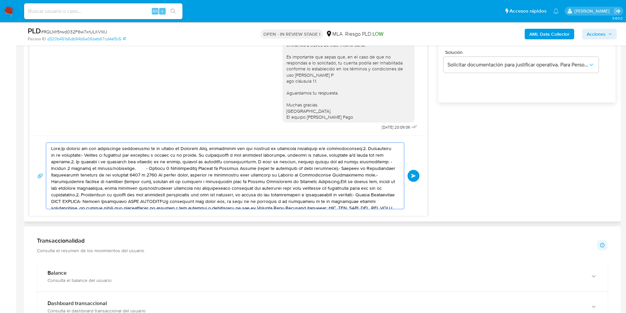
click at [253, 173] on textarea at bounding box center [223, 176] width 345 height 66
click at [252, 173] on textarea at bounding box center [223, 176] width 345 height 66
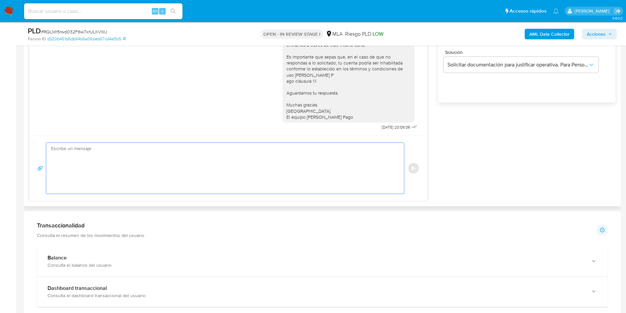
paste textarea "Hola, En función de las operaciones registradas en tu cuenta de Mercado Pago, n…"
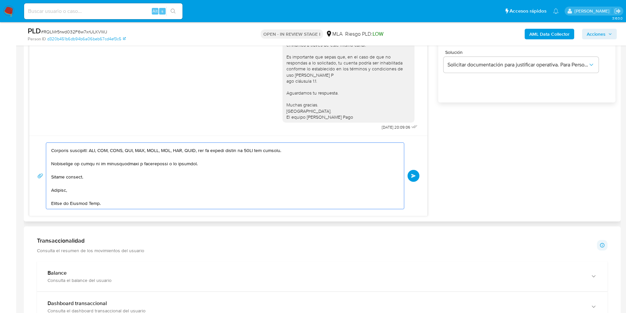
click at [252, 173] on textarea at bounding box center [223, 176] width 345 height 66
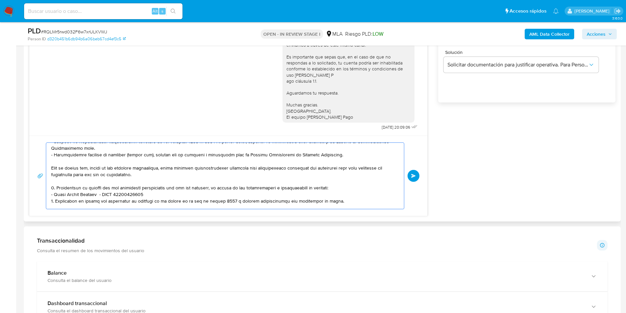
scroll to position [99, 0]
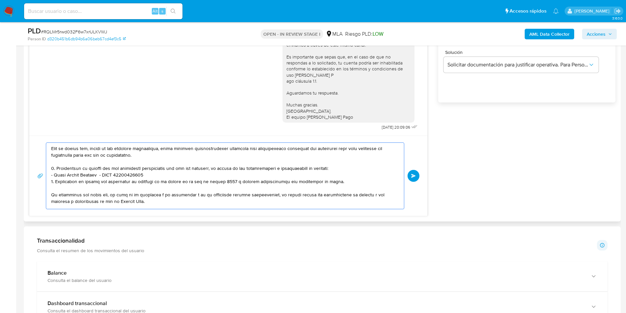
click at [341, 170] on textarea at bounding box center [223, 176] width 345 height 66
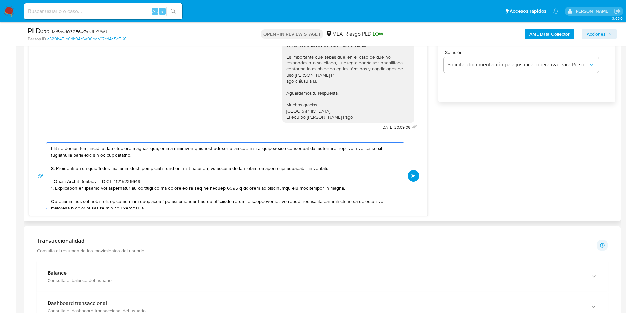
click at [208, 179] on textarea at bounding box center [223, 176] width 345 height 66
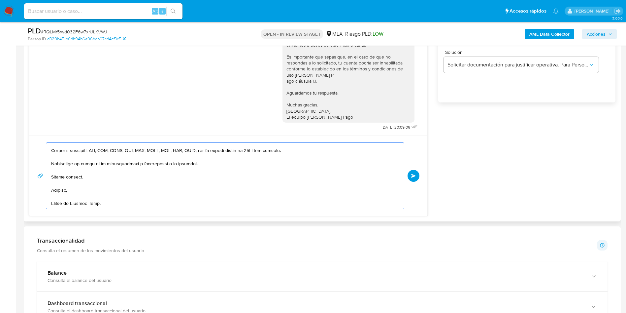
scroll to position [183, 0]
click at [96, 207] on textarea at bounding box center [223, 176] width 345 height 66
click at [185, 178] on textarea at bounding box center [223, 176] width 345 height 66
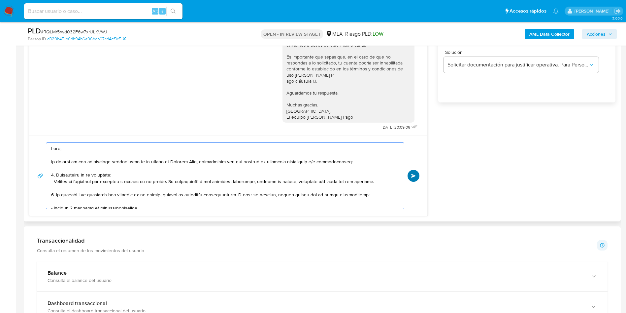
type textarea "Hola, En función de las operaciones registradas en tu cuenta de Mercado Pago, n…"
click at [410, 177] on button "Enviar" at bounding box center [414, 176] width 12 height 12
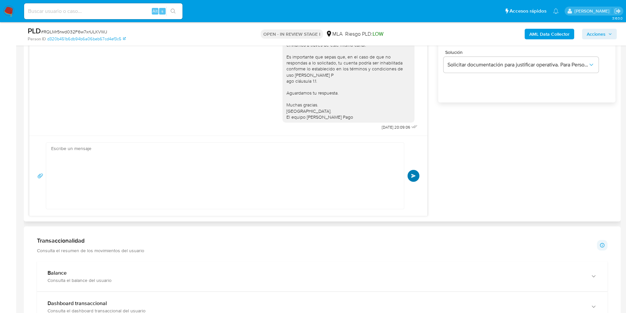
scroll to position [700, 0]
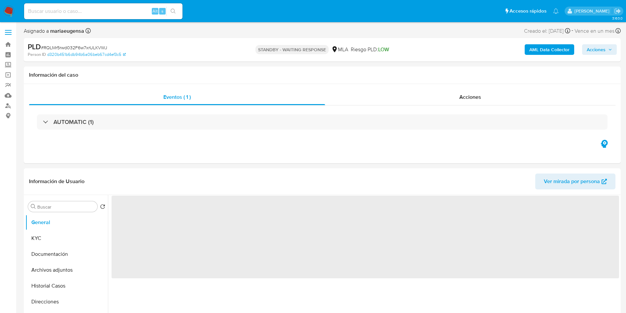
select select "10"
